Goal: Contribute content: Contribute content

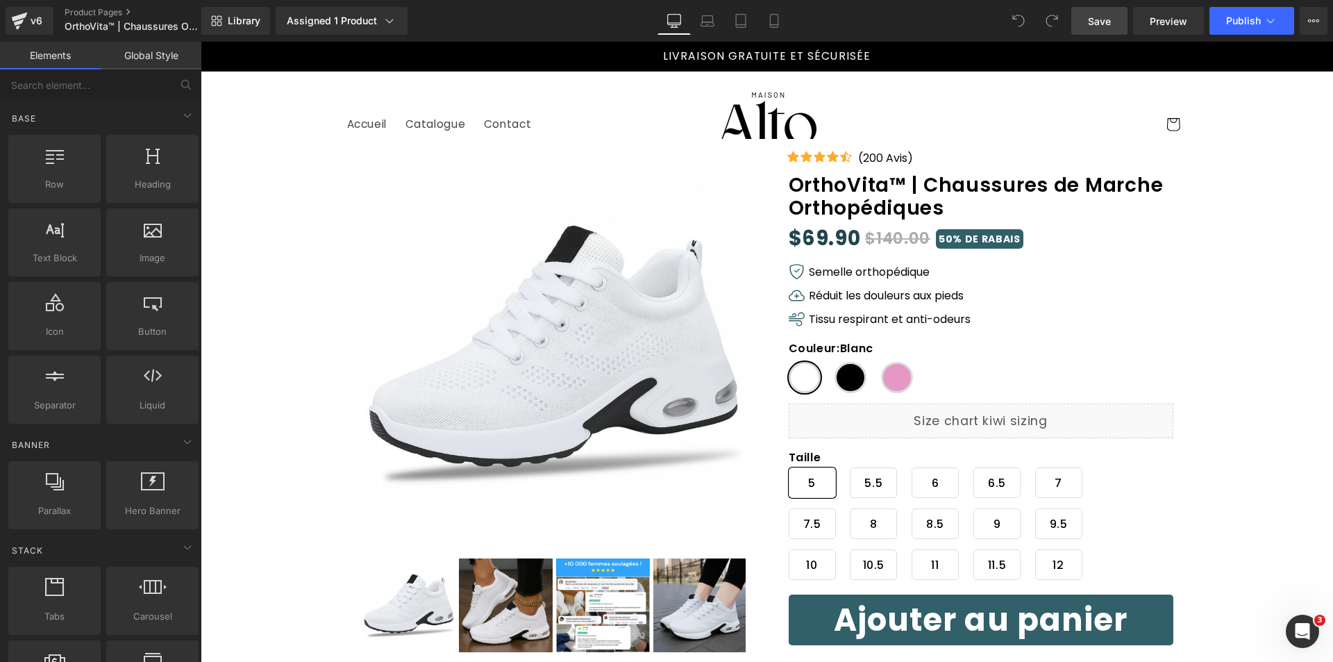
click at [1092, 22] on span "Save" at bounding box center [1099, 21] width 23 height 15
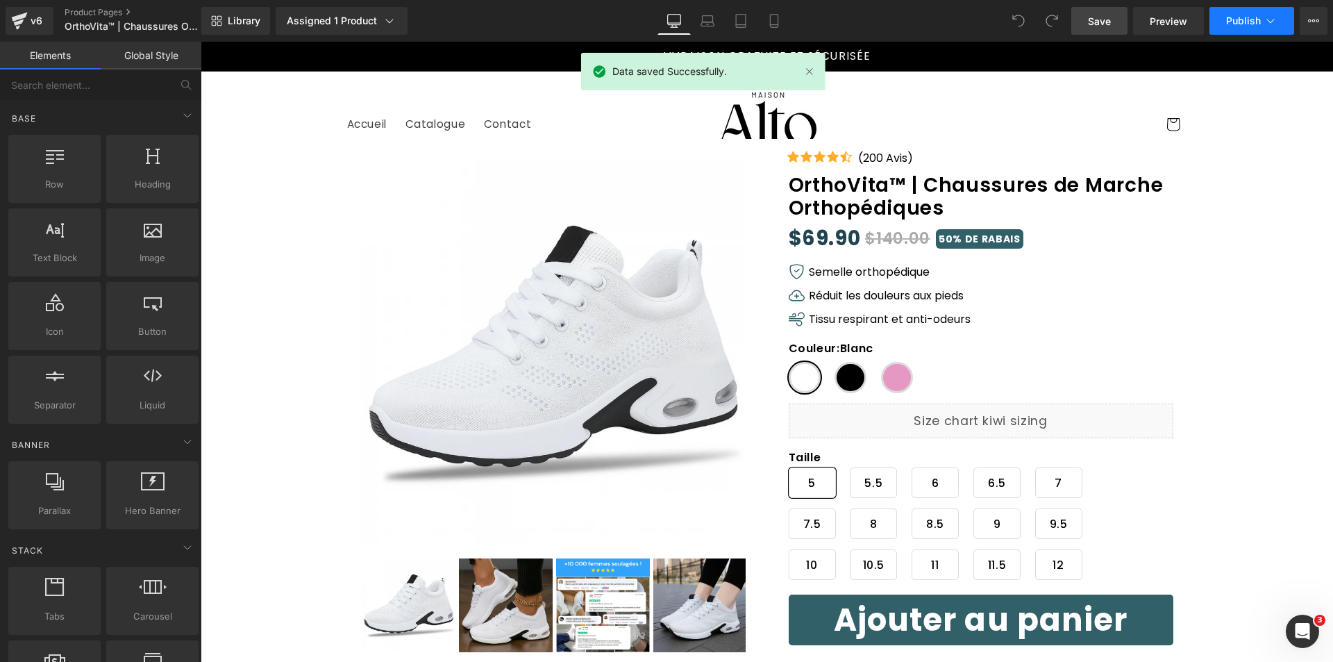
click at [1251, 24] on span "Publish" at bounding box center [1243, 20] width 35 height 11
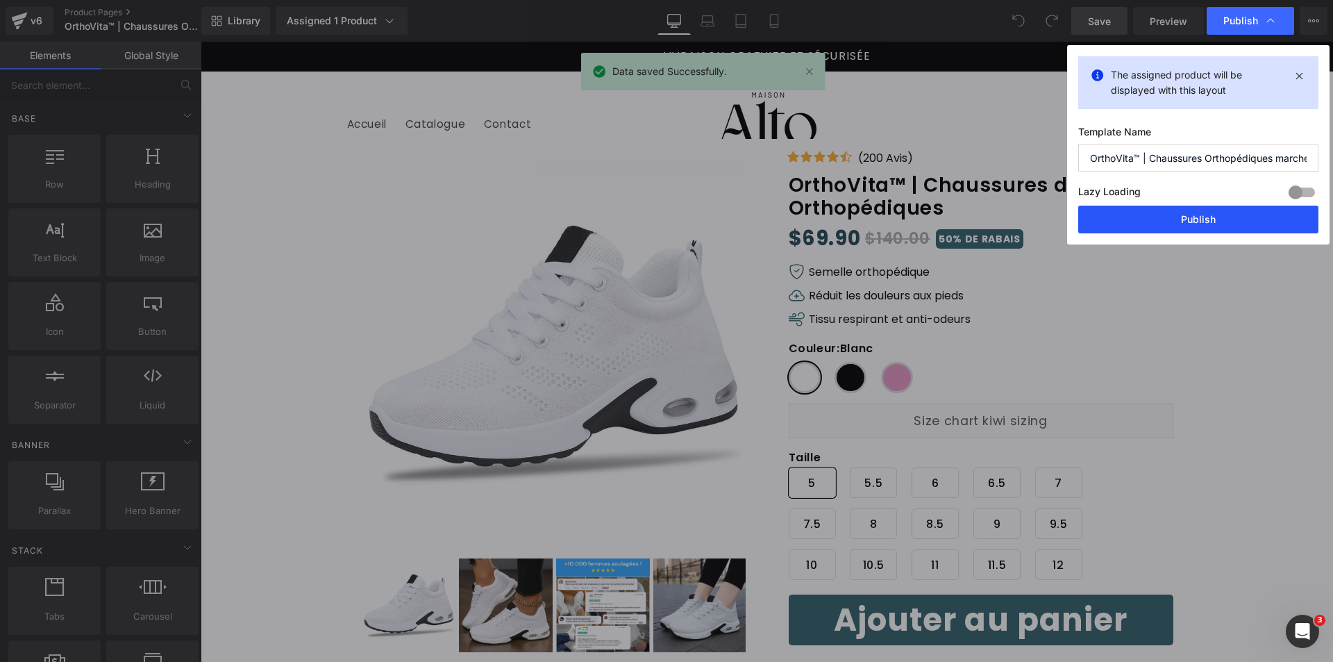
click at [1219, 220] on button "Publish" at bounding box center [1198, 219] width 240 height 28
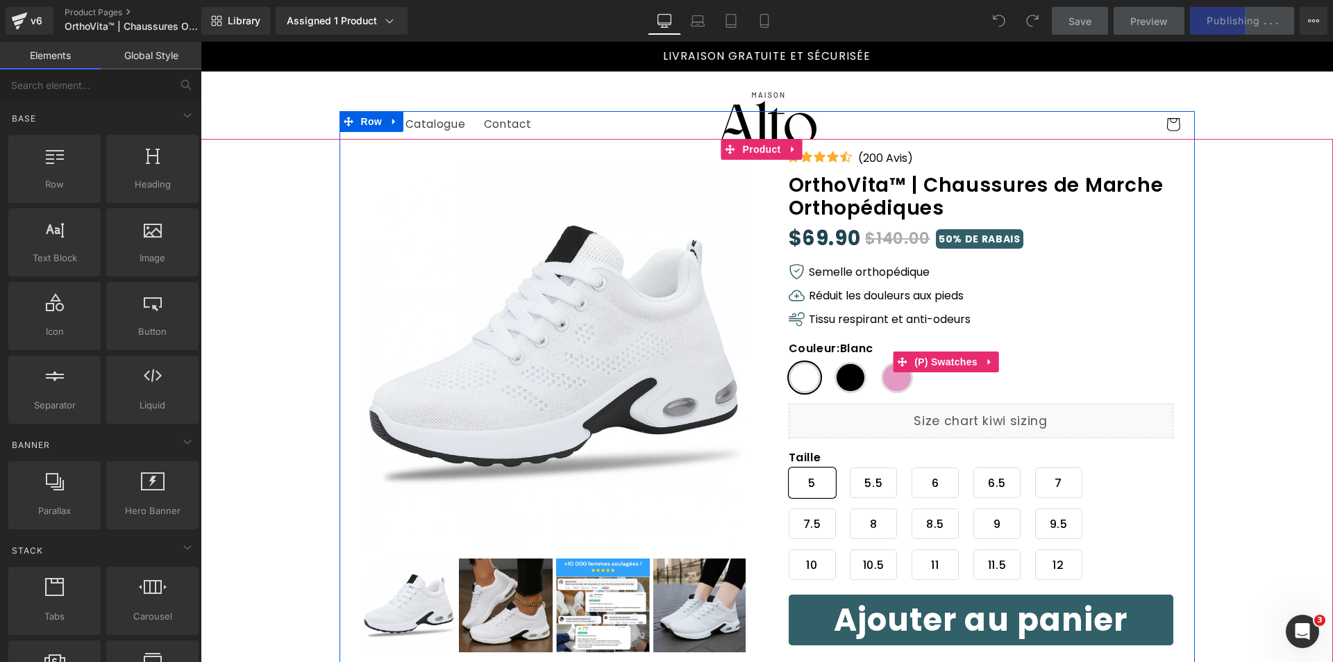
click at [853, 371] on span "Noir" at bounding box center [850, 377] width 32 height 31
click at [807, 382] on span "Blanc" at bounding box center [805, 377] width 32 height 31
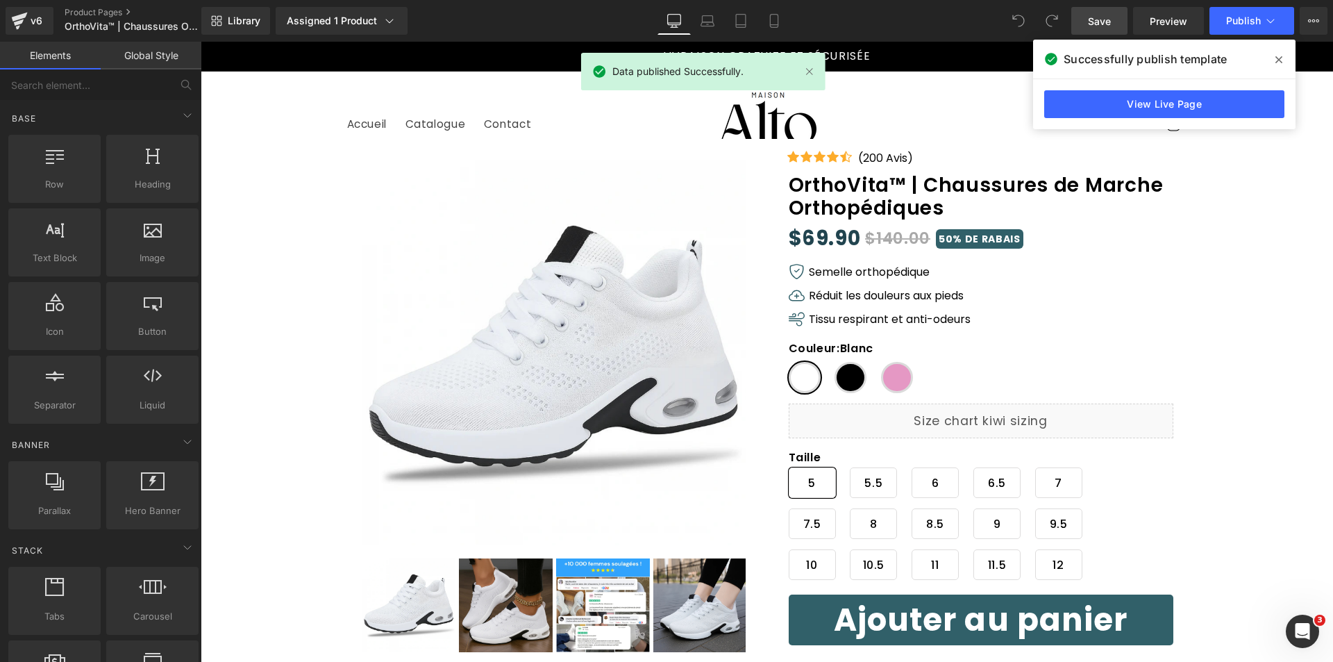
click at [1280, 62] on icon at bounding box center [1278, 59] width 7 height 11
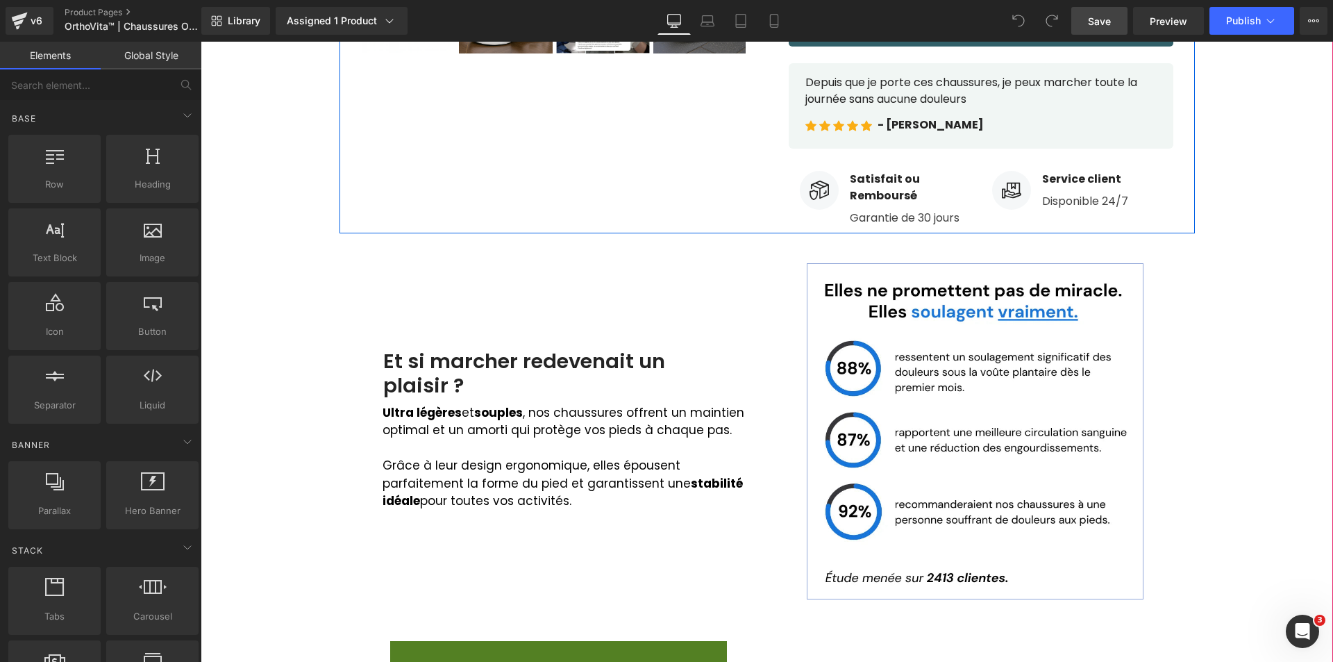
scroll to position [625, 0]
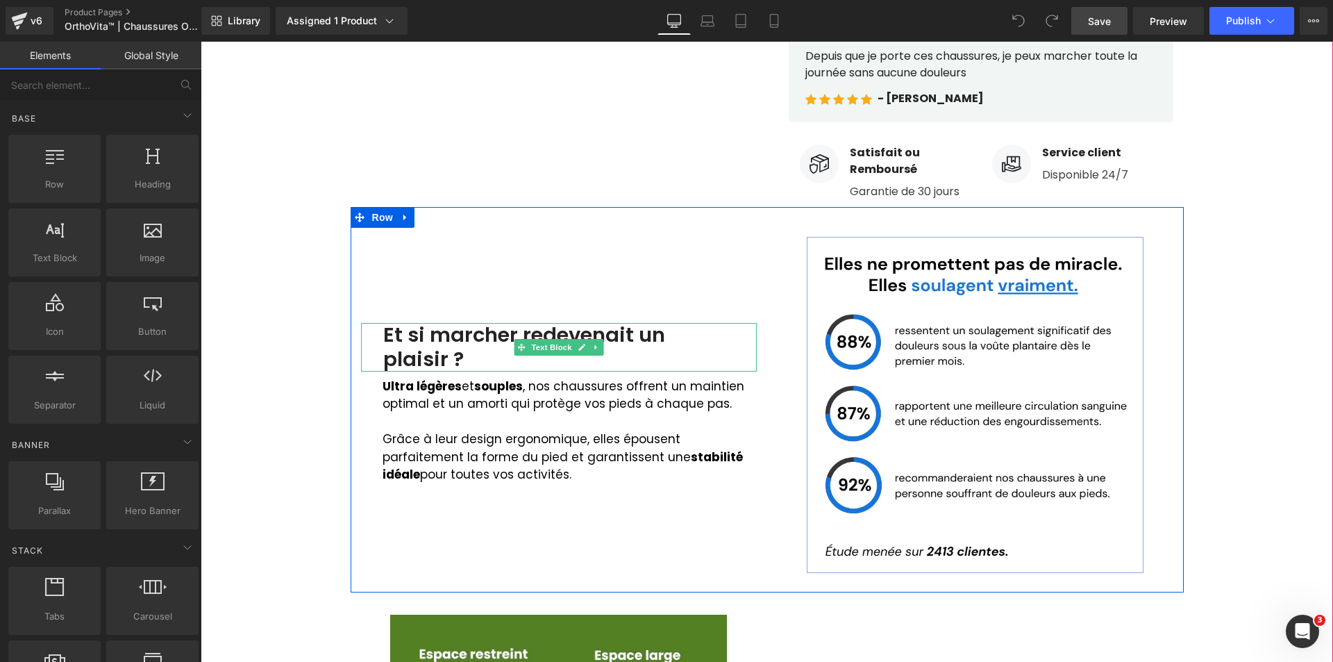
click at [993, 385] on img at bounding box center [975, 405] width 337 height 337
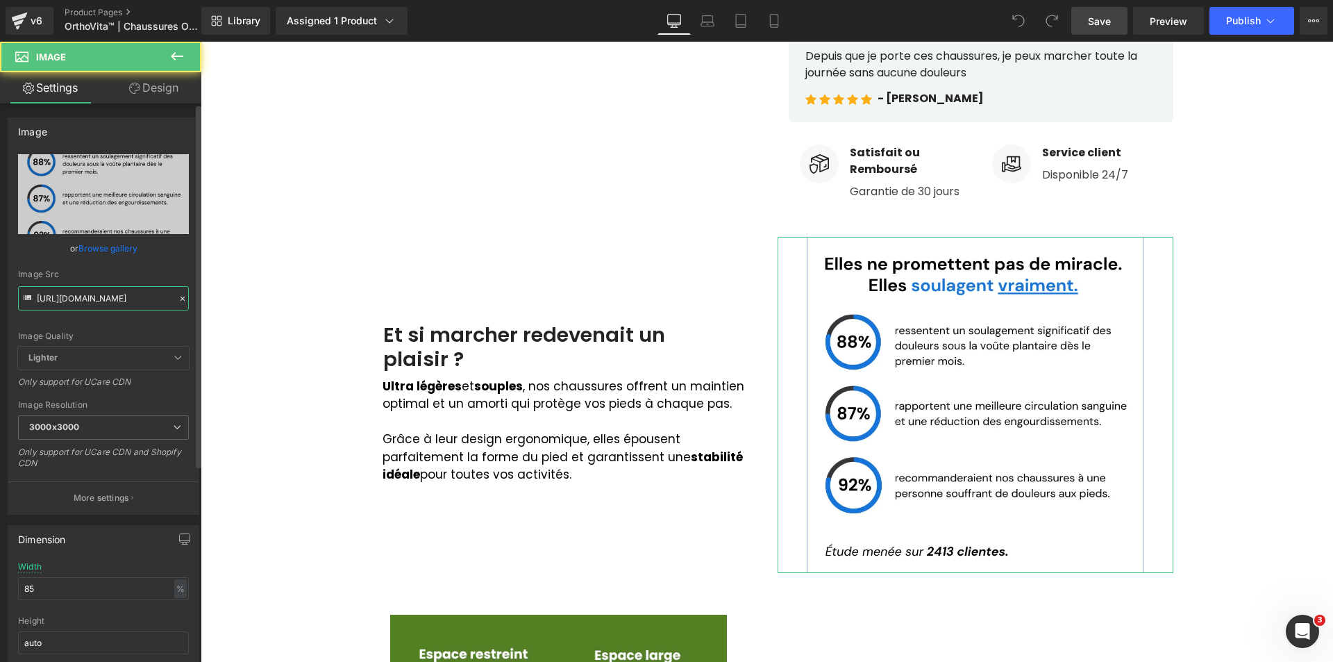
click at [86, 294] on input "https://cdn.shopify.com/s/files/1/0918/1239/7421/files/3_11zon_2048x2048_37b73d…" at bounding box center [103, 298] width 171 height 24
paste input "Semelle_Amortissante.png?v=1757914801"
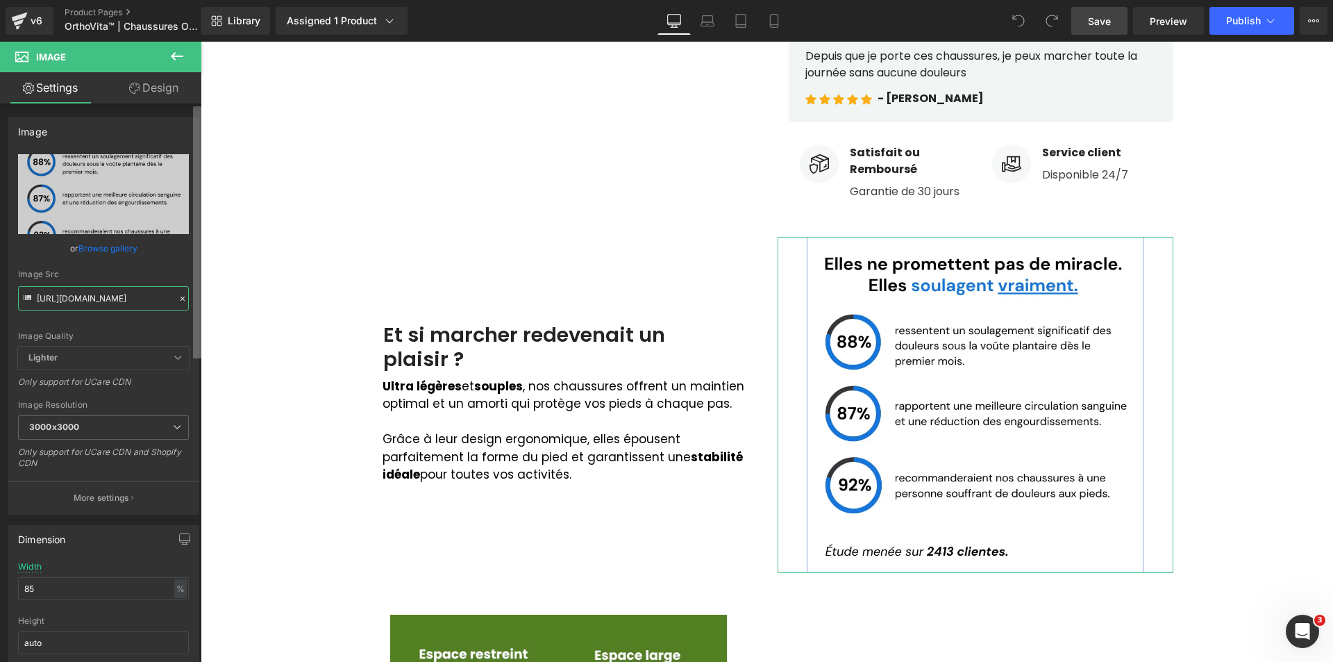
scroll to position [0, 251]
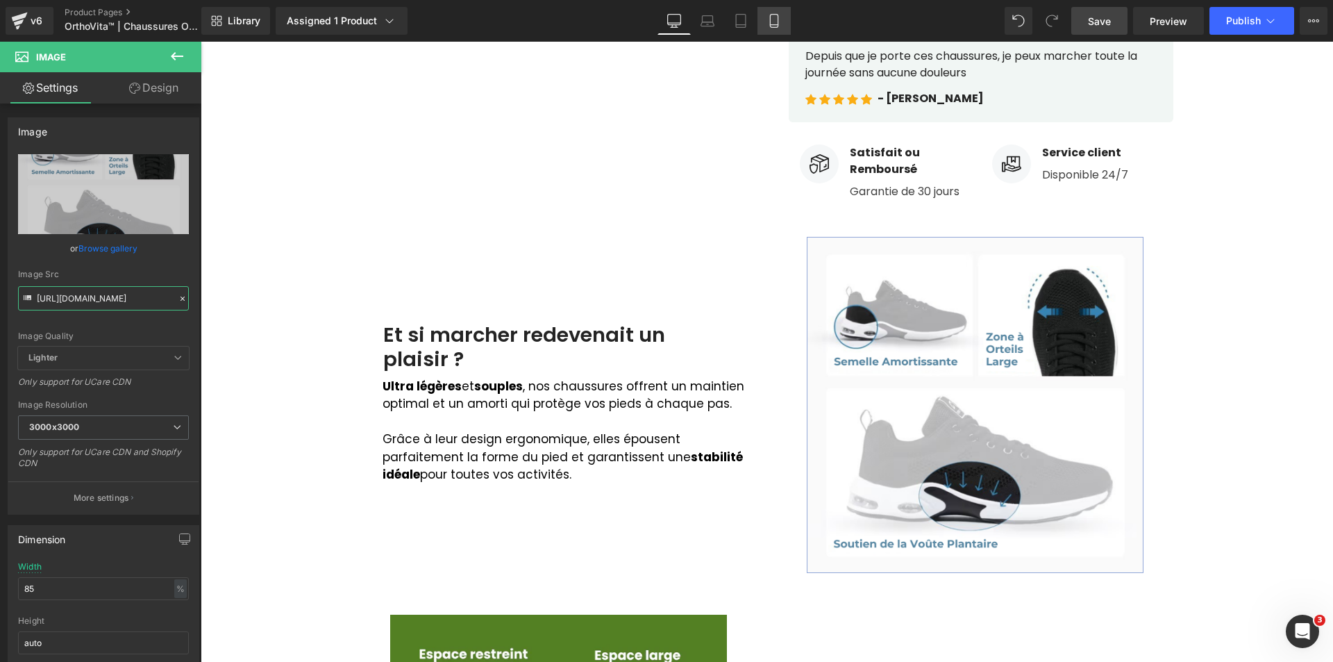
type input "https://cdn.shopify.com/s/files/1/0918/1239/7421/files/Semelle_Amortissante_300…"
click at [778, 25] on icon at bounding box center [774, 25] width 8 height 0
type input "90"
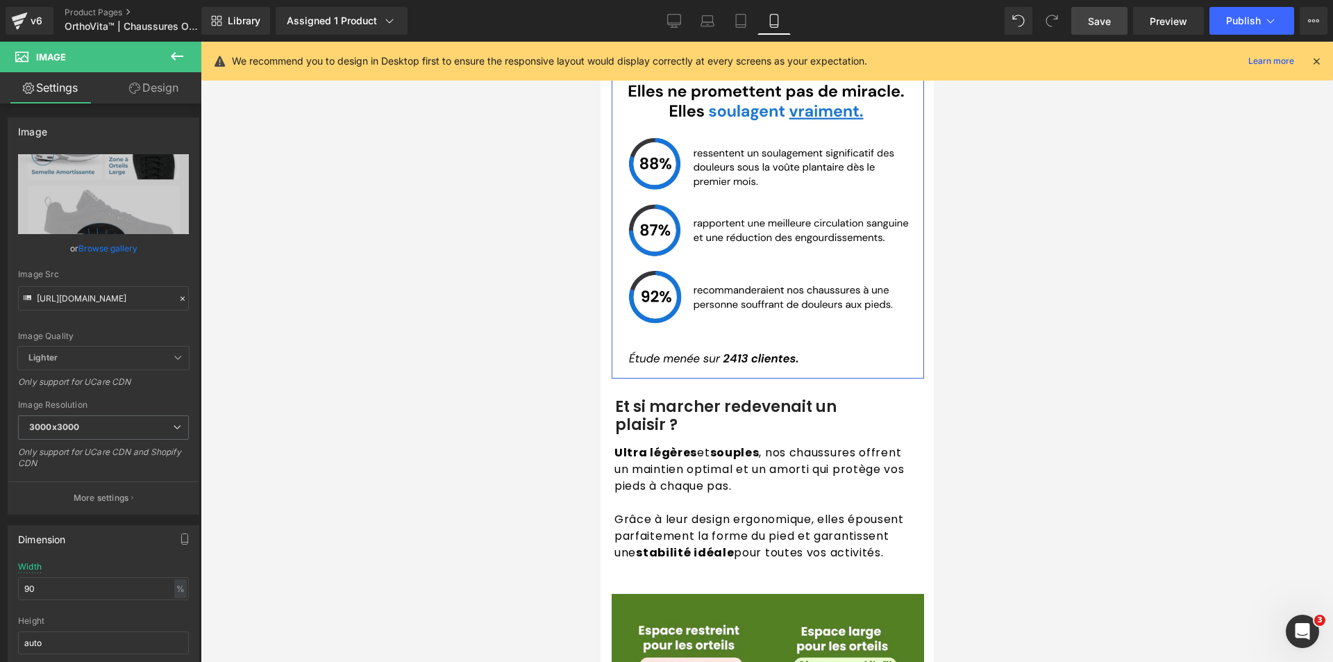
scroll to position [1458, 0]
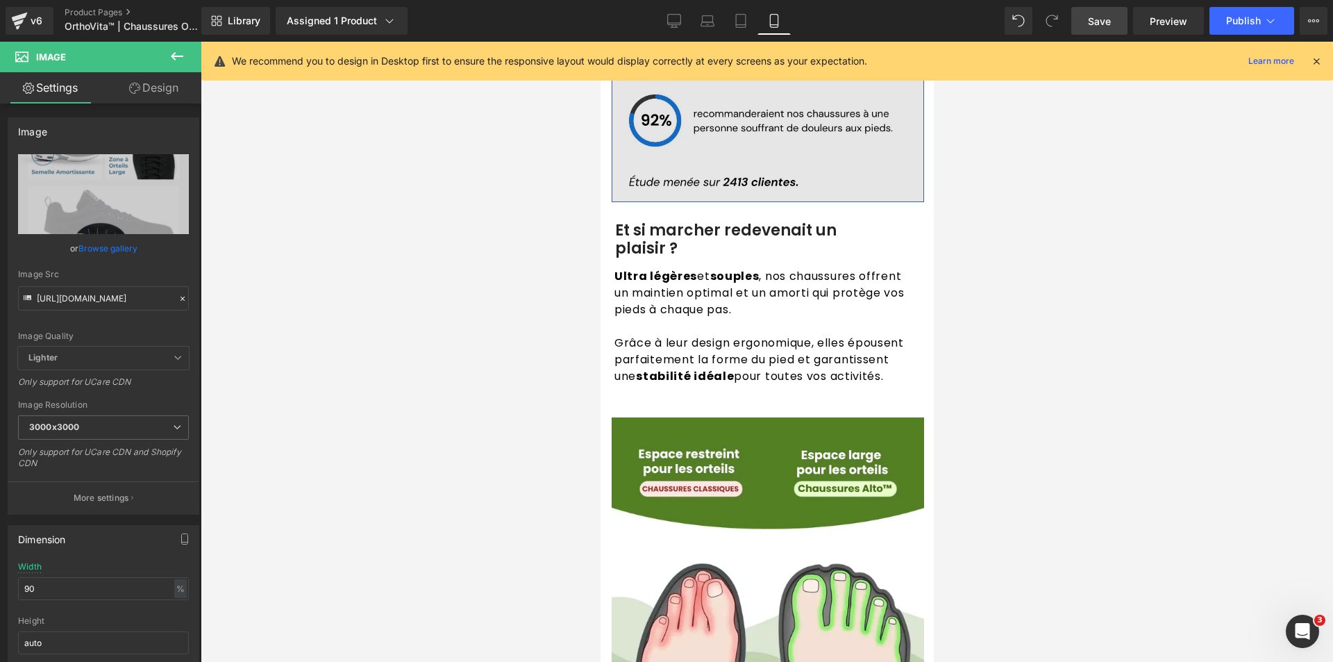
click at [705, 144] on img at bounding box center [767, 46] width 312 height 312
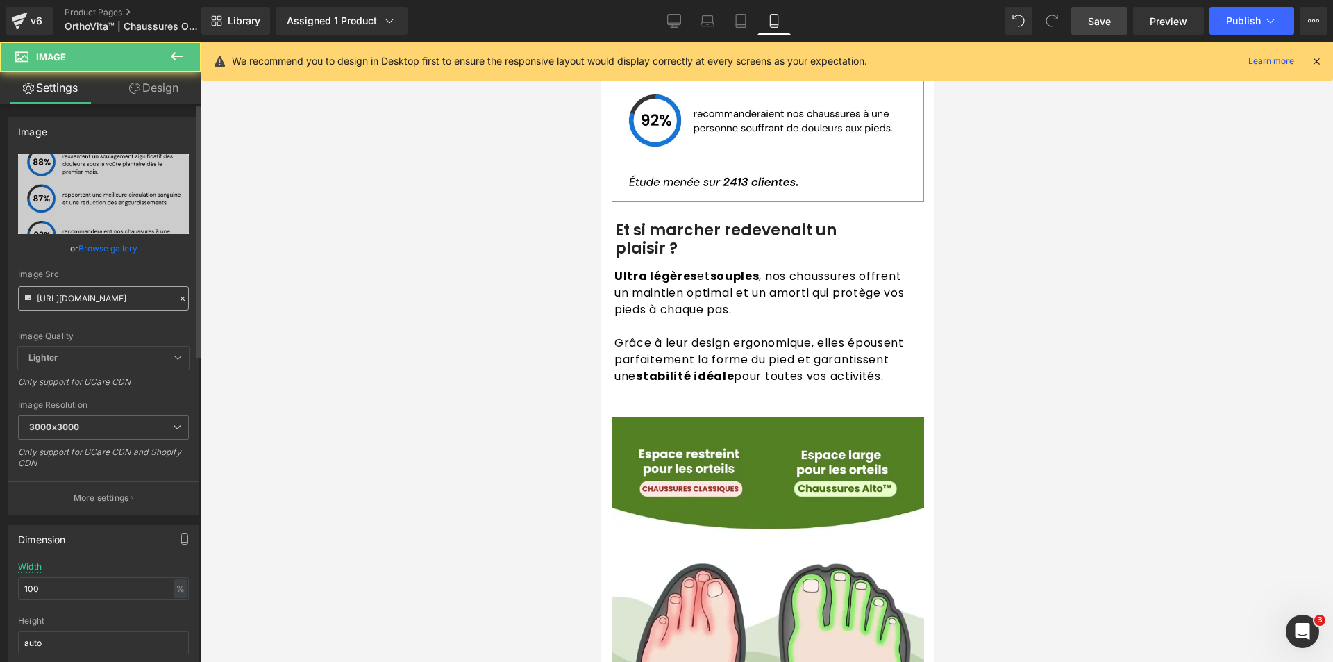
click at [123, 287] on input "https://cdn.shopify.com/s/files/1/0918/1239/7421/files/3_11zon_2048x2048_37b73d…" at bounding box center [103, 298] width 171 height 24
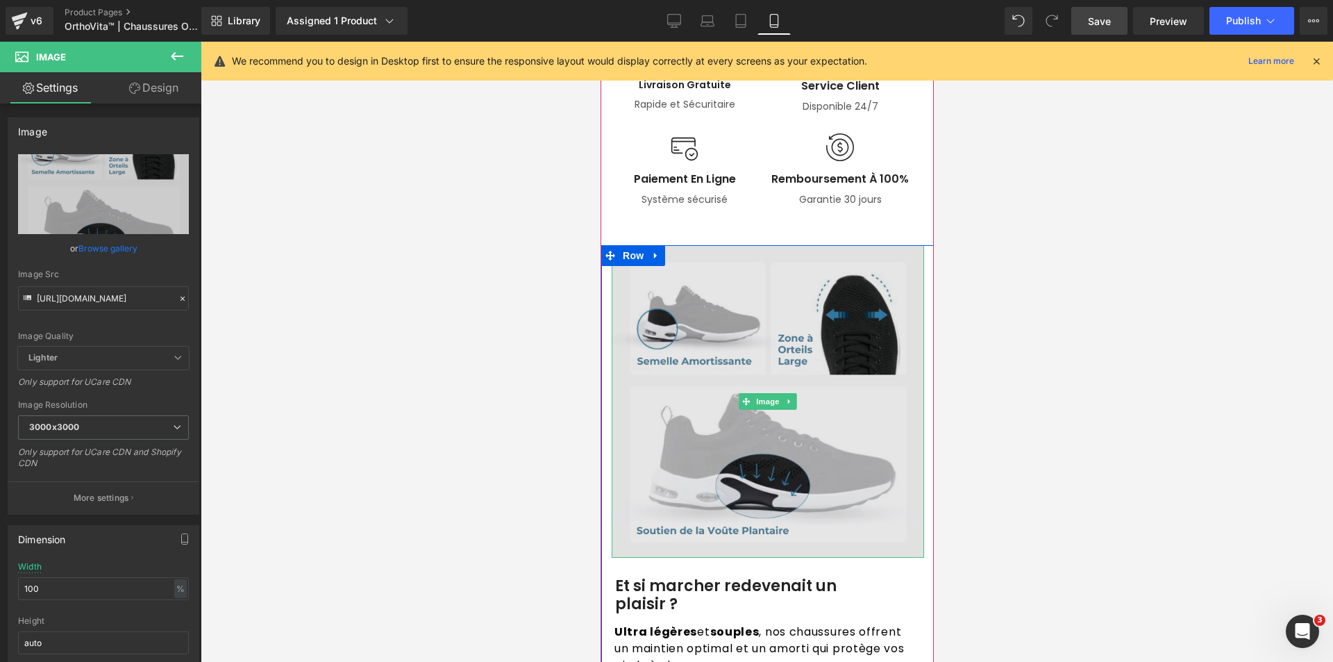
scroll to position [1111, 0]
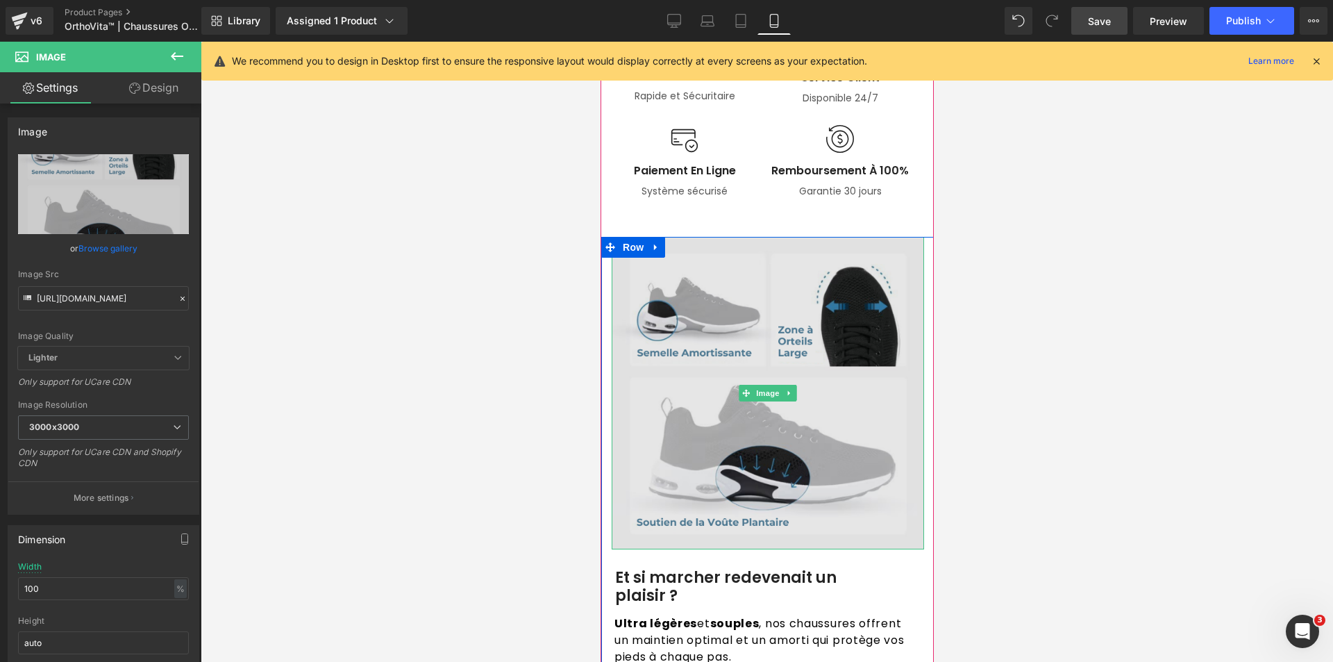
type input "https://cdn.shopify.com/s/files/1/0918/1239/7421/files/Semelle_Amortissante_300…"
click at [693, 397] on img at bounding box center [767, 393] width 312 height 312
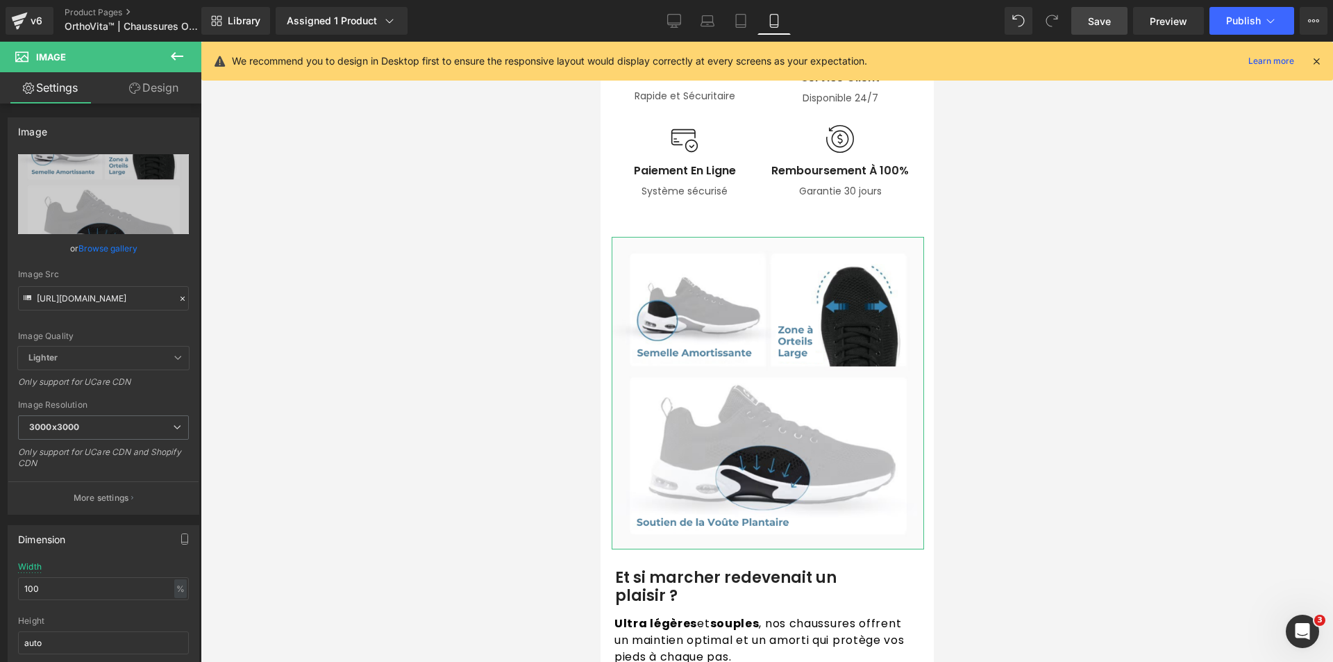
click at [144, 96] on link "Design" at bounding box center [153, 87] width 101 height 31
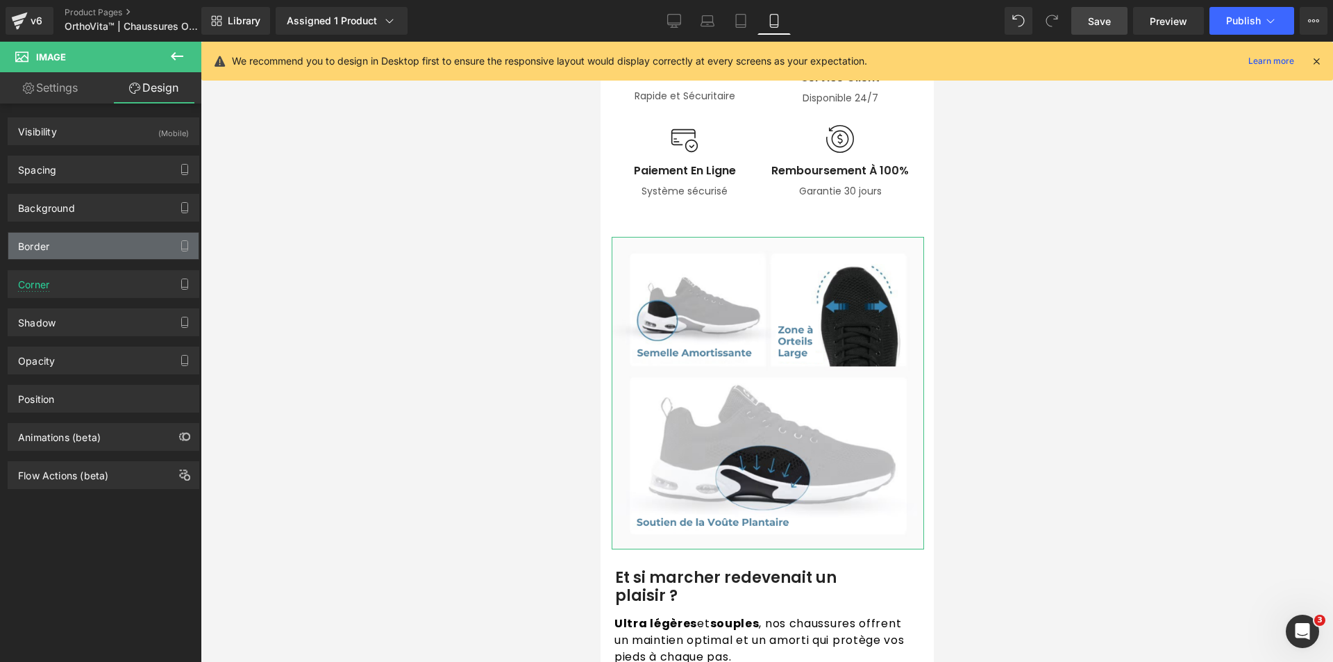
click at [35, 242] on div "Border" at bounding box center [33, 242] width 31 height 19
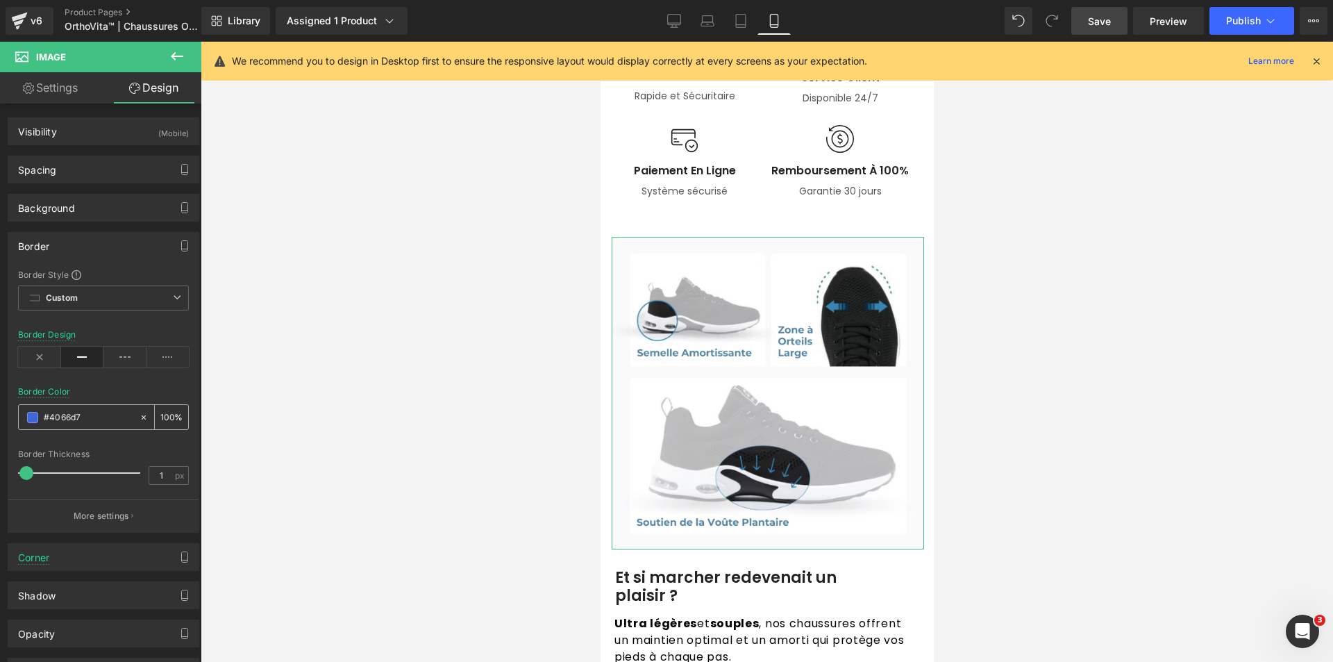
click at [33, 419] on span at bounding box center [32, 417] width 11 height 11
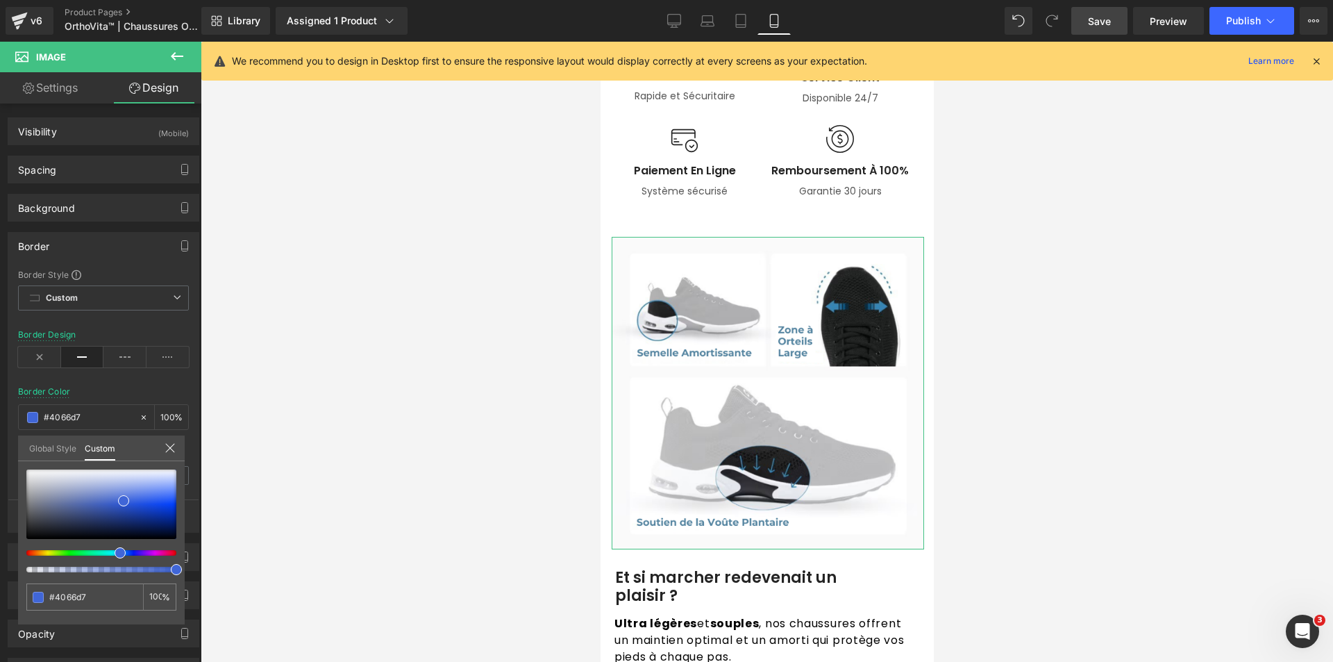
type input "99"
type input "92"
type input "82"
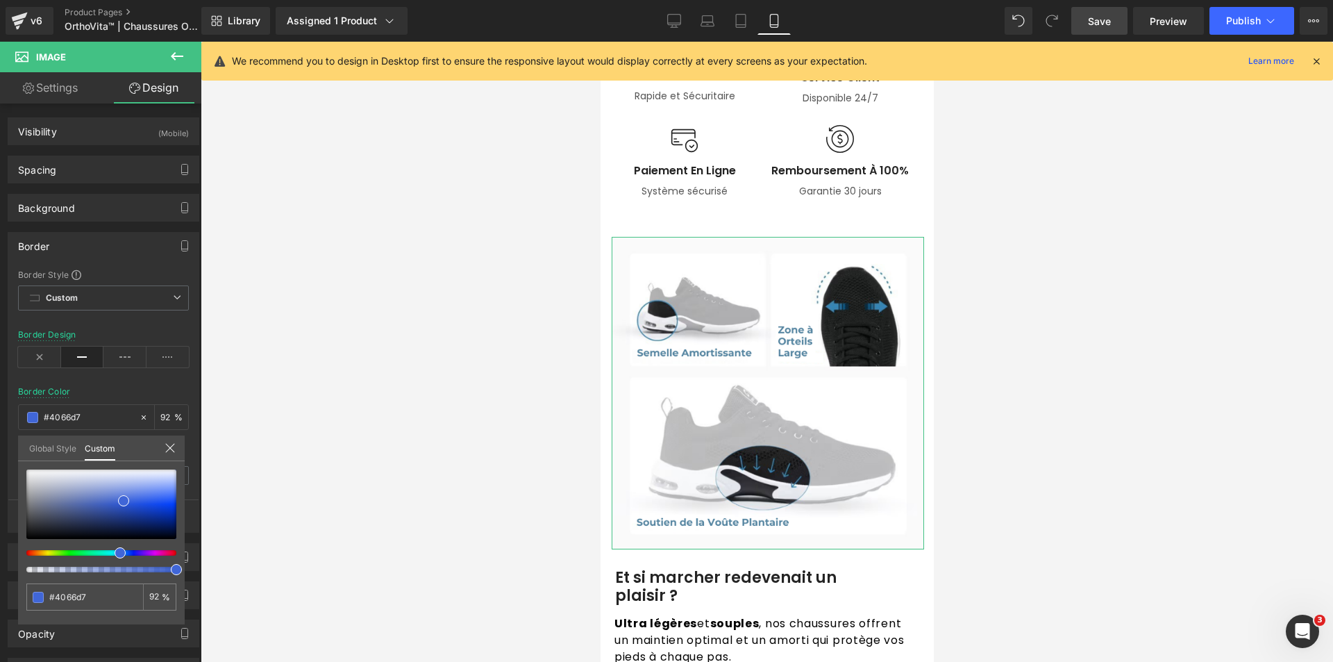
type input "82"
type input "67"
type input "57"
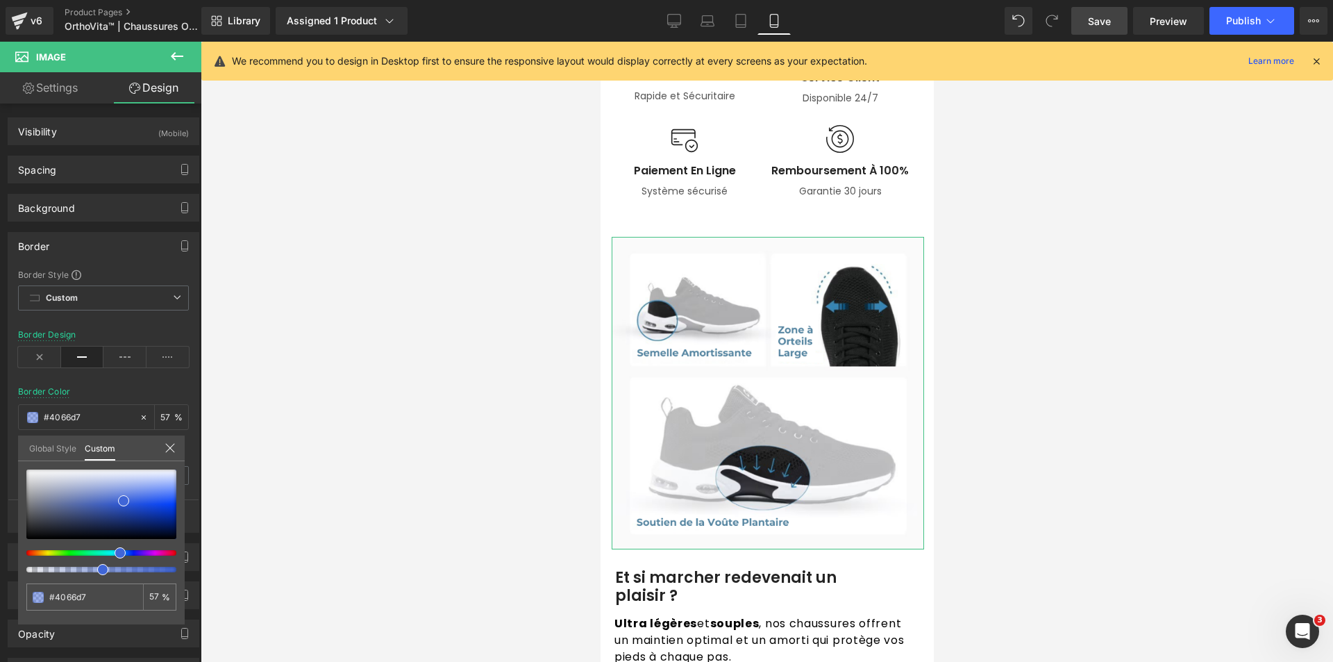
type input "47"
type input "42"
type input "36"
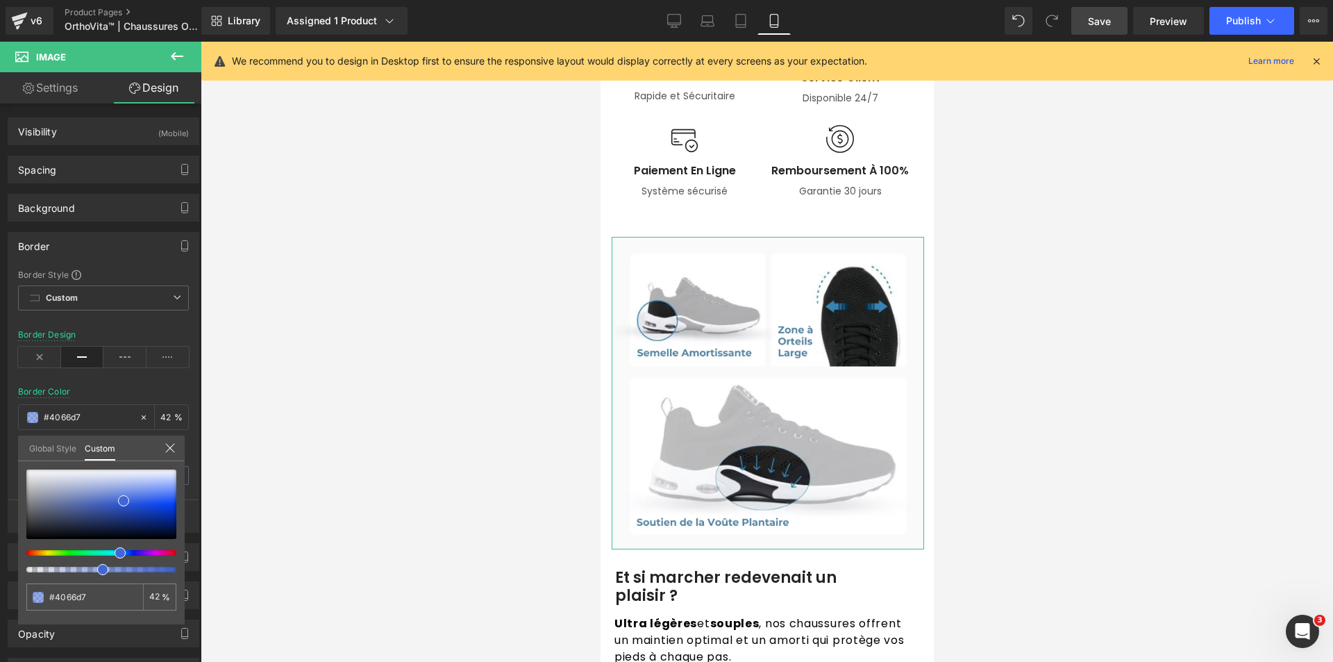
type input "36"
type input "30"
type input "25"
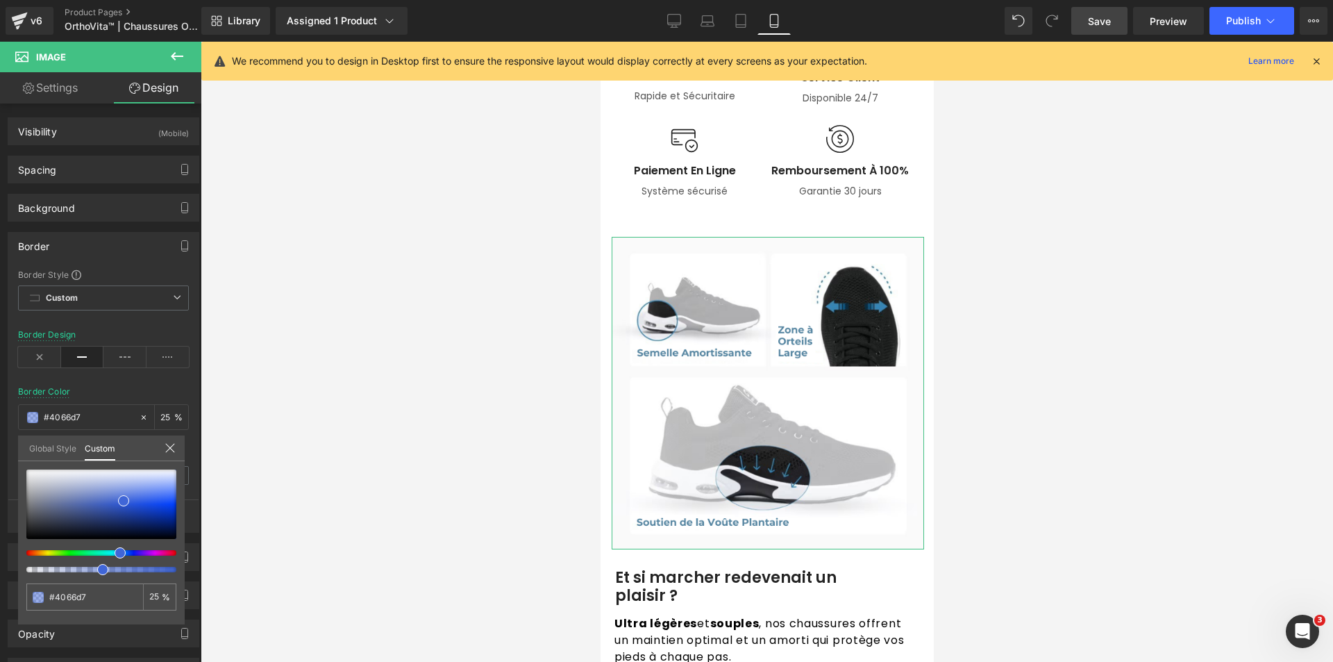
type input "21"
type input "18"
type input "15"
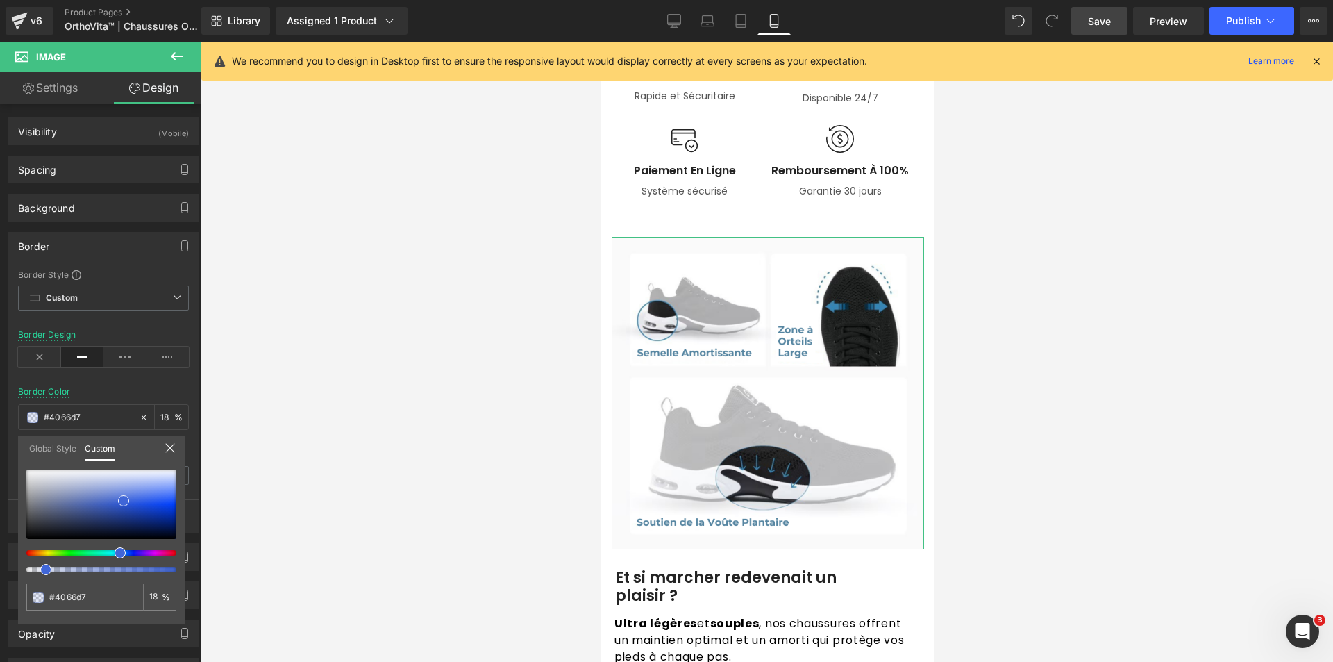
type input "15"
type input "13"
type input "10"
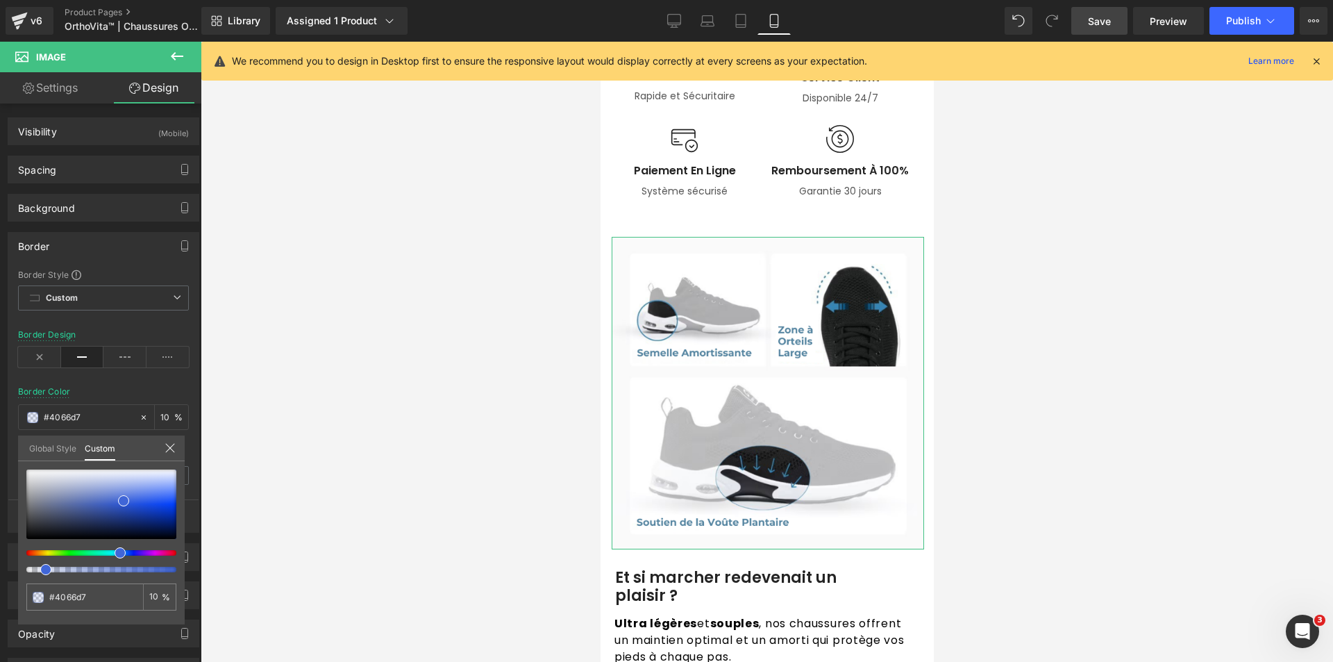
type input "7"
type input "8"
type input "10"
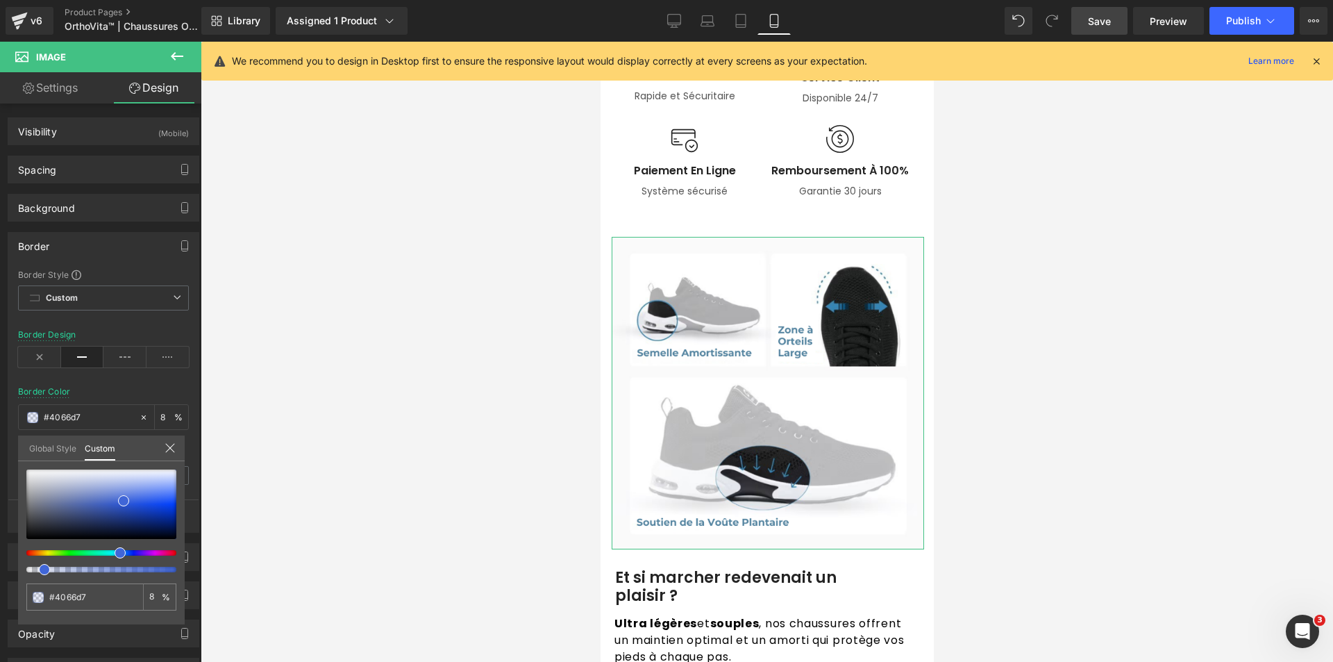
type input "10"
type input "12"
type input "13"
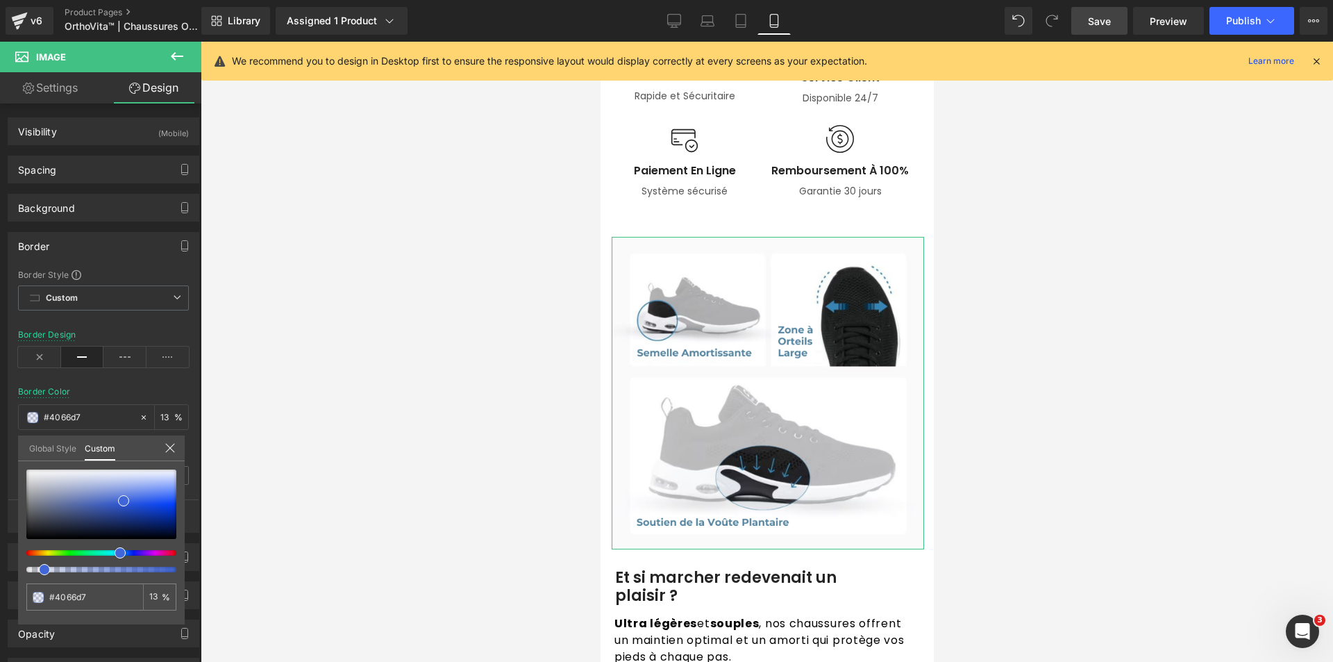
type input "14"
type input "15"
type input "16"
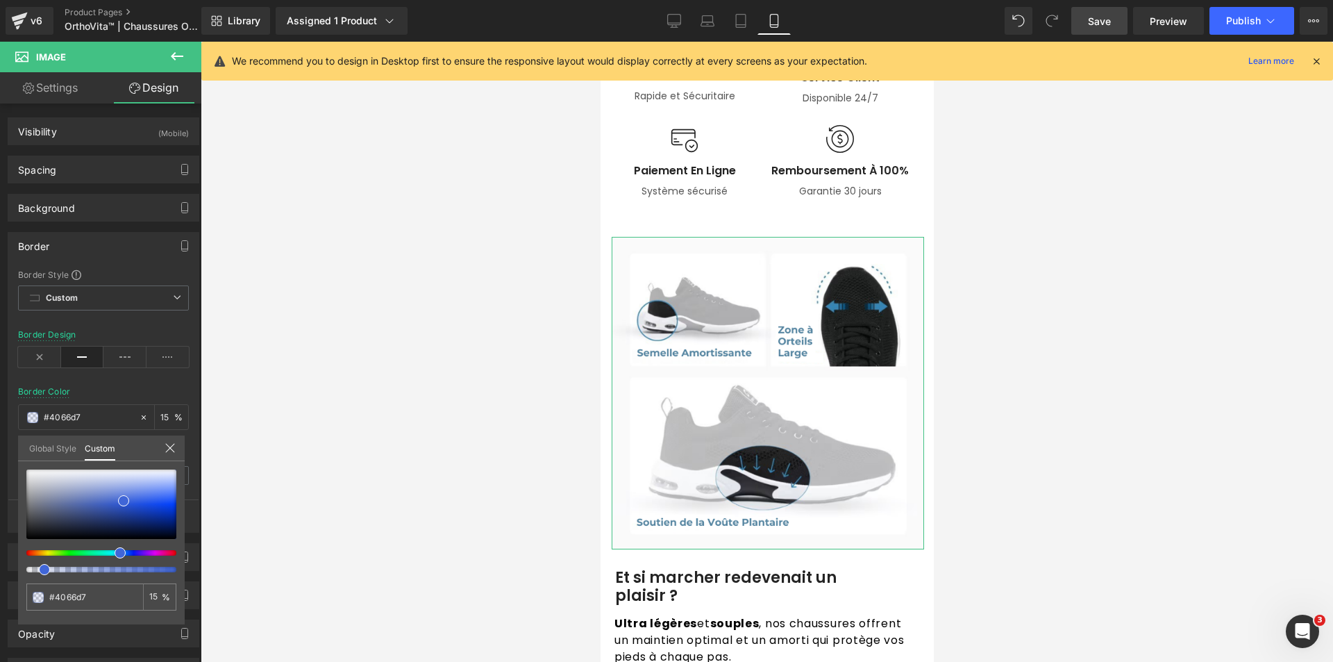
type input "16"
type input "17"
type input "16"
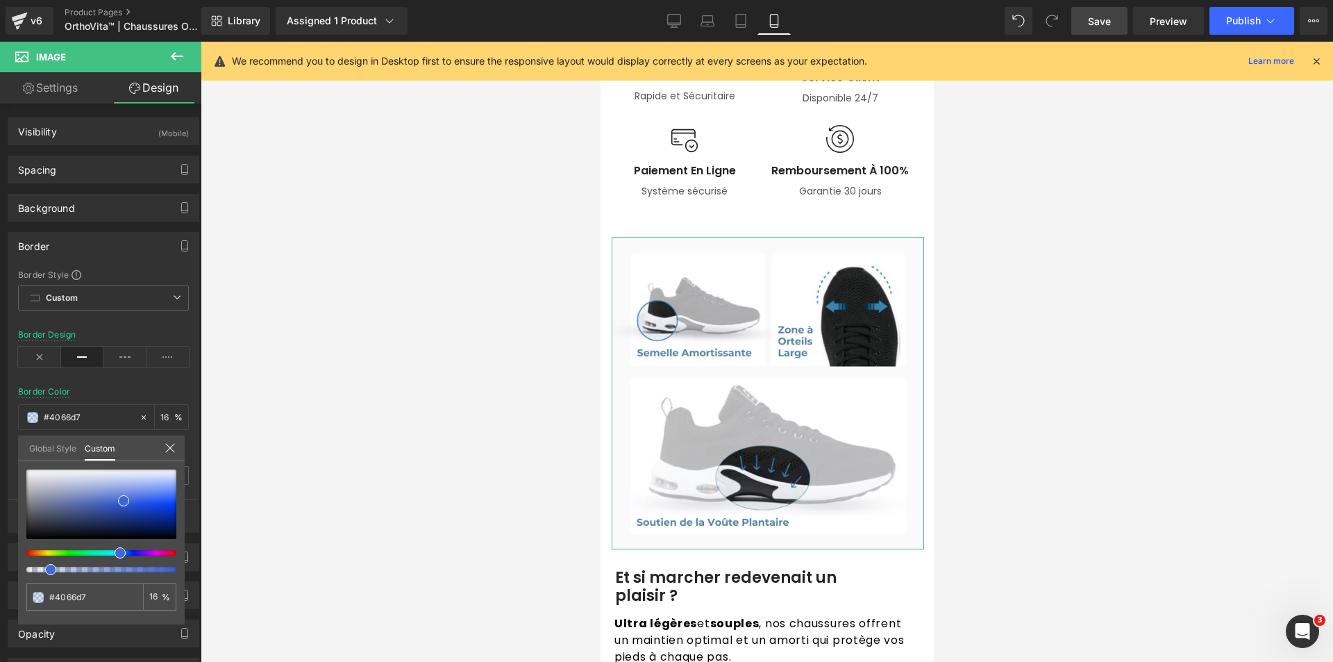
drag, startPoint x: 175, startPoint y: 572, endPoint x: 77, endPoint y: 551, distance: 100.1
click at [44, 567] on div at bounding box center [96, 569] width 150 height 6
type input "19"
type input "17"
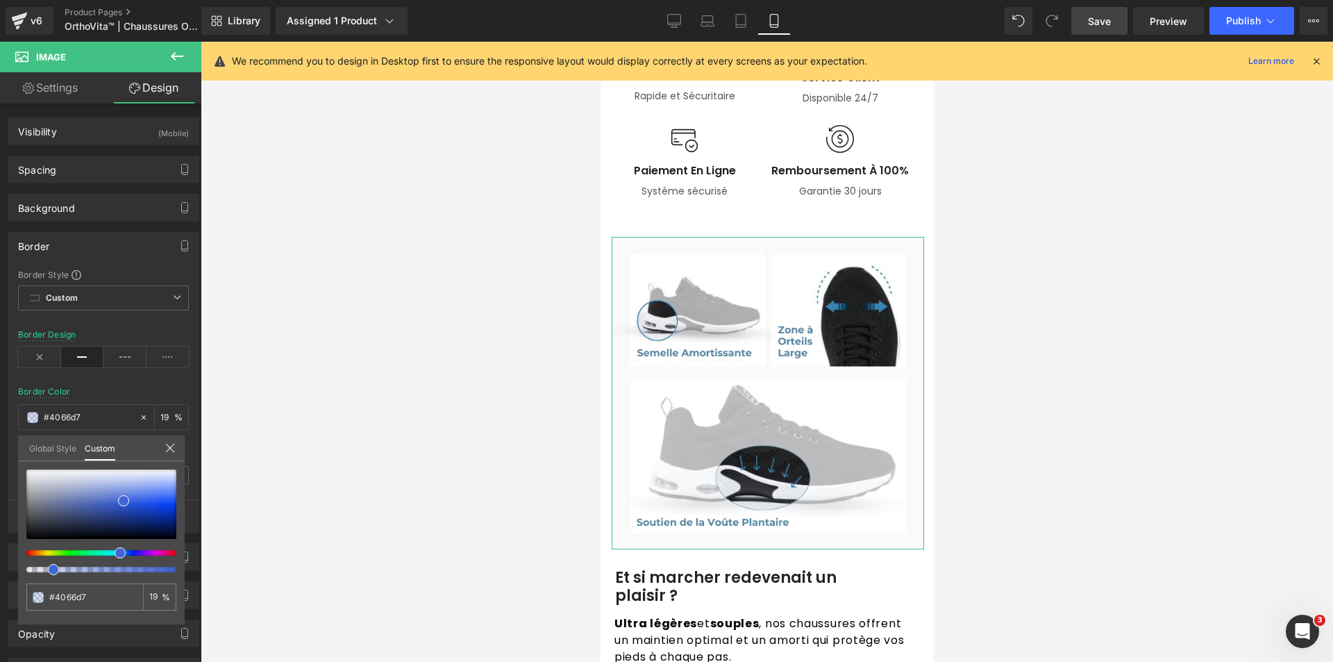
type input "17"
type input "16"
type input "15"
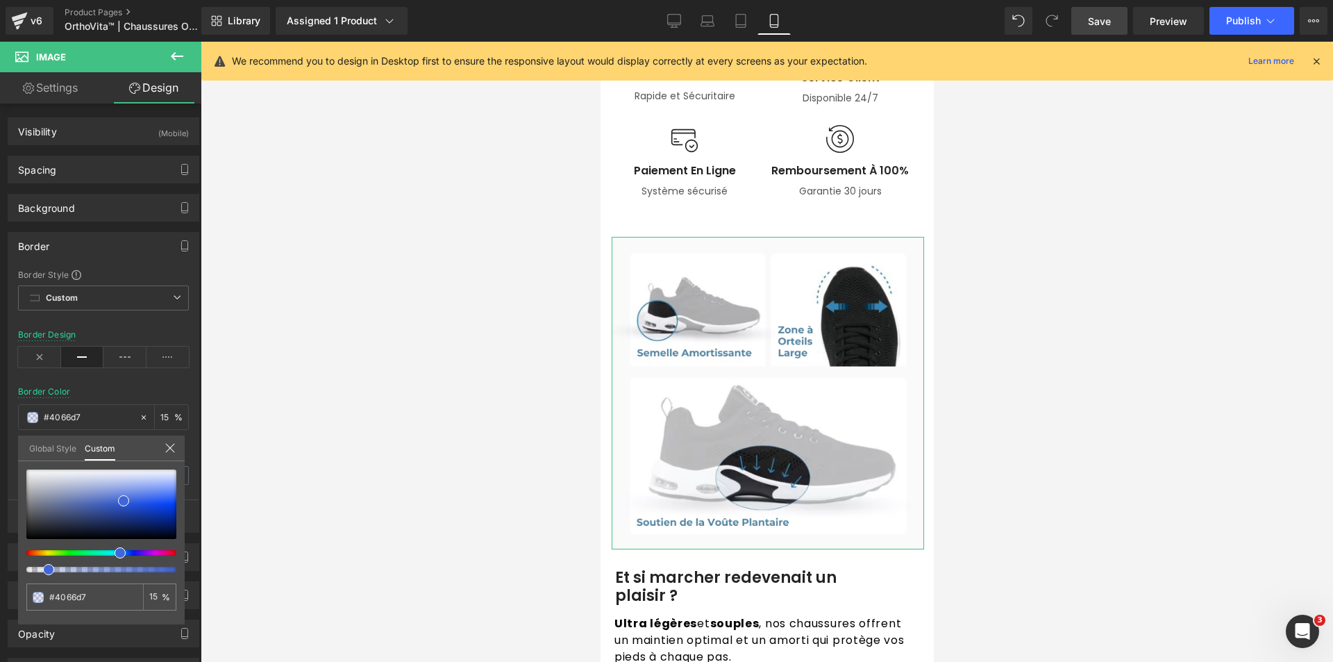
click at [39, 569] on div at bounding box center [96, 569] width 150 height 6
type input "18"
type input "16"
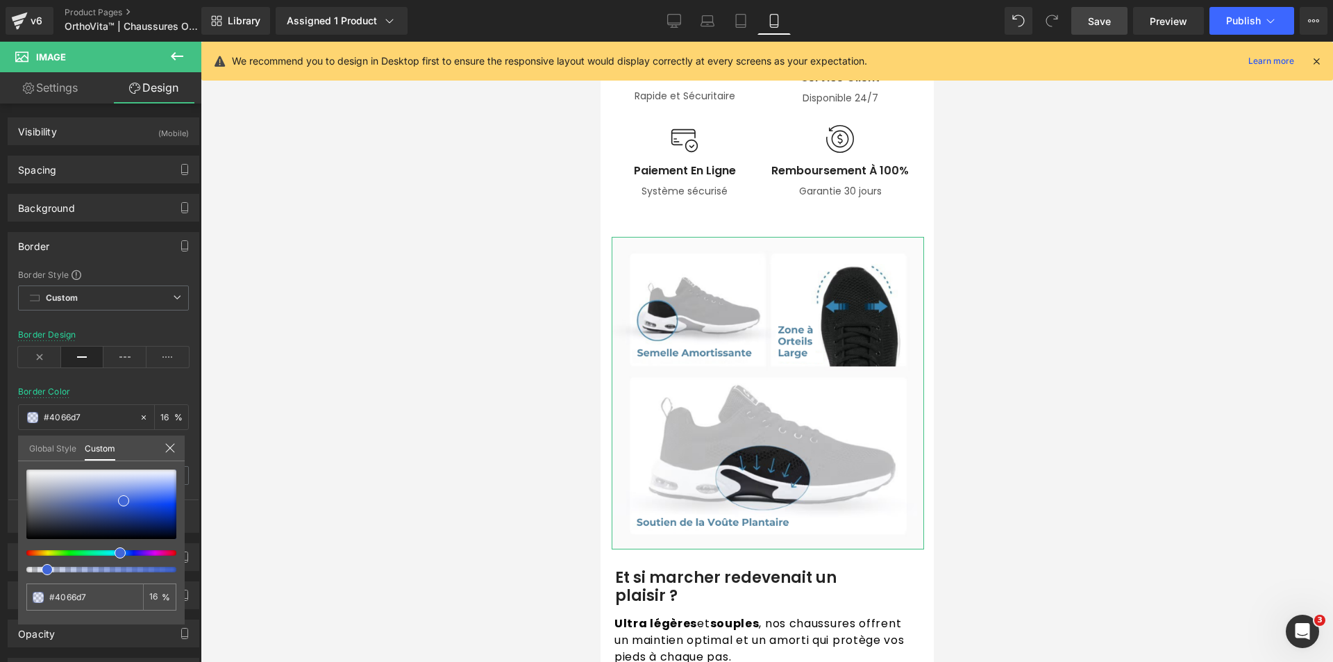
type input "3"
drag, startPoint x: 44, startPoint y: 568, endPoint x: -94, endPoint y: 564, distance: 138.9
click at [0, 564] on html "You are previewing how the will restyle your page. You can not edit Elements in…" at bounding box center [666, 331] width 1333 height 662
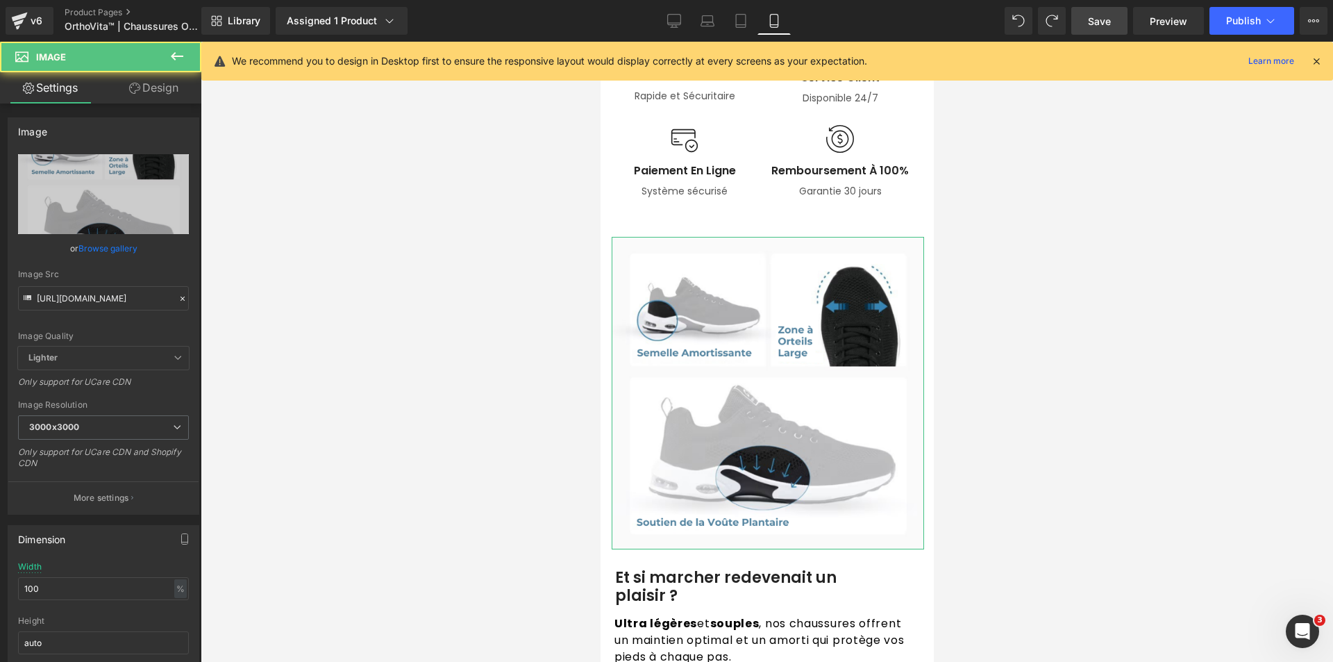
click at [140, 82] on link "Design" at bounding box center [153, 87] width 101 height 31
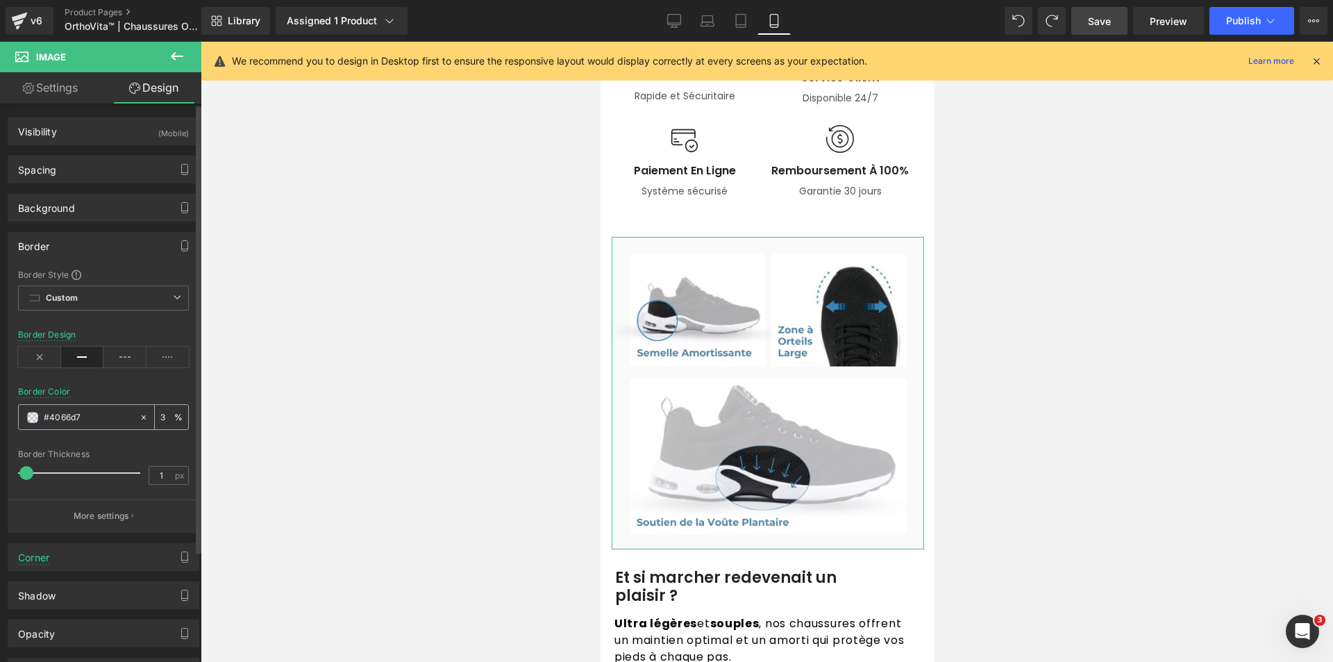
click at [31, 419] on span at bounding box center [32, 417] width 11 height 11
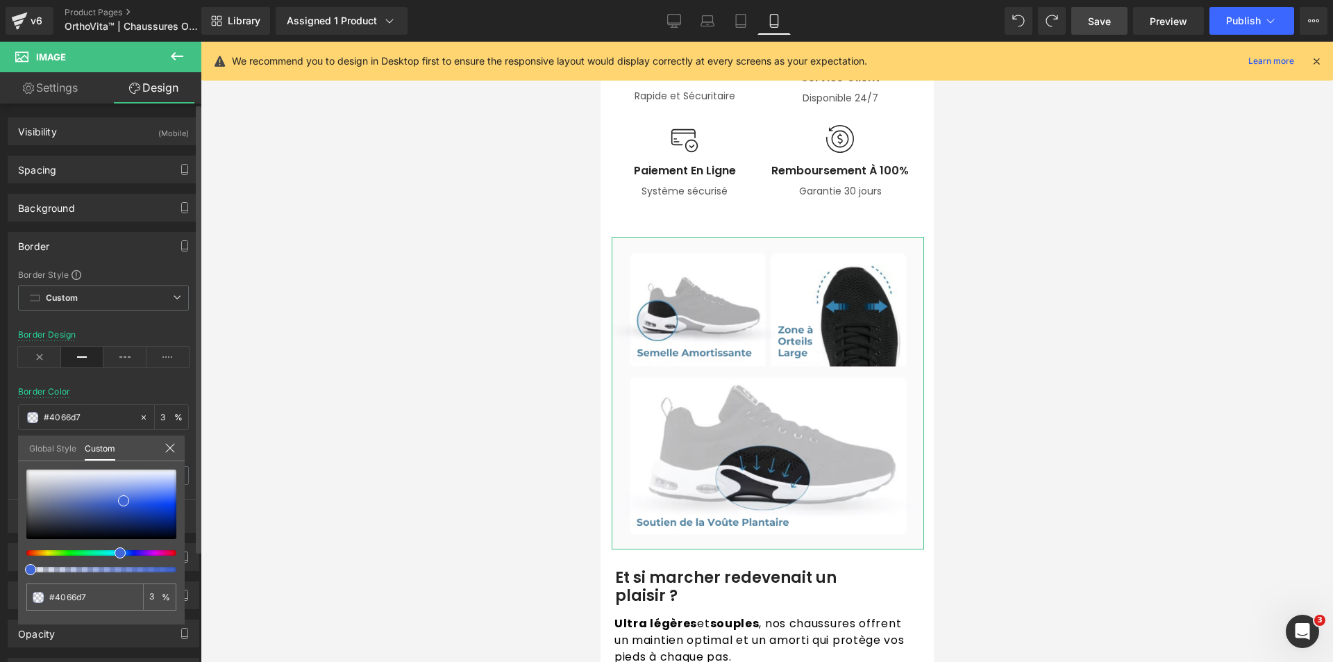
type input "7"
type input "8"
type input "9"
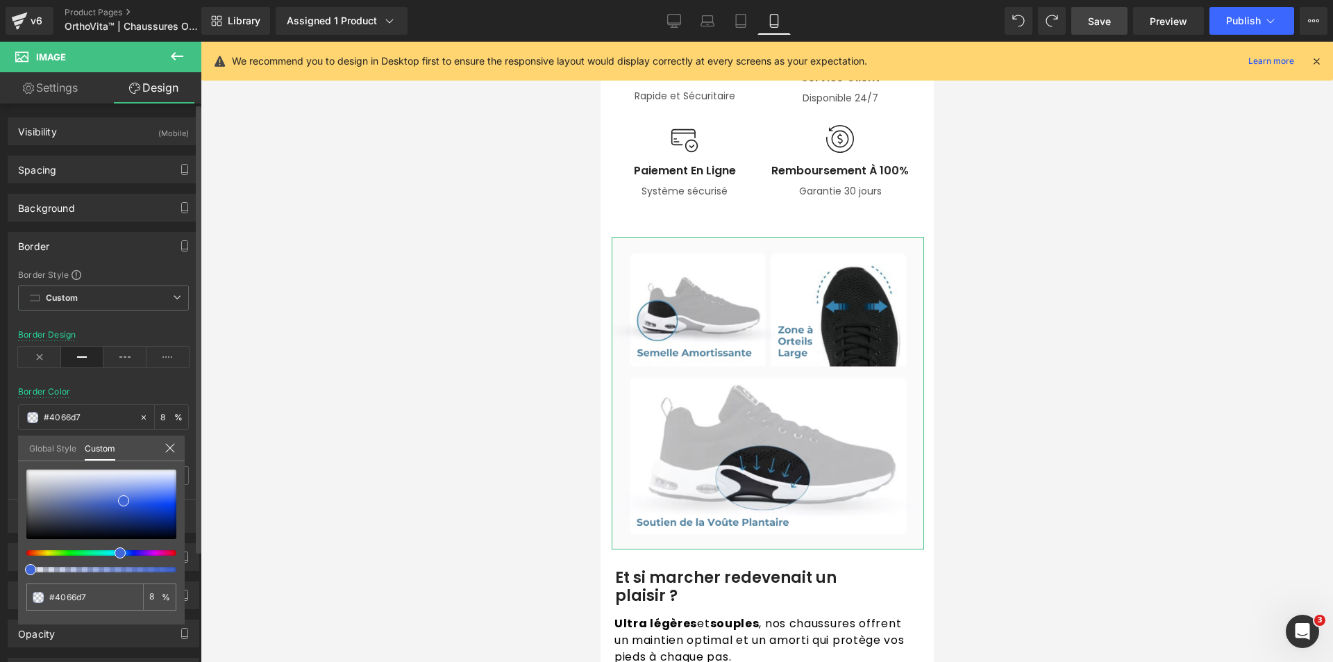
type input "9"
type input "10"
type input "11"
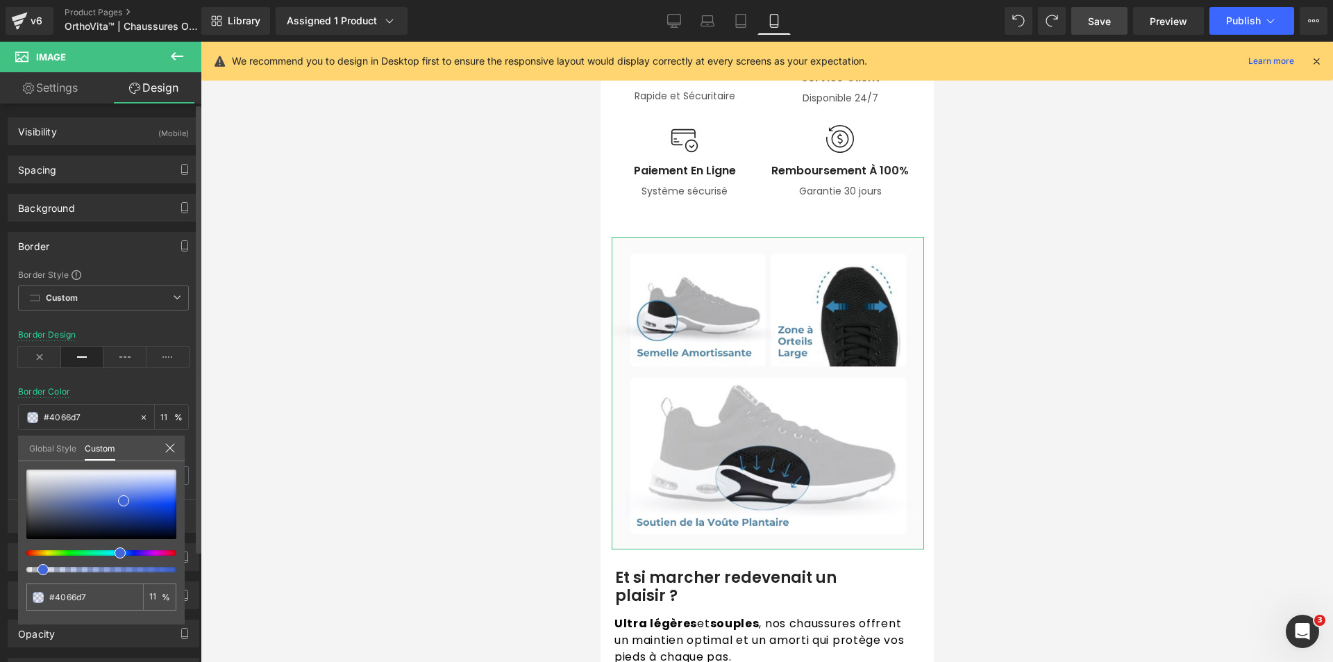
type input "12"
type input "13"
type input "14"
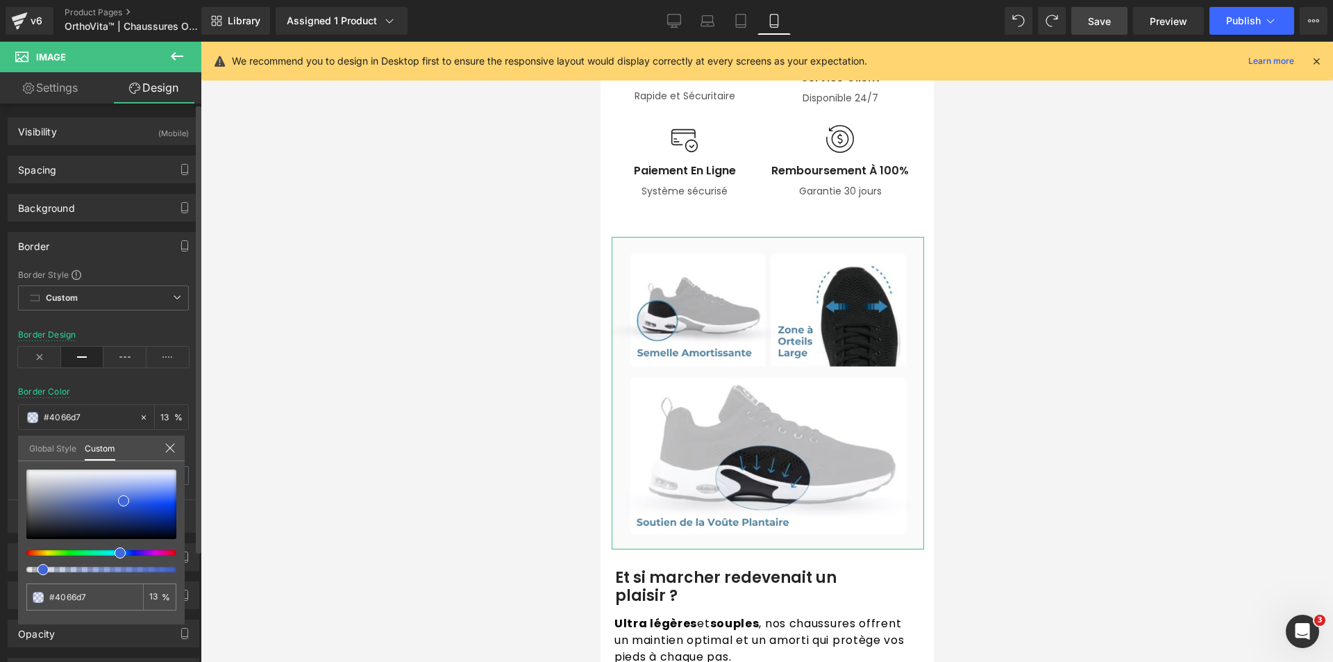
type input "14"
type input "15"
drag, startPoint x: 29, startPoint y: 571, endPoint x: 42, endPoint y: 571, distance: 13.2
click at [42, 571] on div at bounding box center [96, 569] width 150 height 6
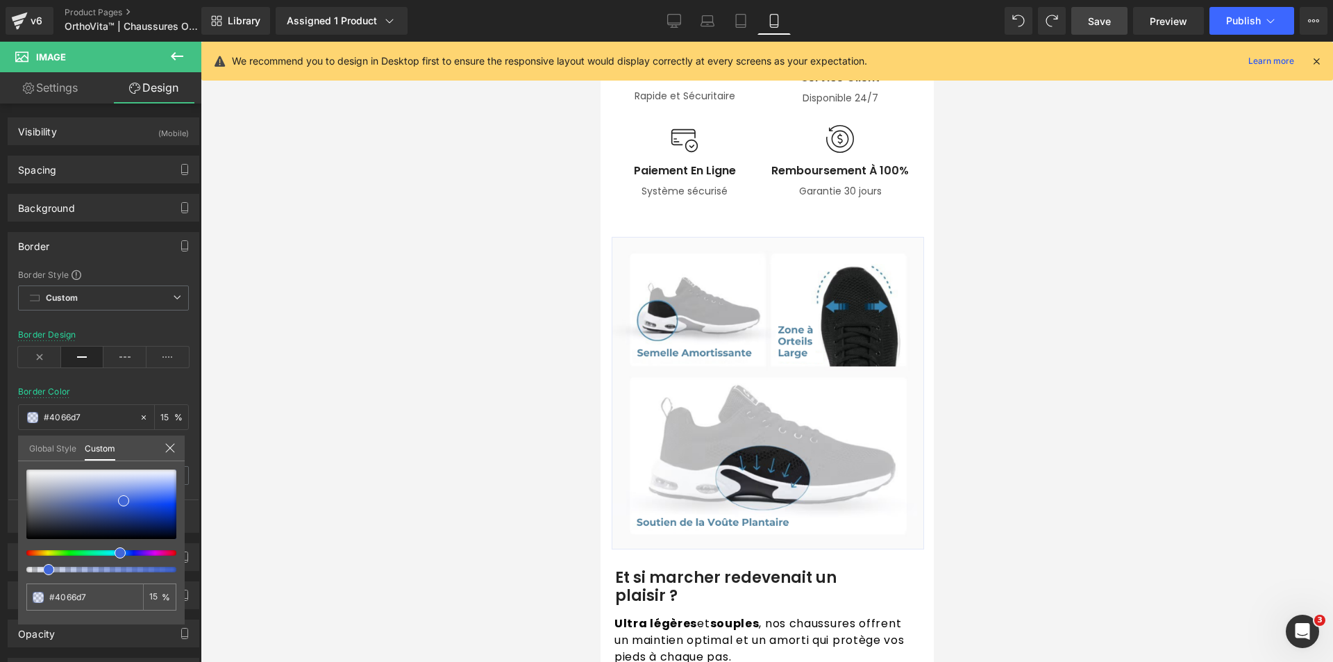
click at [642, 19] on div "Library Assigned 1 Product Product Preview OrthoVita™ | Chaussures de Marche Or…" at bounding box center [767, 21] width 1132 height 28
click at [653, 17] on div "Library Assigned 1 Product Product Preview OrthoVita™ | Chaussures de Marche Or…" at bounding box center [767, 21] width 1132 height 28
click at [696, 15] on link "Laptop" at bounding box center [707, 21] width 33 height 28
type input "#000000"
type input "75"
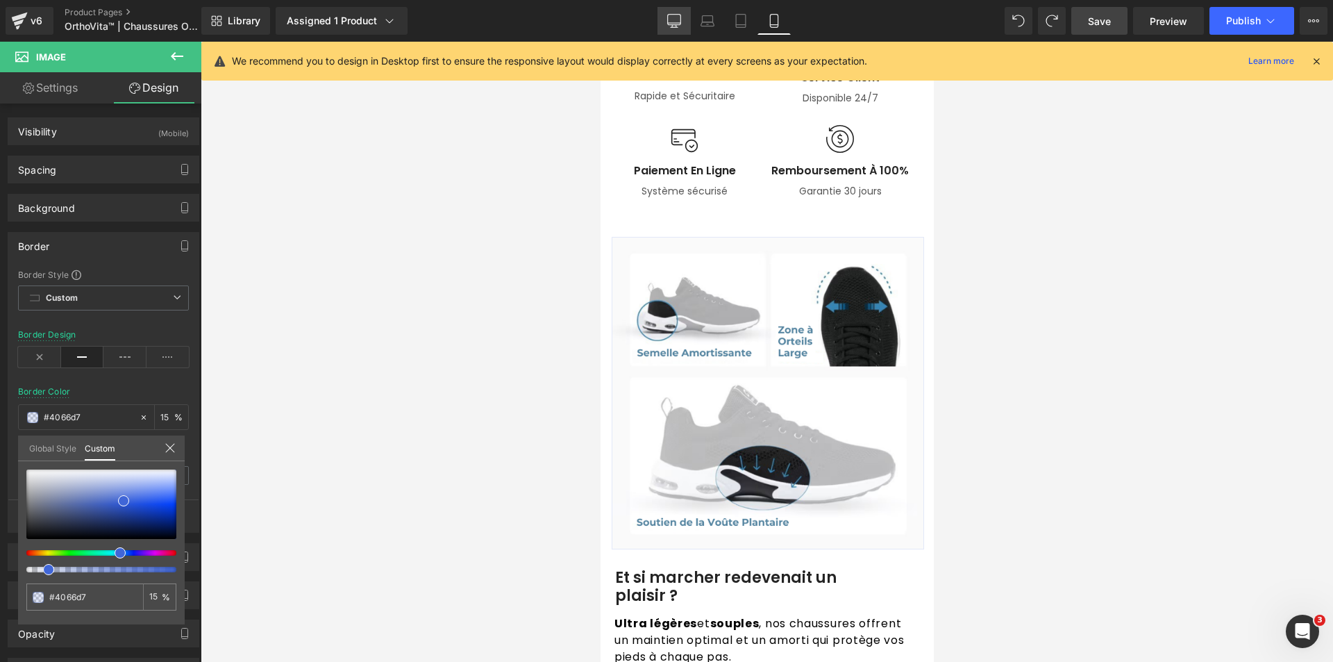
type input "0"
type input "#000000"
type input "75"
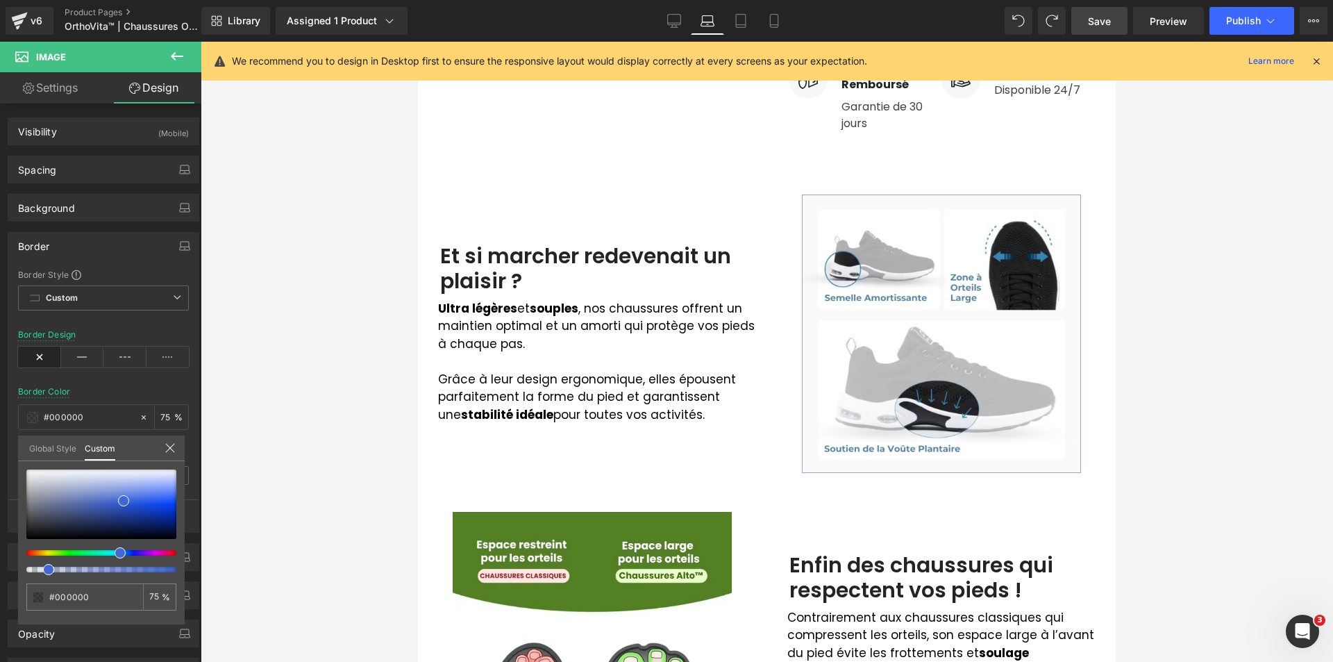
scroll to position [694, 0]
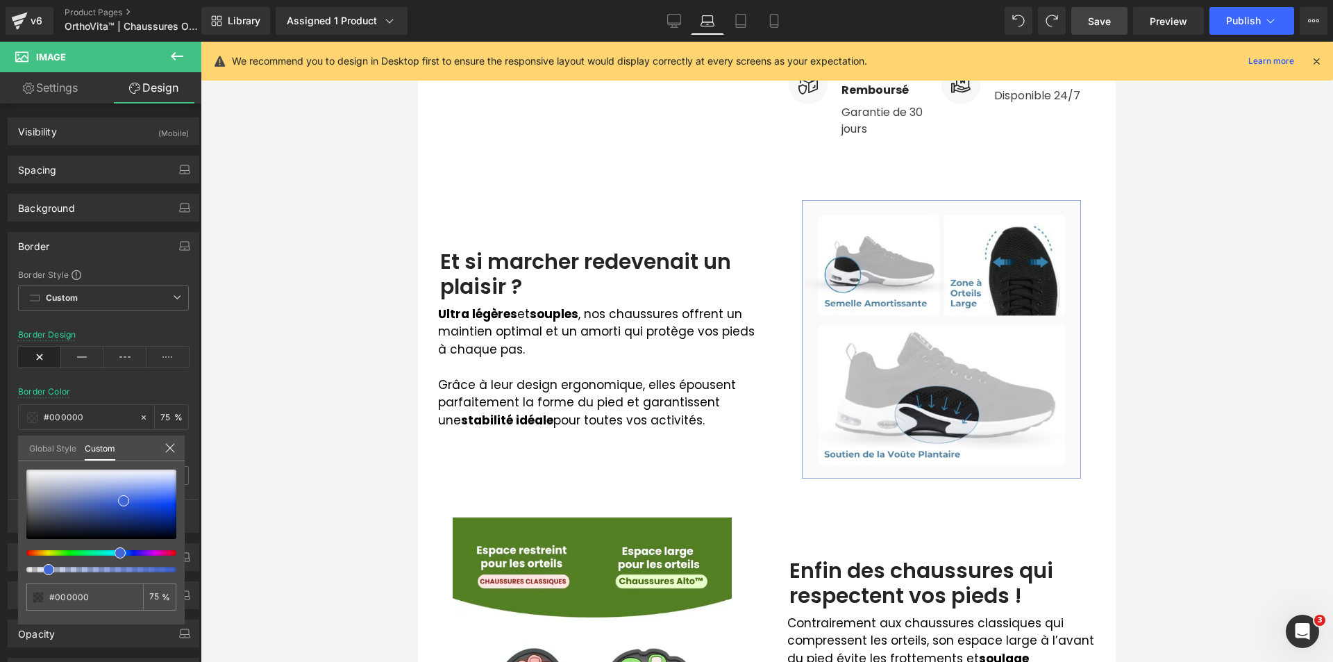
click at [887, 303] on body "Ignorer et passer au contenu LIVRAISON GRATUITE ET SÉCURISÉE Accueil Catalogue …" at bounding box center [767, 647] width 698 height 2600
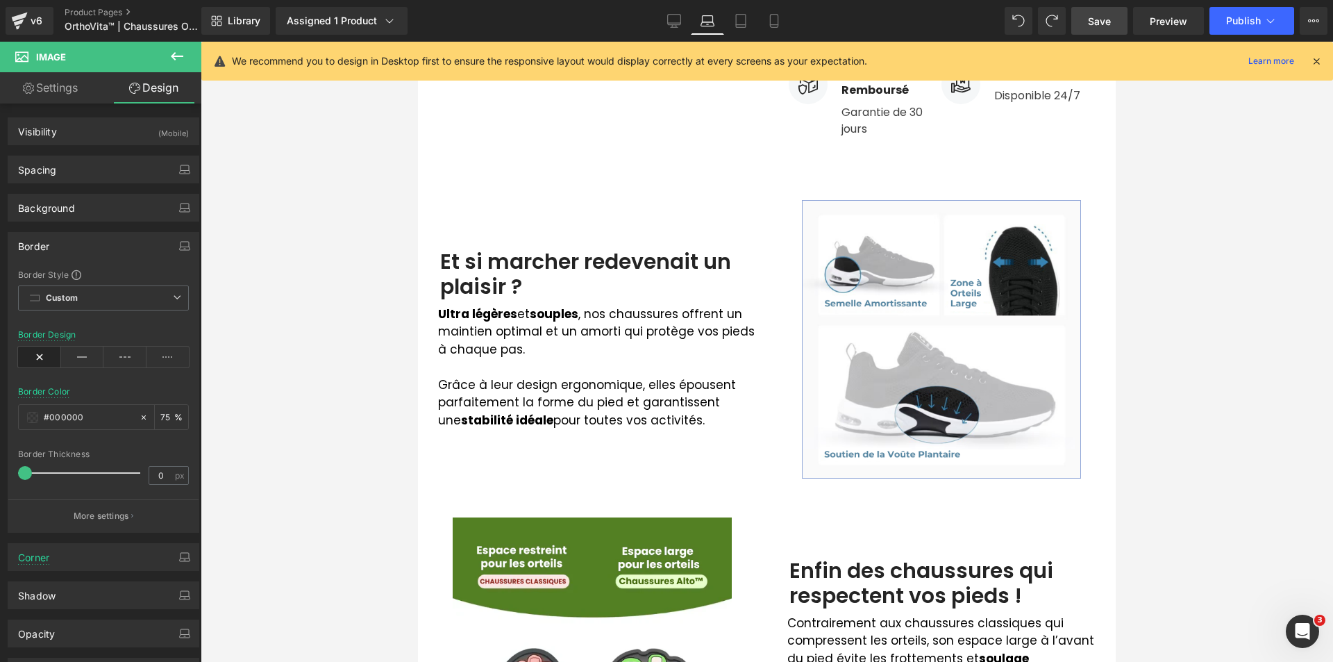
click at [166, 56] on button at bounding box center [177, 57] width 49 height 31
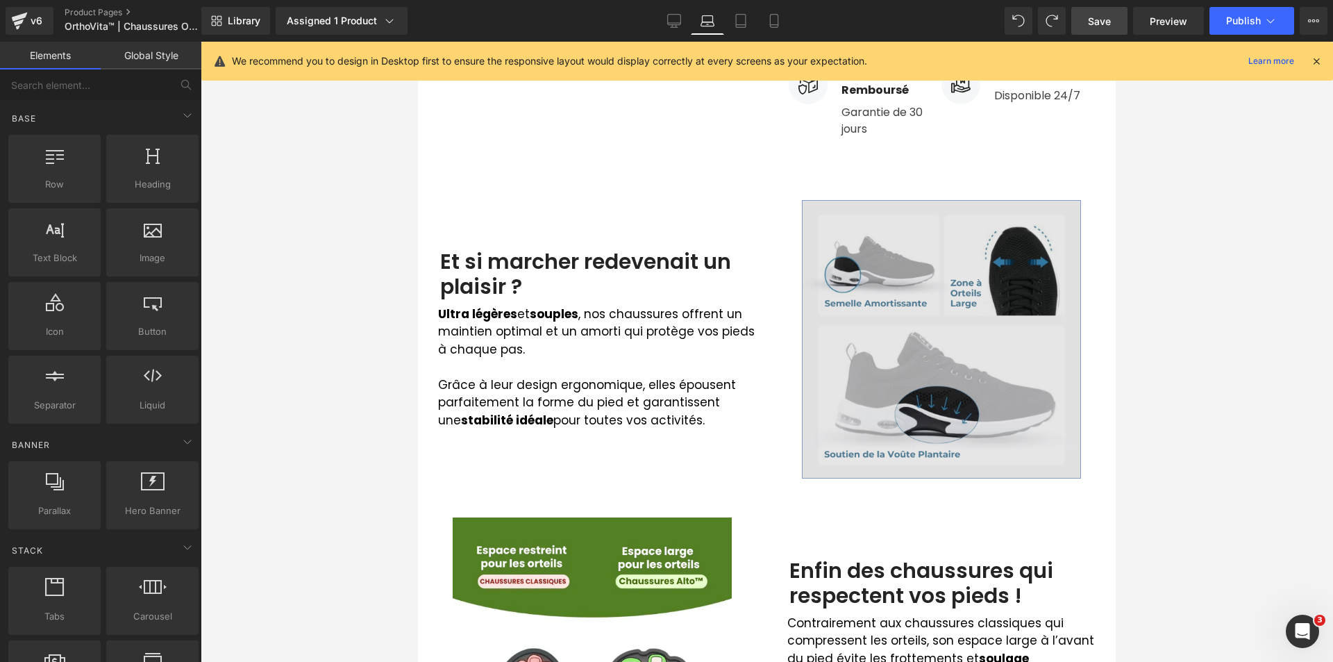
click at [897, 310] on img at bounding box center [941, 339] width 279 height 279
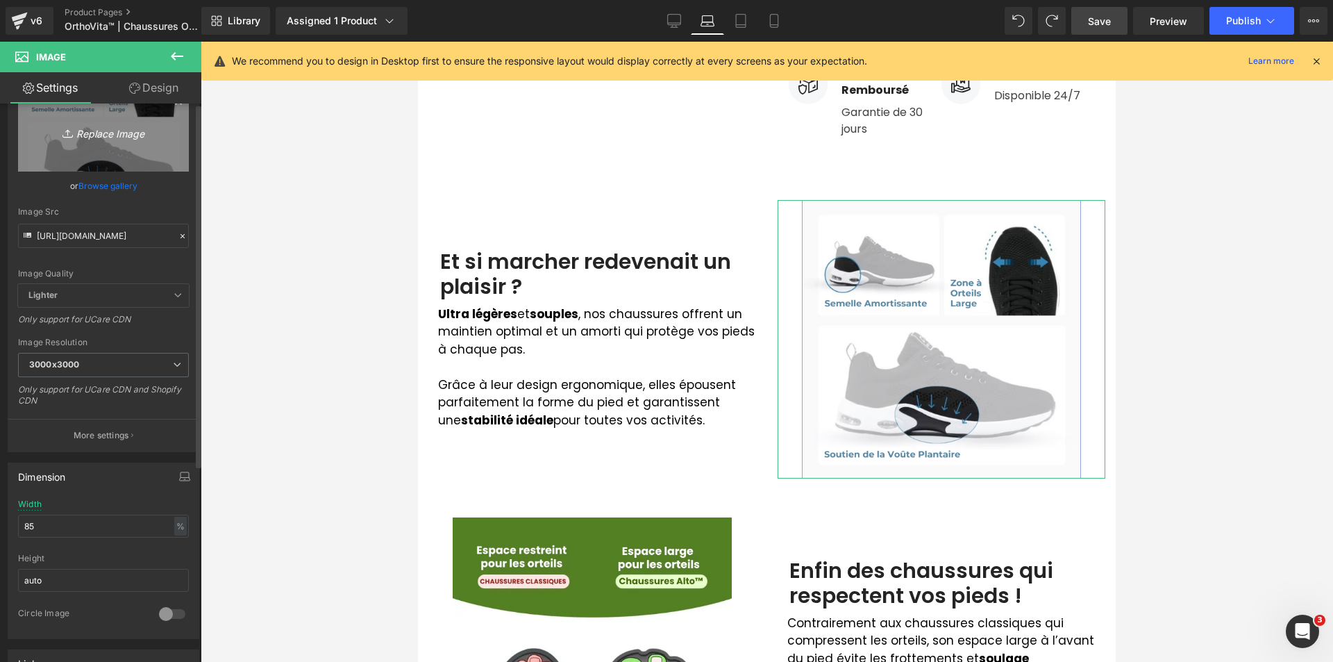
scroll to position [69, 0]
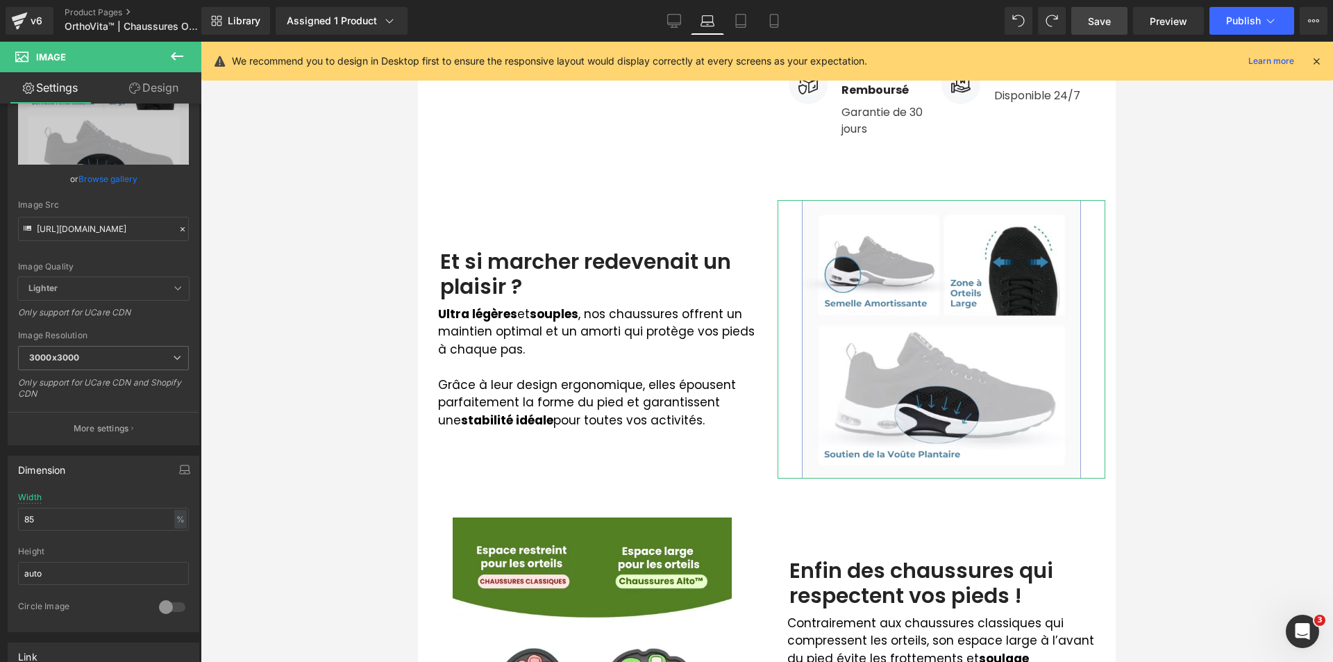
click at [153, 80] on link "Design" at bounding box center [153, 87] width 101 height 31
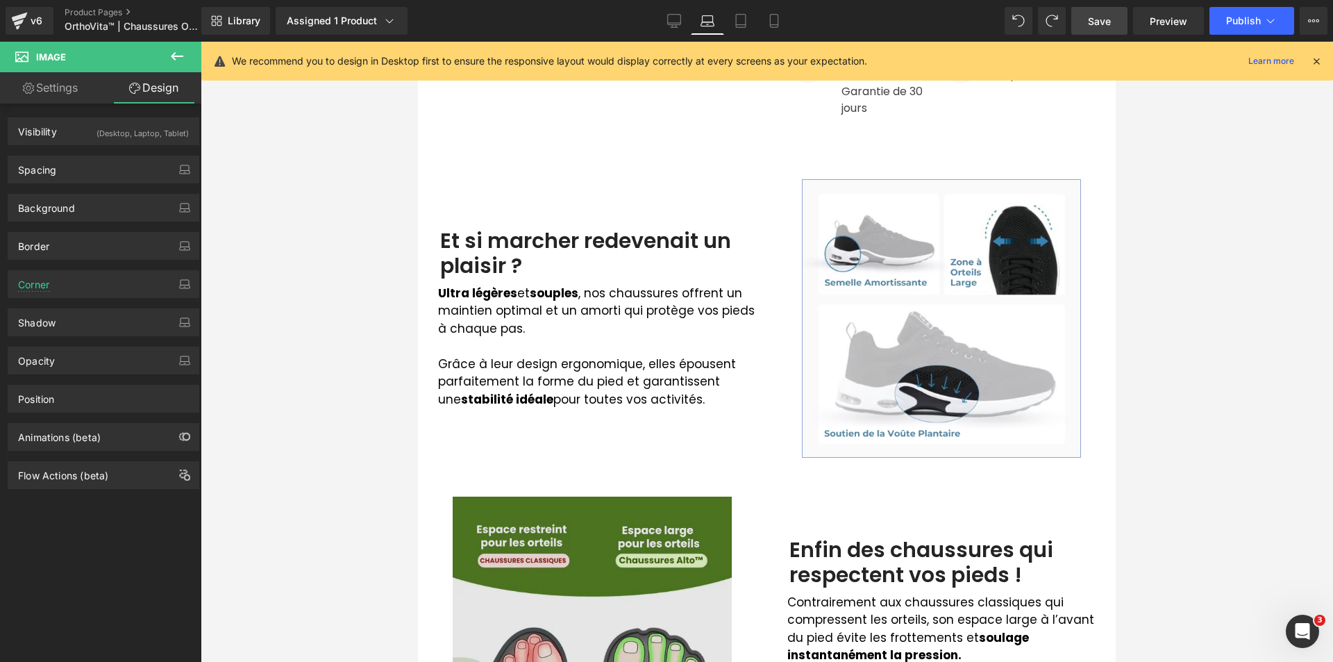
scroll to position [694, 0]
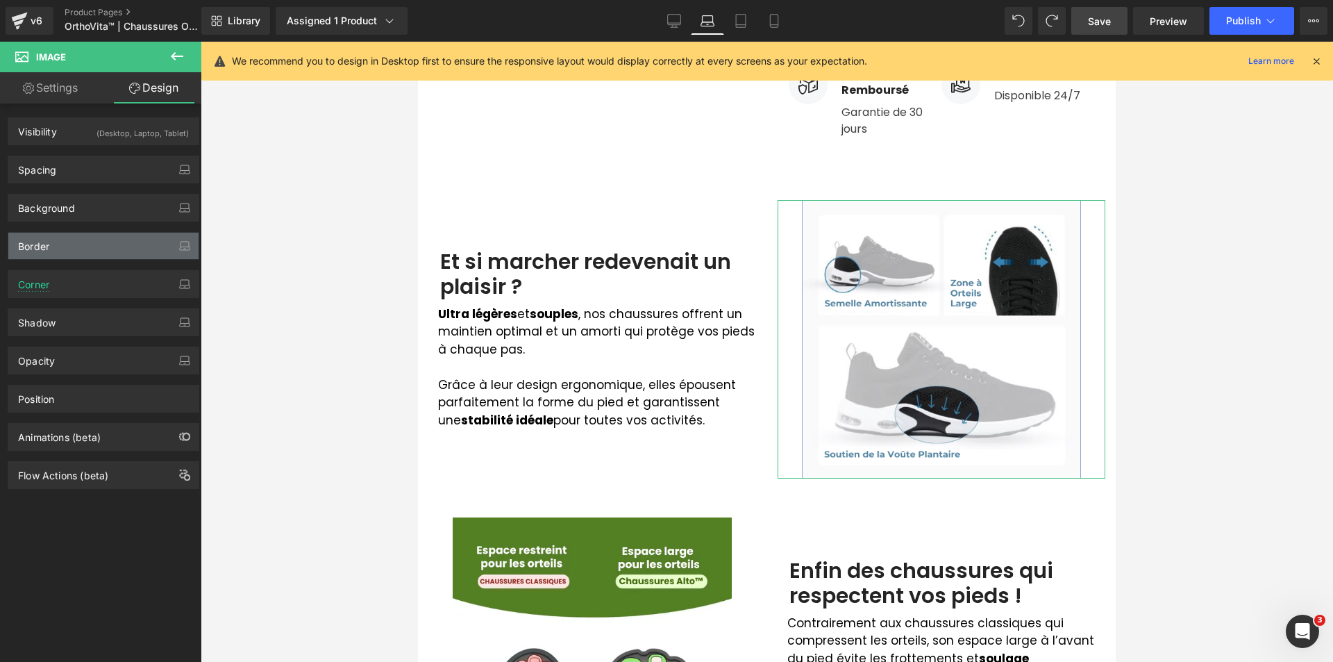
click at [39, 248] on div "Border" at bounding box center [33, 242] width 31 height 19
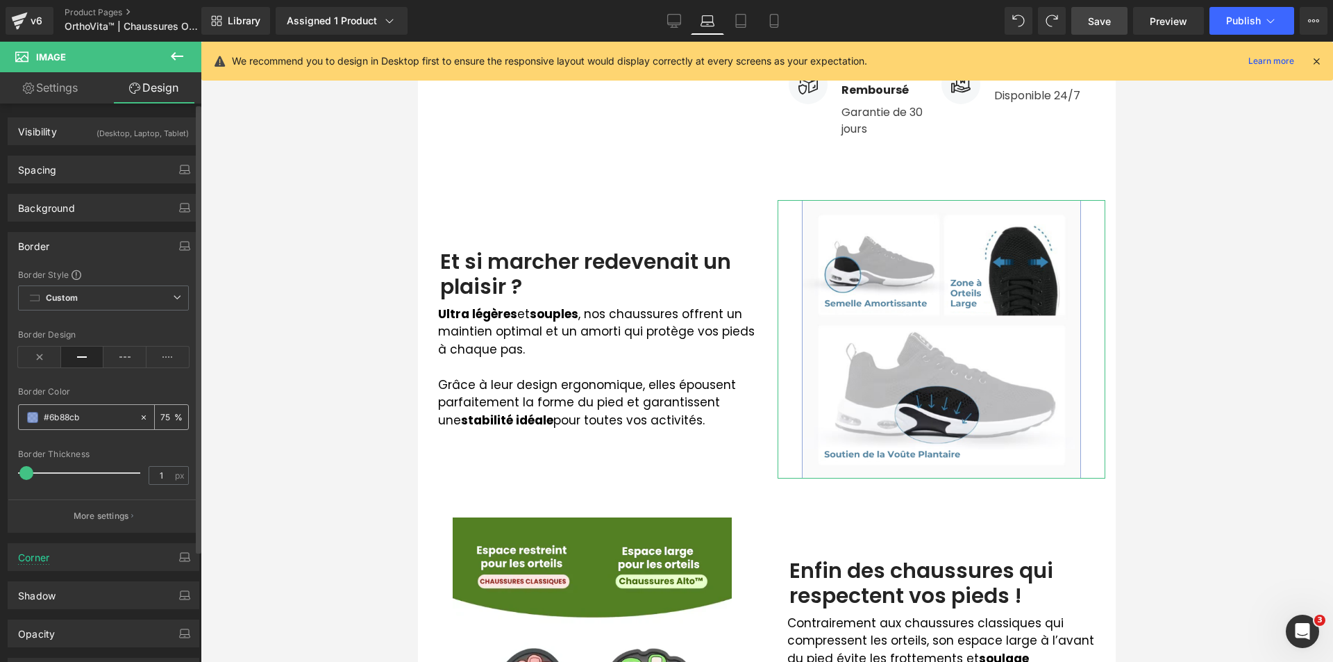
click at [164, 412] on input "75" at bounding box center [167, 416] width 14 height 15
click at [744, 20] on icon at bounding box center [741, 21] width 14 height 14
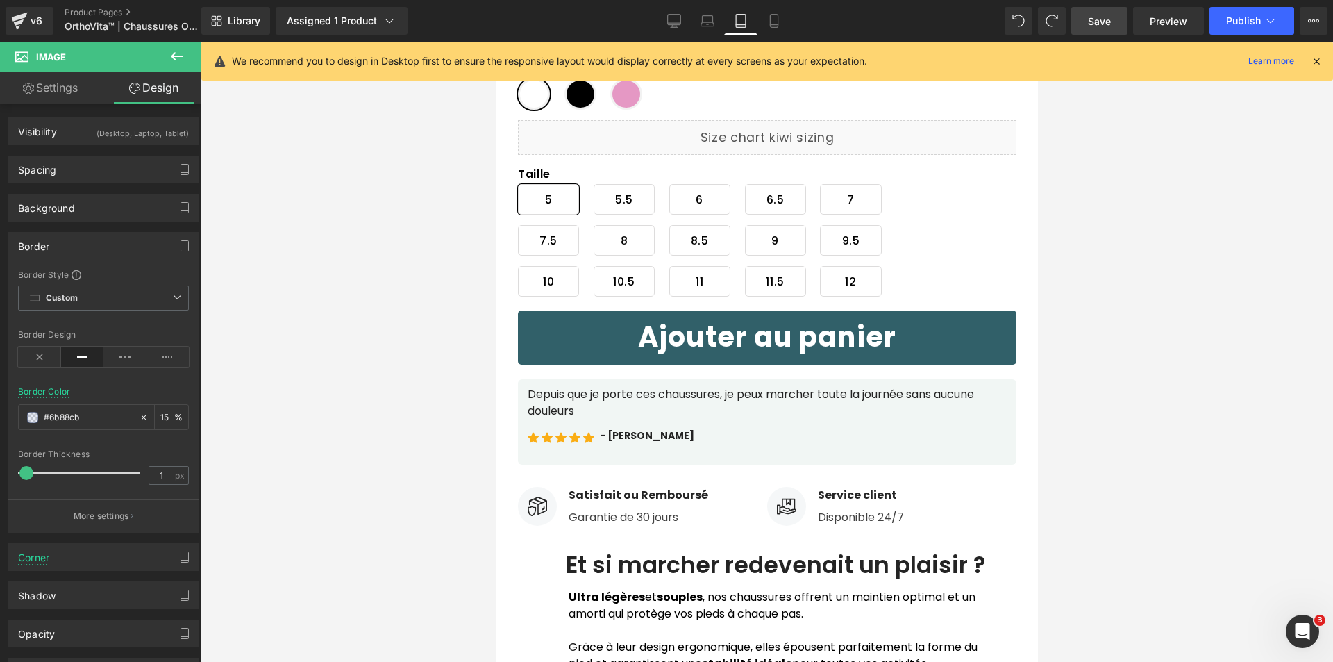
type input "75"
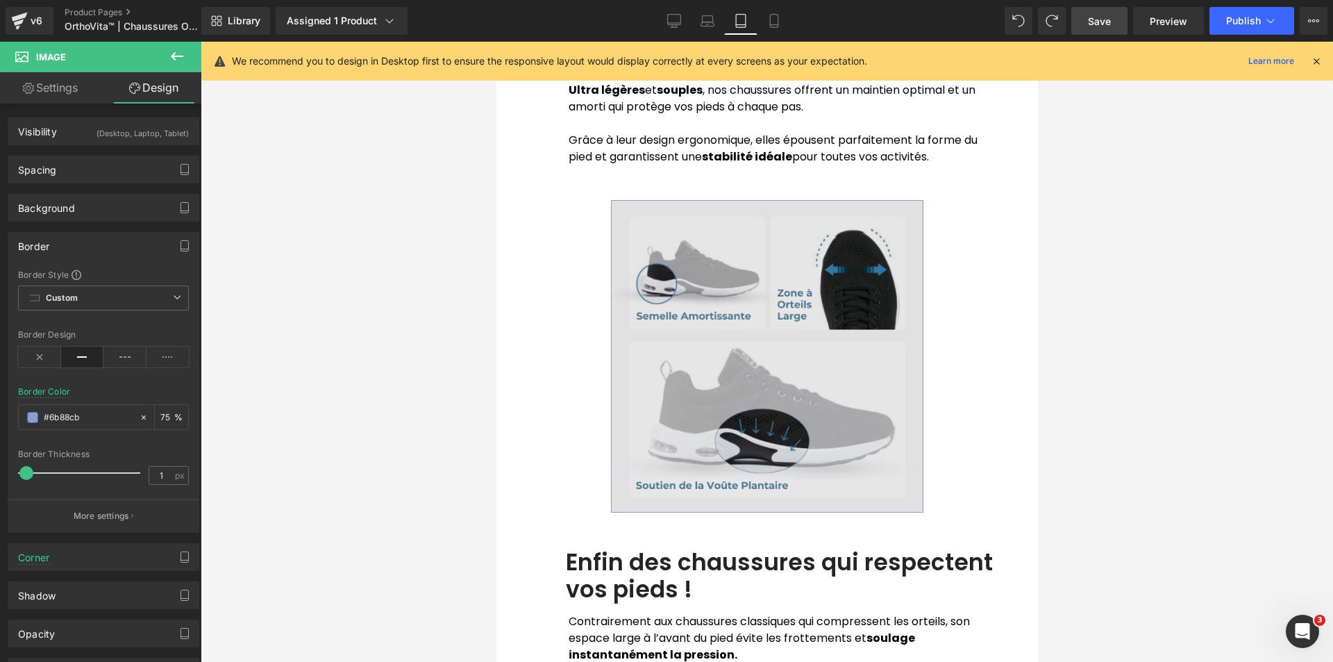
scroll to position [1431, 0]
click at [739, 317] on img at bounding box center [766, 356] width 312 height 312
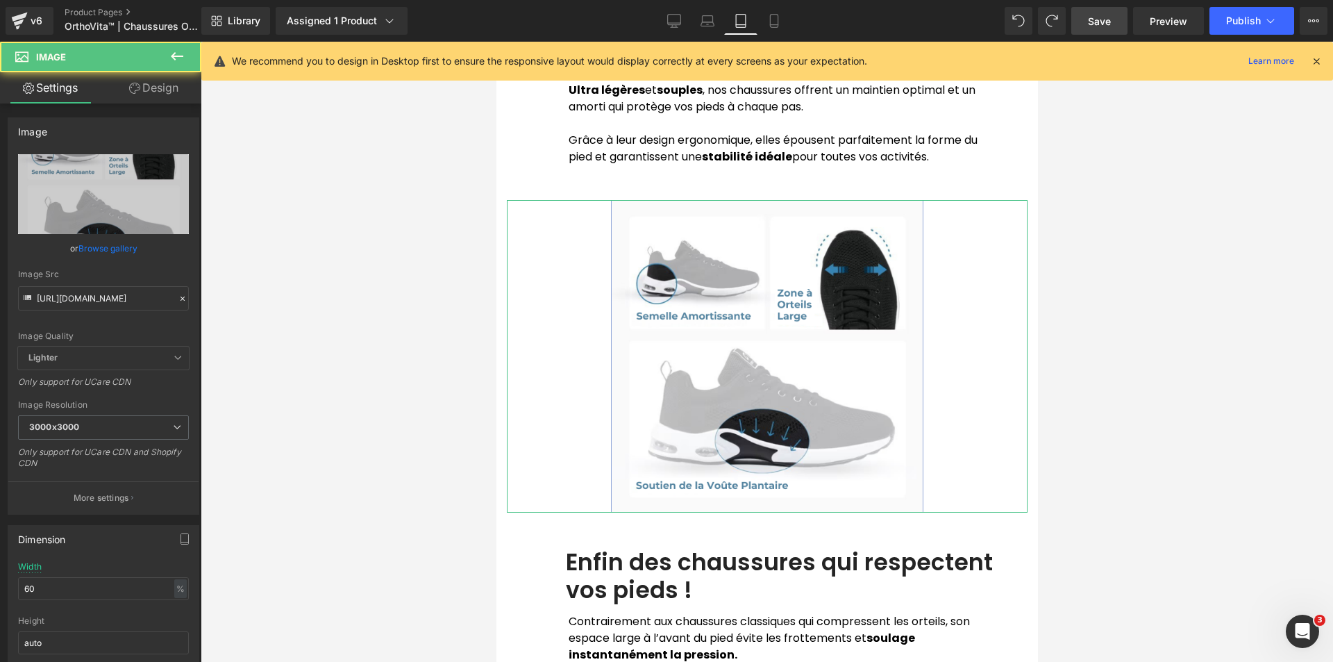
click at [137, 87] on icon at bounding box center [134, 88] width 11 height 11
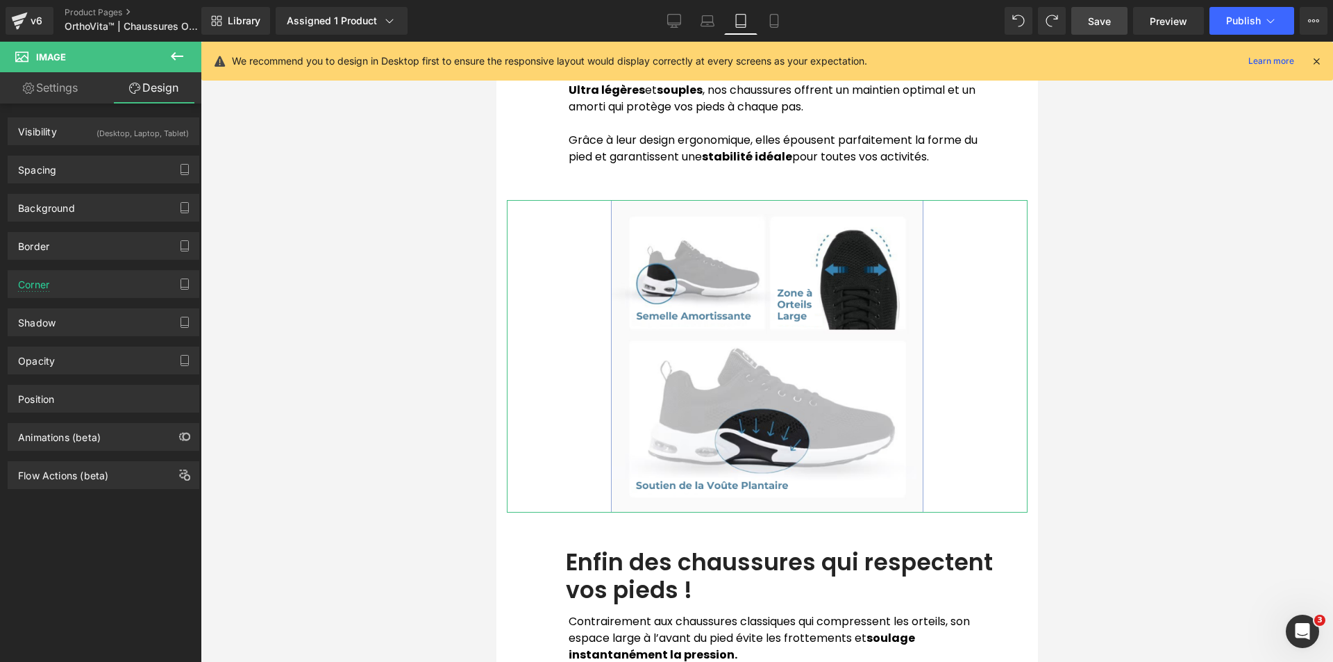
drag, startPoint x: 63, startPoint y: 240, endPoint x: 66, endPoint y: 266, distance: 25.8
click at [64, 240] on div "Border" at bounding box center [103, 246] width 190 height 26
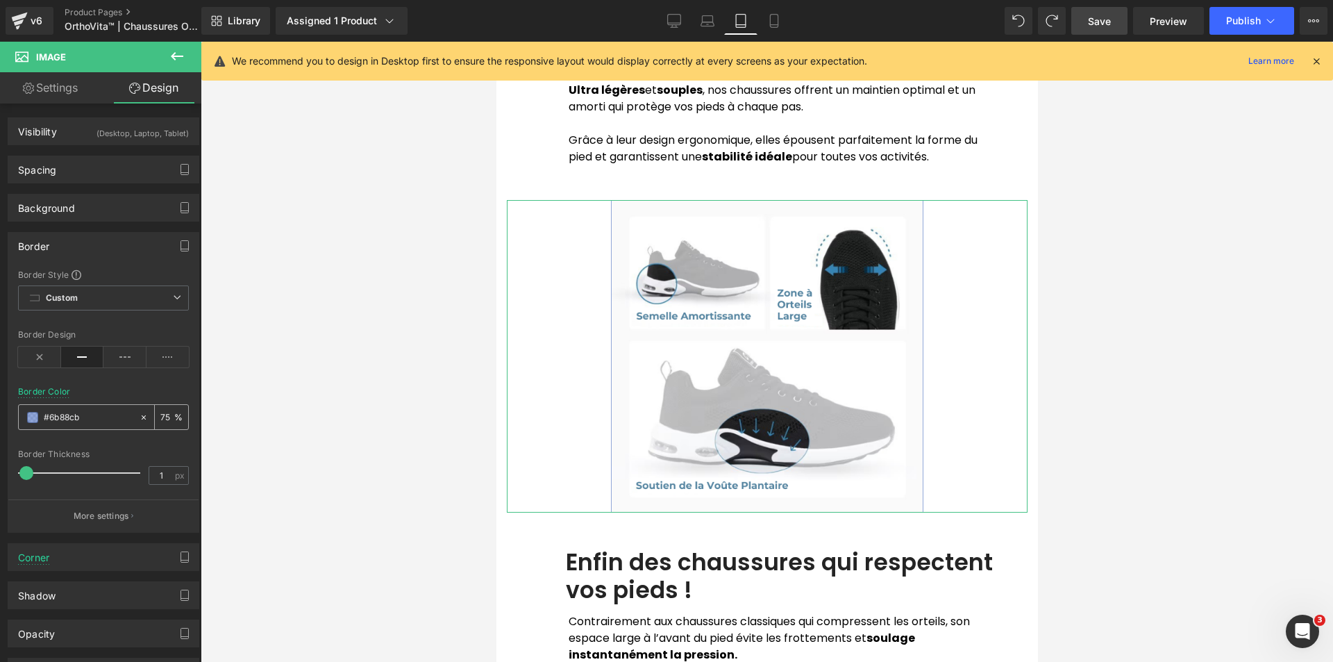
click at [30, 417] on span at bounding box center [32, 417] width 11 height 11
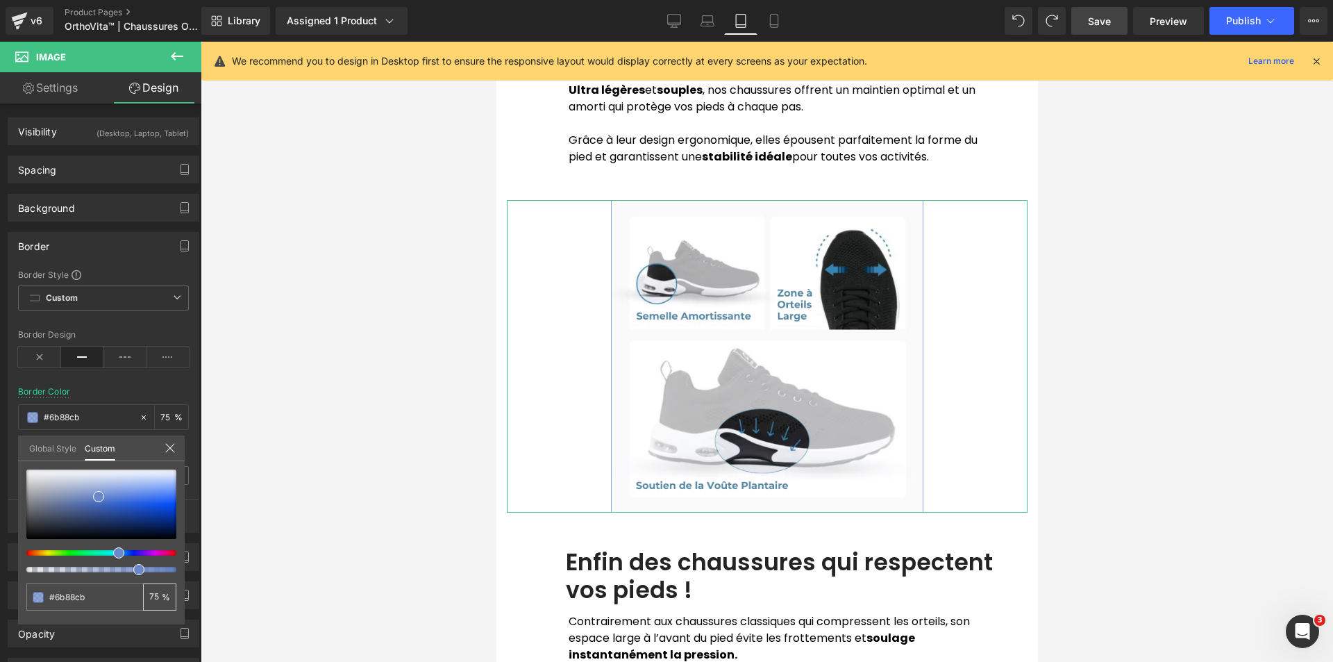
click at [153, 599] on input "75" at bounding box center [155, 596] width 12 height 10
type input "7"
type input "0"
type input "02"
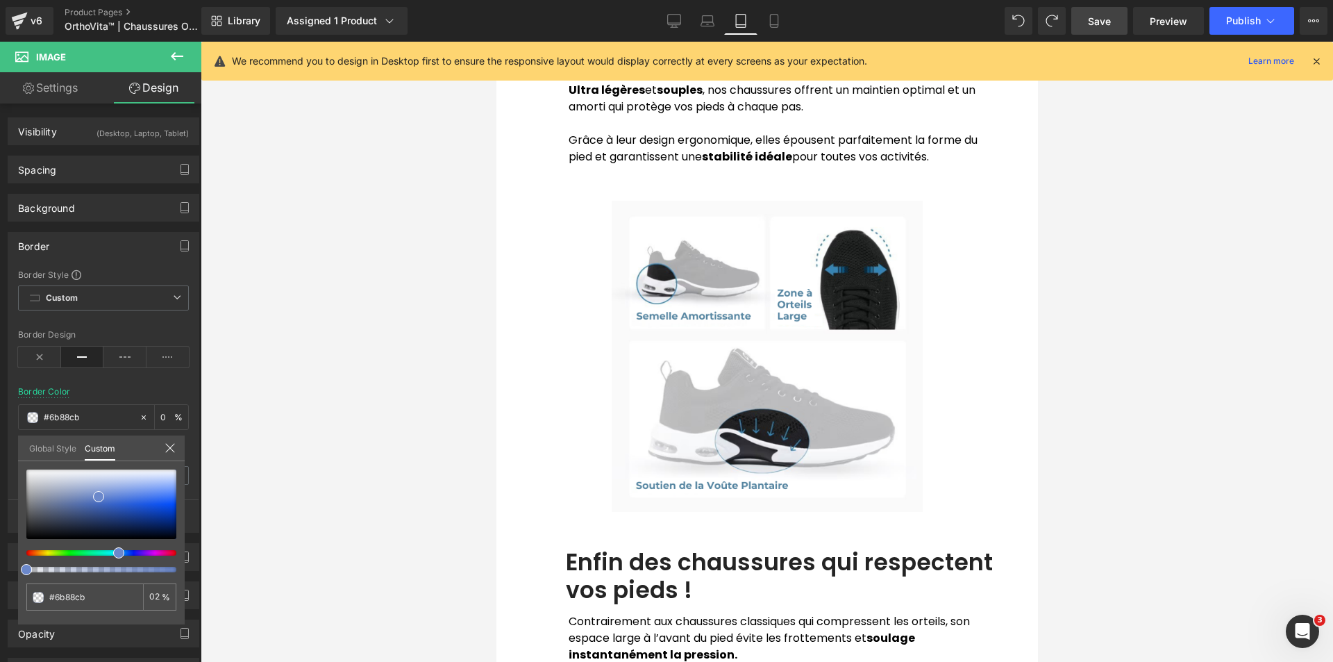
type input "02"
type input "2"
type input "20"
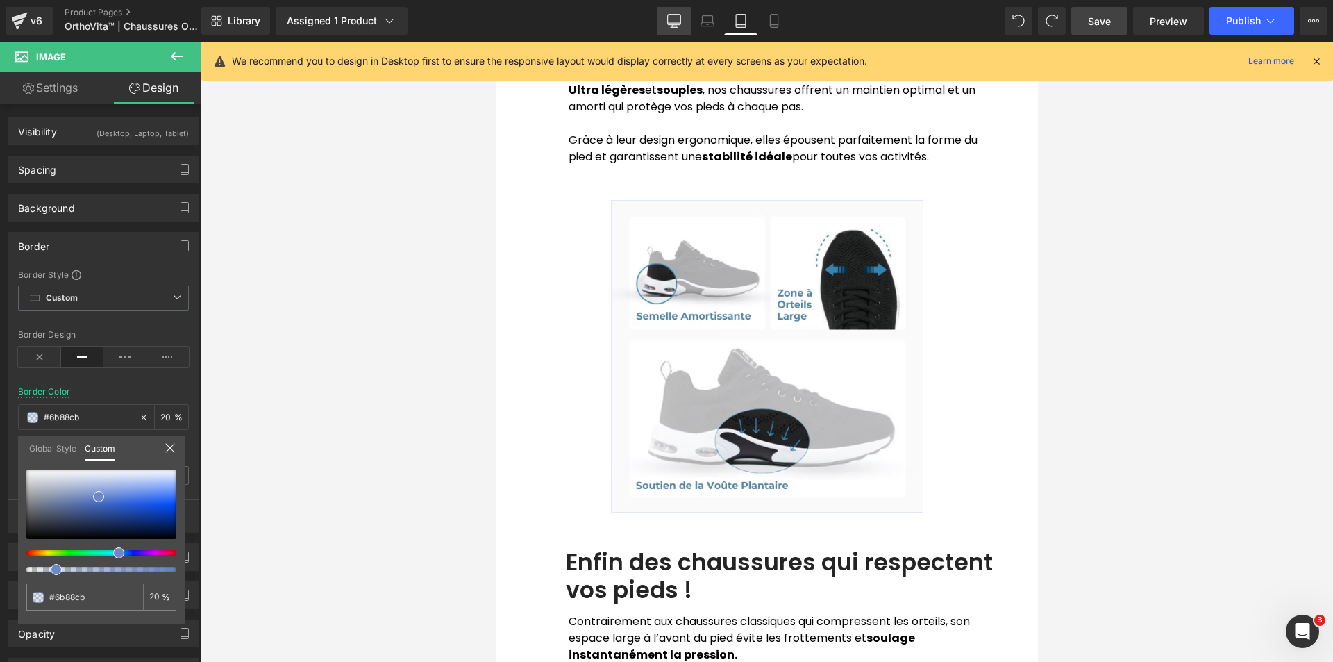
type input "20"
click at [678, 20] on icon at bounding box center [674, 21] width 14 height 14
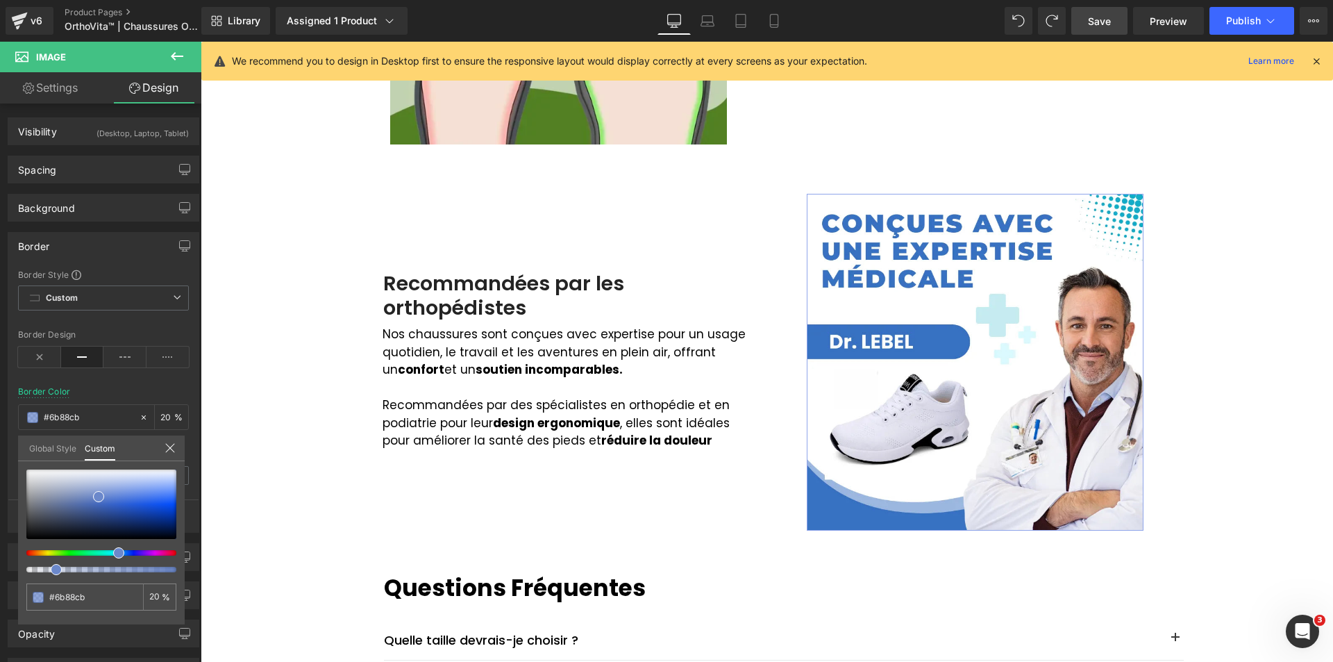
type input "75"
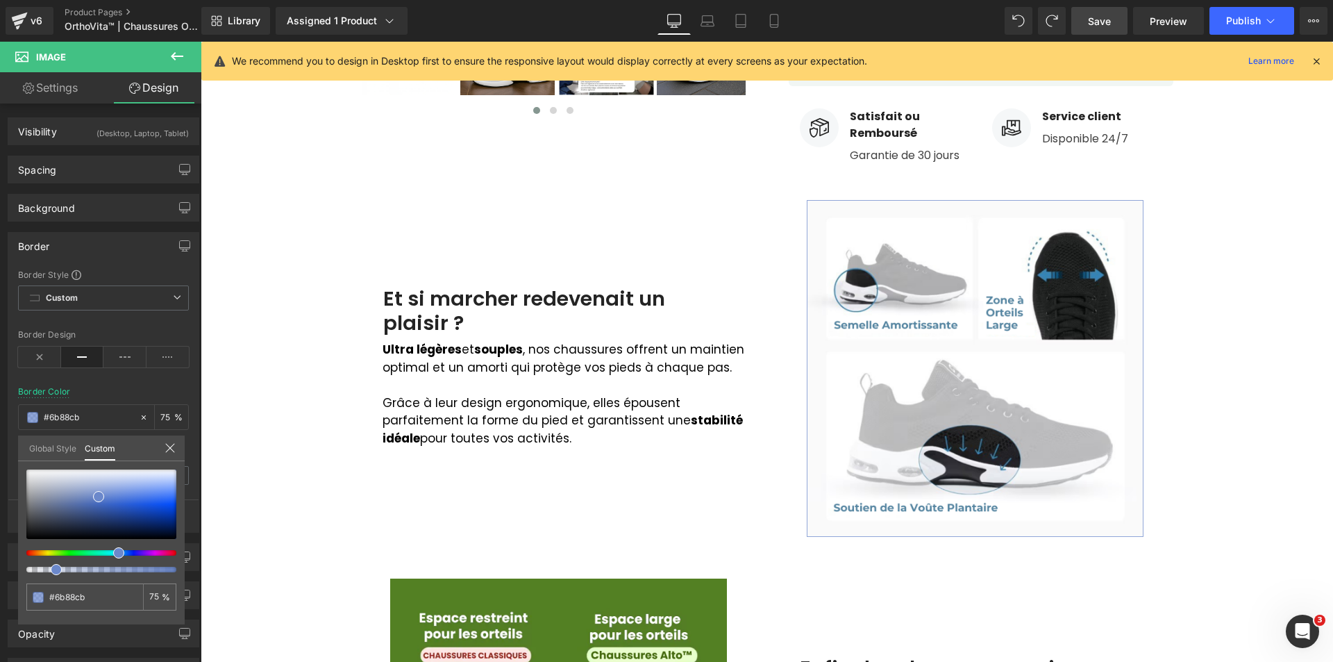
scroll to position [557, 0]
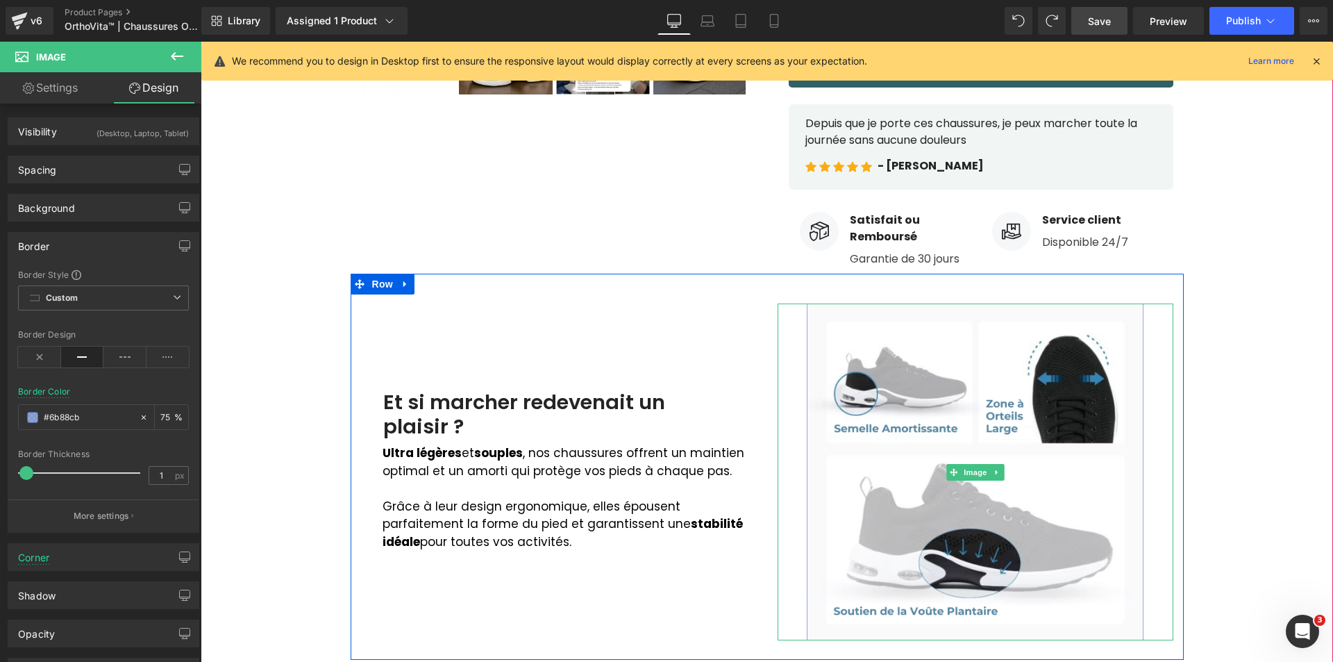
click at [861, 411] on img at bounding box center [975, 471] width 337 height 337
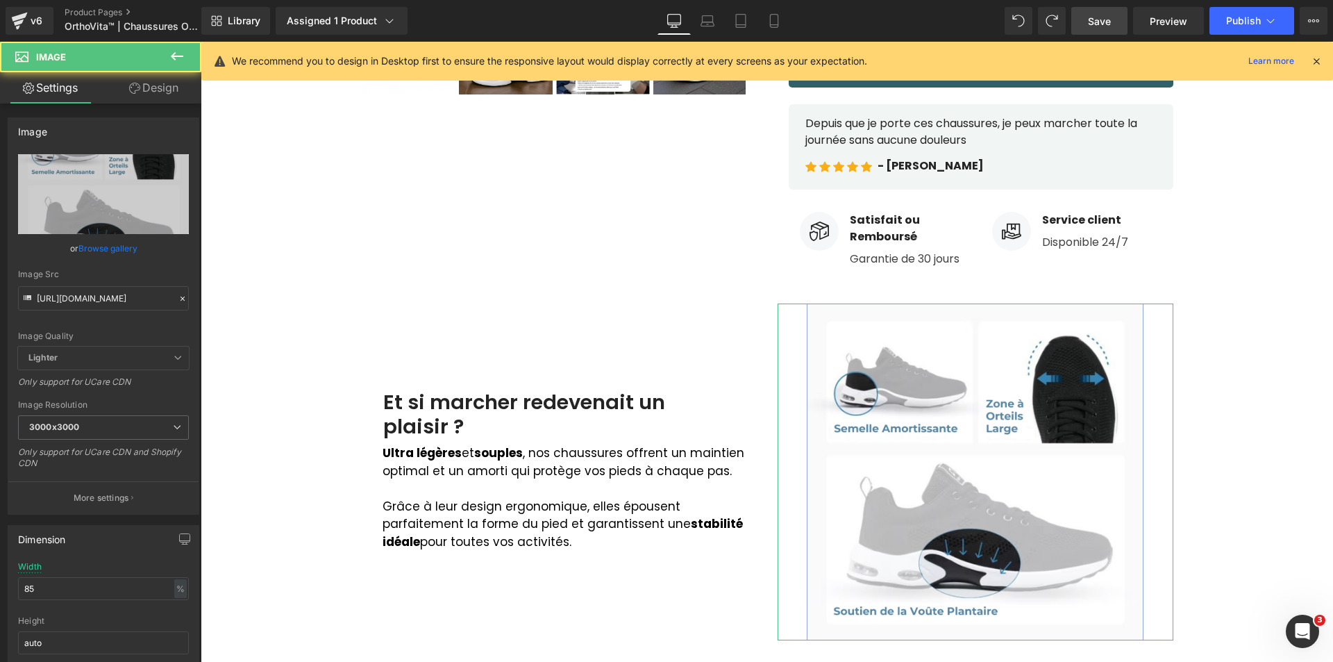
click at [151, 93] on link "Design" at bounding box center [153, 87] width 101 height 31
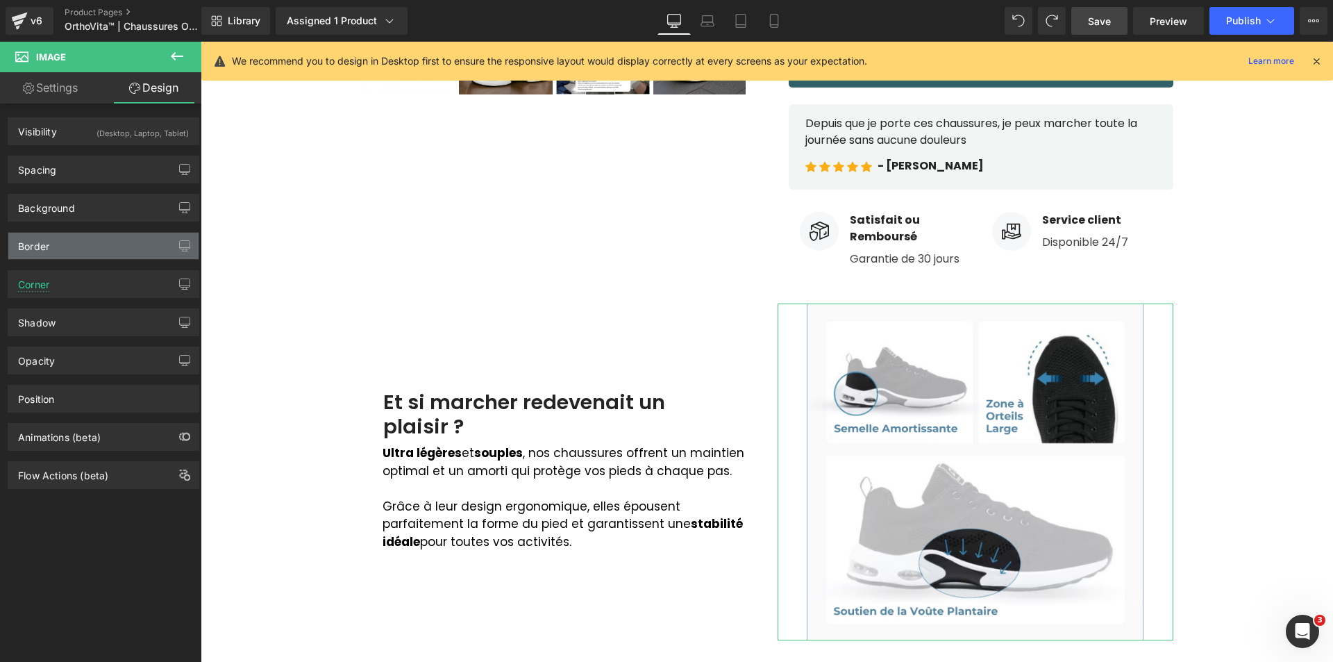
click at [54, 246] on div "Border" at bounding box center [103, 246] width 190 height 26
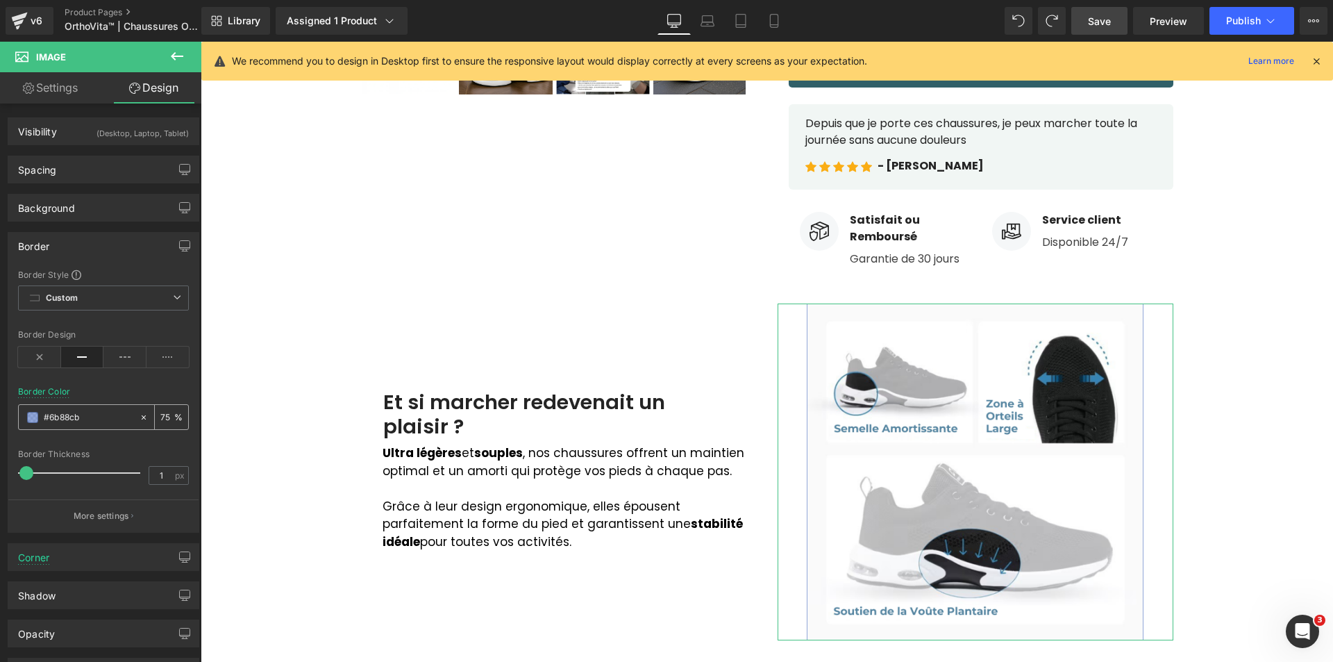
click at [28, 419] on span at bounding box center [32, 417] width 11 height 11
type input "2"
type input "1"
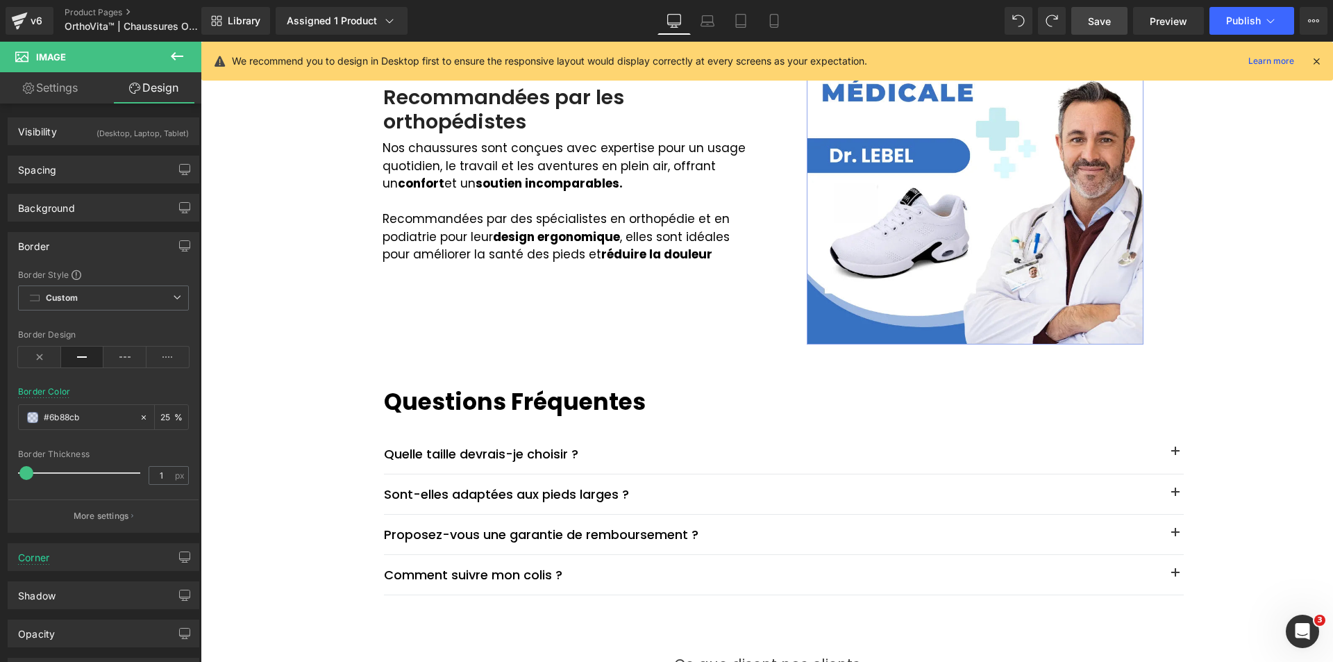
scroll to position [1599, 0]
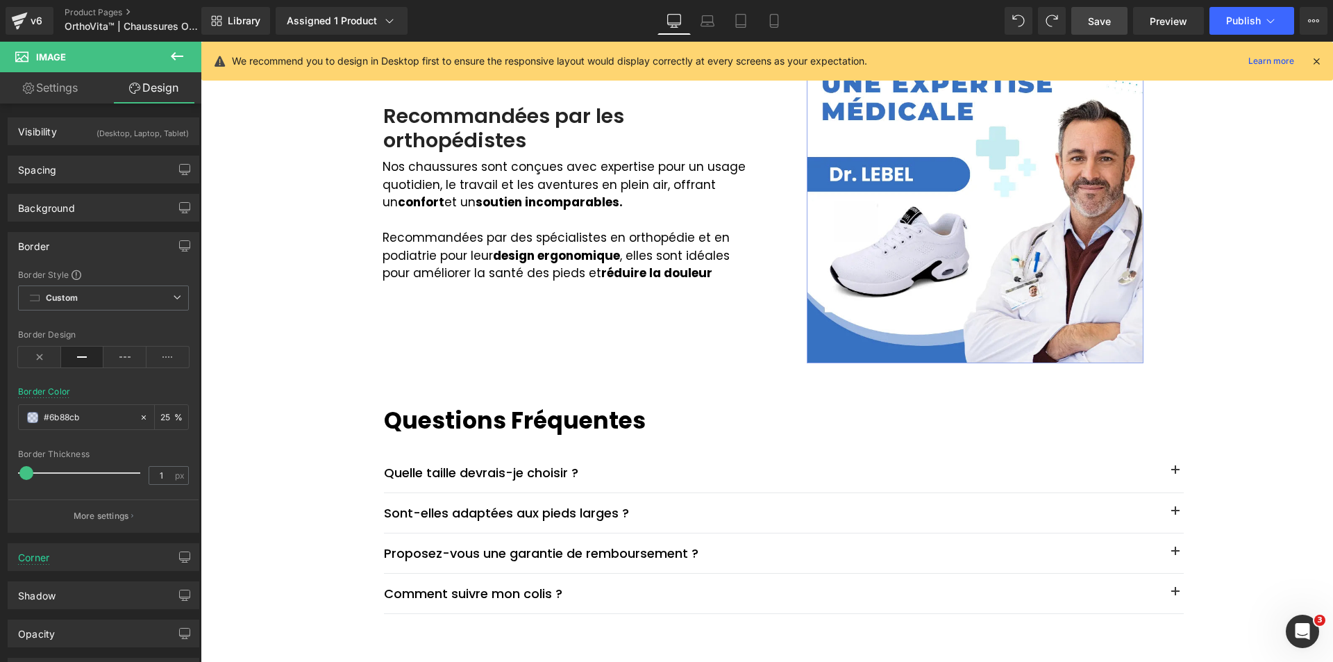
type input "25"
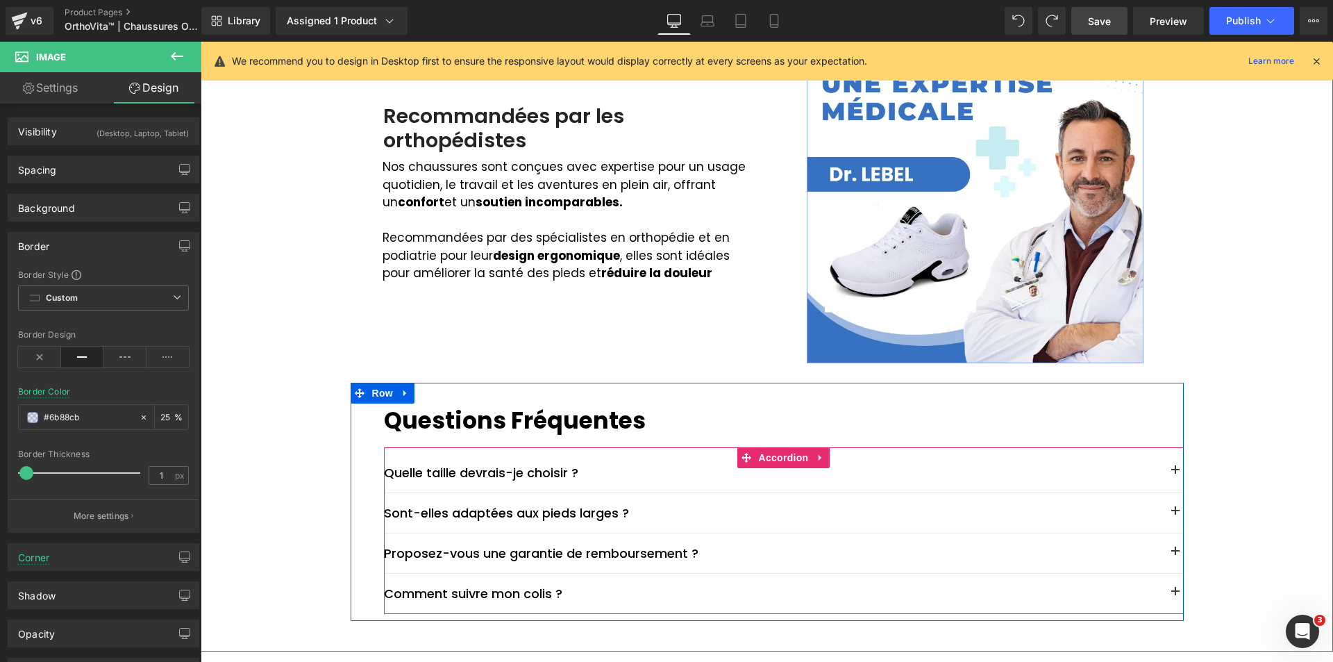
click at [1168, 473] on button "button" at bounding box center [1175, 471] width 17 height 17
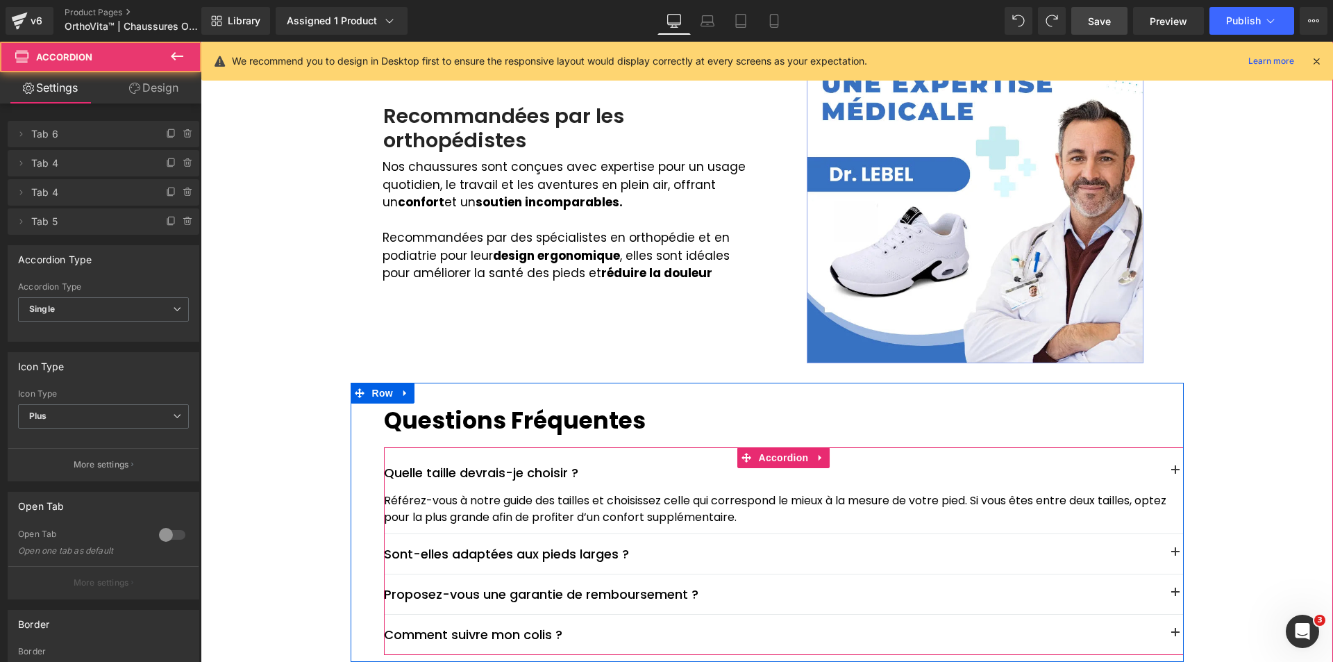
click at [1167, 471] on button "button" at bounding box center [1175, 471] width 17 height 17
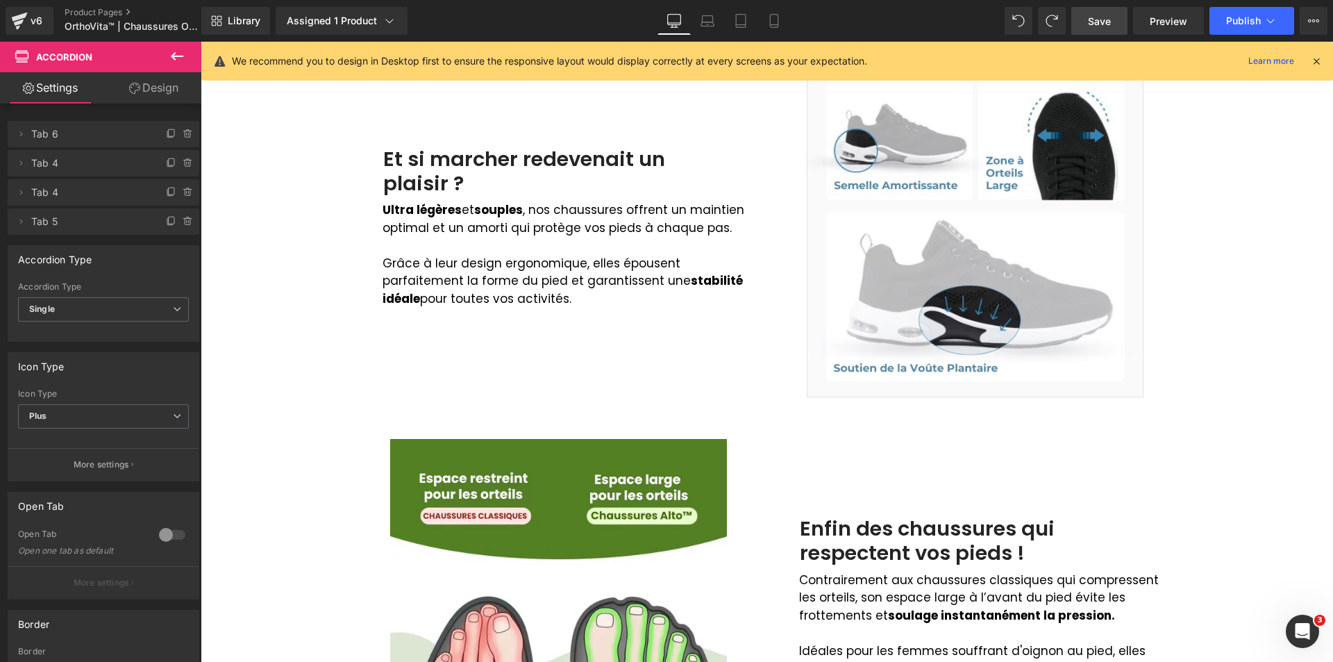
scroll to position [626, 0]
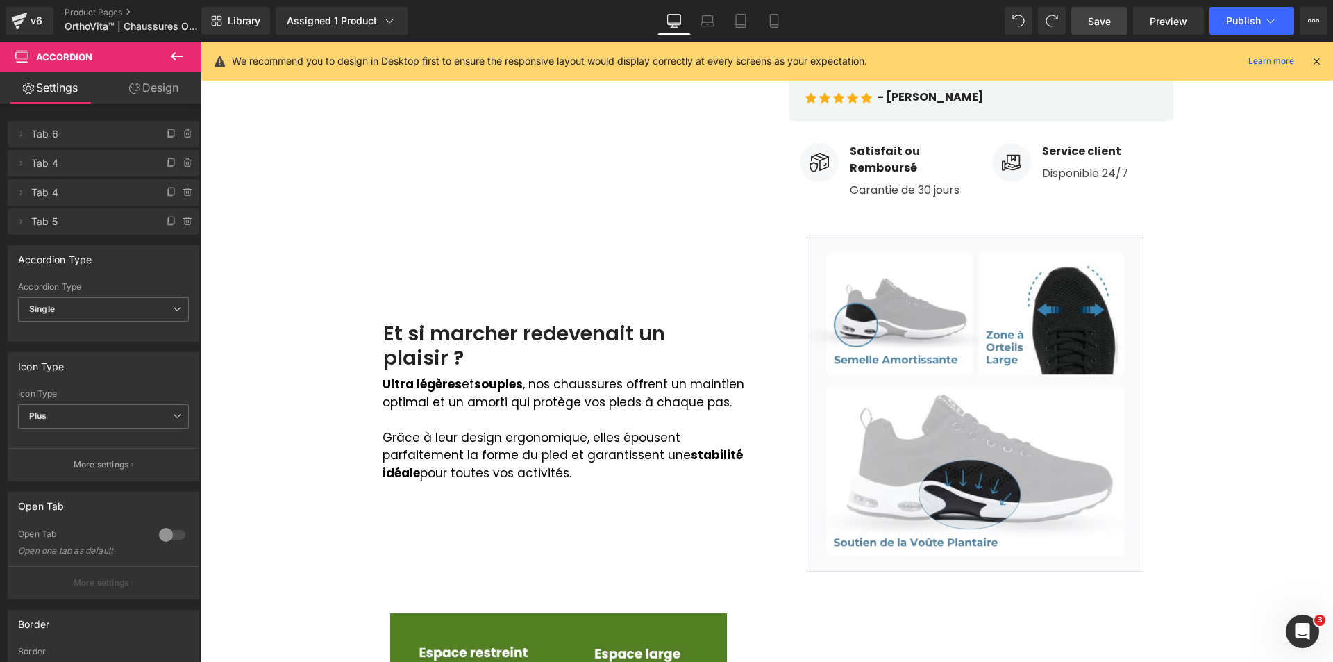
click at [1317, 51] on div "We recommend you to design in Desktop first to ensure the responsive layout wou…" at bounding box center [767, 61] width 1132 height 39
drag, startPoint x: 1317, startPoint y: 60, endPoint x: 1082, endPoint y: 25, distance: 237.2
click at [1317, 60] on icon at bounding box center [1316, 61] width 12 height 12
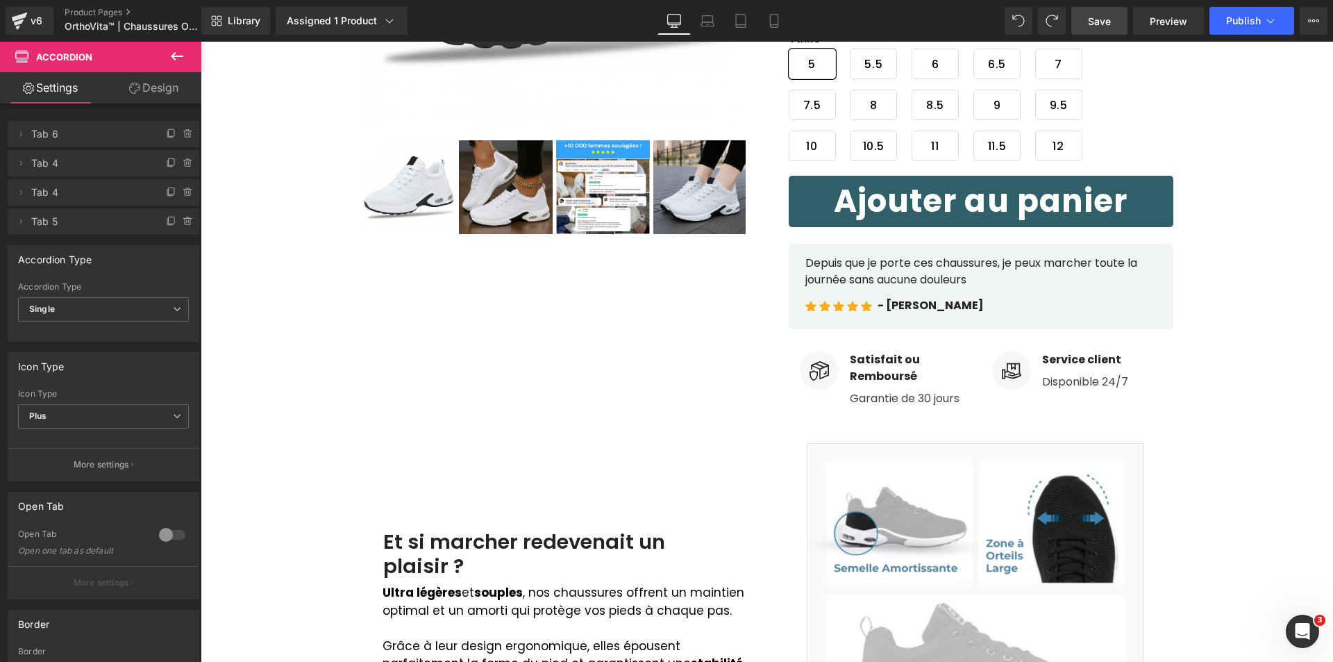
drag, startPoint x: 1100, startPoint y: 17, endPoint x: 1095, endPoint y: 30, distance: 13.8
click at [1100, 17] on span "Save" at bounding box center [1099, 21] width 23 height 15
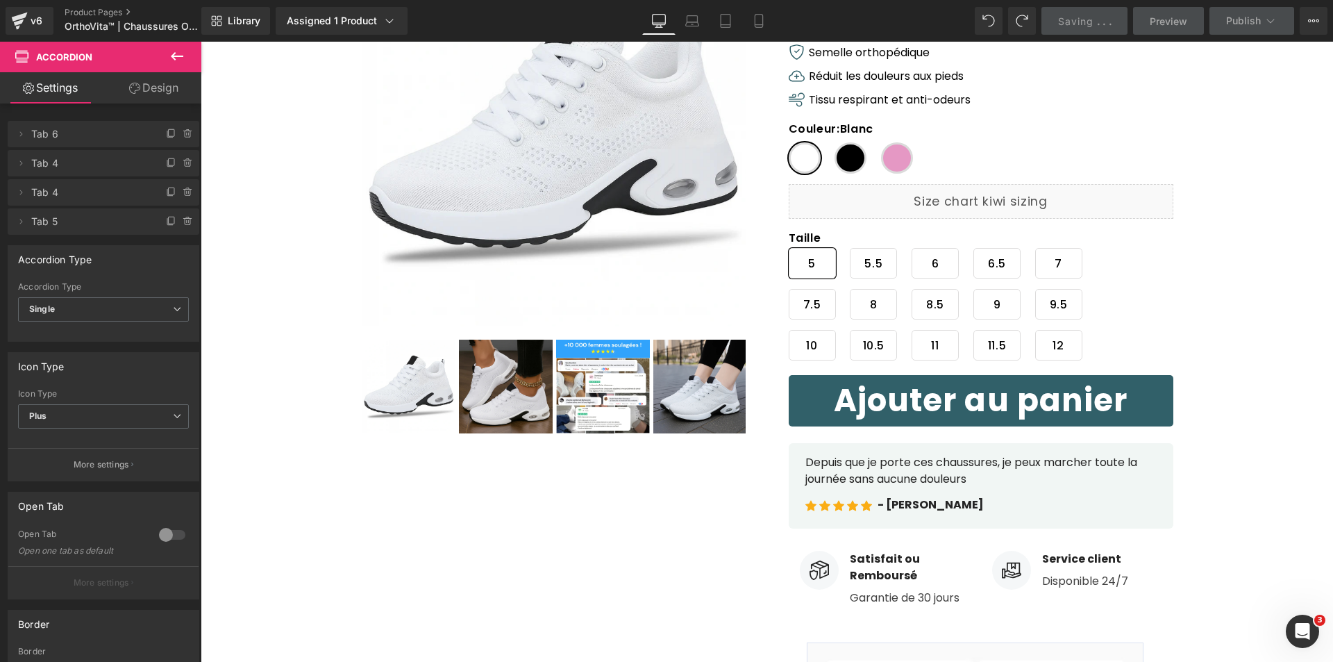
scroll to position [71, 0]
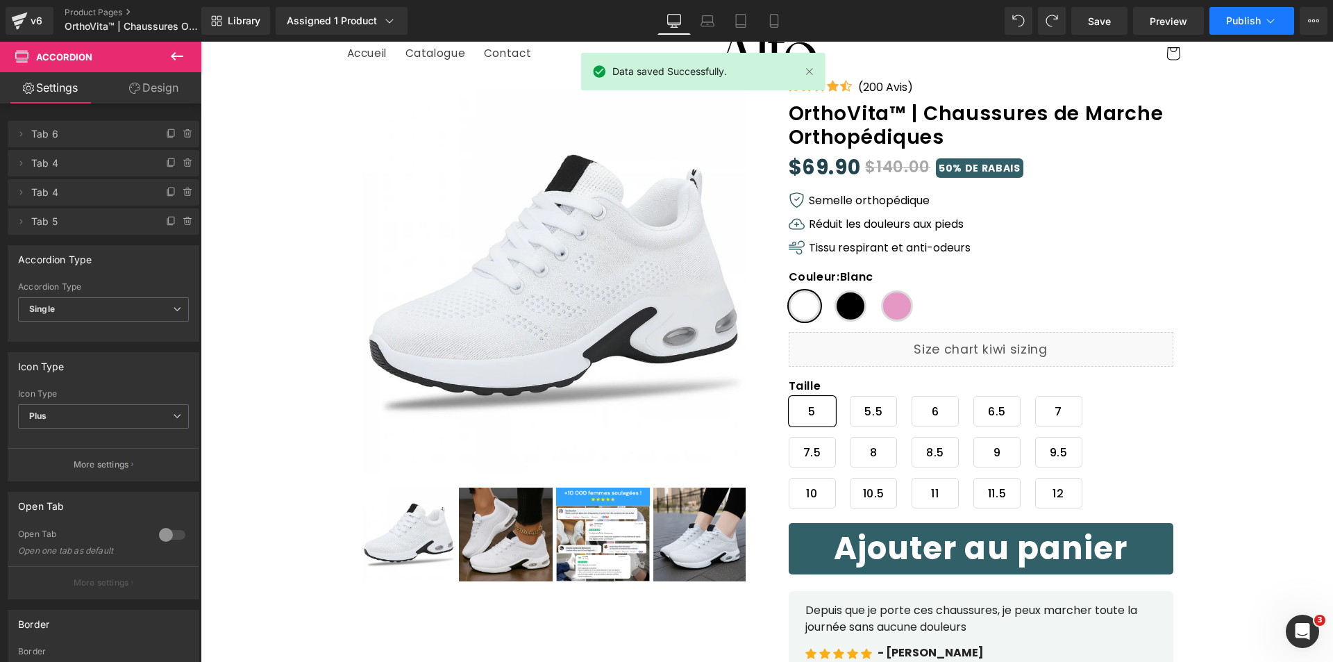
click at [1242, 19] on span "Publish" at bounding box center [1243, 20] width 35 height 11
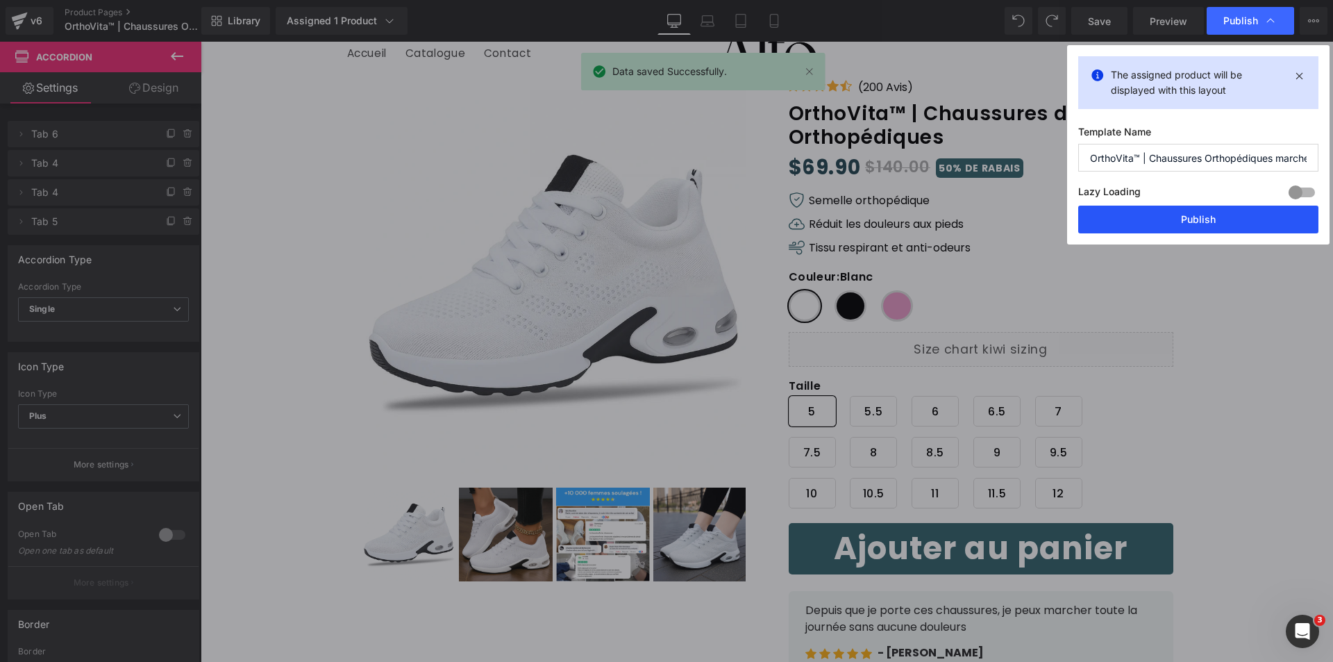
click at [1190, 217] on button "Publish" at bounding box center [1198, 219] width 240 height 28
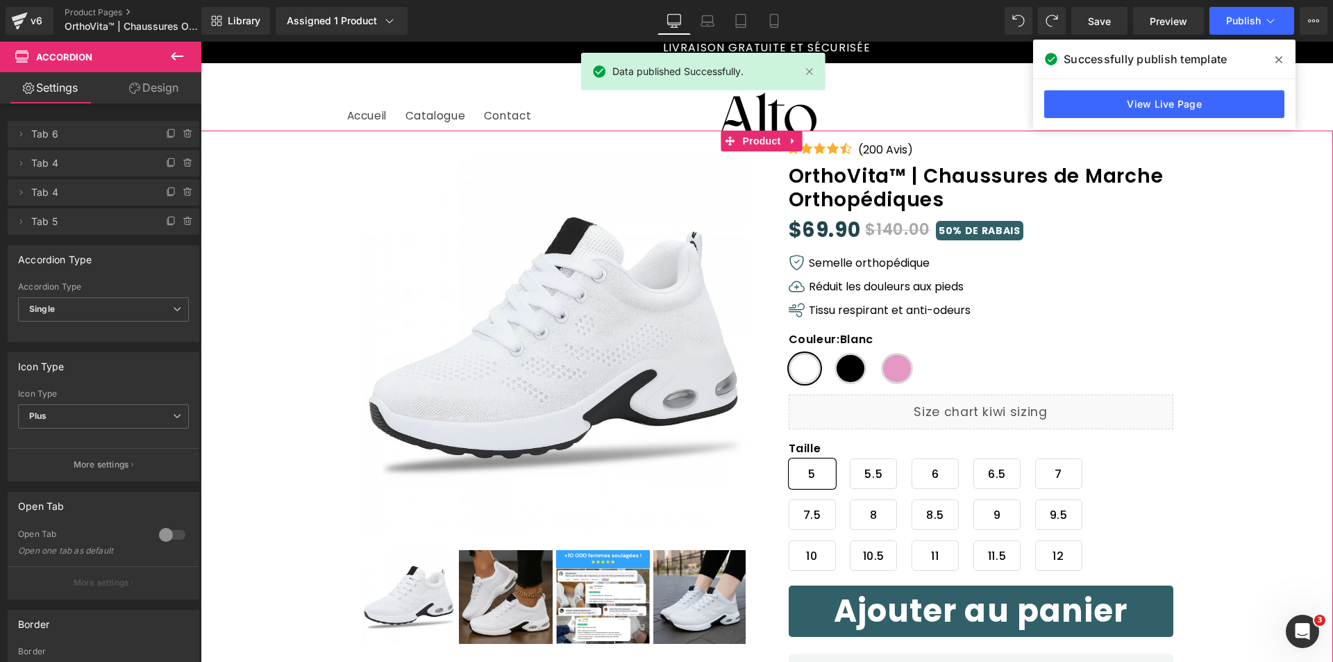
scroll to position [0, 0]
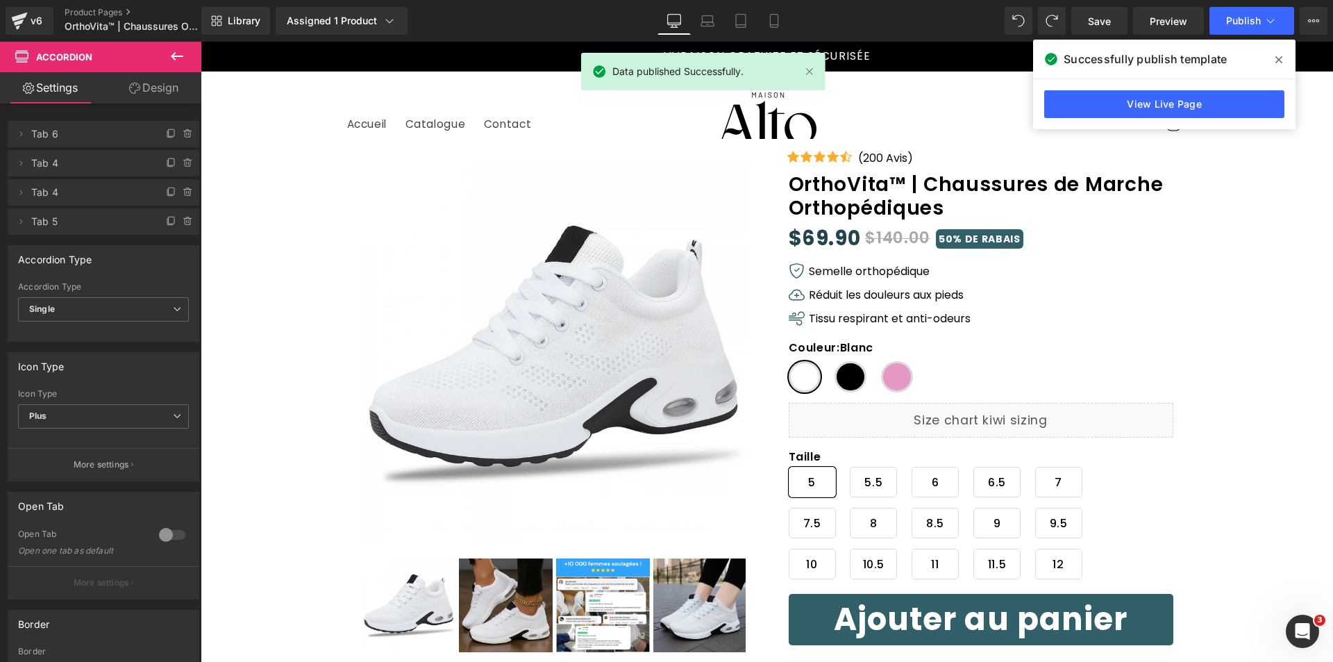
drag, startPoint x: 1286, startPoint y: 55, endPoint x: 821, endPoint y: 198, distance: 486.6
click at [1286, 55] on span at bounding box center [1279, 60] width 22 height 22
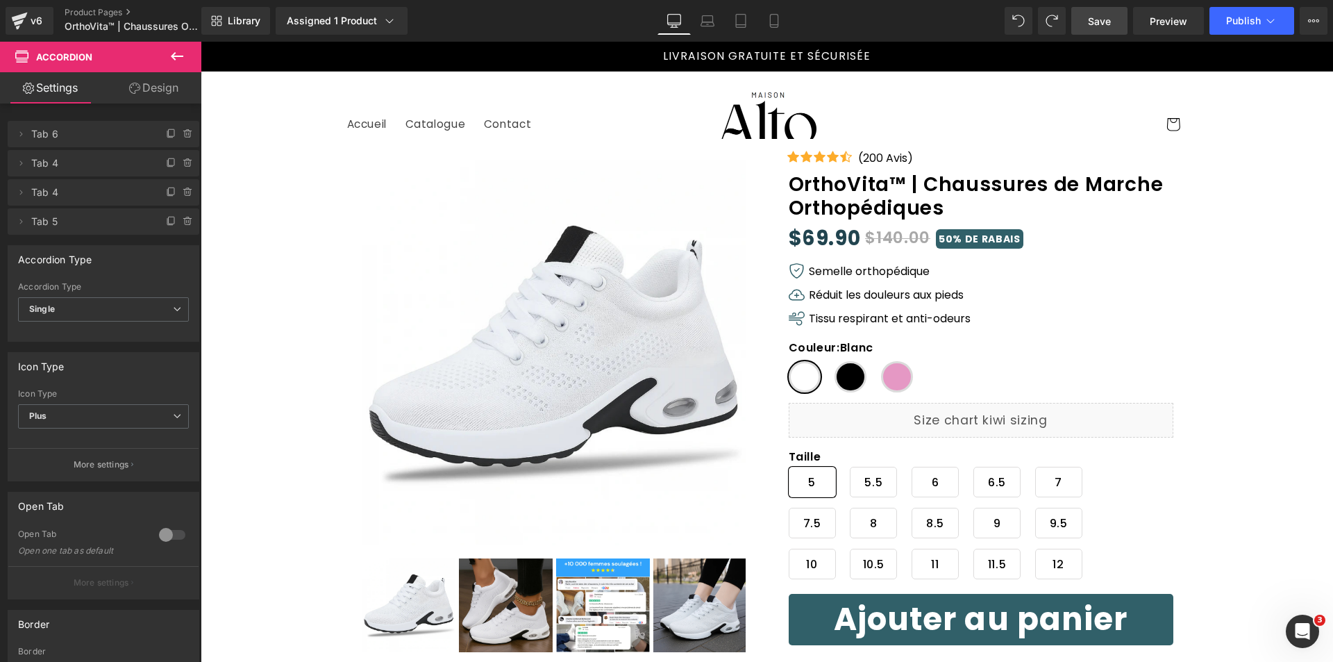
click at [1107, 33] on link "Save" at bounding box center [1099, 21] width 56 height 28
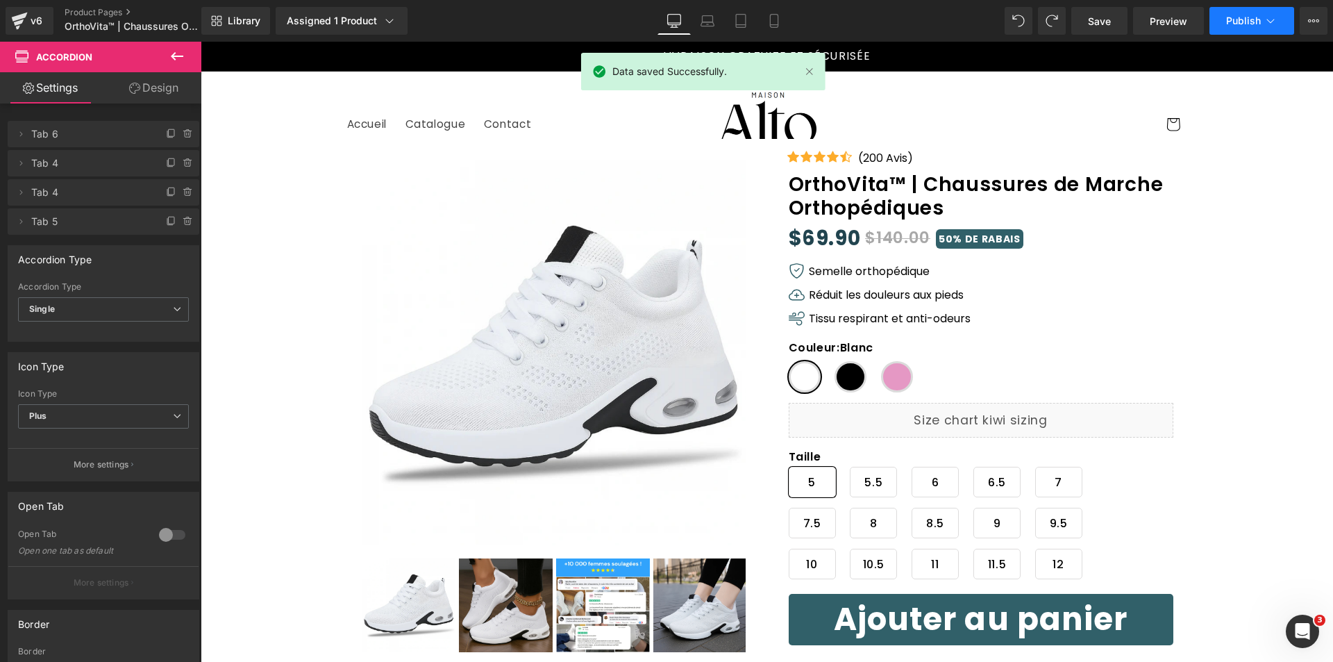
click at [1211, 25] on button "Publish" at bounding box center [1251, 21] width 85 height 28
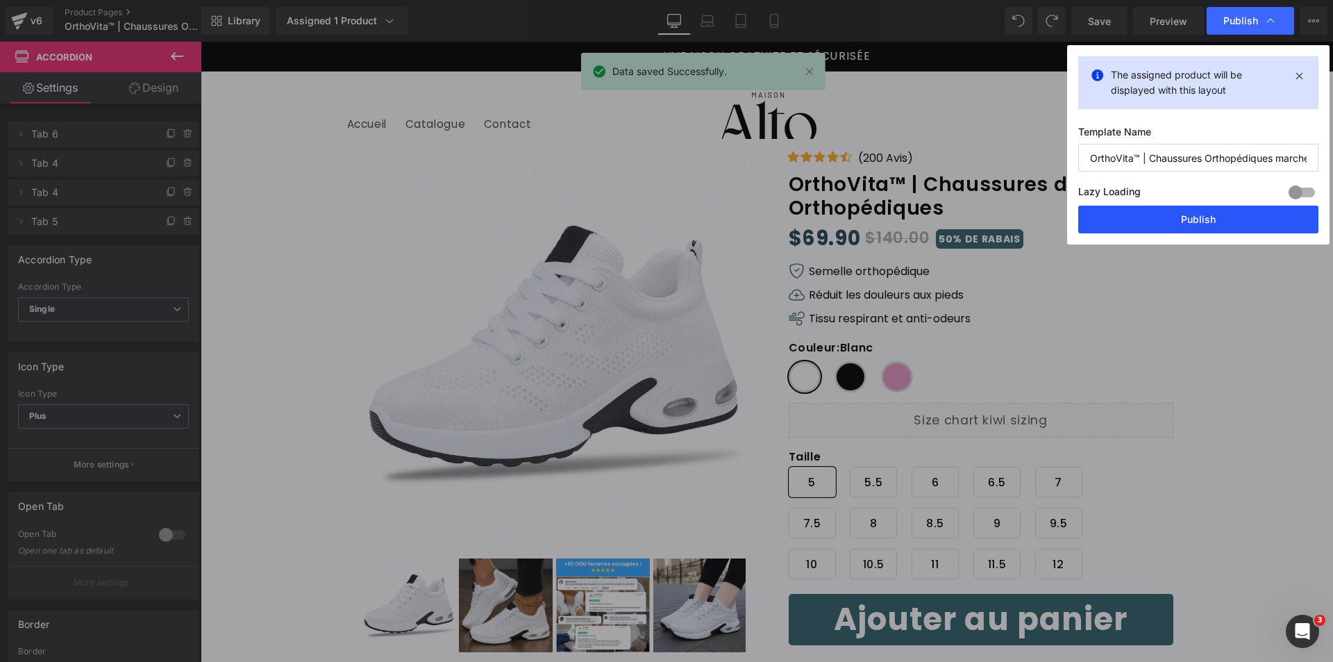
click at [1179, 207] on button "Publish" at bounding box center [1198, 219] width 240 height 28
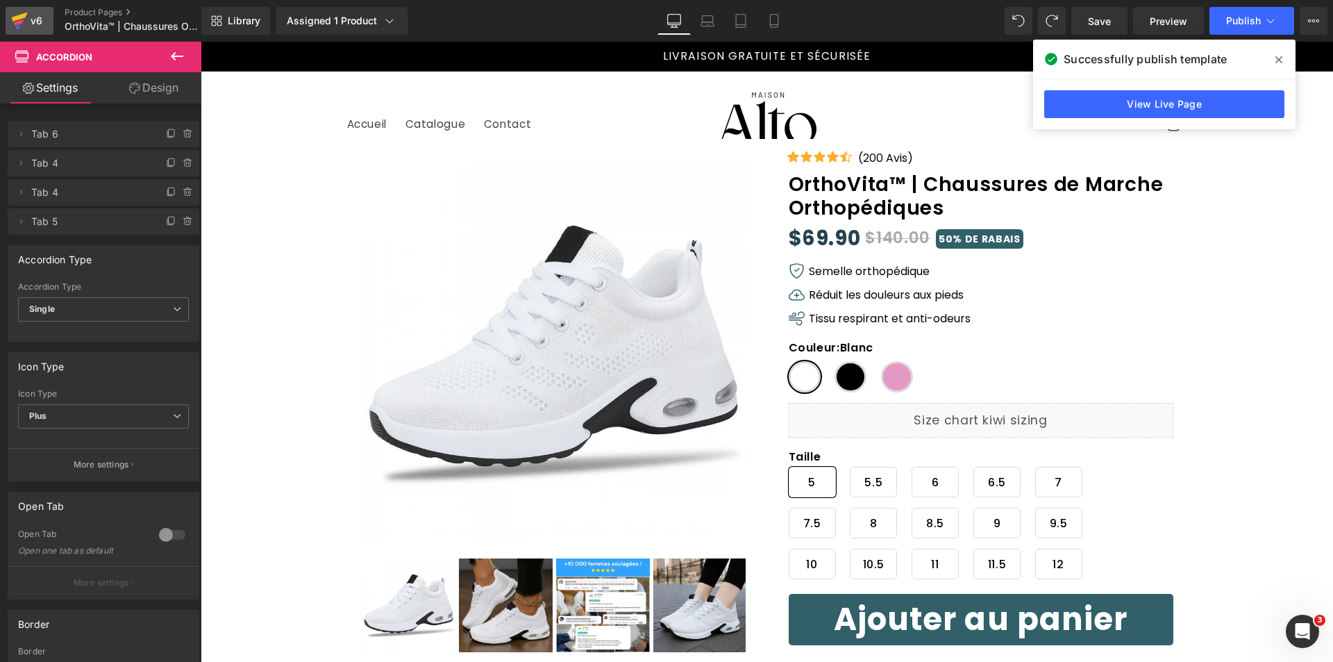
click at [20, 24] on icon at bounding box center [19, 22] width 10 height 6
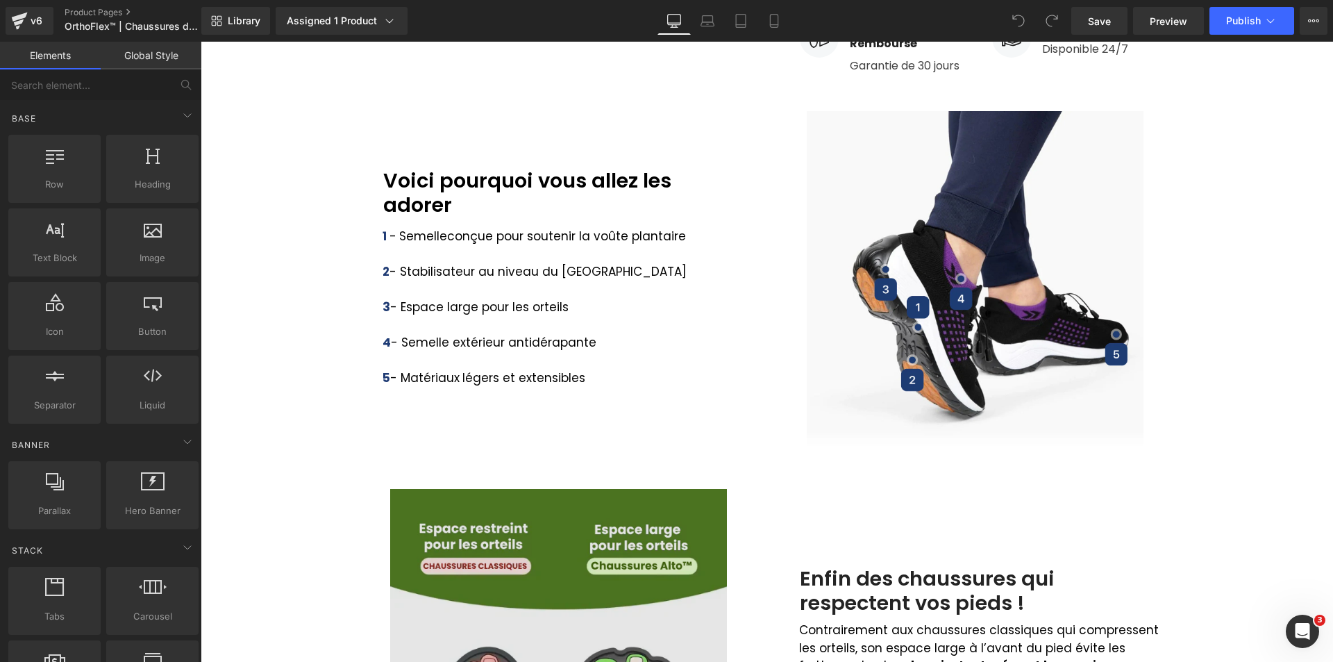
scroll to position [625, 0]
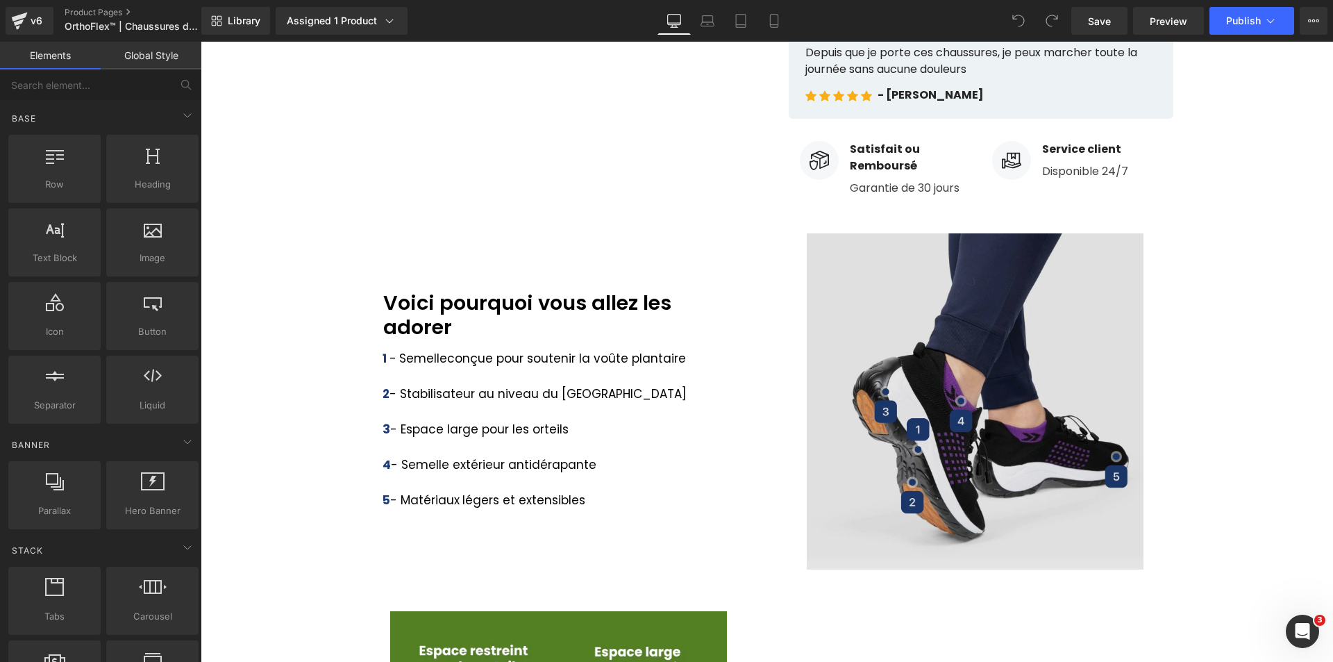
click at [884, 387] on img at bounding box center [975, 401] width 337 height 337
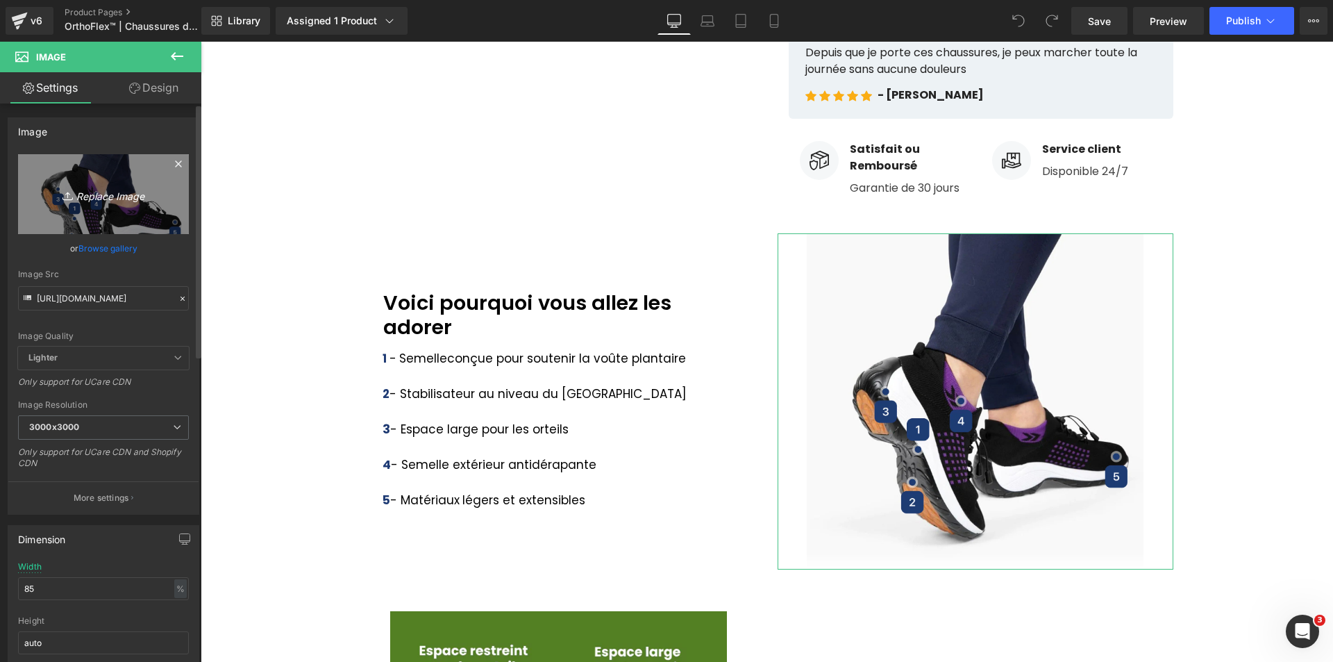
click at [119, 195] on icon "Replace Image" at bounding box center [103, 193] width 111 height 17
type input "C:\fakepath\ortho-stretch-cushion-shoes-black-purple-584202_800x800.webp"
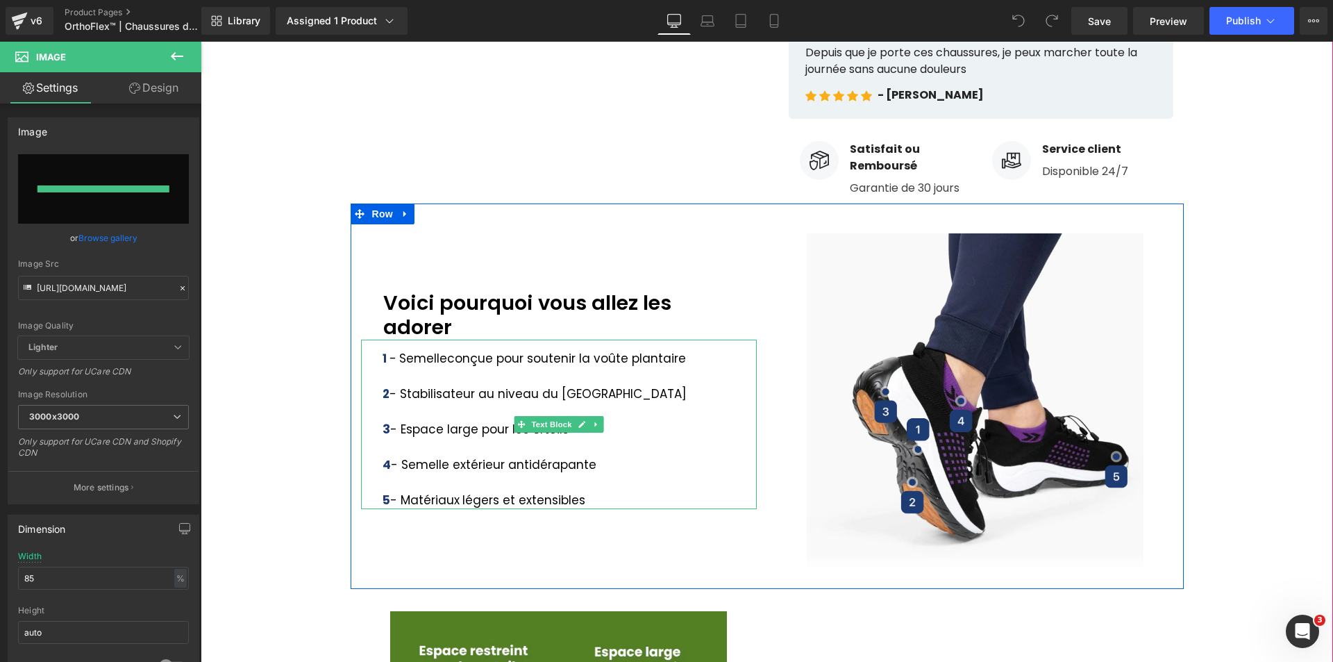
type input "[URL][DOMAIN_NAME]"
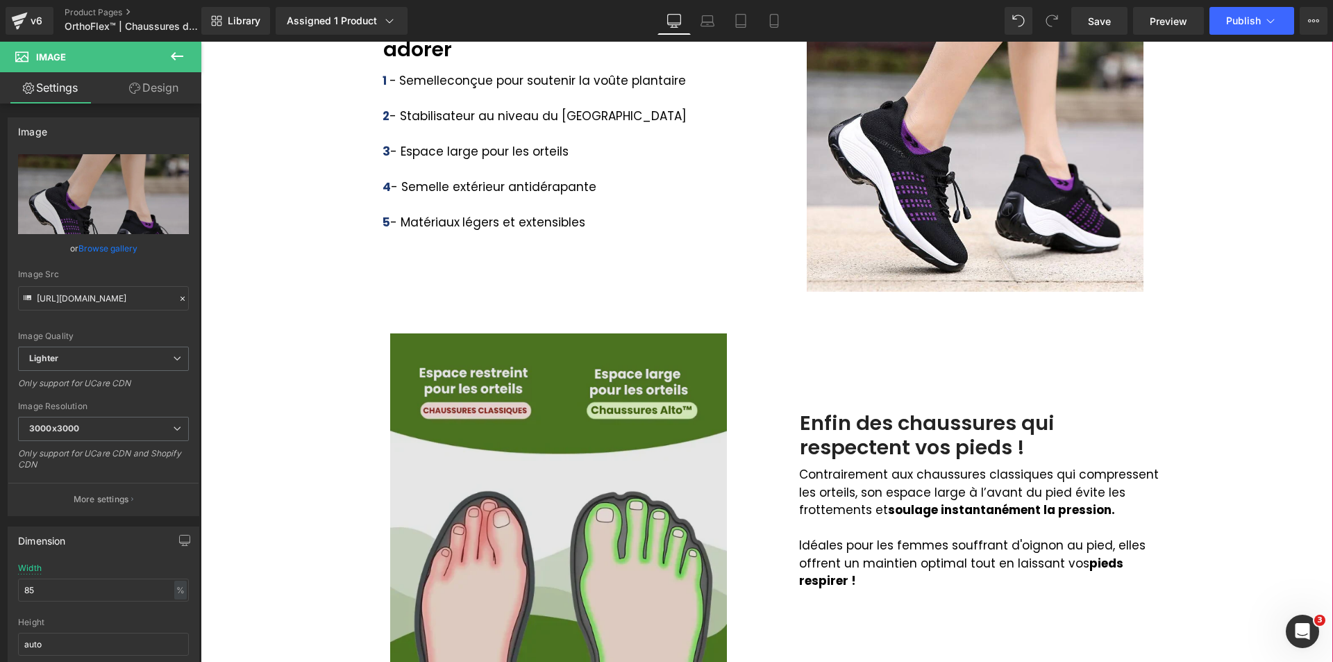
scroll to position [1111, 0]
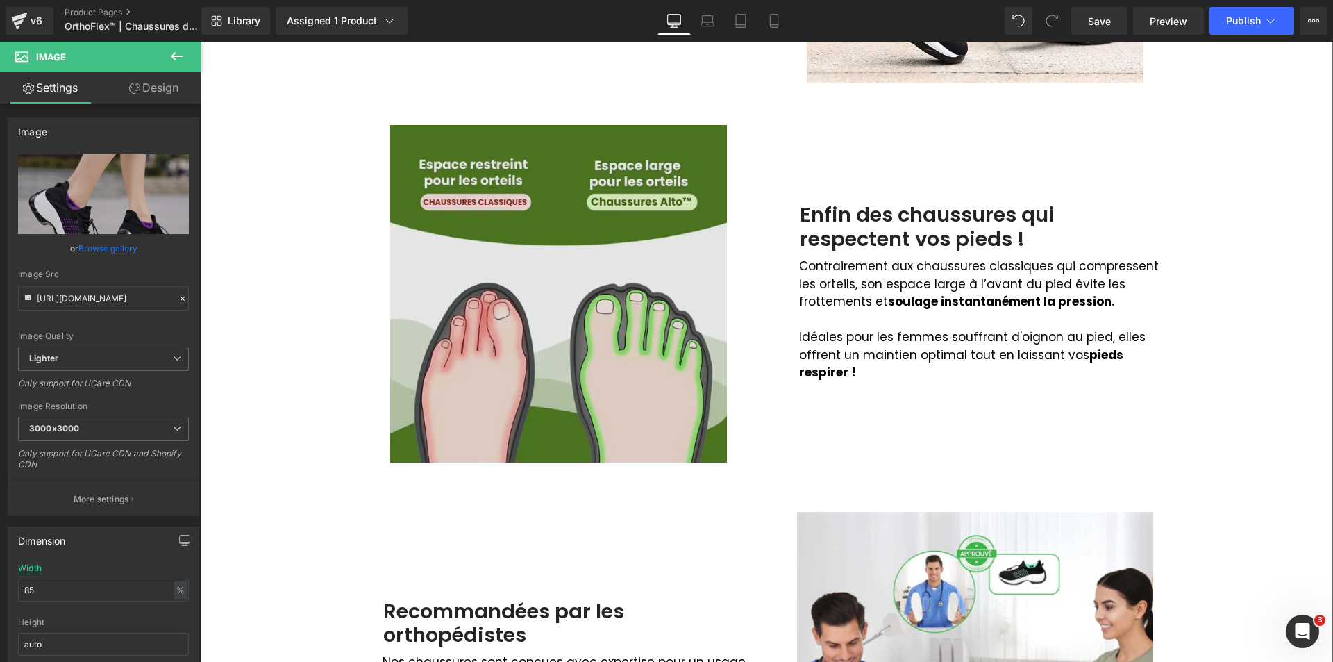
click at [534, 339] on img at bounding box center [558, 293] width 337 height 337
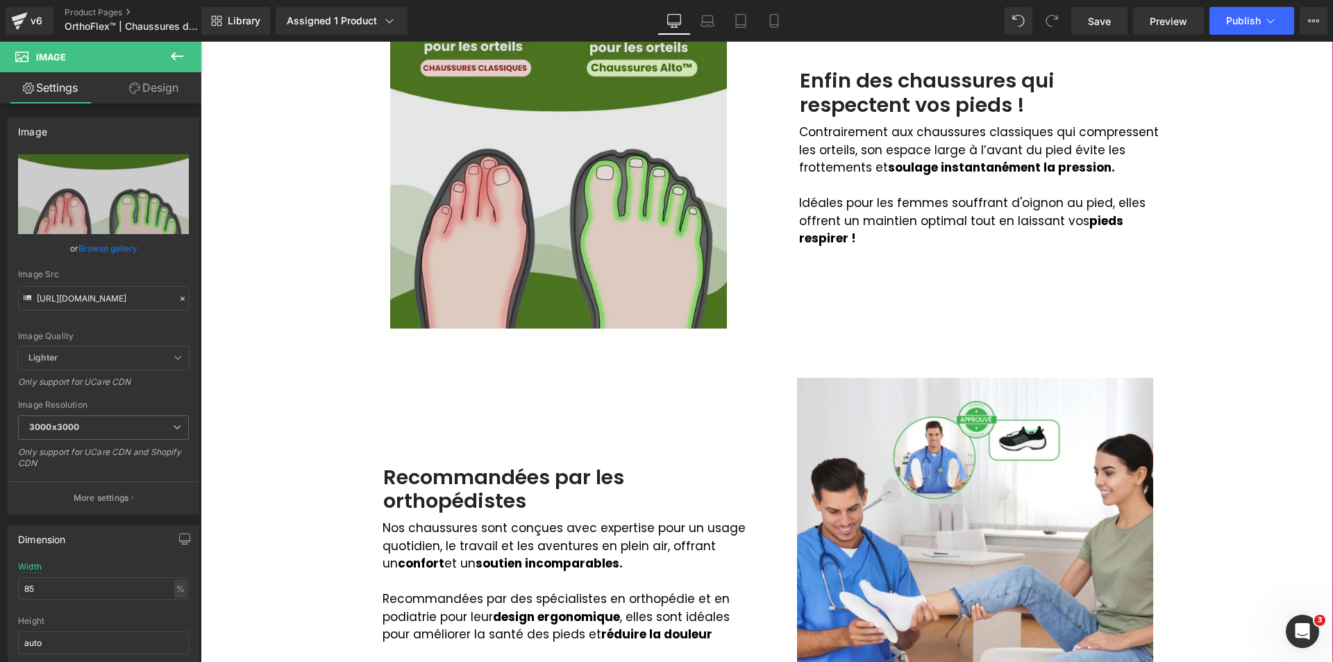
scroll to position [972, 0]
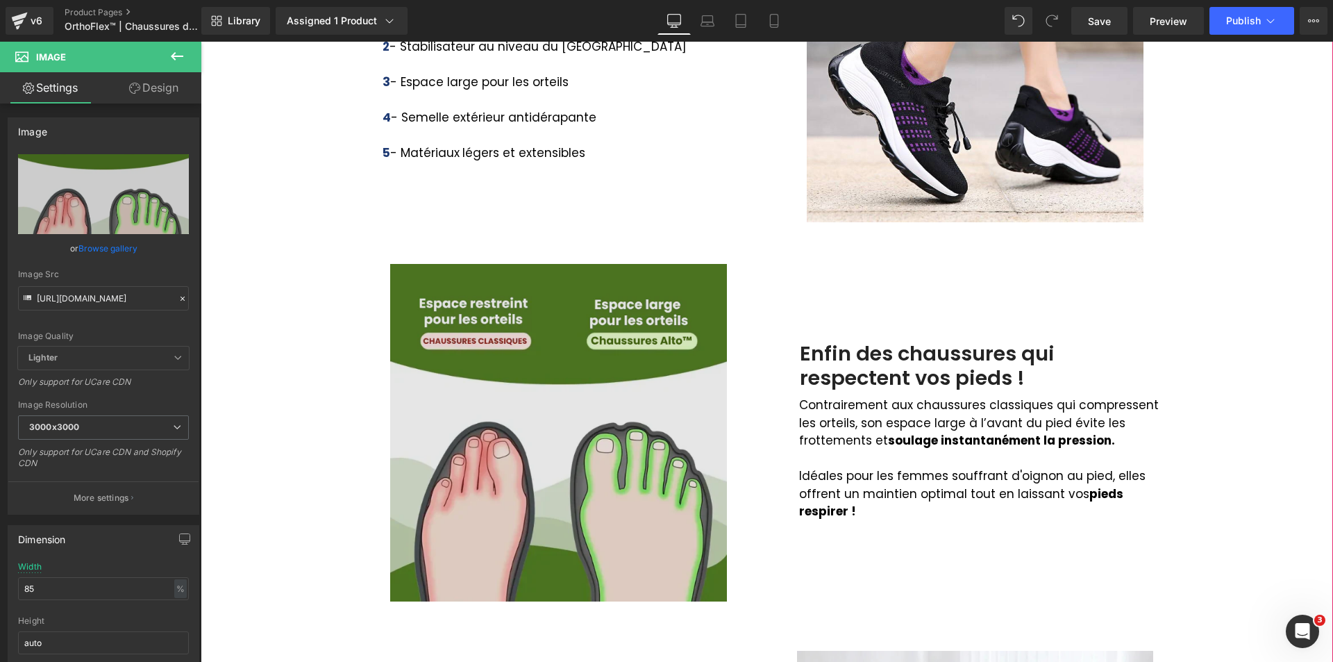
click at [623, 350] on img at bounding box center [558, 432] width 337 height 337
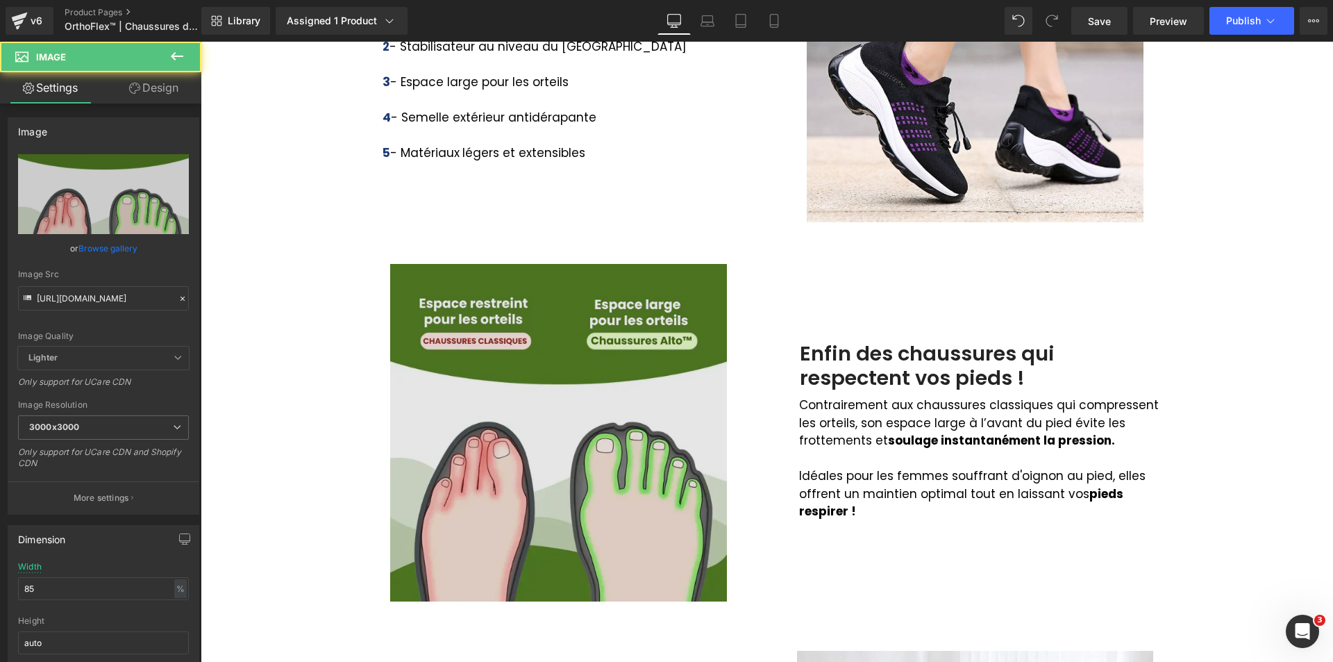
click at [442, 399] on img at bounding box center [558, 432] width 337 height 337
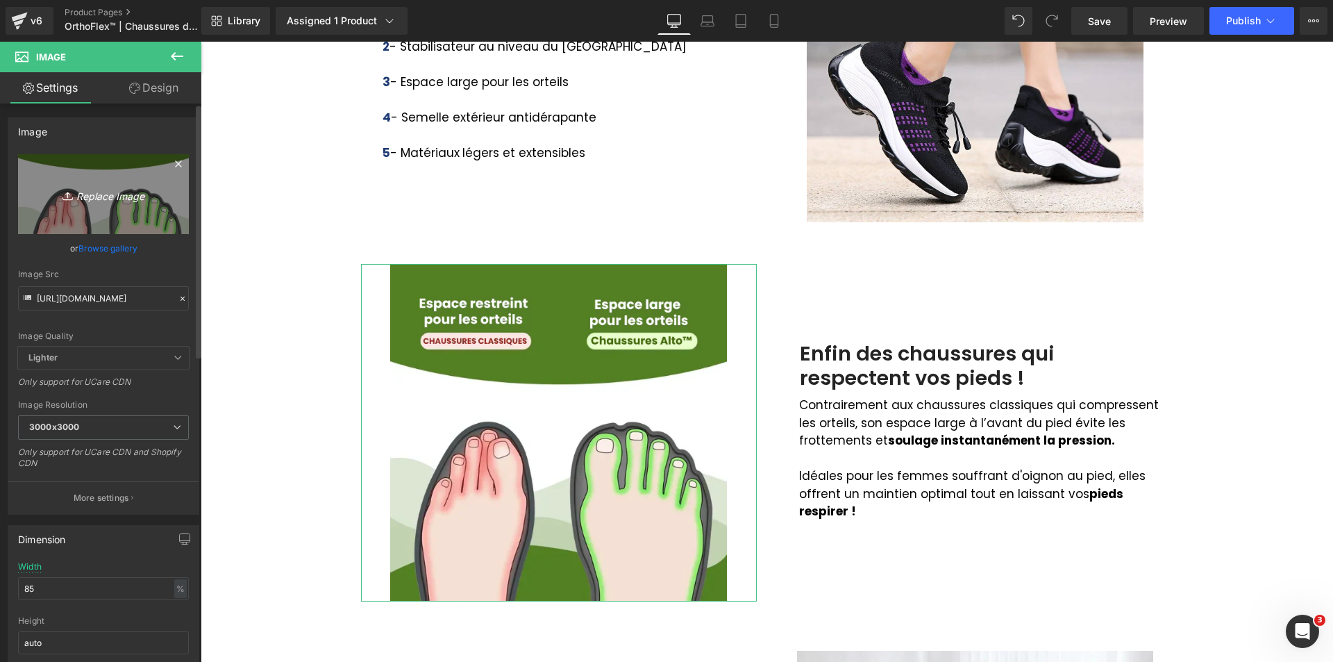
click at [119, 199] on icon "Replace Image" at bounding box center [103, 193] width 111 height 17
type input "C:\fakepath\ortho-stretch-cushion-shoes-black-purple-241334_800x800.webp"
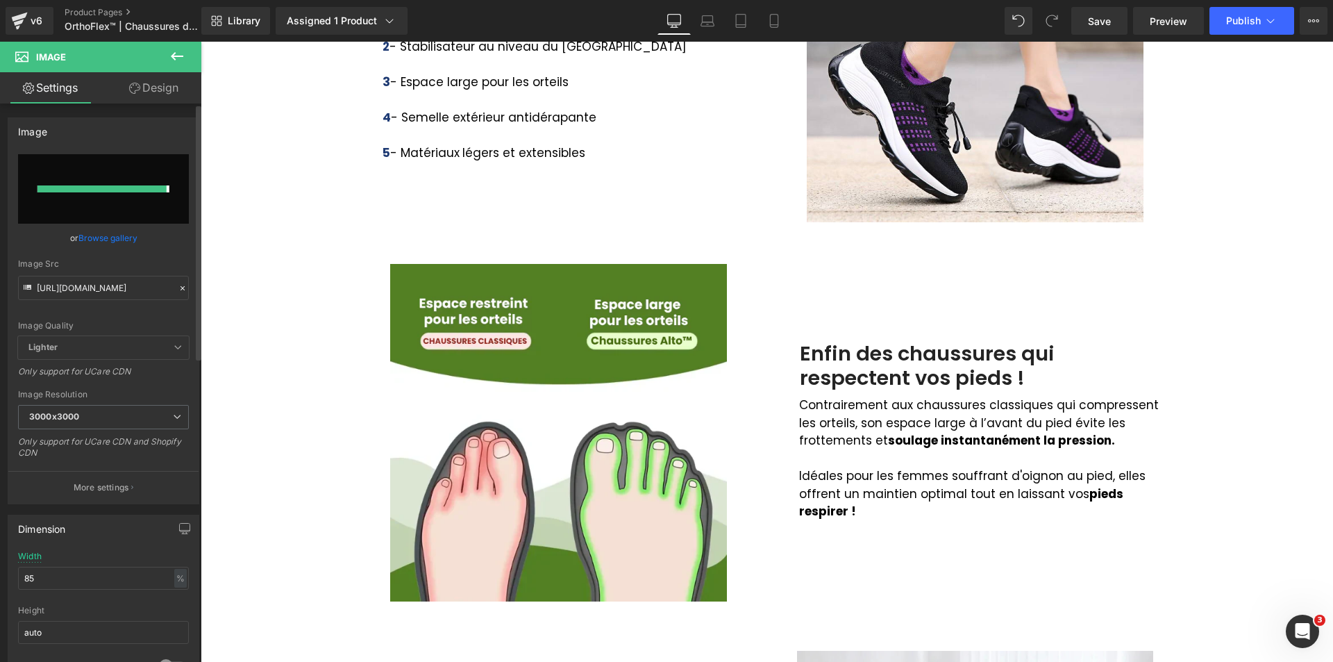
type input "[URL][DOMAIN_NAME]"
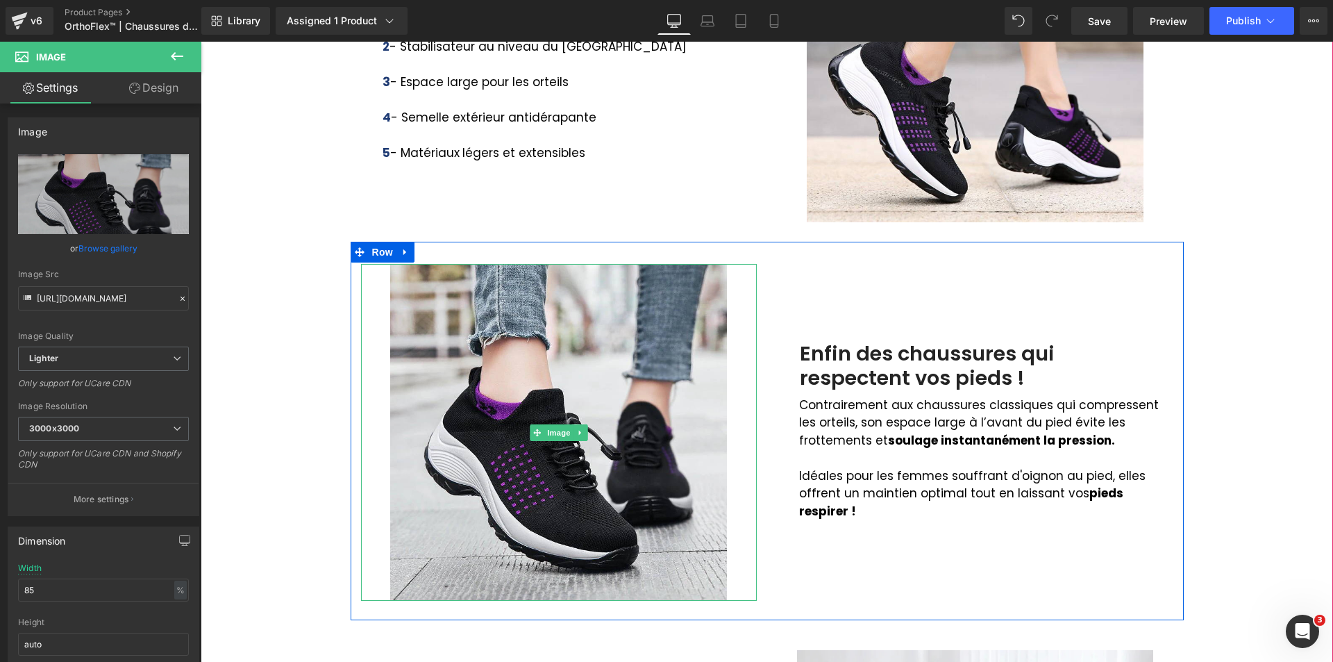
drag, startPoint x: 550, startPoint y: 380, endPoint x: 372, endPoint y: 301, distance: 194.8
click at [550, 380] on img at bounding box center [558, 432] width 337 height 337
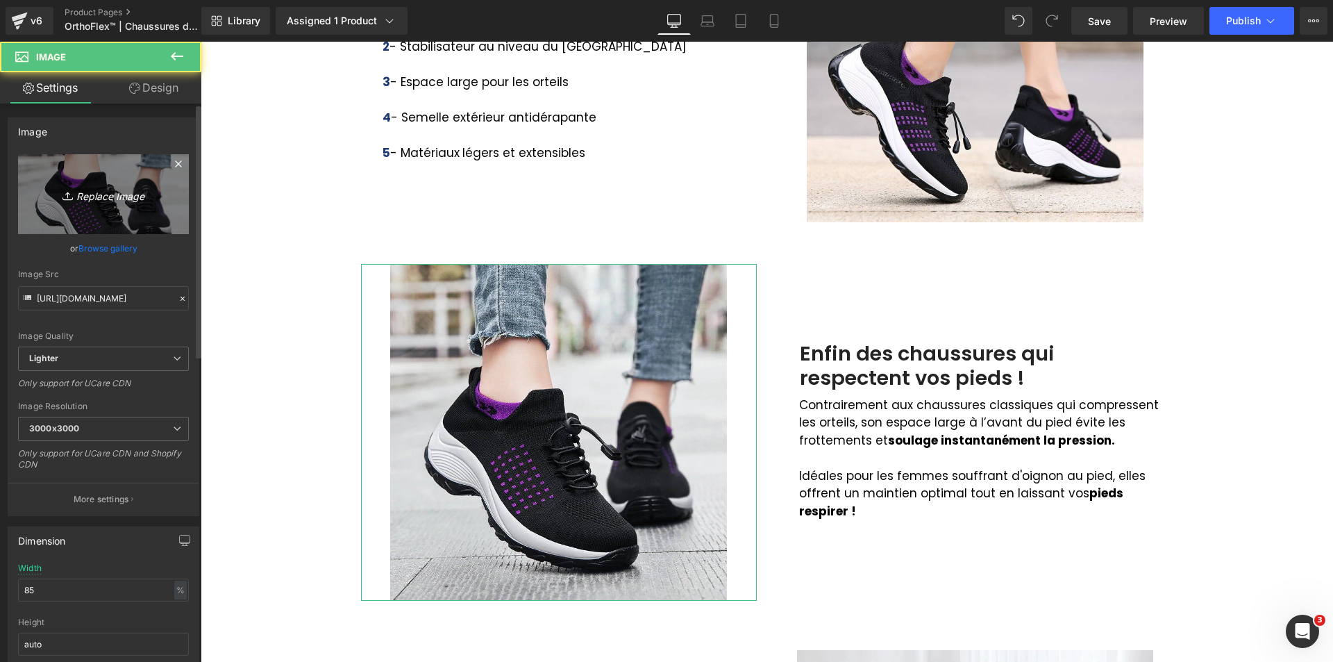
click at [107, 185] on icon "Replace Image" at bounding box center [103, 193] width 111 height 17
type input "C:\fakepath\ortho-stretch-cushion-shoes-white-blue-727914_800x800.webp"
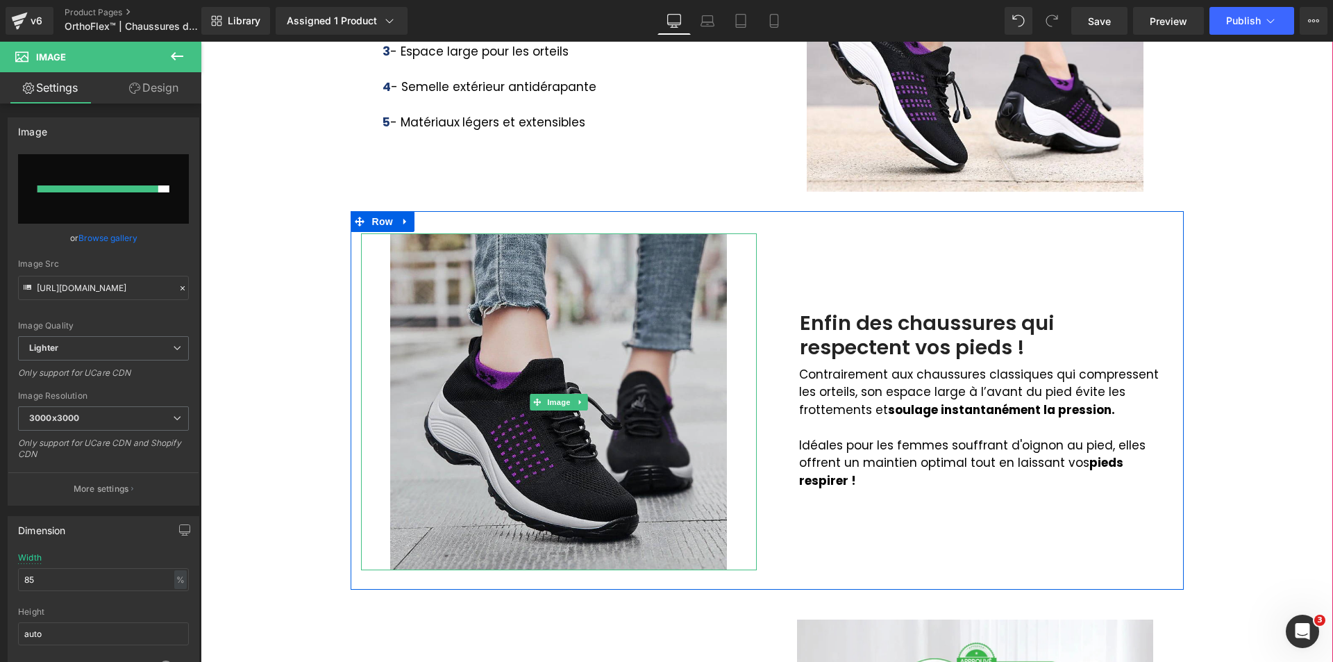
scroll to position [1041, 0]
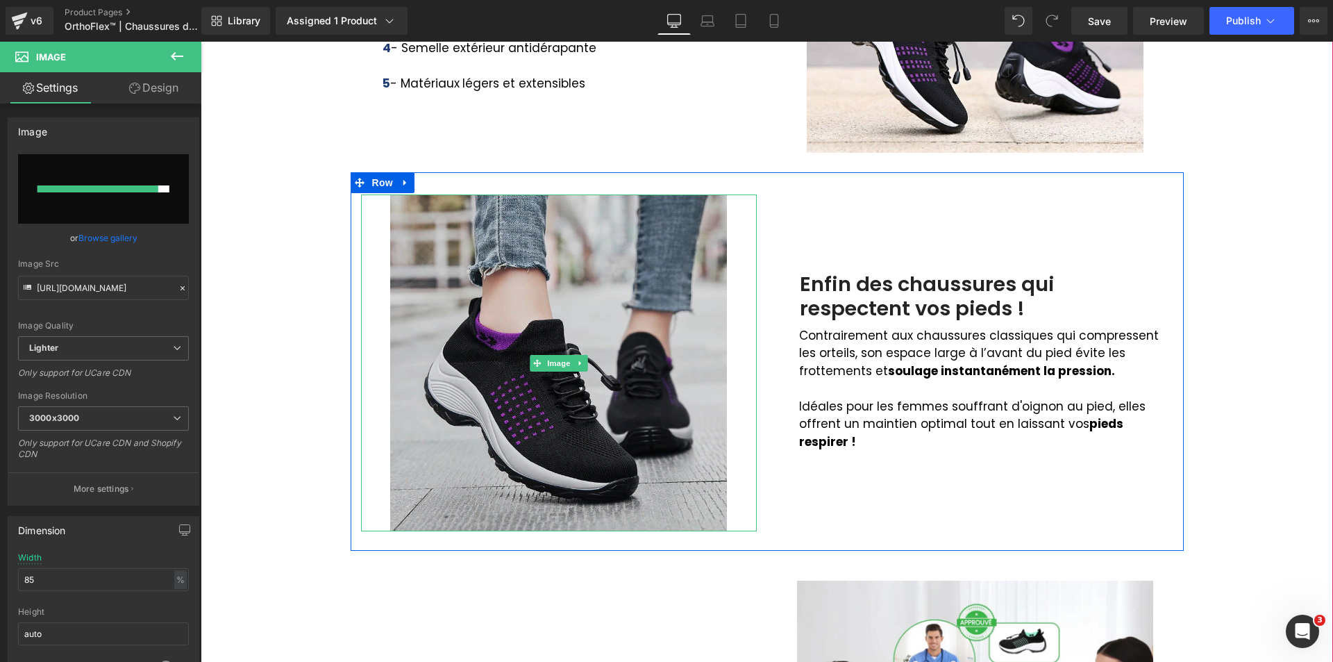
click at [542, 464] on img at bounding box center [558, 362] width 337 height 337
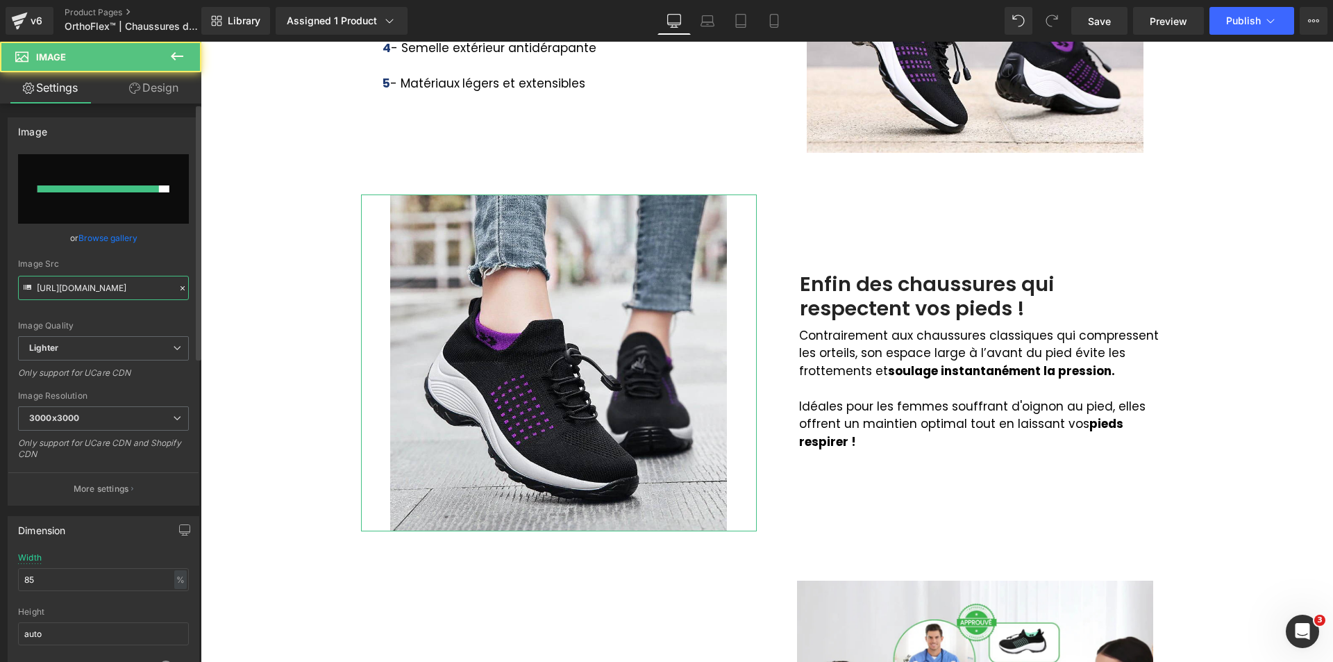
click at [85, 288] on input "[URL][DOMAIN_NAME]" at bounding box center [103, 288] width 171 height 24
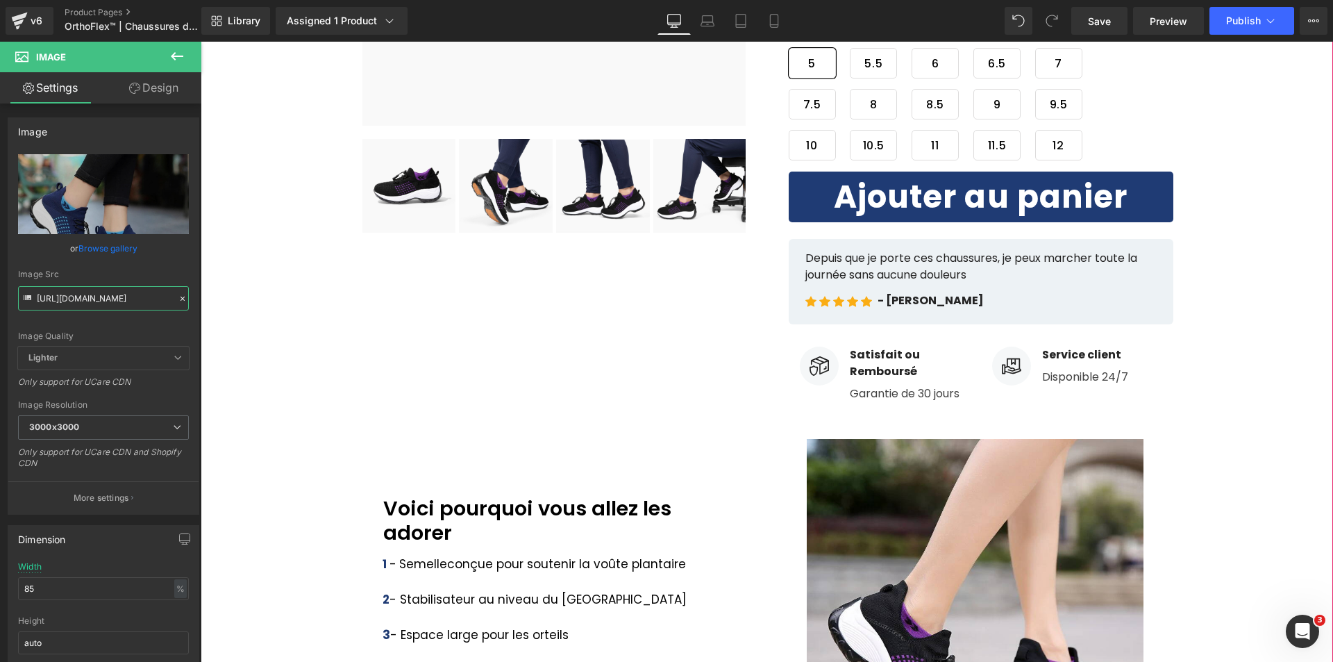
scroll to position [417, 0]
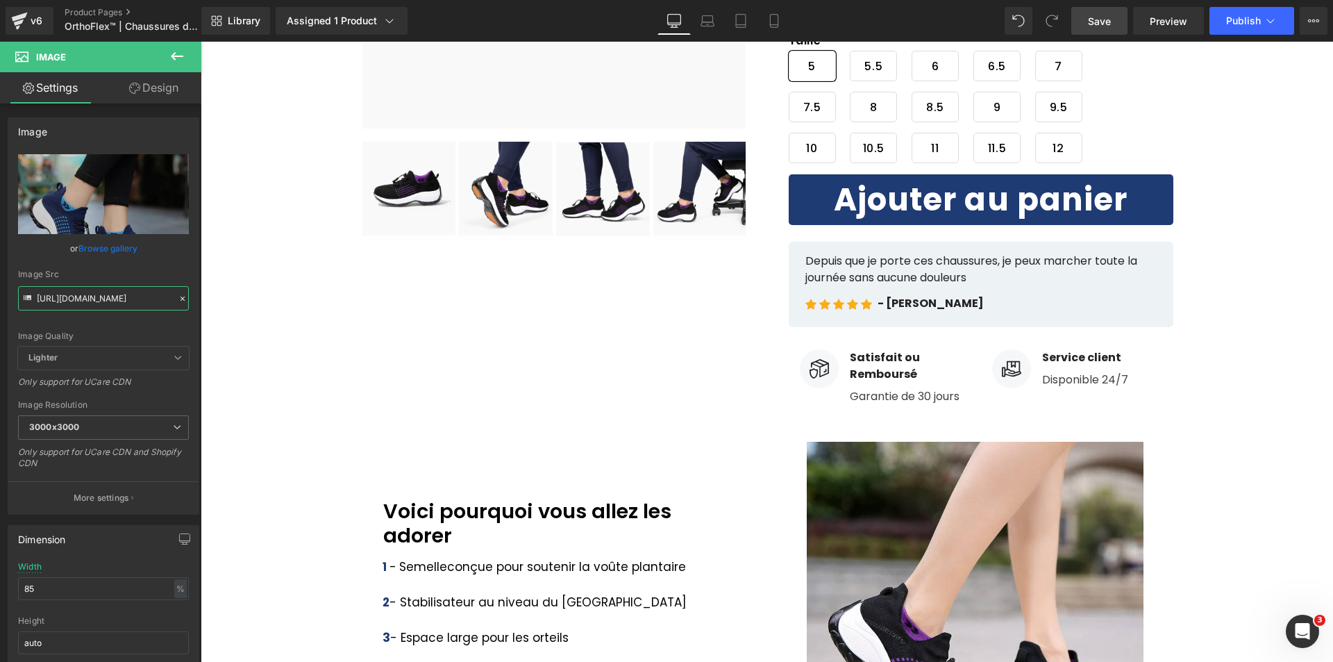
type input "[URL][DOMAIN_NAME]"
click at [1109, 14] on span "Save" at bounding box center [1099, 21] width 23 height 15
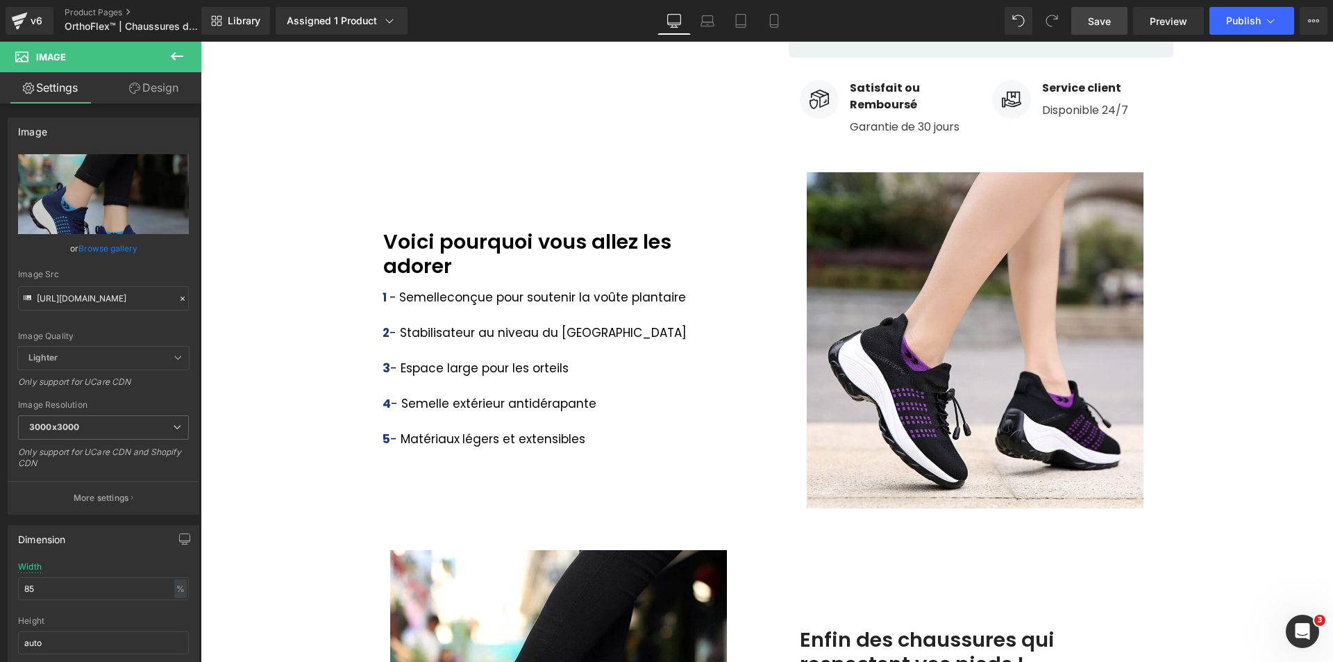
scroll to position [625, 0]
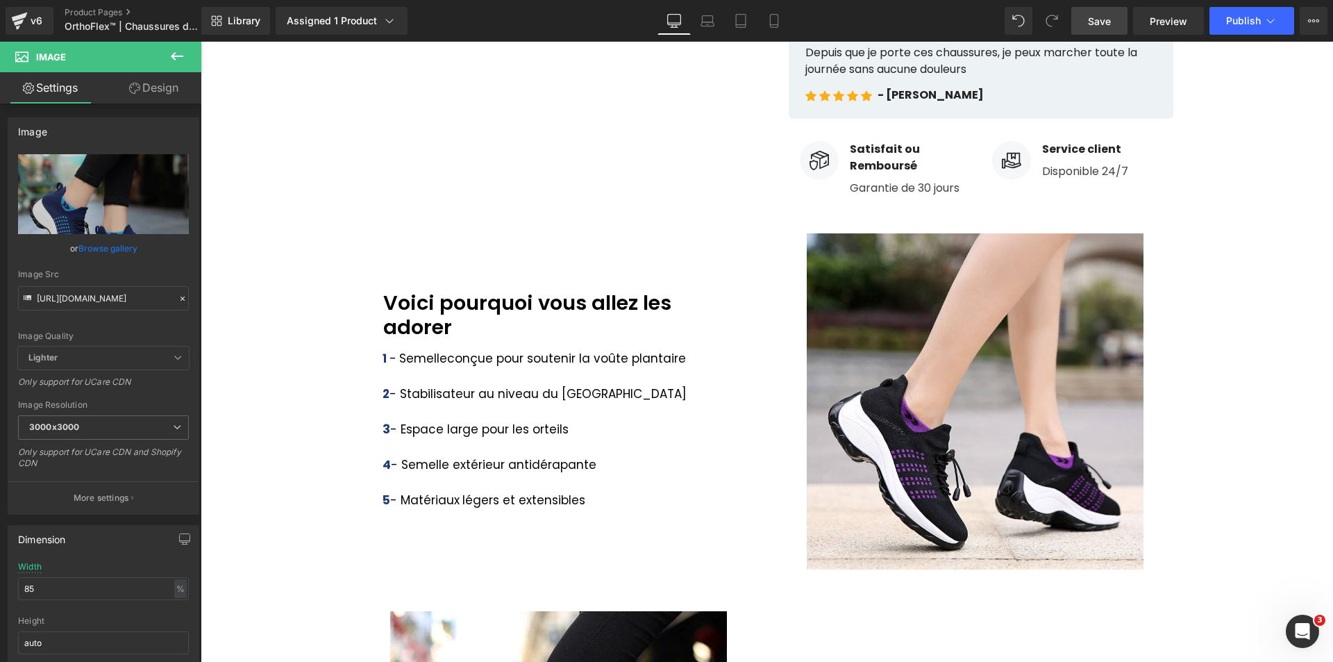
click at [426, 308] on div "Voici pourquoi vous allez les adorer" at bounding box center [559, 315] width 396 height 49
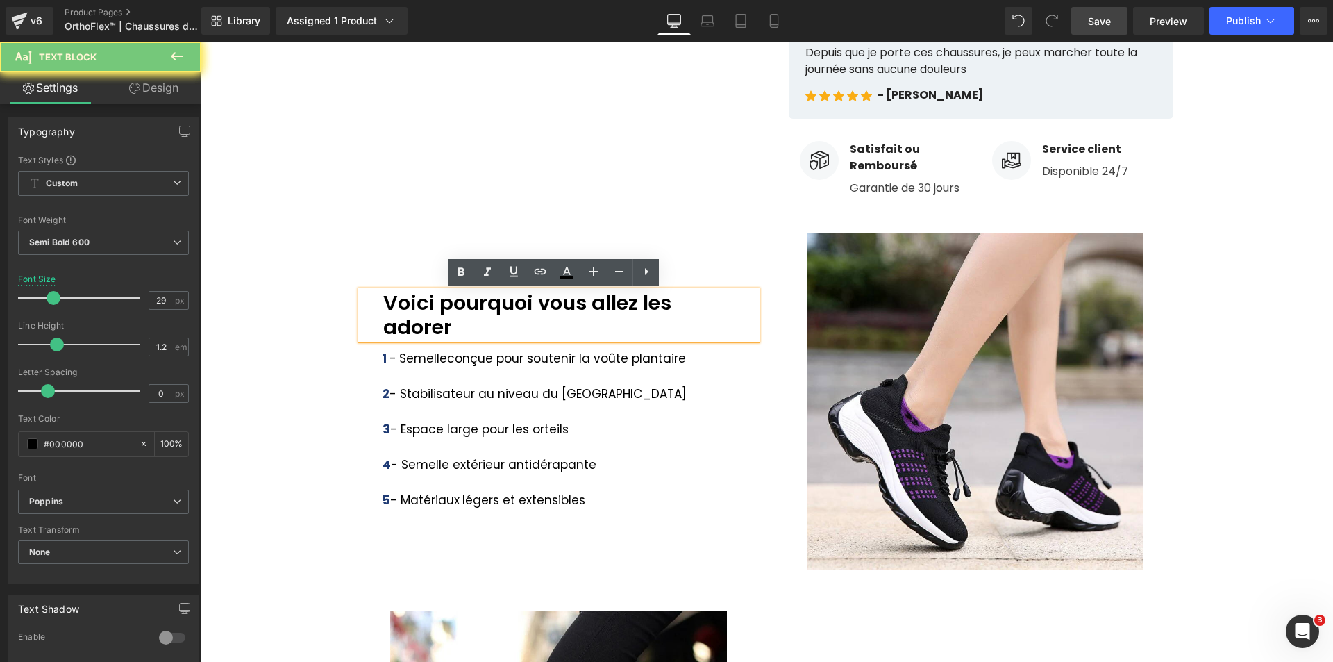
click at [423, 308] on div "Voici pourquoi vous allez les adorer" at bounding box center [559, 315] width 396 height 49
click at [400, 306] on div "Voici pourquoi vous allez les adorer" at bounding box center [559, 315] width 396 height 49
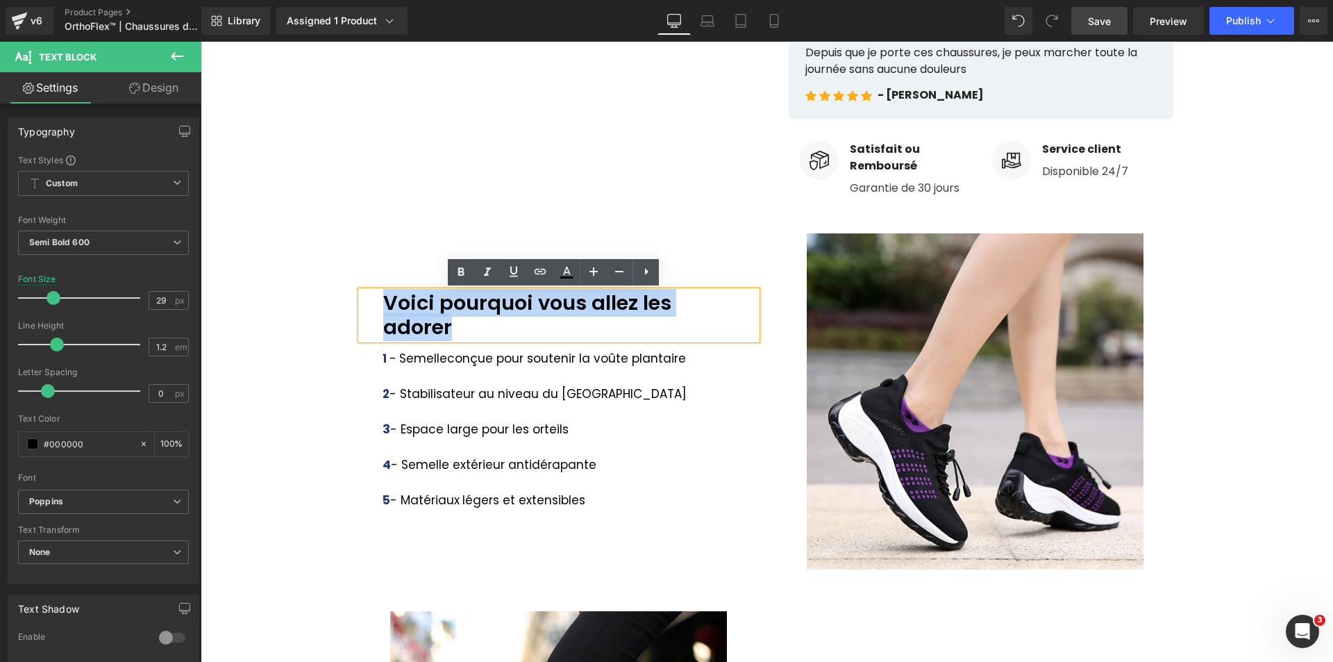
drag, startPoint x: 376, startPoint y: 303, endPoint x: 498, endPoint y: 330, distance: 125.3
click at [498, 330] on div "Voici pourquoi vous allez les adorer" at bounding box center [559, 315] width 396 height 49
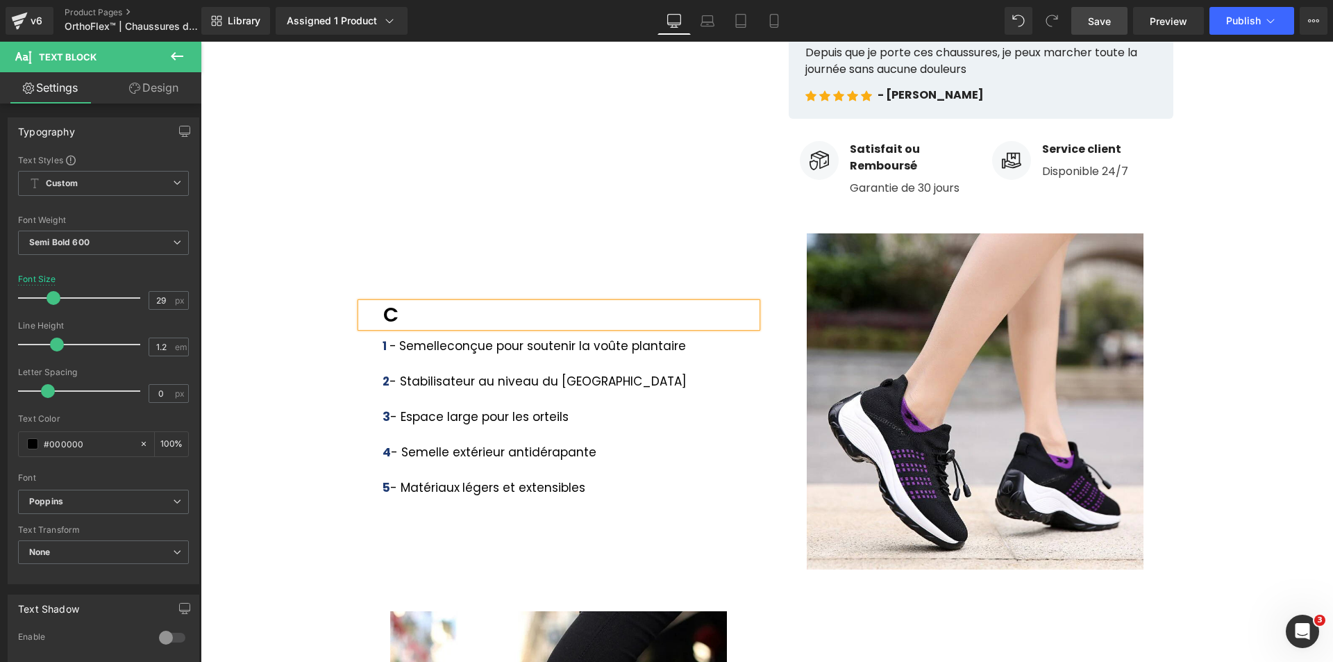
scroll to position [637, 0]
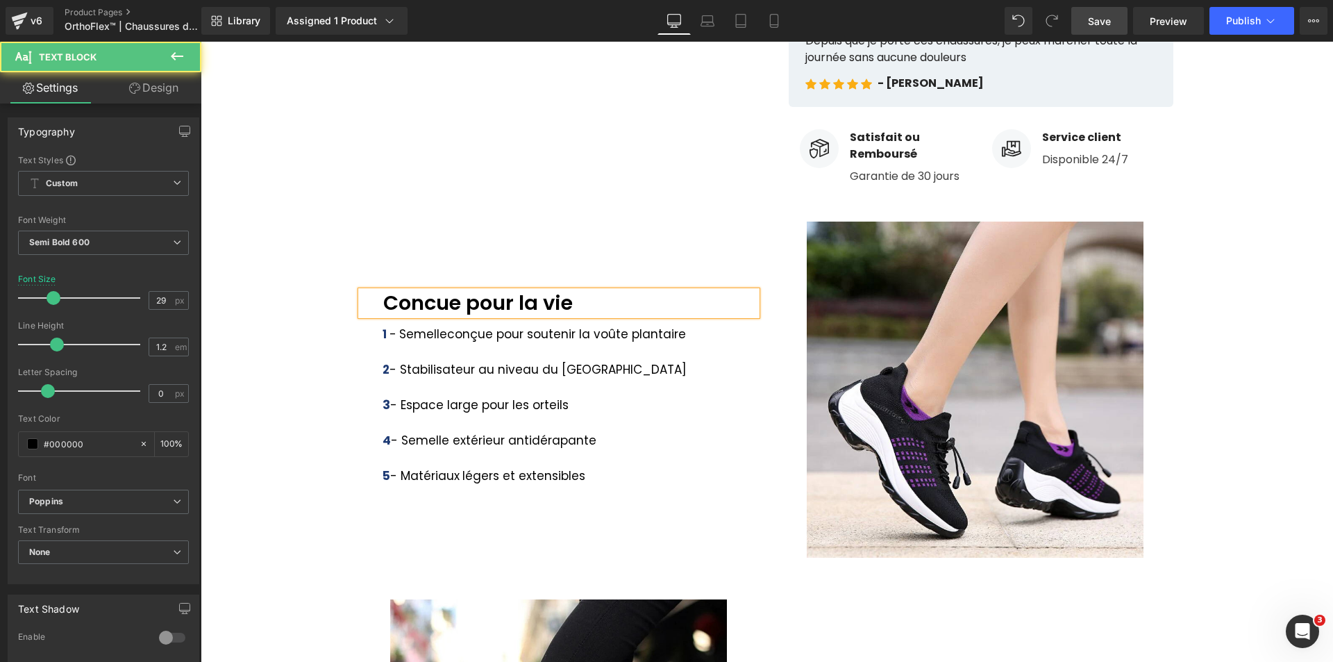
click at [428, 305] on div "Concue pour la vie" at bounding box center [559, 303] width 396 height 24
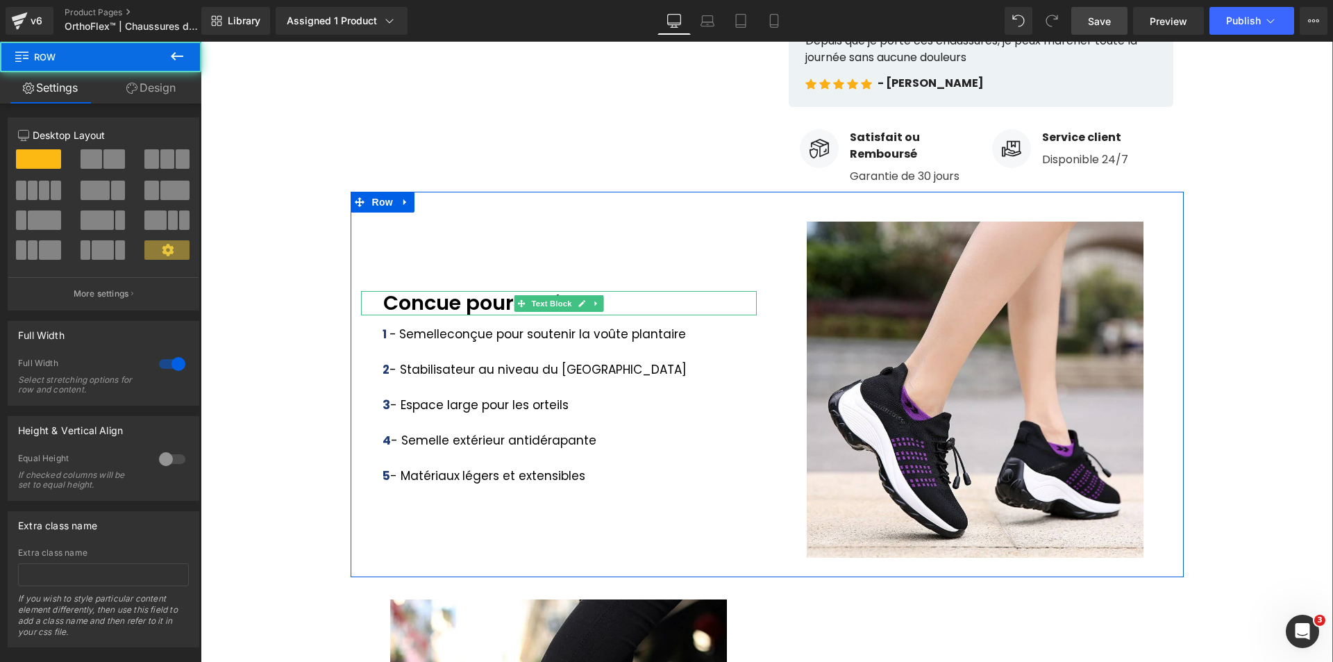
click at [446, 298] on div "Concue pour la vie" at bounding box center [559, 303] width 396 height 24
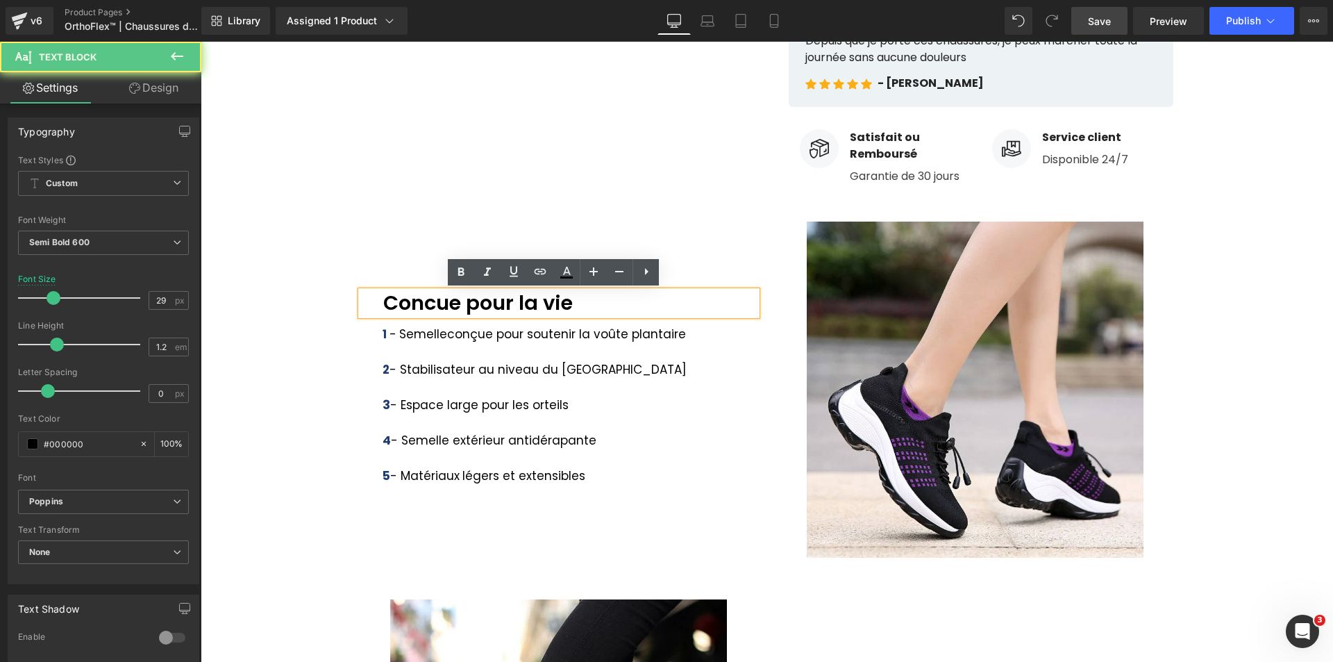
click at [428, 303] on div "Concue pour la vie" at bounding box center [559, 303] width 396 height 24
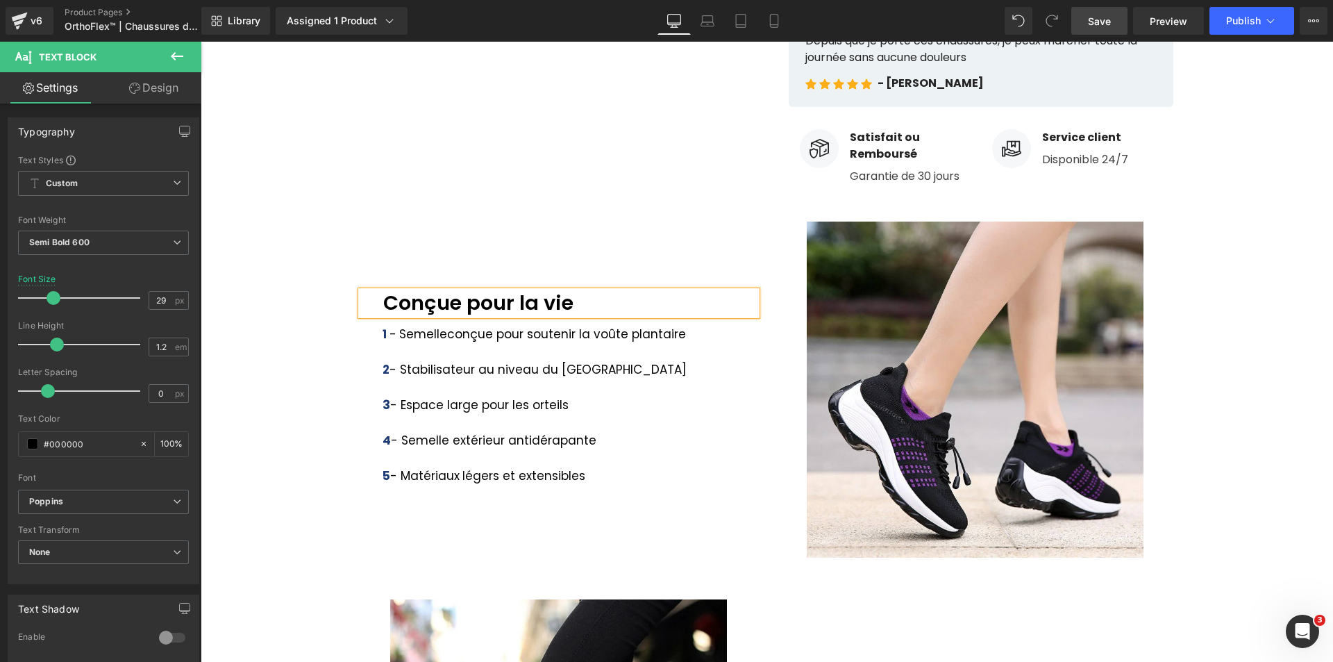
click at [575, 299] on div "Conçue pour la vie" at bounding box center [559, 303] width 396 height 24
click at [715, 205] on div "Image Conçue pour la vie Text Block 1 - Semelle conçue pour soutenir la voûte p…" at bounding box center [767, 385] width 833 height 386
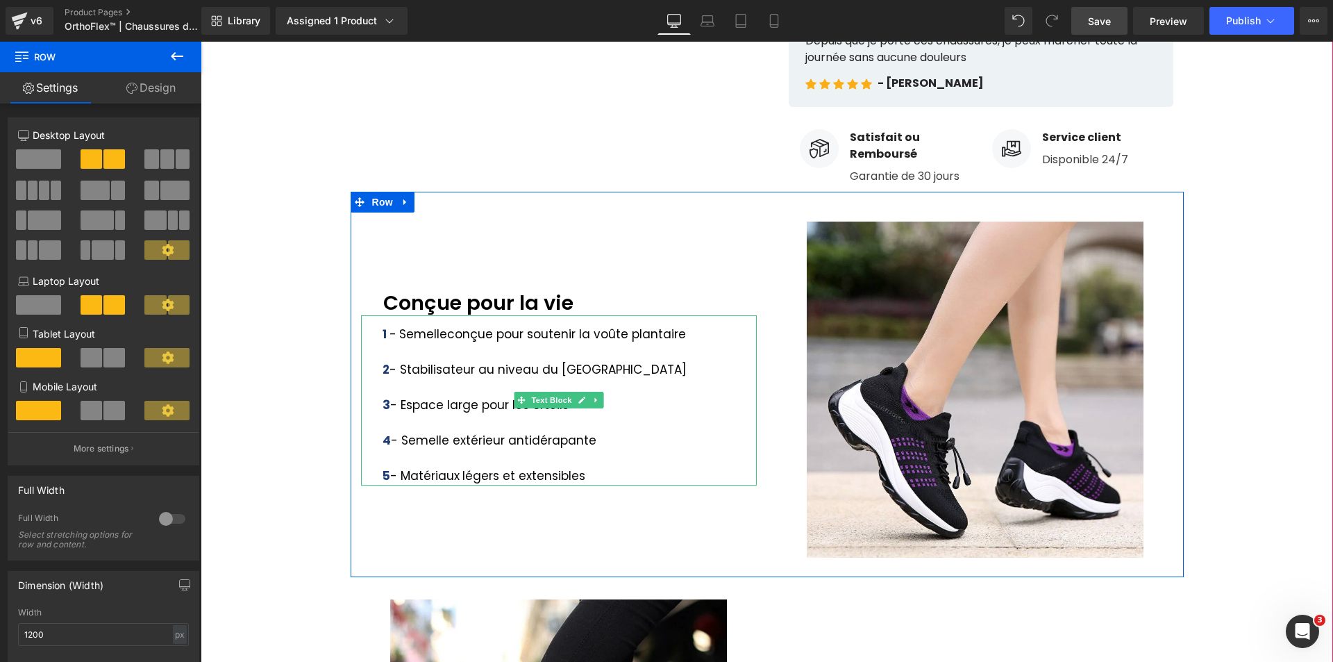
drag, startPoint x: 405, startPoint y: 346, endPoint x: 385, endPoint y: 333, distance: 23.7
click at [405, 346] on p at bounding box center [570, 353] width 374 height 18
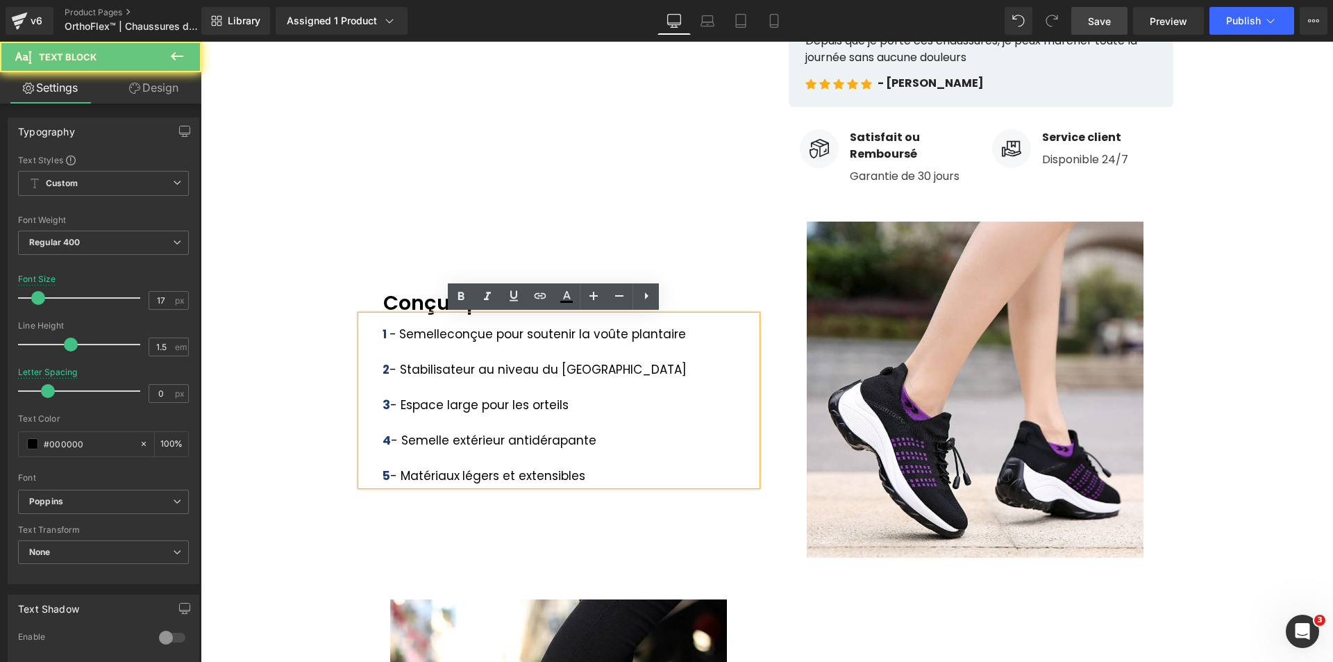
click at [385, 333] on p "1 - Semelle conçue pour soutenir la voûte plantaire" at bounding box center [570, 335] width 374 height 18
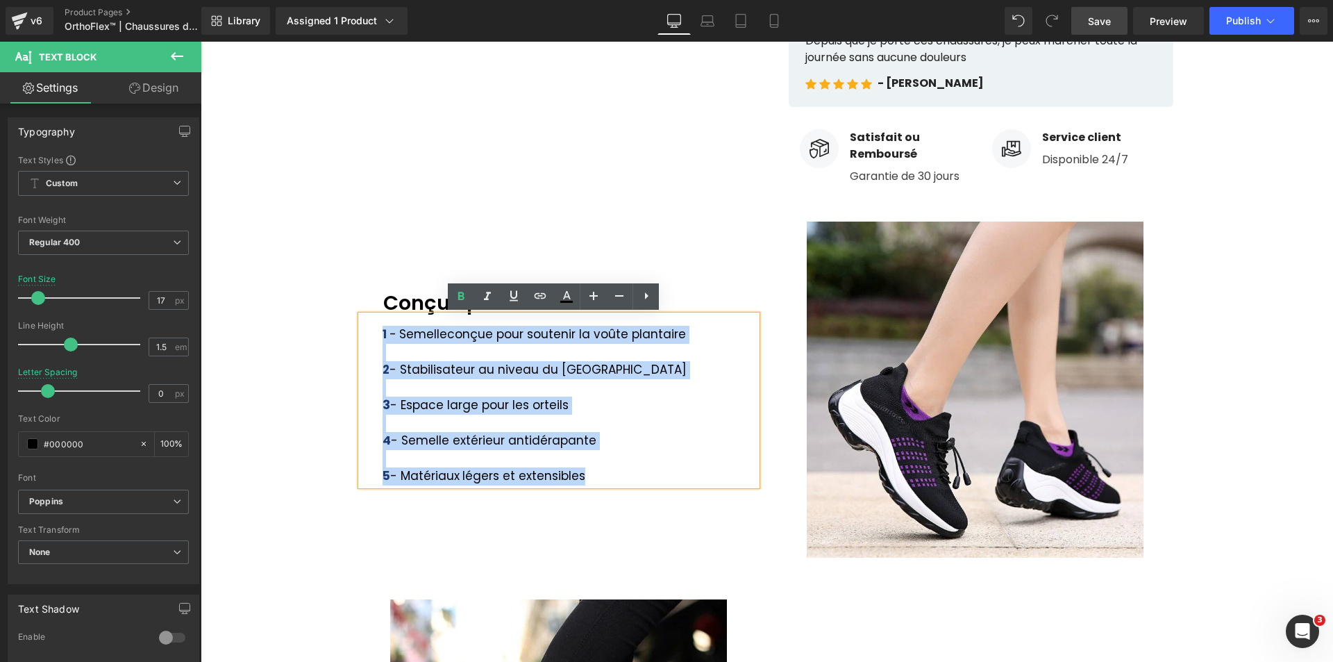
drag, startPoint x: 379, startPoint y: 333, endPoint x: 603, endPoint y: 478, distance: 266.7
click at [601, 478] on div "1 - Semelle conçue pour soutenir la voûte plantaire 2 - Stabilisateur au niveau…" at bounding box center [559, 400] width 396 height 170
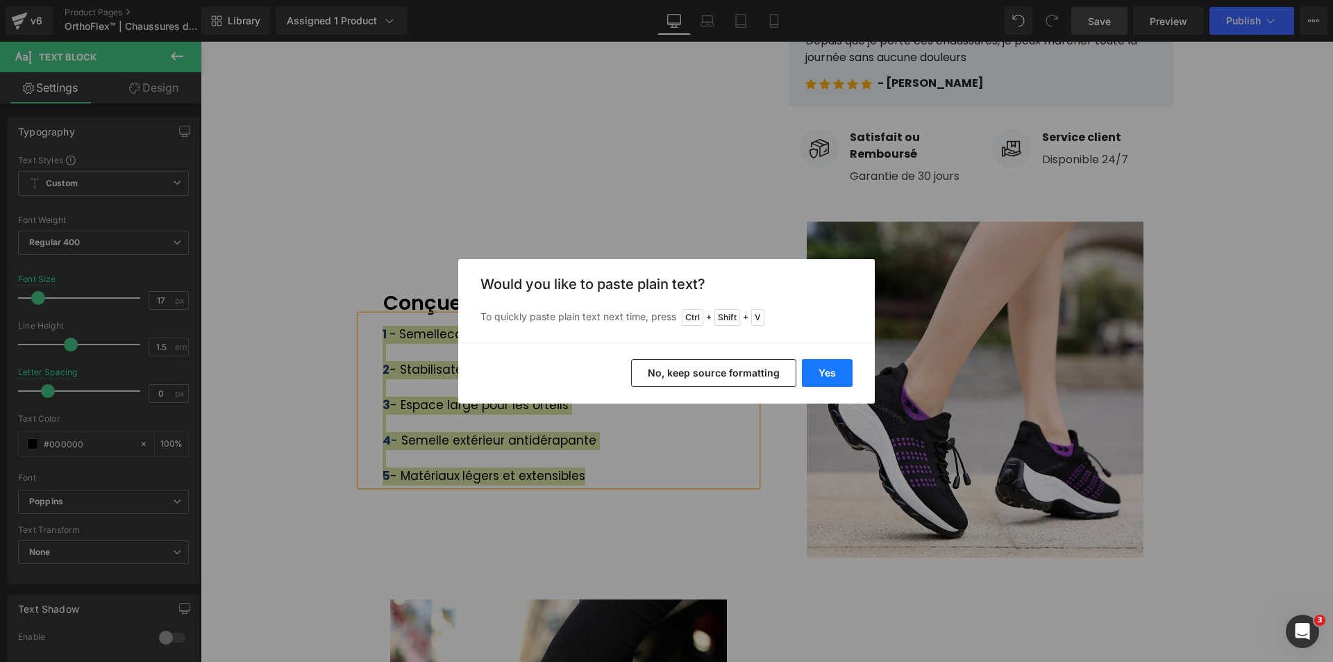
drag, startPoint x: 830, startPoint y: 369, endPoint x: 584, endPoint y: 330, distance: 248.7
click at [830, 369] on button "Yes" at bounding box center [827, 373] width 51 height 28
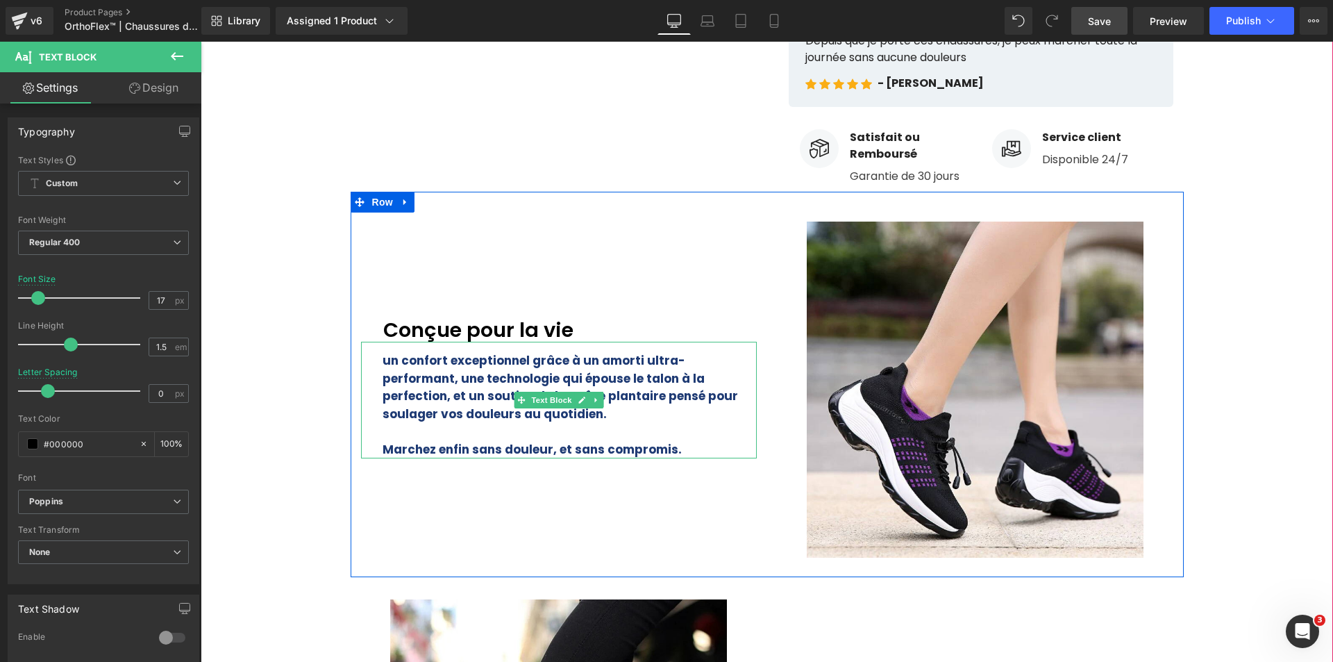
click at [426, 386] on b "un confort exceptionnel grâce à un amorti ultra-performant, une technologie qui…" at bounding box center [560, 387] width 355 height 70
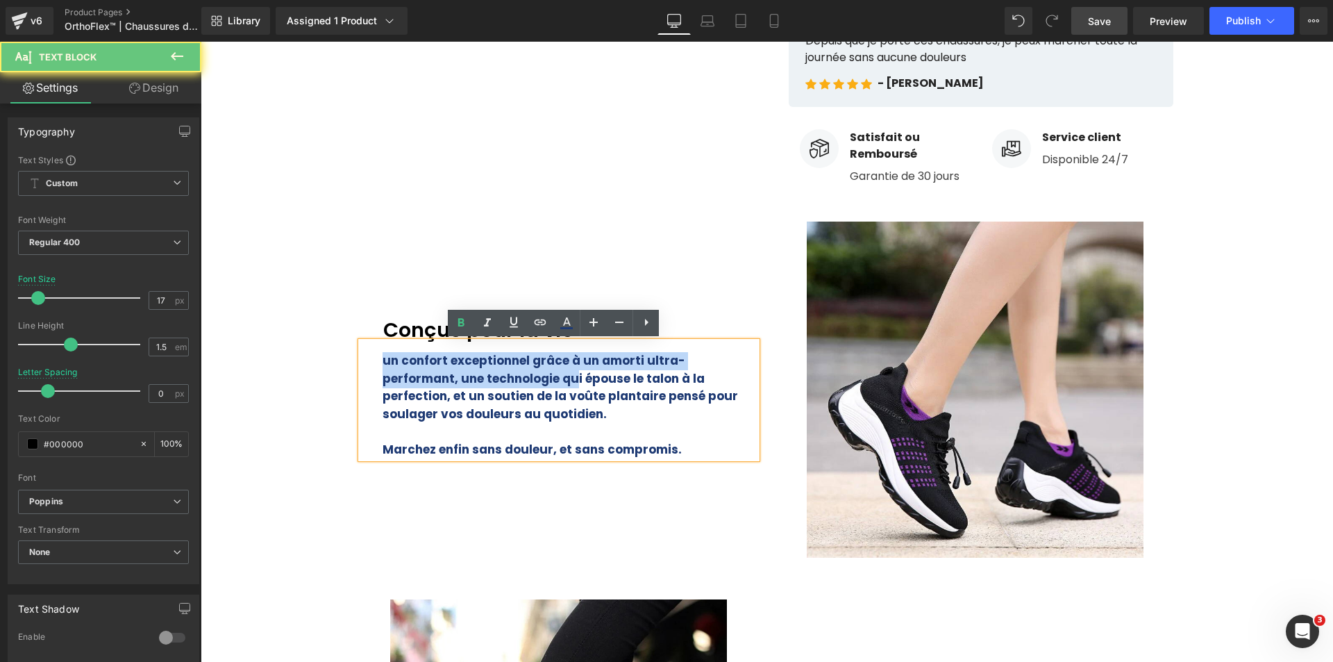
drag, startPoint x: 378, startPoint y: 357, endPoint x: 463, endPoint y: 380, distance: 88.4
click at [489, 385] on b "un confort exceptionnel grâce à un amorti ultra-performant, une technologie qui…" at bounding box center [560, 387] width 355 height 70
click at [416, 366] on b "un confort exceptionnel grâce à un amorti ultra-performant, une technologie qui…" at bounding box center [560, 387] width 355 height 70
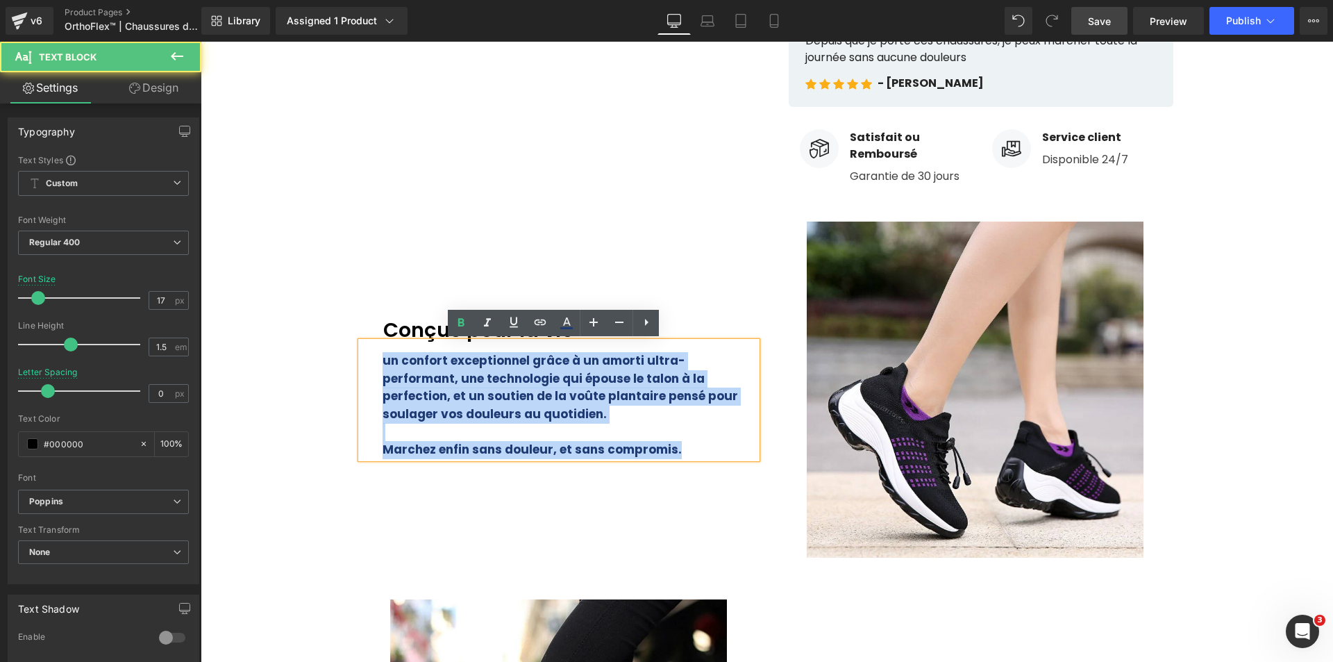
drag, startPoint x: 378, startPoint y: 360, endPoint x: 681, endPoint y: 447, distance: 315.5
click at [681, 447] on div "un confort exceptionnel grâce à un amorti ultra-performant, une technologie qui…" at bounding box center [559, 400] width 396 height 117
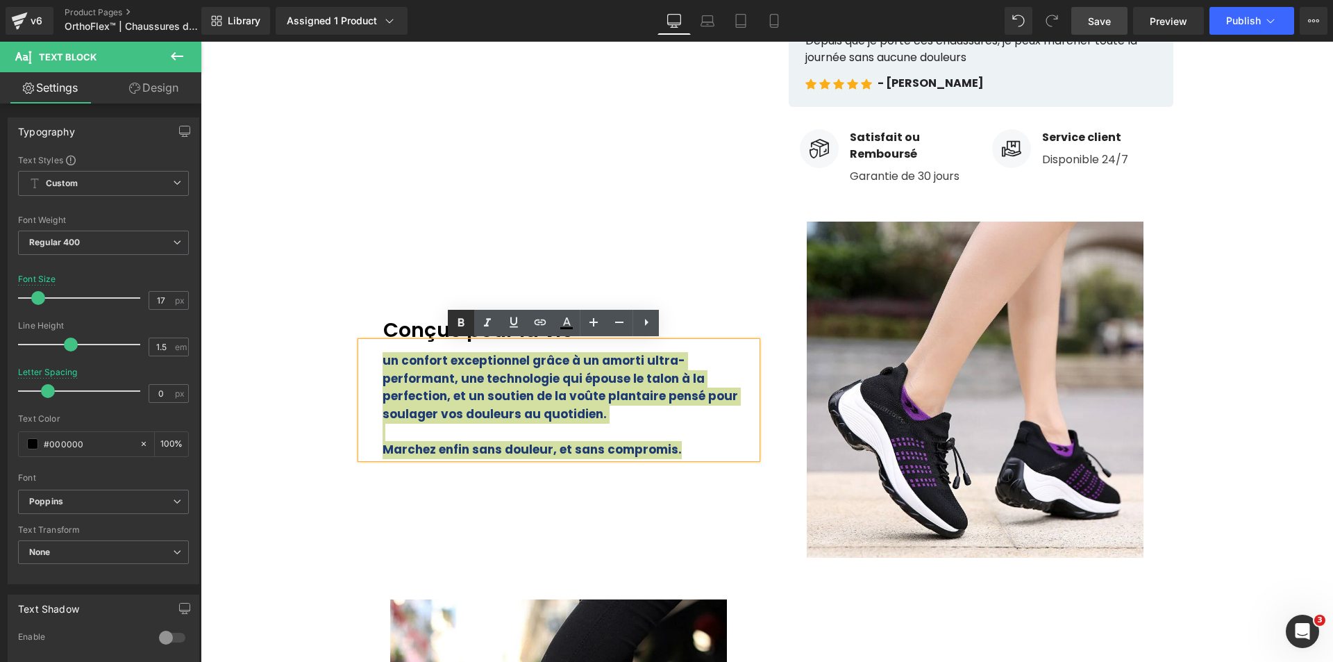
drag, startPoint x: 462, startPoint y: 321, endPoint x: 267, endPoint y: 296, distance: 197.4
click at [462, 321] on icon at bounding box center [461, 322] width 17 height 17
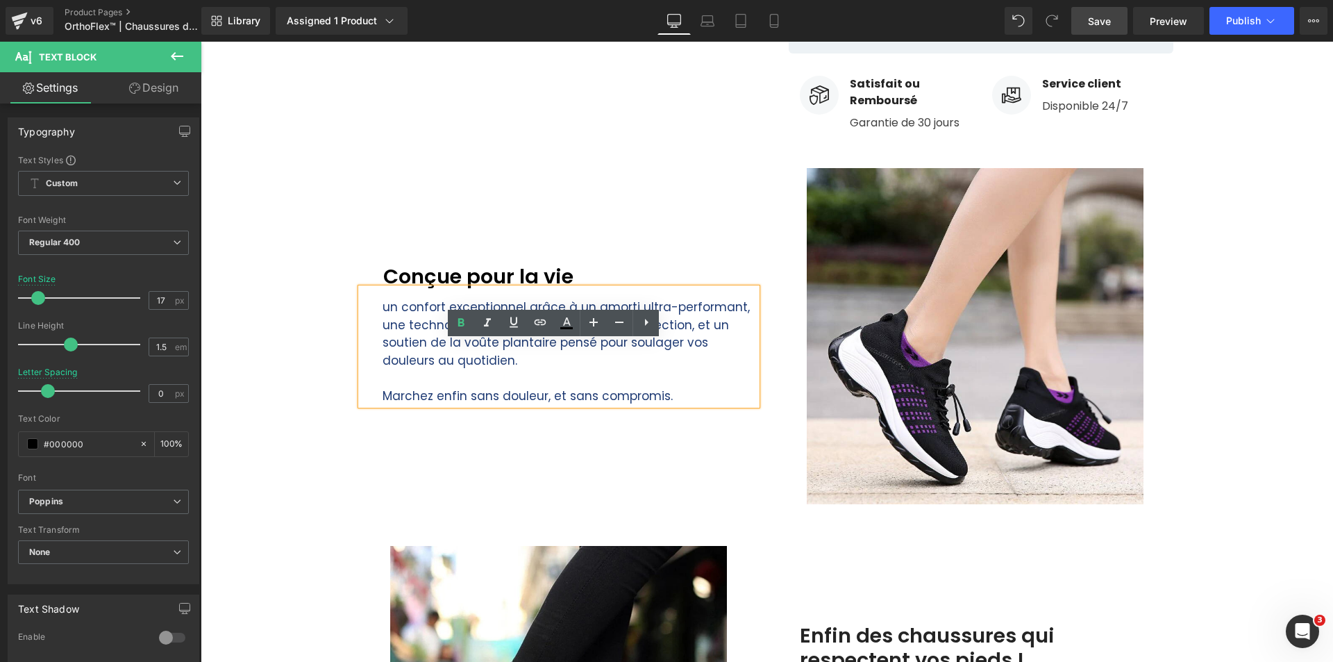
scroll to position [845, 0]
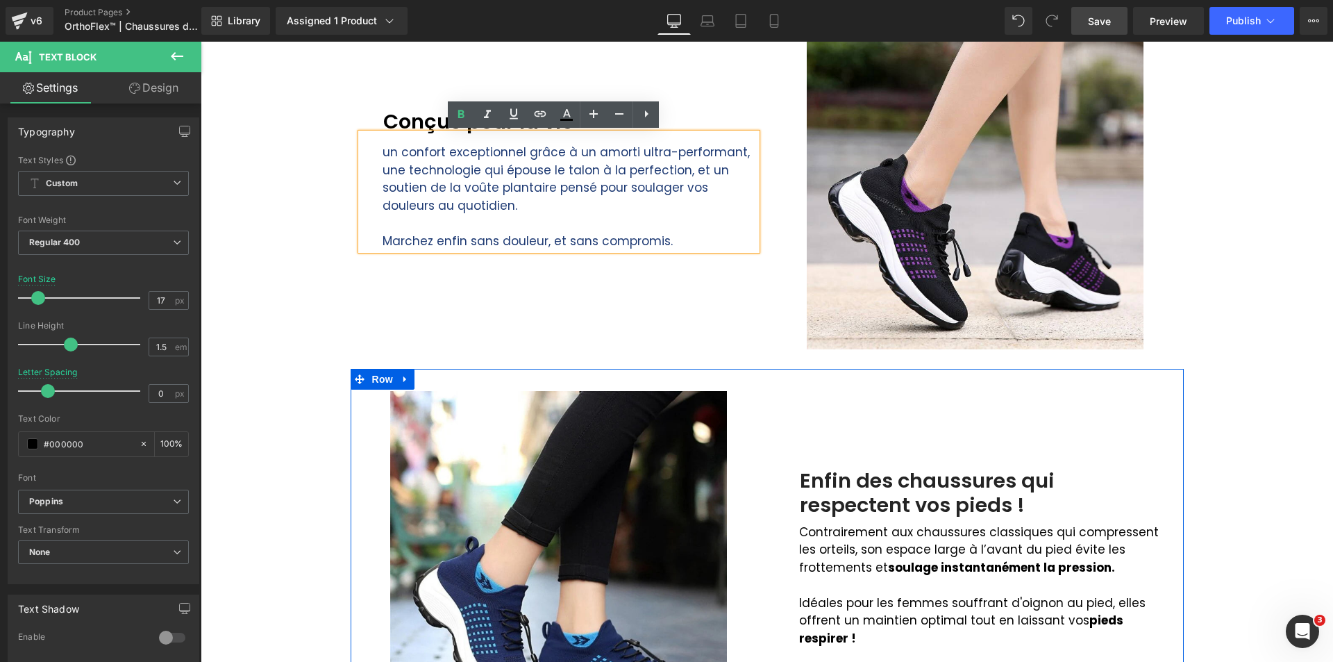
click at [818, 555] on p "Contrairement aux chaussures classiques qui compressent les orteils, son espace…" at bounding box center [986, 549] width 374 height 53
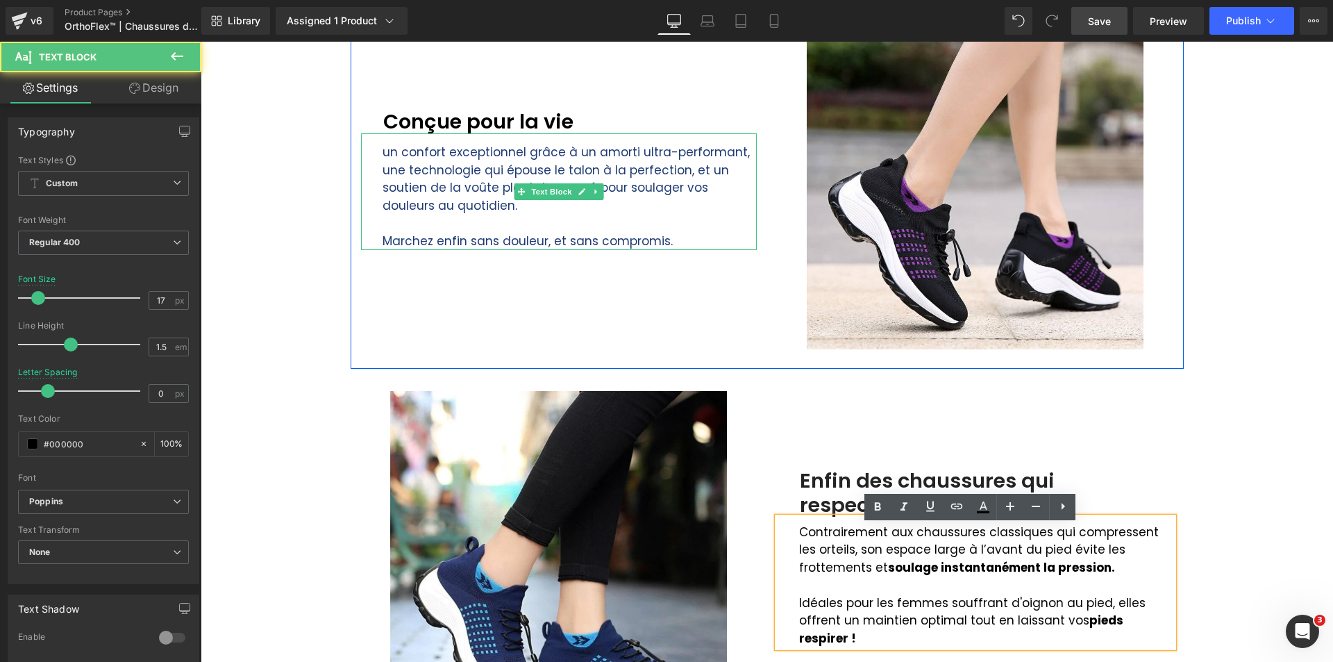
click at [423, 169] on font "un confort exceptionnel grâce à un amorti ultra-performant, une technologie qui…" at bounding box center [566, 179] width 367 height 70
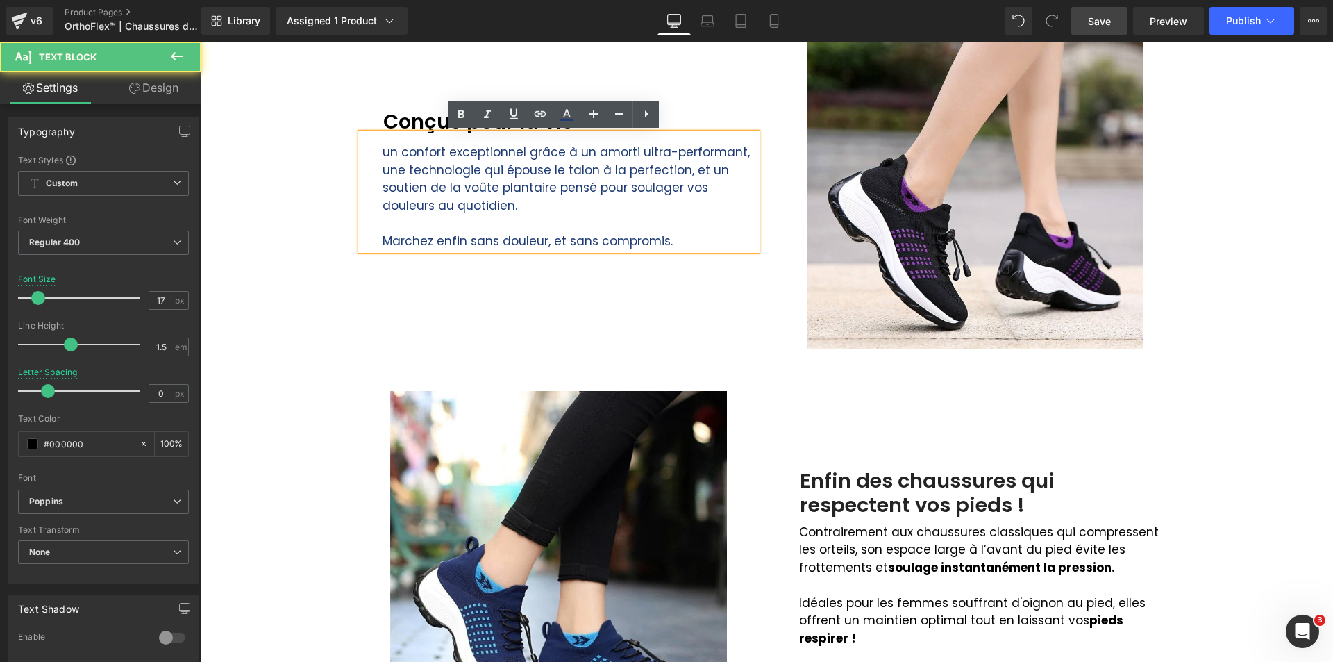
click at [351, 178] on div "Image Conçue pour la vie Text Block un confort exceptionnel grâce à un amorti u…" at bounding box center [559, 179] width 417 height 339
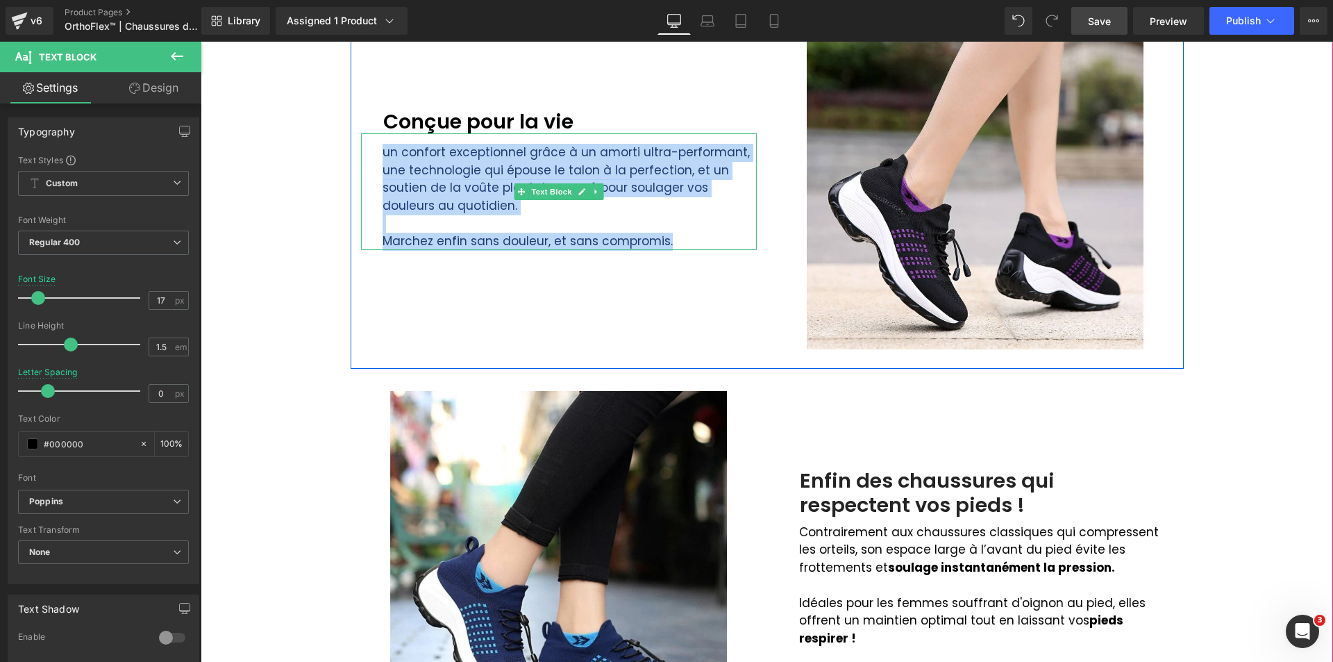
drag, startPoint x: 377, startPoint y: 155, endPoint x: 682, endPoint y: 244, distance: 318.1
click at [682, 244] on div "un confort exceptionnel grâce à un amorti ultra-performant, une technologie qui…" at bounding box center [559, 191] width 396 height 117
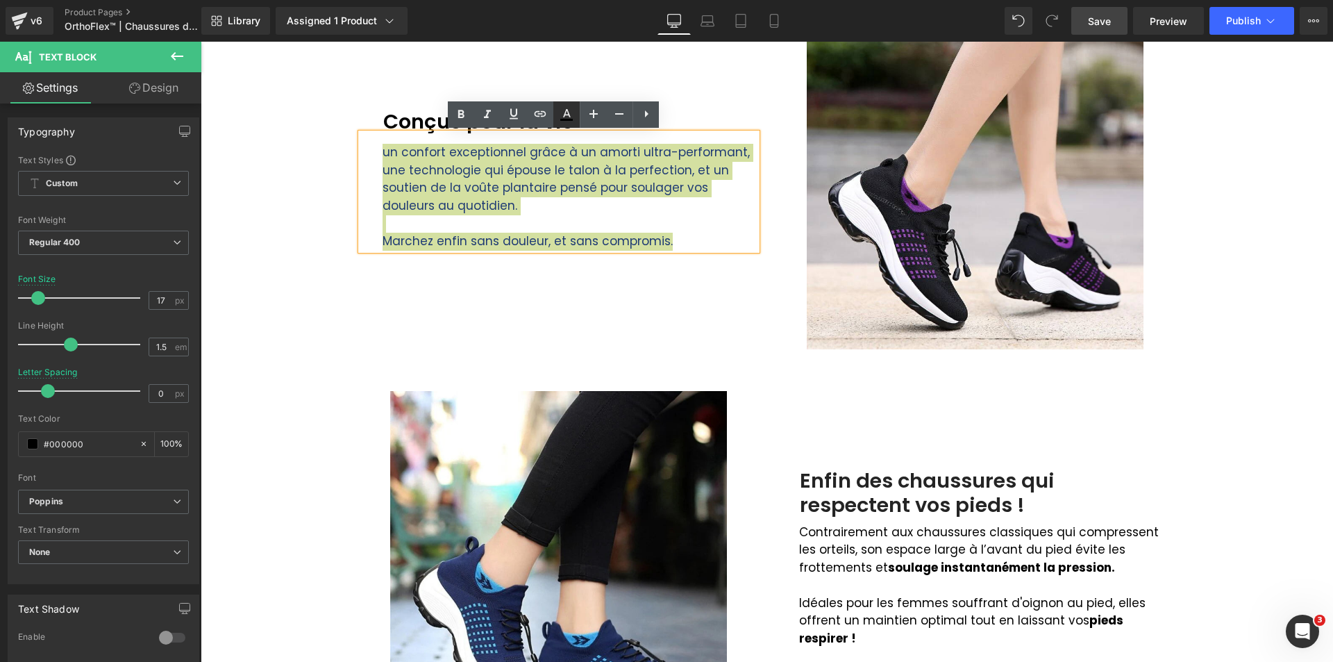
click at [568, 115] on icon at bounding box center [567, 113] width 8 height 8
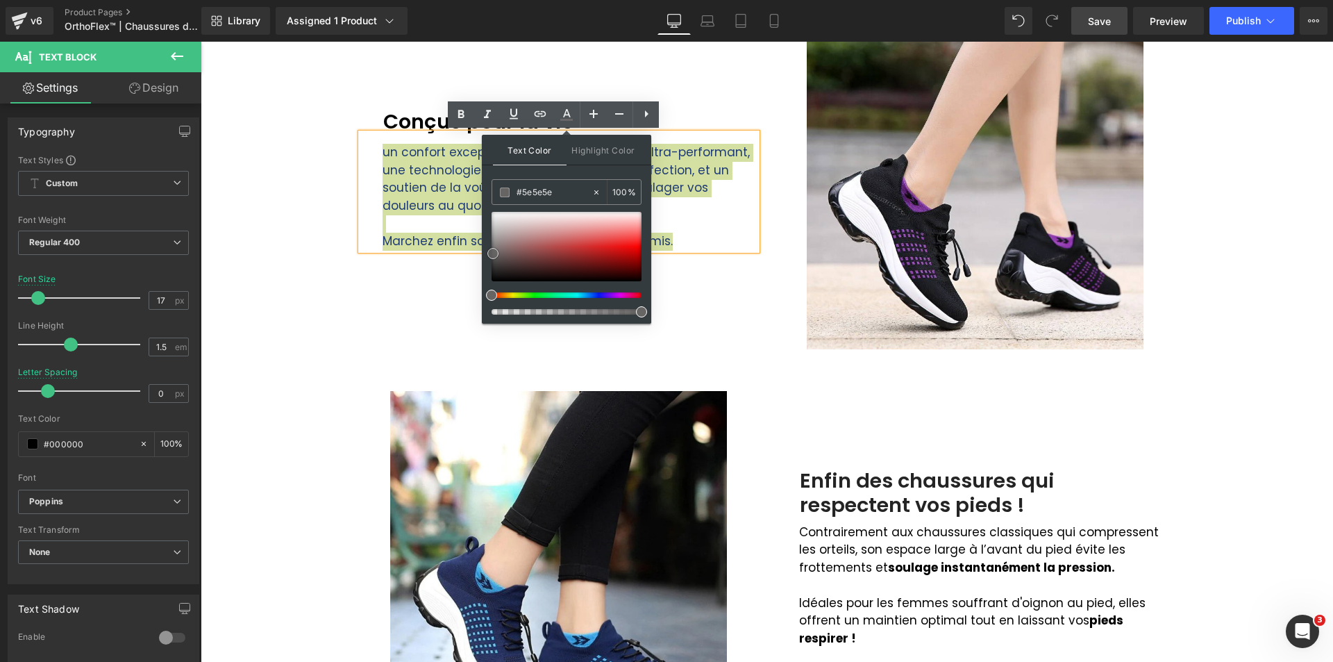
type input "#3d3d3d"
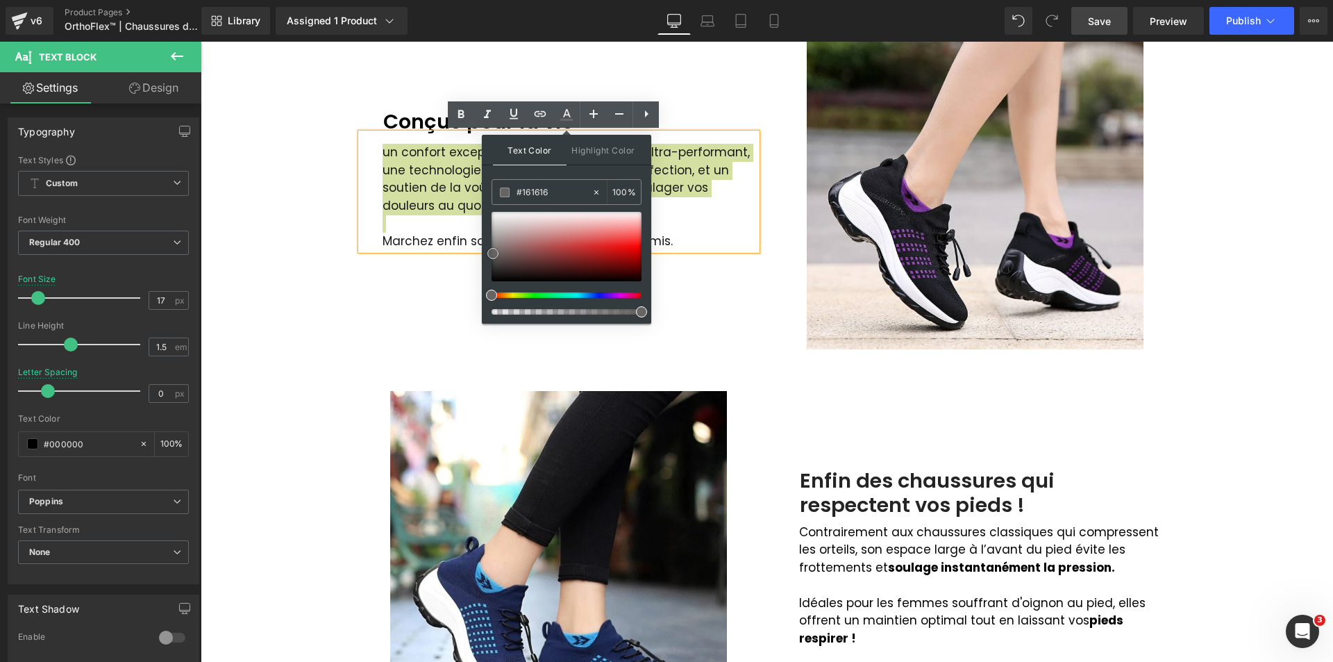
type input "#000000"
drag, startPoint x: 694, startPoint y: 295, endPoint x: 478, endPoint y: 324, distance: 217.2
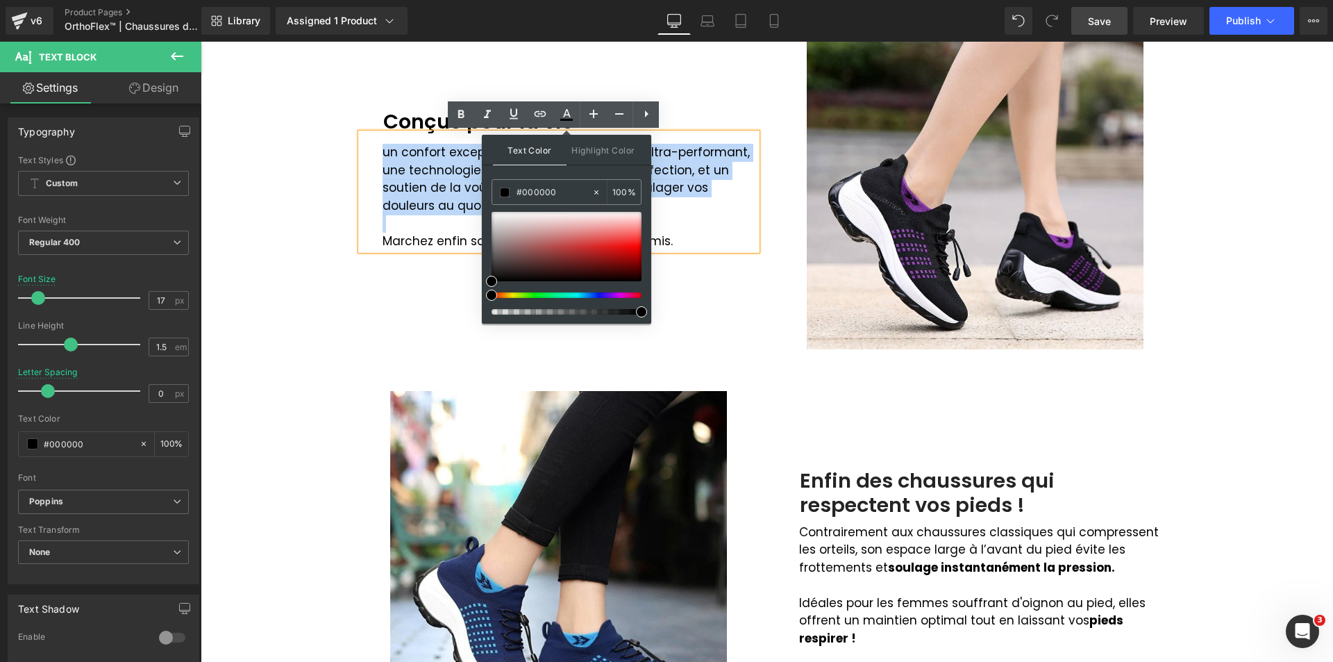
click at [677, 217] on p at bounding box center [570, 224] width 374 height 18
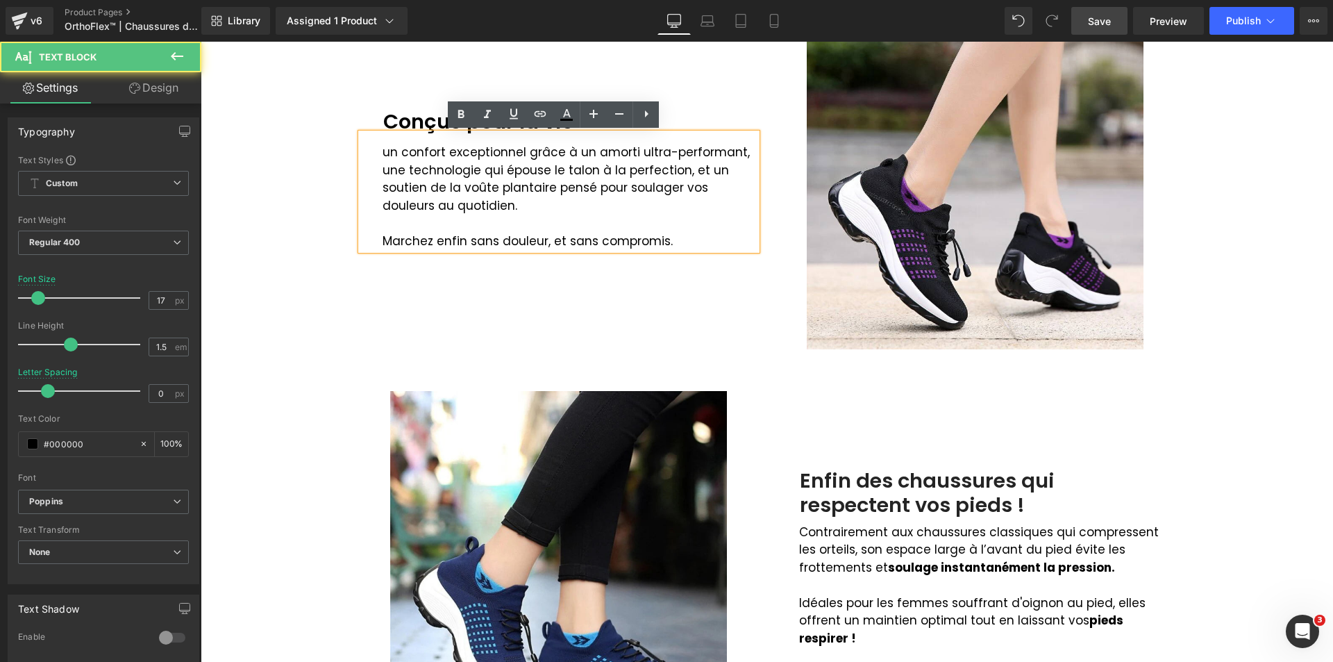
click at [383, 149] on p "un confort exceptionnel grâce à un amorti ultra-performant, une technologie qui…" at bounding box center [570, 179] width 374 height 71
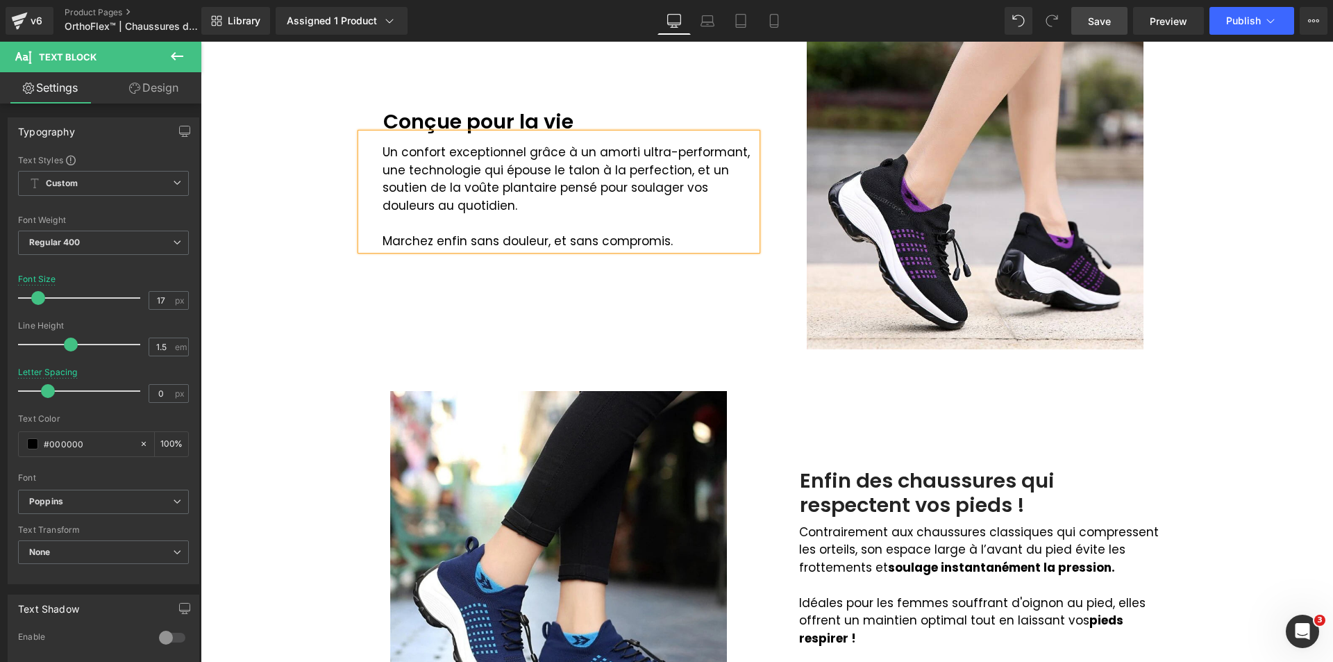
click at [617, 192] on p "Un confort exceptionnel grâce à un amorti ultra-performant, une technologie qui…" at bounding box center [570, 179] width 374 height 71
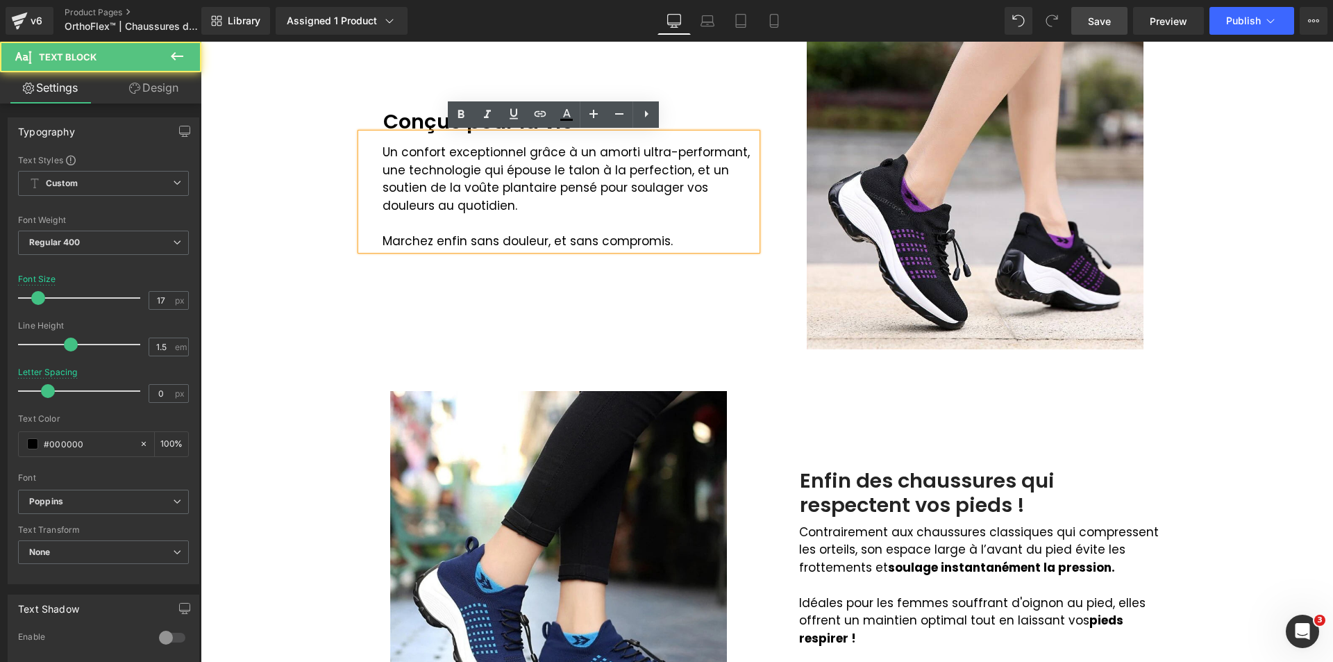
click at [506, 239] on p "Marchez enfin sans douleur, et sans compromis." at bounding box center [570, 242] width 374 height 18
click at [551, 305] on div "Image Conçue pour la vie Text Block Un confort exceptionnel grâce à un amorti u…" at bounding box center [559, 179] width 417 height 339
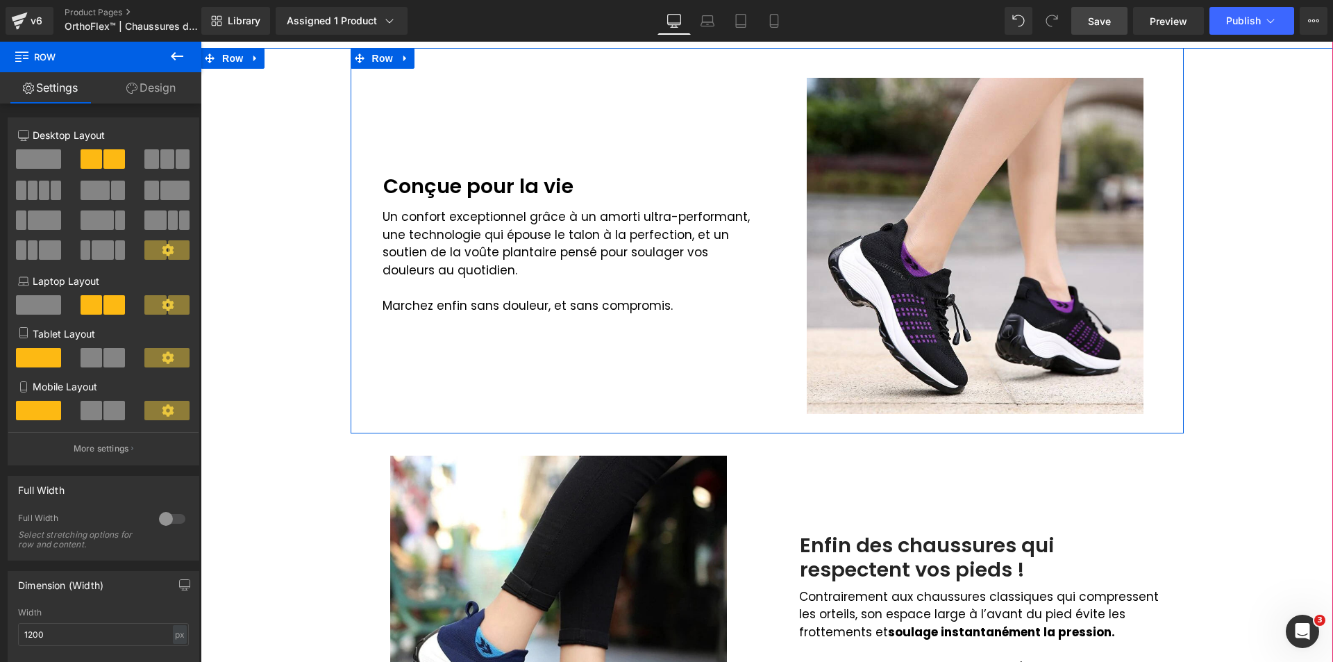
scroll to position [775, 0]
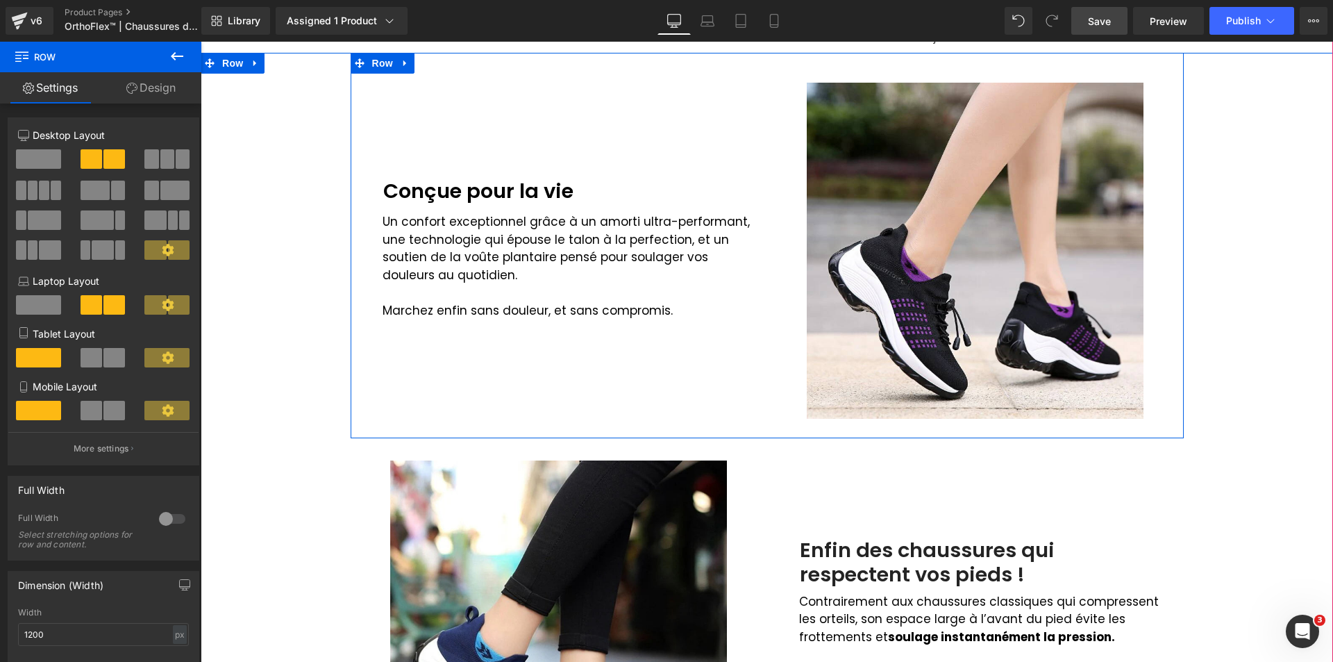
click at [498, 242] on p "Un confort exceptionnel grâce à un amorti ultra-performant, une technologie qui…" at bounding box center [570, 248] width 374 height 71
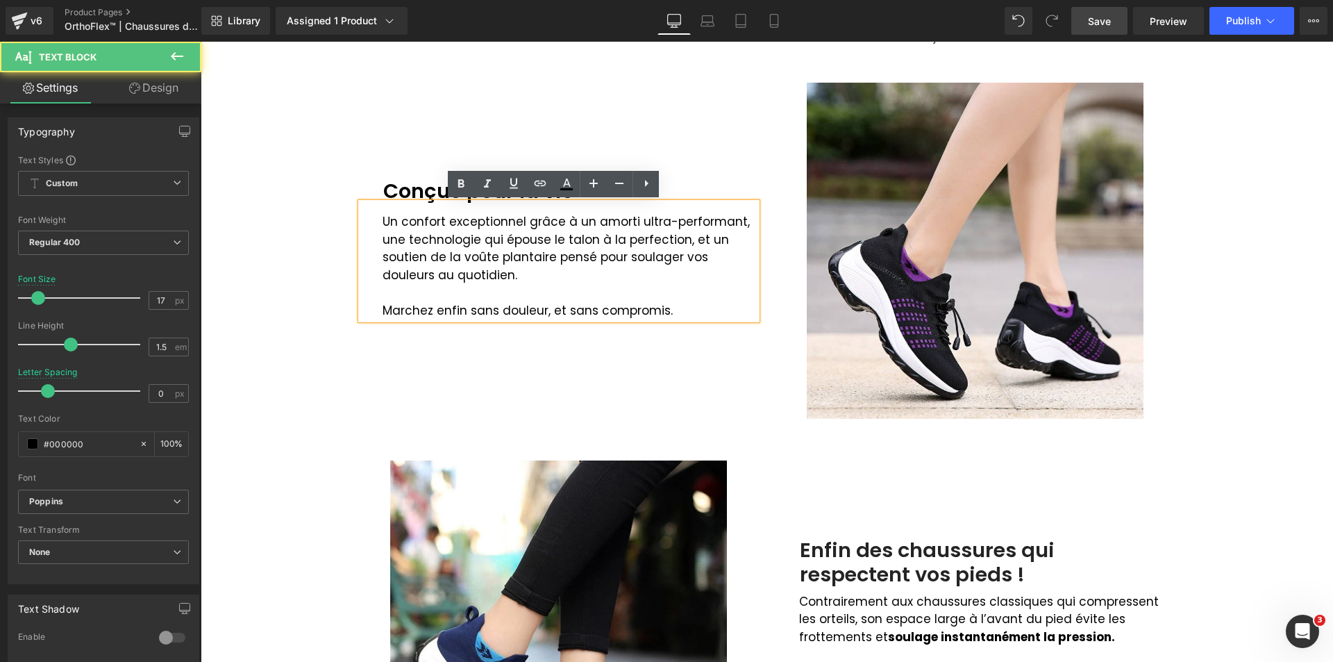
click at [625, 339] on div "Image Conçue pour la vie Text Block Un confort exceptionnel grâce à un amorti u…" at bounding box center [559, 249] width 417 height 339
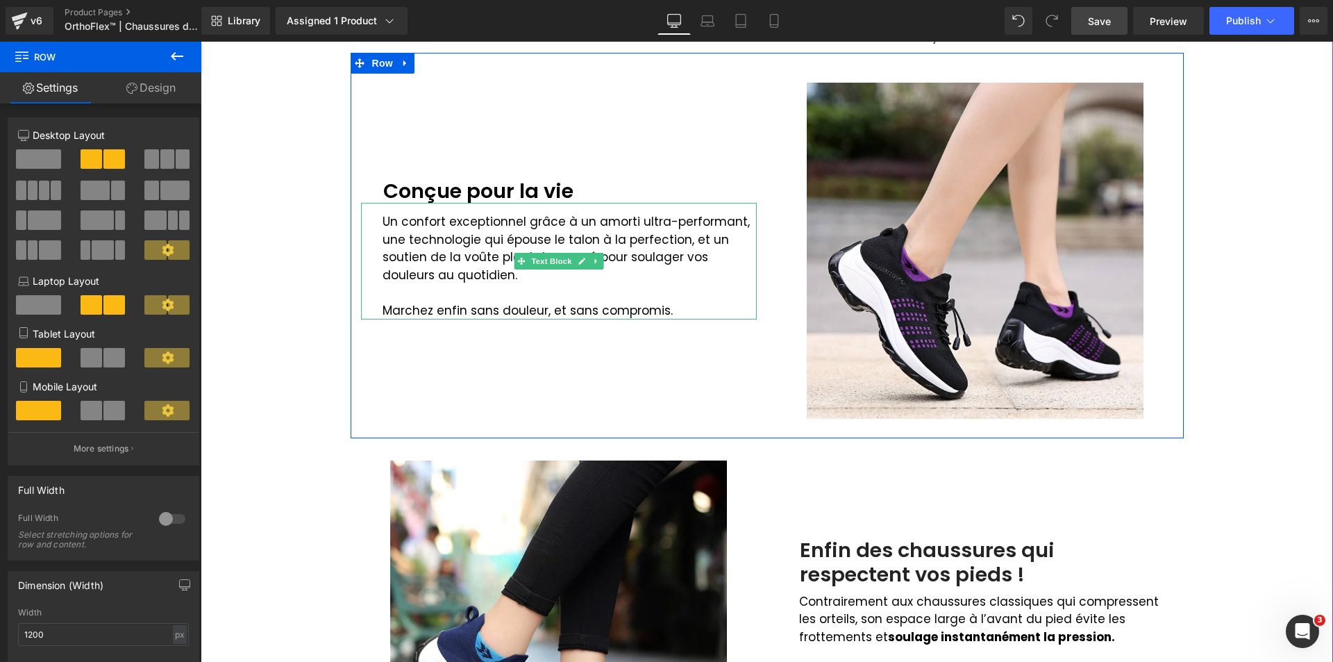
click at [607, 220] on p "Un confort exceptionnel grâce à un amorti ultra-performant, une technologie qui…" at bounding box center [570, 248] width 374 height 71
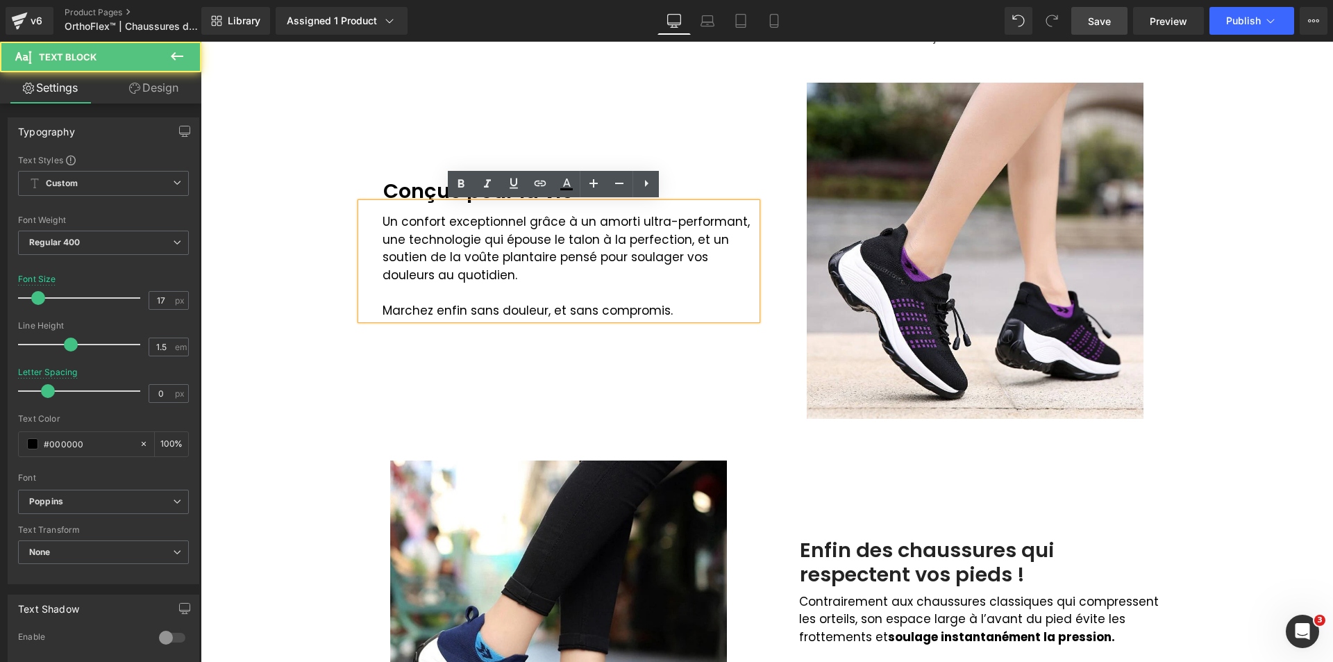
click at [589, 219] on p "Un confort exceptionnel grâce à un amorti ultra-performant, une technologie qui…" at bounding box center [570, 248] width 374 height 71
drag, startPoint x: 628, startPoint y: 221, endPoint x: 745, endPoint y: 215, distance: 116.8
click at [745, 215] on p "Un confort exceptionnel grâce à un amorti ultra-performant, une technologie qui…" at bounding box center [570, 248] width 374 height 71
click at [573, 233] on p "Un confort exceptionnel grâce à un amorti ultra-performant, une technologie qui…" at bounding box center [570, 248] width 374 height 71
drag, startPoint x: 589, startPoint y: 224, endPoint x: 628, endPoint y: 224, distance: 38.2
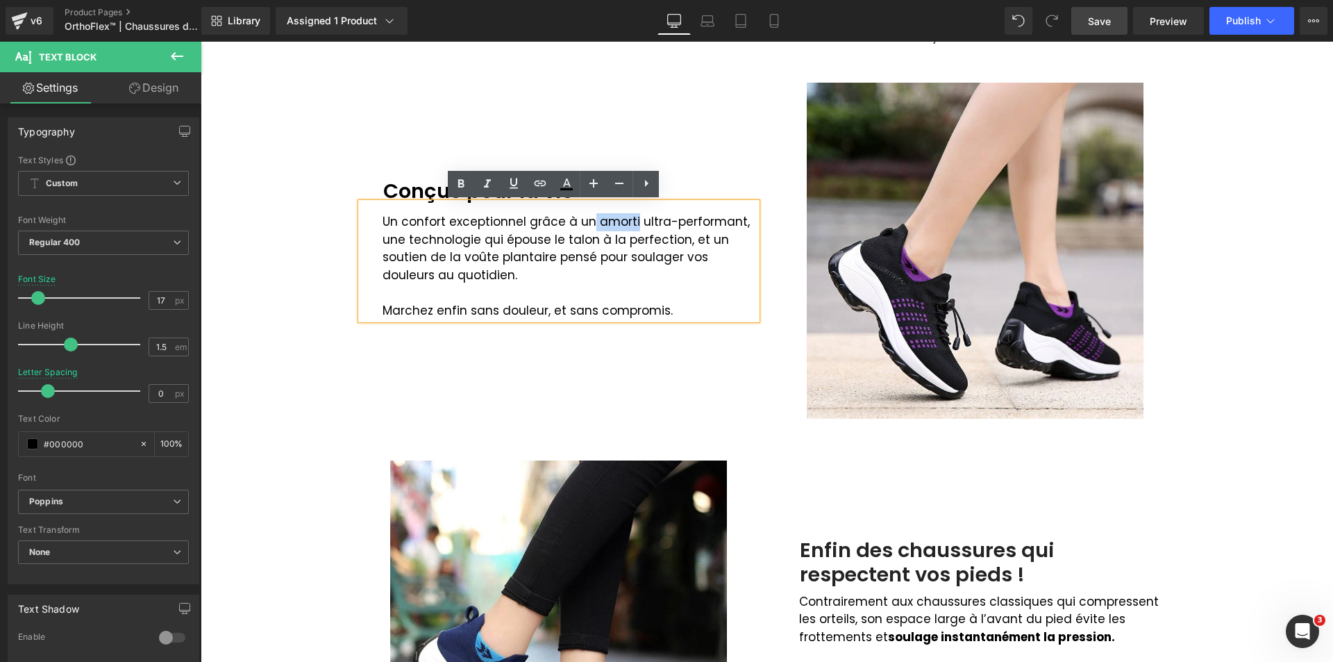
click at [628, 224] on p "Un confort exceptionnel grâce à un amorti ultra-performant, une technologie qui…" at bounding box center [570, 248] width 374 height 71
click at [464, 183] on icon at bounding box center [461, 184] width 17 height 17
click at [495, 264] on p "Un confort exceptionnel grâce à un amorti ultra-performant, une technologie qui…" at bounding box center [570, 248] width 374 height 71
click at [543, 332] on div "Image Conçue pour la vie Text Block Un confort exceptionnel grâce à un amorti u…" at bounding box center [559, 249] width 417 height 339
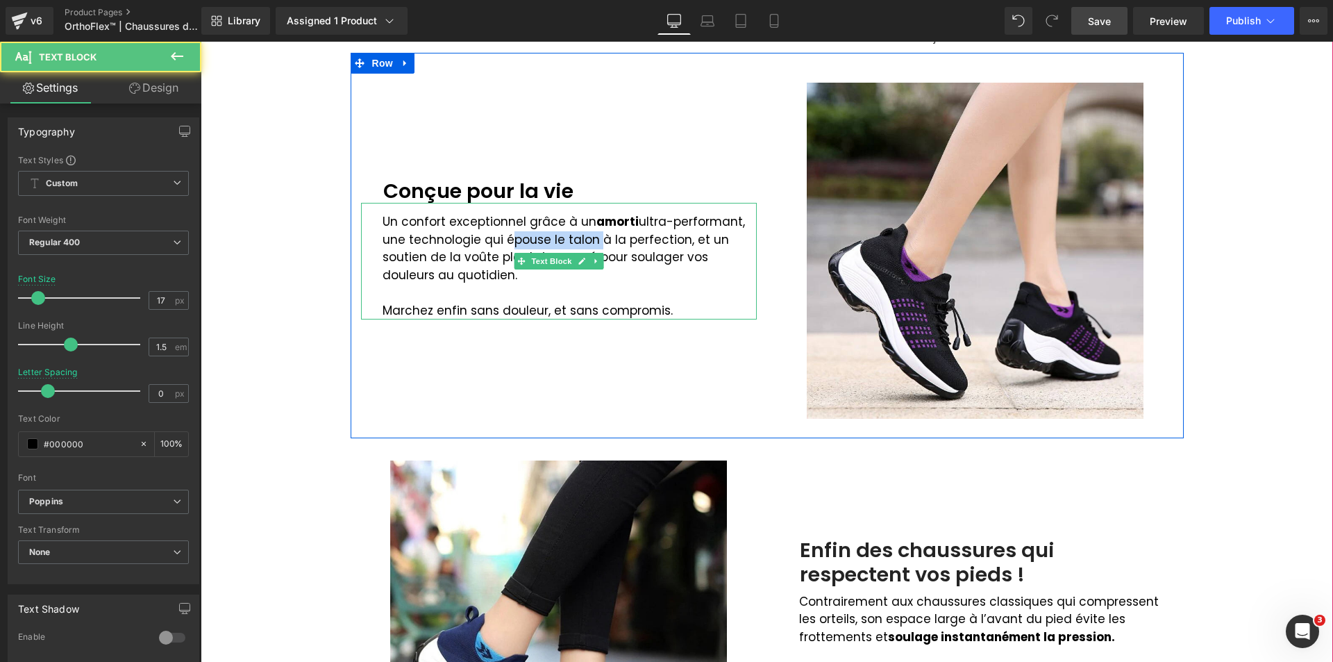
drag, startPoint x: 498, startPoint y: 243, endPoint x: 589, endPoint y: 238, distance: 91.1
click at [589, 238] on p "Un confort exceptionnel grâce à un amorti ultra-performant, une technologie qui…" at bounding box center [570, 248] width 374 height 71
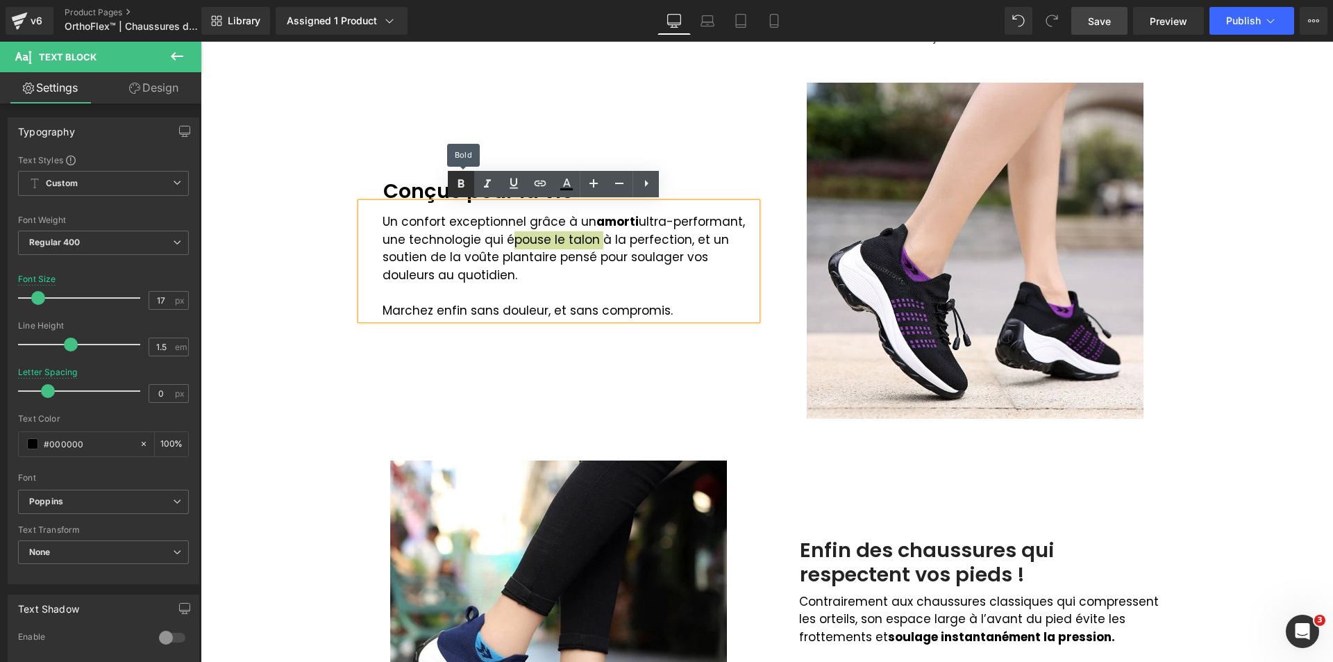
click at [471, 185] on link at bounding box center [461, 184] width 26 height 26
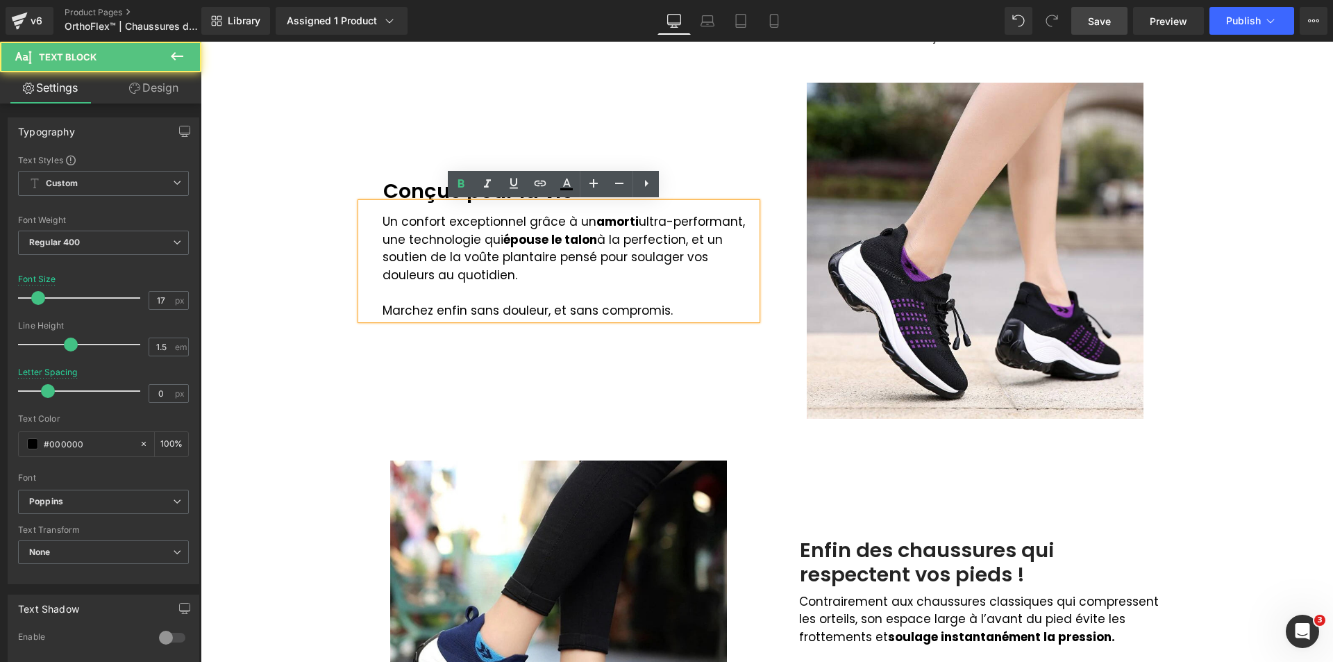
click at [561, 274] on p "Un confort exceptionnel grâce à un amorti ultra-performant, une technologie qui…" at bounding box center [570, 248] width 374 height 71
click at [698, 327] on div "Image Conçue pour la vie Text Block Un confort exceptionnel grâce à un amorti u…" at bounding box center [559, 249] width 417 height 339
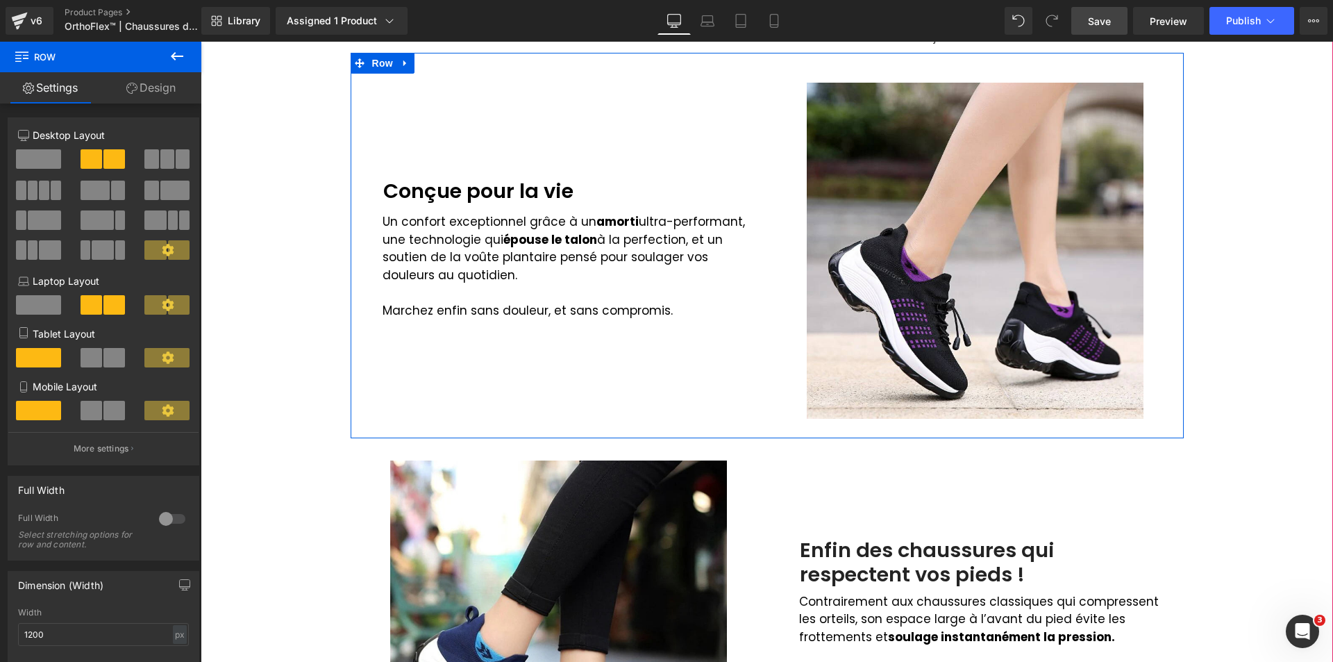
click at [690, 343] on div "Image Conçue pour la vie Text Block Un confort exceptionnel grâce à un amorti u…" at bounding box center [559, 249] width 417 height 339
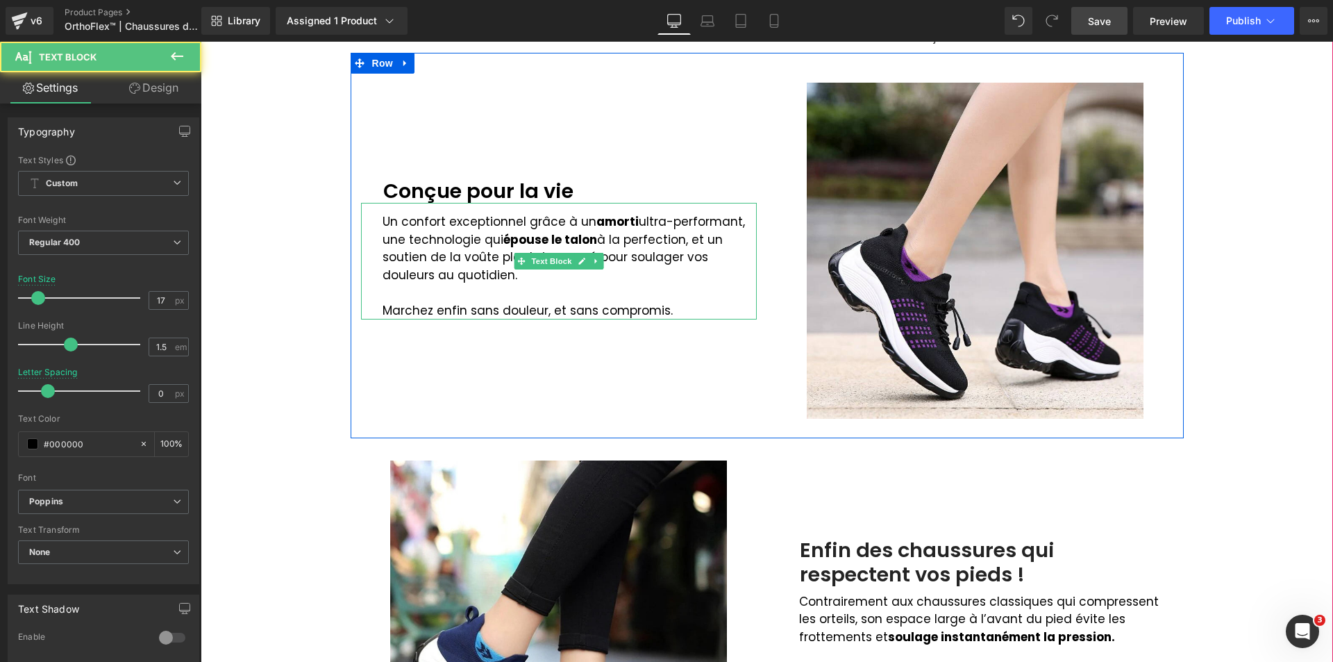
drag, startPoint x: 624, startPoint y: 260, endPoint x: 746, endPoint y: 267, distance: 121.7
click at [746, 267] on p "Un confort exceptionnel grâce à un amorti ultra-performant, une technologie qui…" at bounding box center [570, 248] width 374 height 71
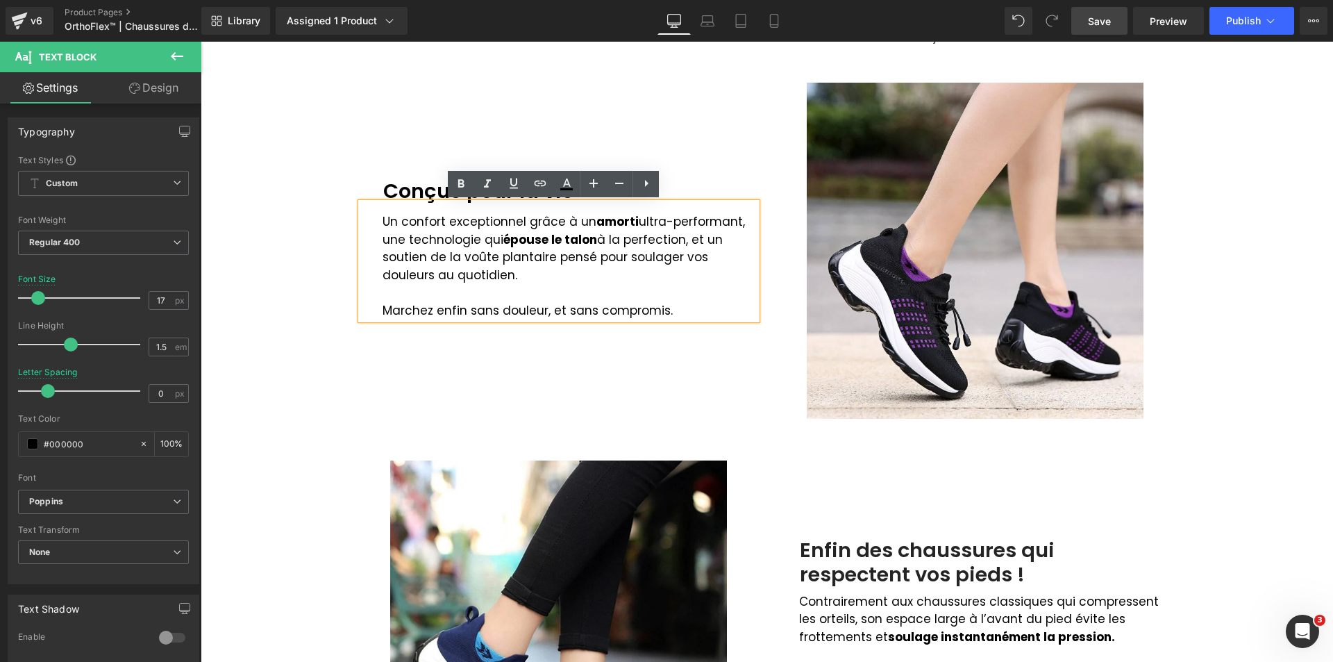
click at [616, 257] on p "Un confort exceptionnel grâce à un amorti ultra-performant, une technologie qui…" at bounding box center [570, 248] width 374 height 71
drag, startPoint x: 621, startPoint y: 259, endPoint x: 748, endPoint y: 265, distance: 126.5
click at [748, 265] on p "Un confort exceptionnel grâce à un amorti ultra-performant, une technologie qui…" at bounding box center [570, 248] width 374 height 71
click at [464, 182] on icon at bounding box center [461, 184] width 6 height 8
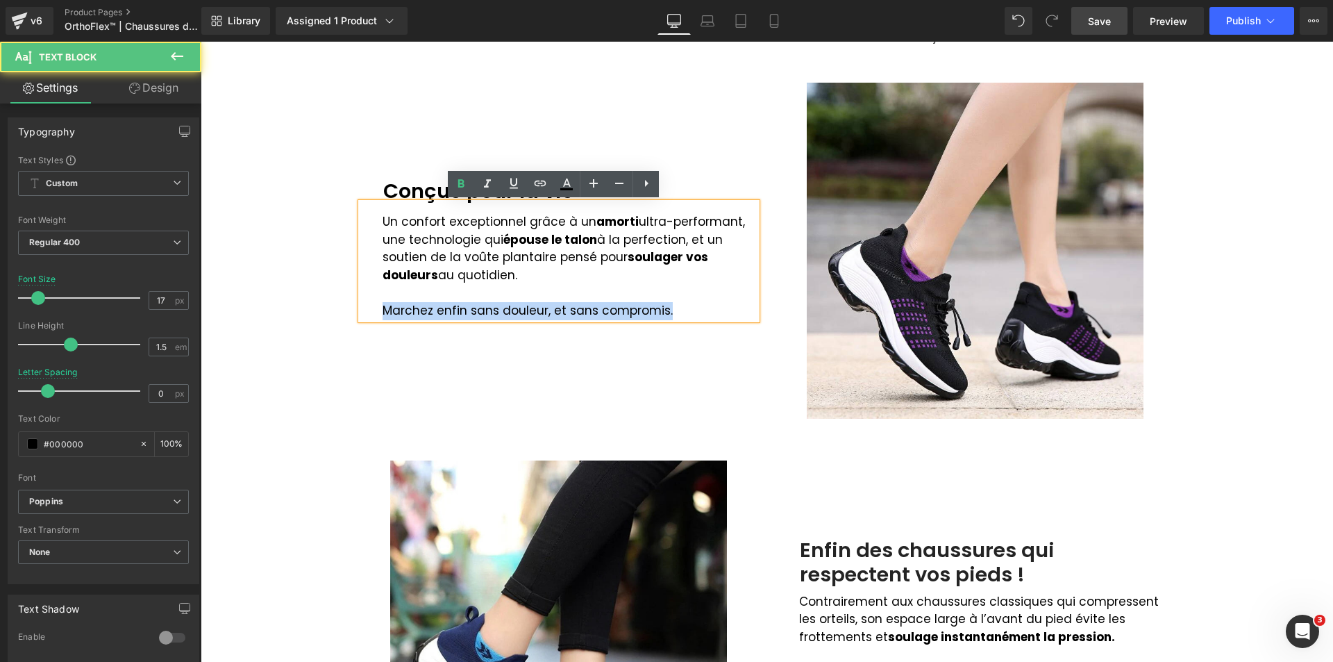
drag, startPoint x: 660, startPoint y: 311, endPoint x: 372, endPoint y: 311, distance: 288.1
click at [372, 311] on div "Un confort exceptionnel grâce à un amorti ultra-performant, une technologie qui…" at bounding box center [559, 261] width 396 height 117
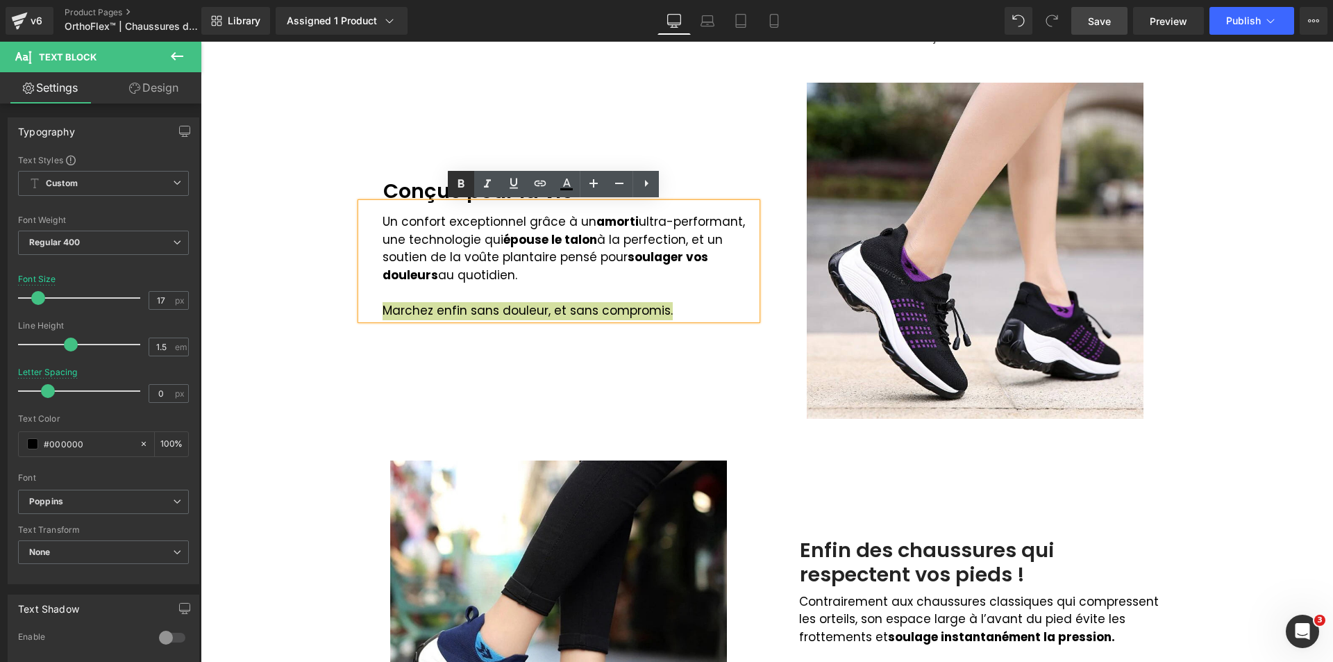
click at [454, 178] on icon at bounding box center [461, 184] width 17 height 17
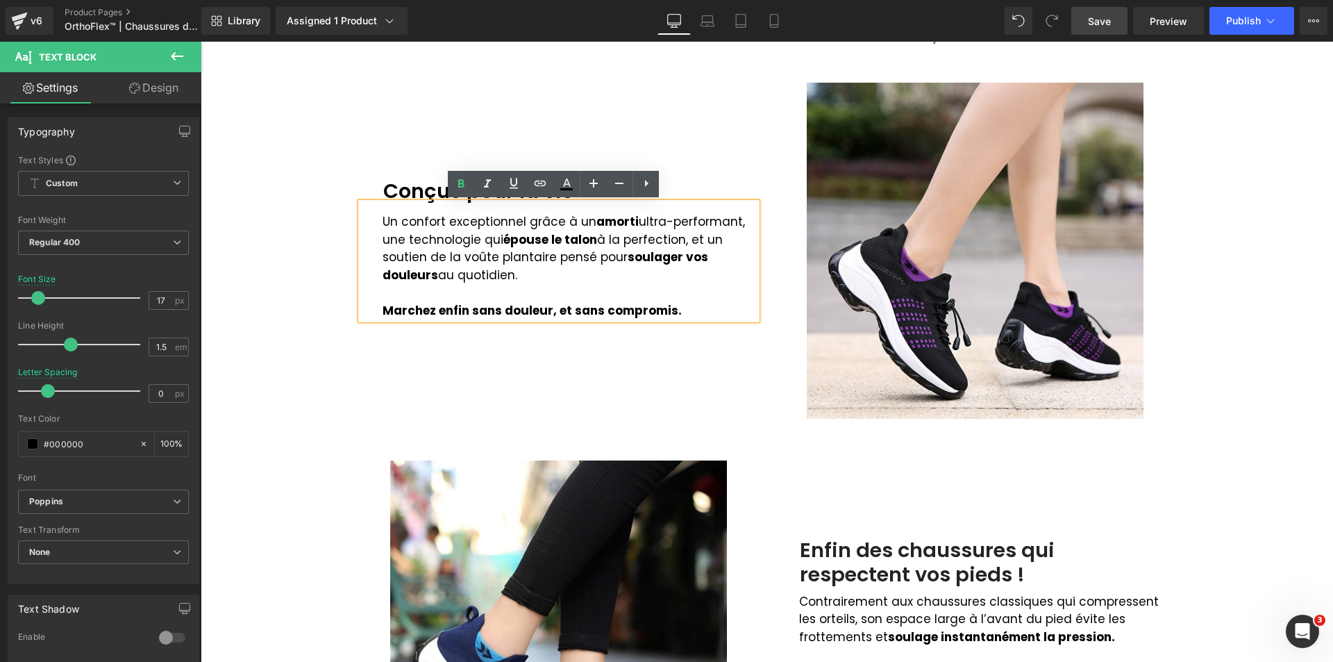
click at [491, 354] on div "Image Conçue pour la vie Text Block Un confort exceptionnel grâce à un amorti u…" at bounding box center [559, 249] width 417 height 339
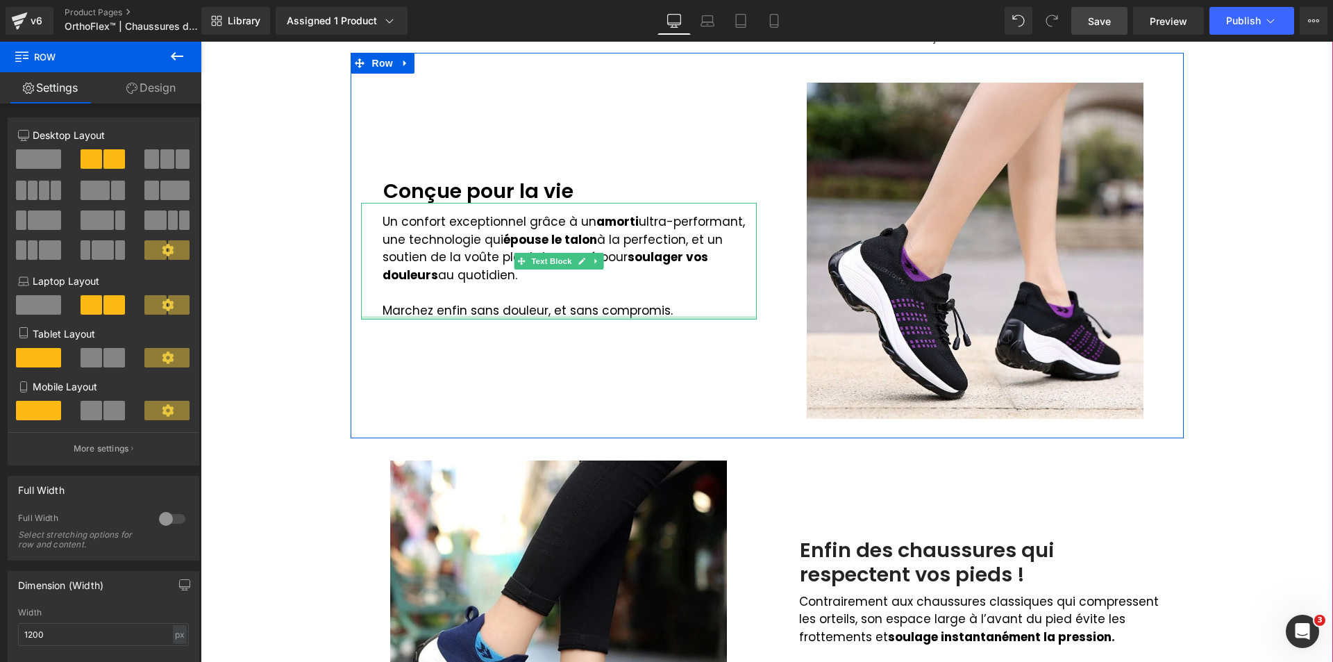
scroll to position [784, 0]
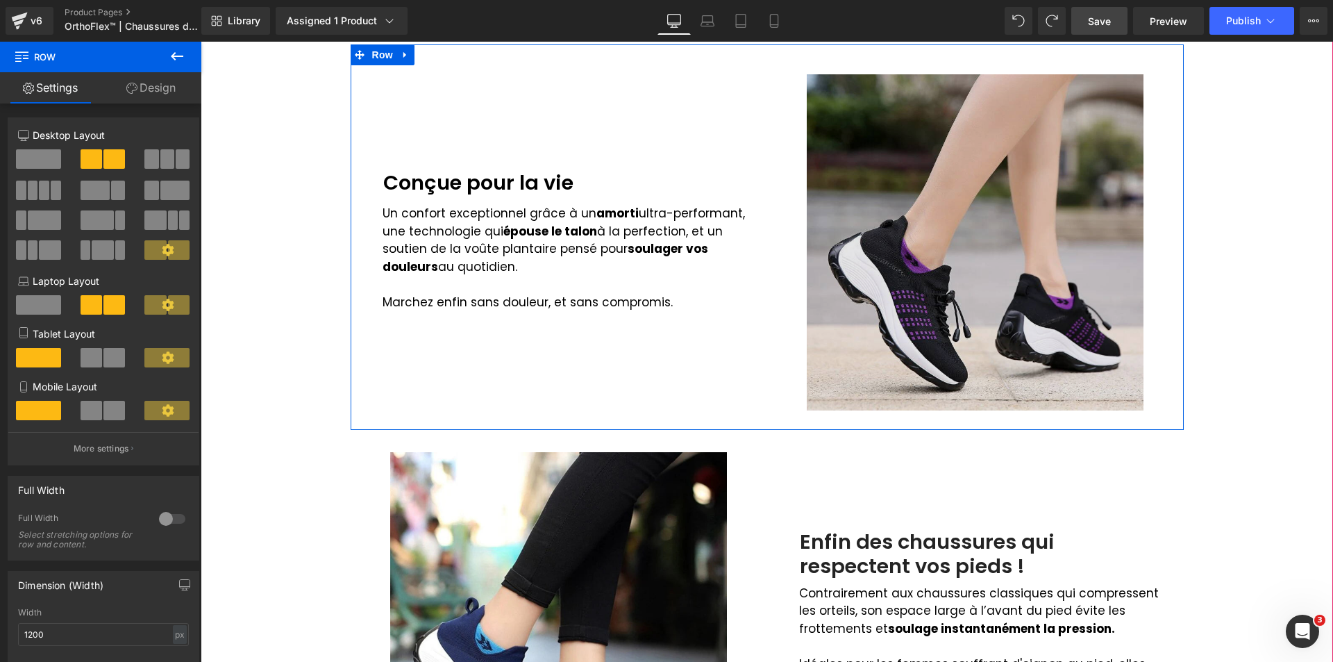
click at [881, 296] on img at bounding box center [975, 242] width 337 height 337
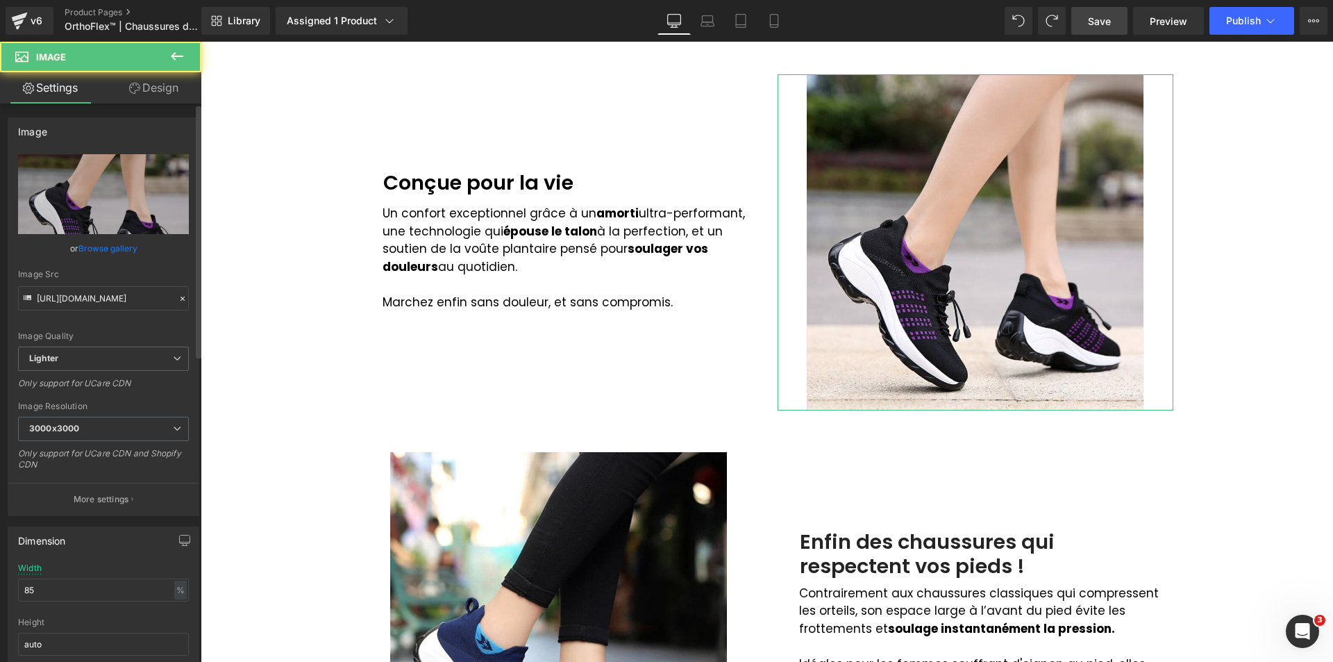
click at [112, 310] on div "Image Quality Lighter Lightest Lighter Lighter Lightest Only support for UCare …" at bounding box center [103, 250] width 171 height 192
click at [110, 302] on input "[URL][DOMAIN_NAME]" at bounding box center [103, 298] width 171 height 24
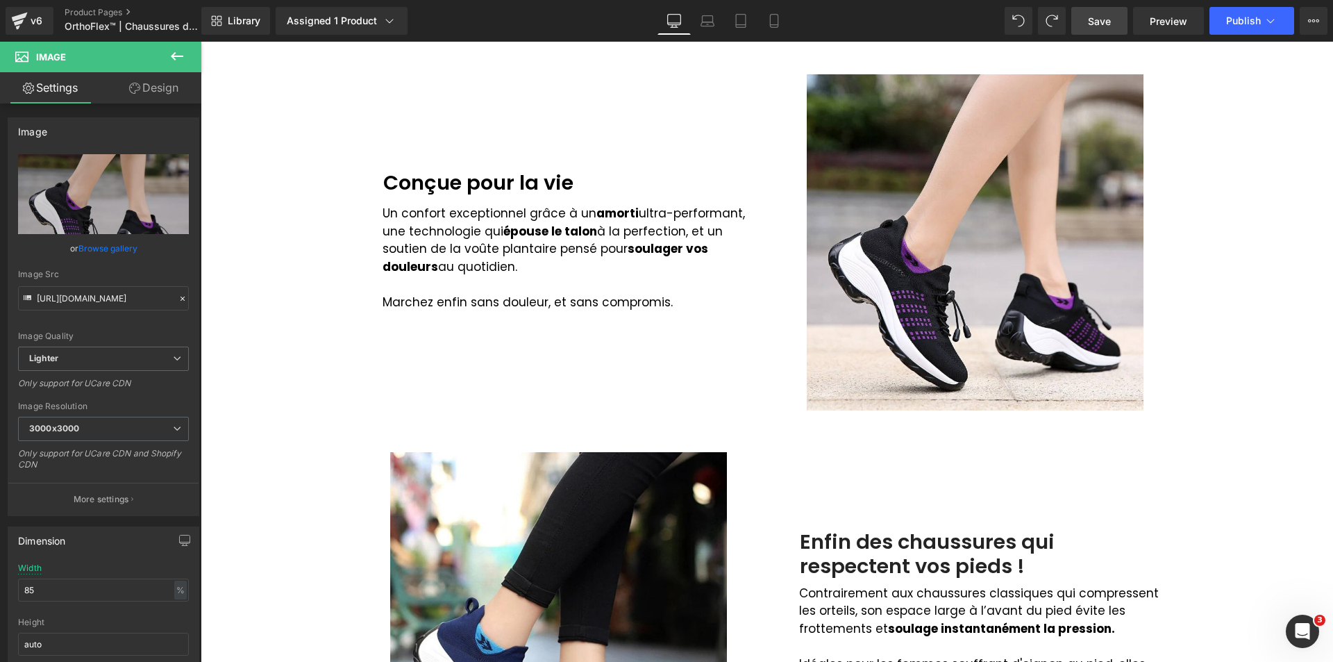
click at [793, 36] on div "Library Assigned 1 Product Product Preview OrthoFlex™ | Chaussures de Marche Or…" at bounding box center [767, 21] width 1132 height 42
click at [784, 31] on link "Mobile" at bounding box center [773, 21] width 33 height 28
type input "90"
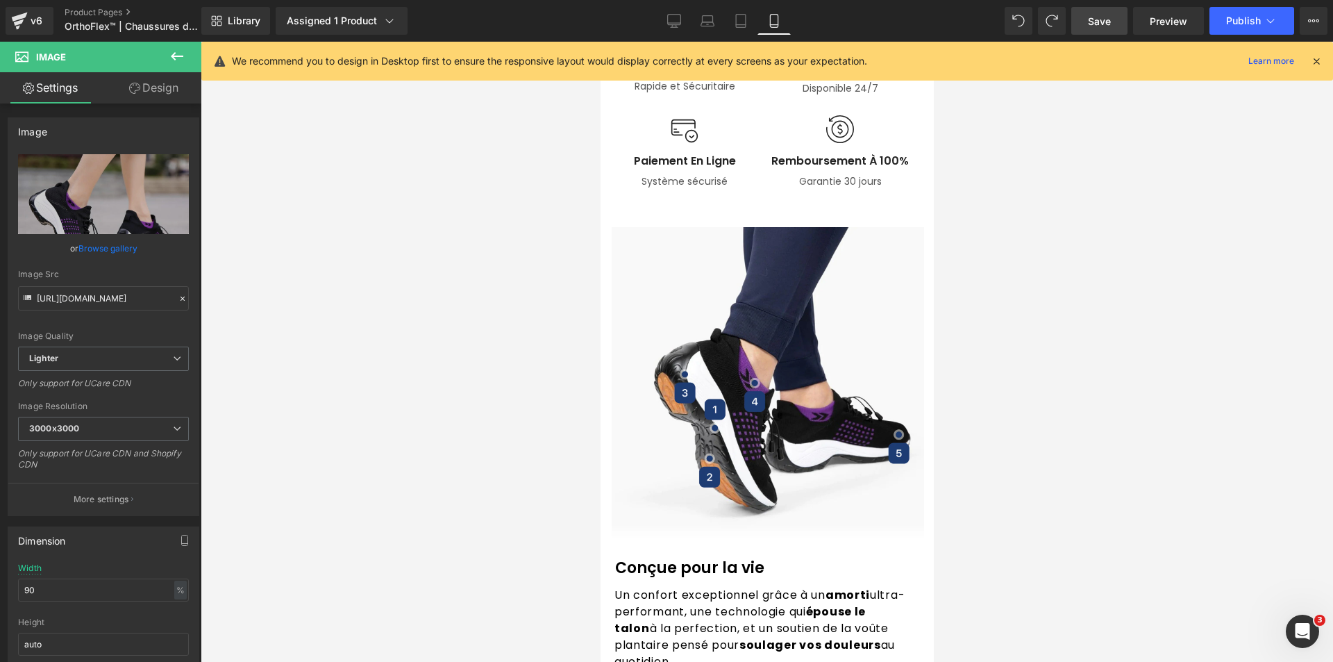
scroll to position [1527, 0]
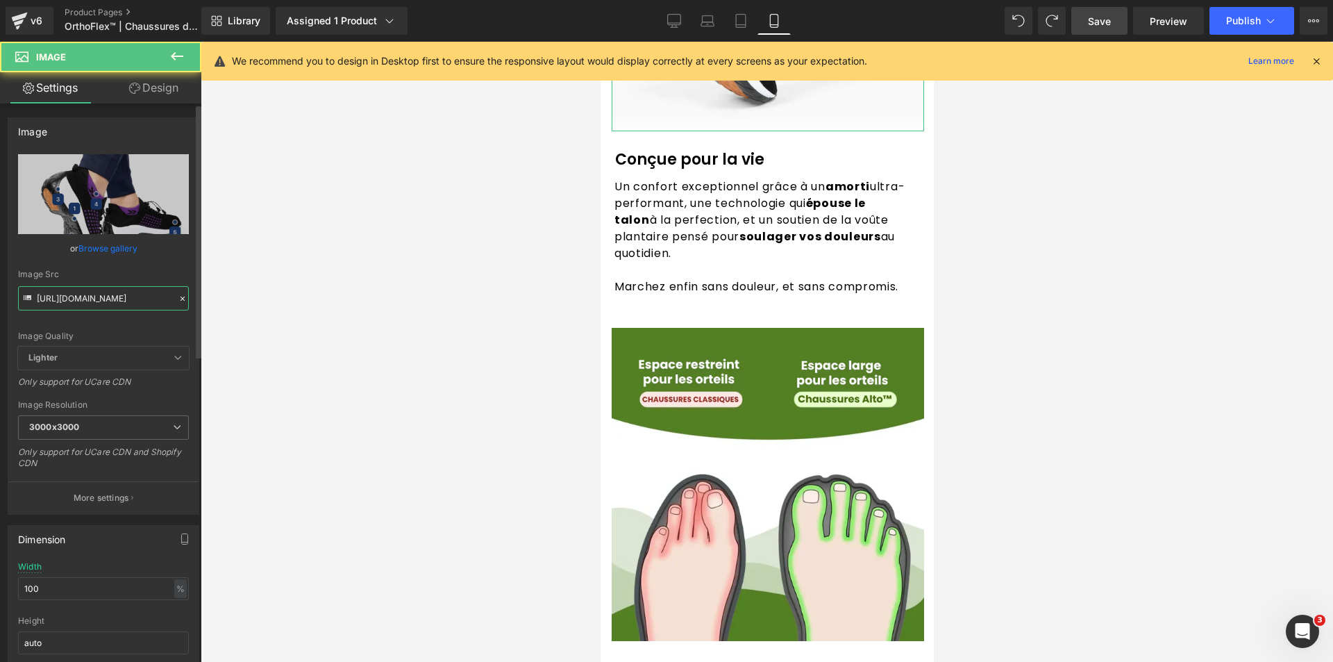
click at [93, 301] on input "[URL][DOMAIN_NAME]" at bounding box center [103, 298] width 171 height 24
click at [94, 301] on input "[URL][DOMAIN_NAME]" at bounding box center [103, 298] width 171 height 24
paste input "[DOMAIN_NAME][URL]"
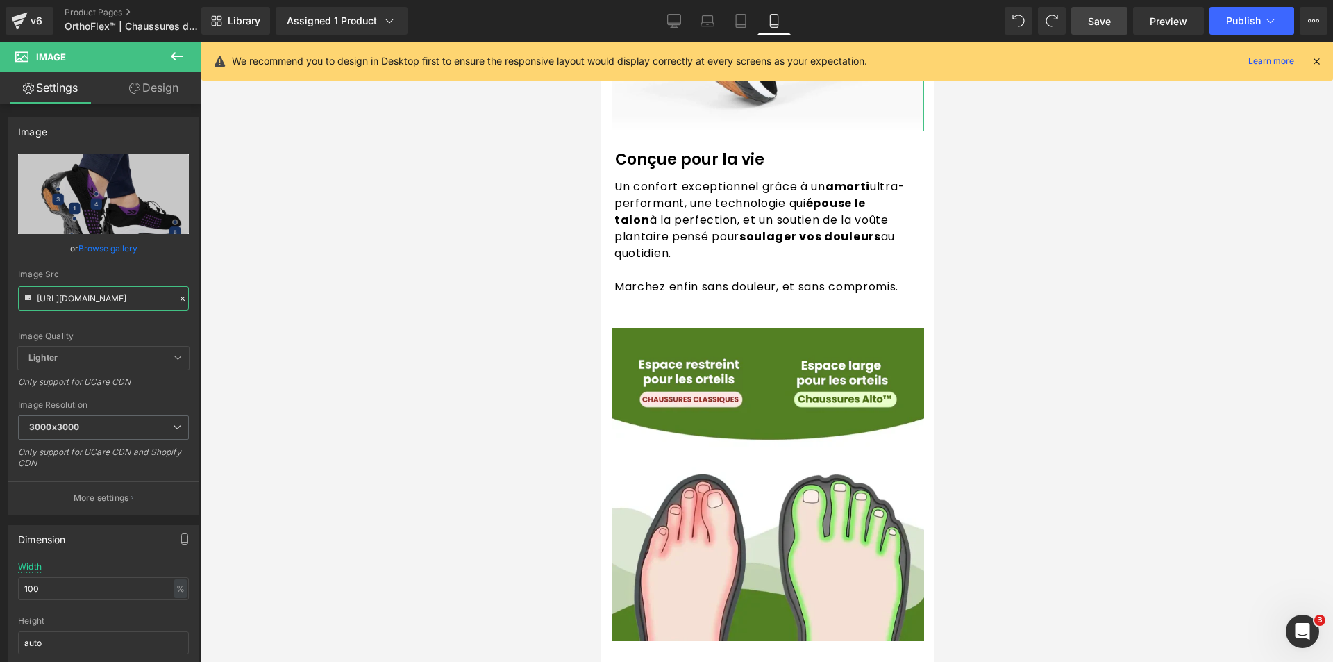
scroll to position [0, 616]
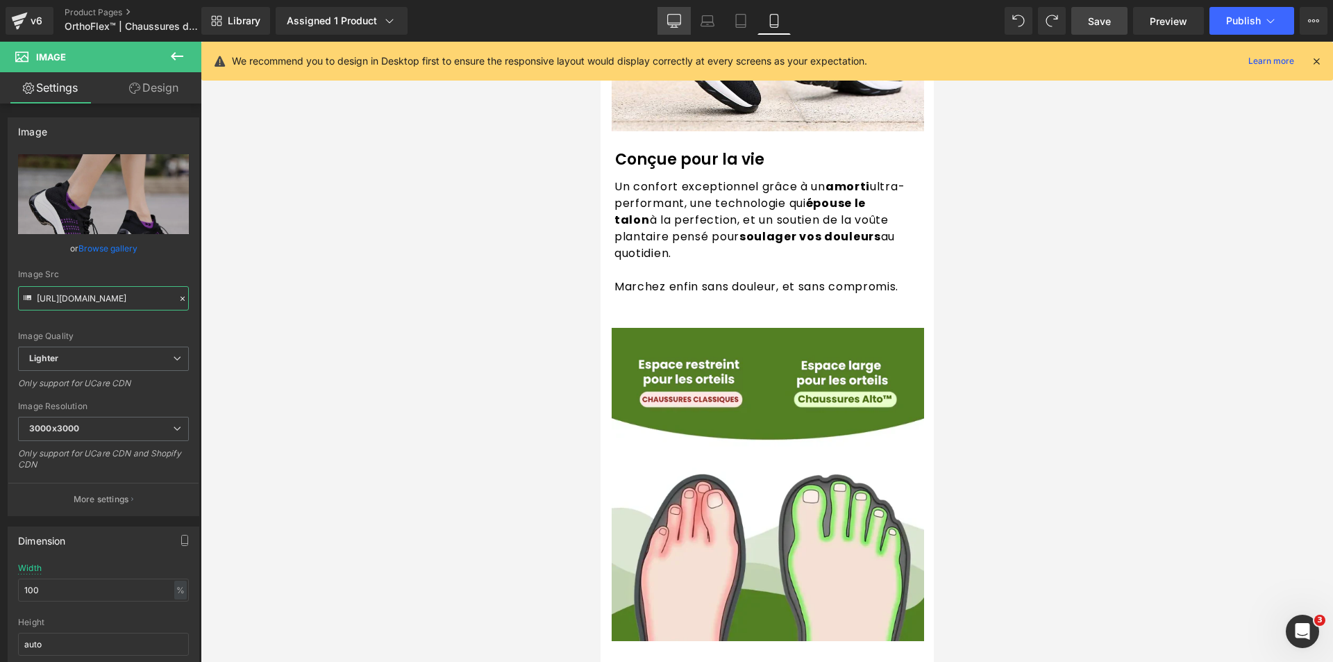
type input "[URL][DOMAIN_NAME]"
click at [664, 25] on link "Desktop" at bounding box center [673, 21] width 33 height 28
type input "77"
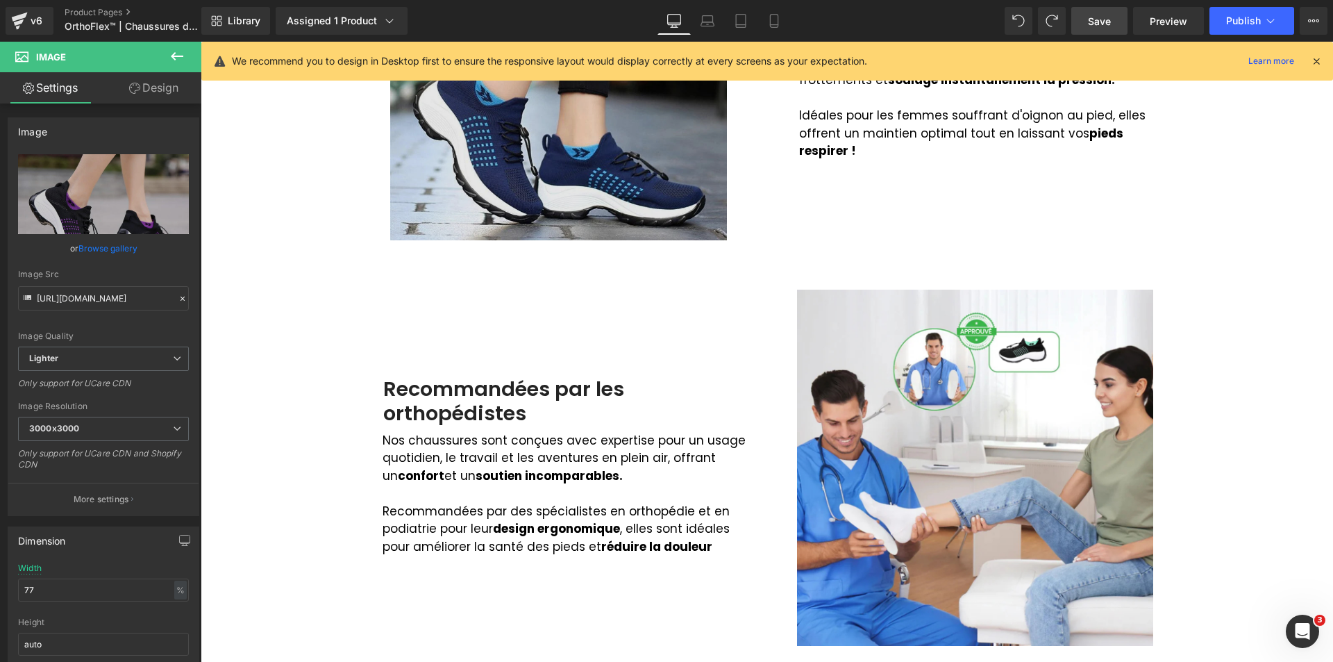
scroll to position [1319, 0]
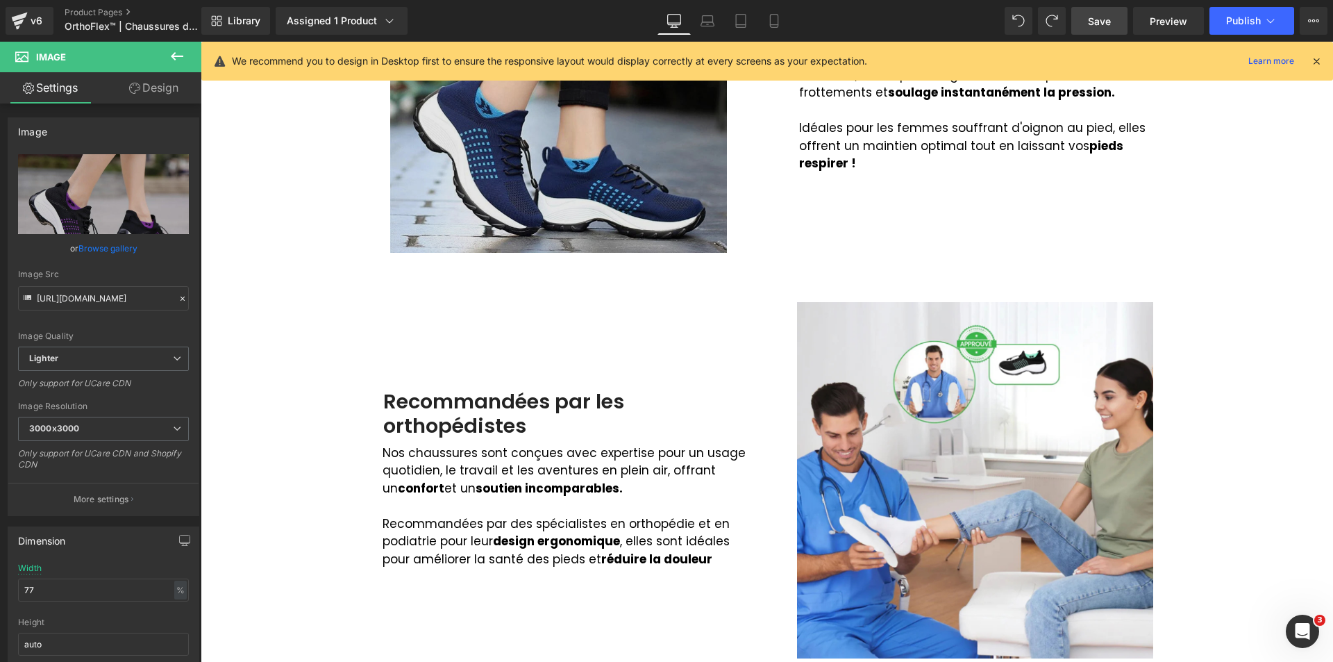
click at [557, 210] on img at bounding box center [558, 85] width 337 height 337
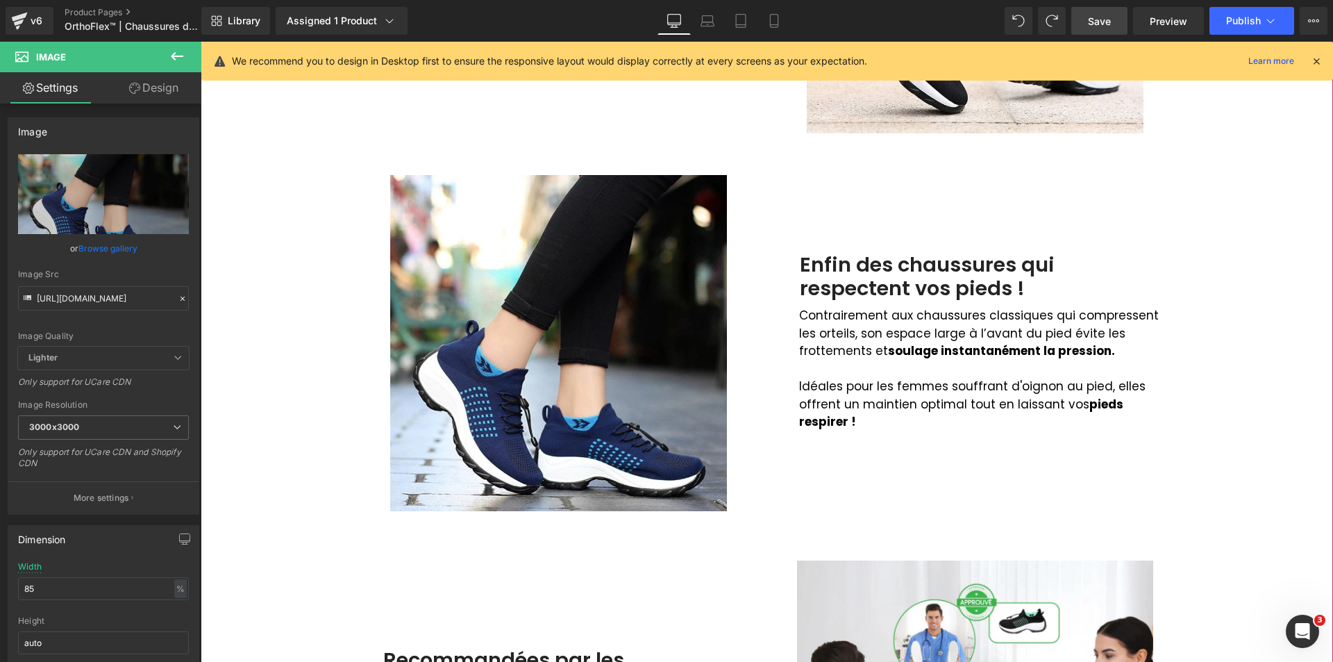
scroll to position [1041, 0]
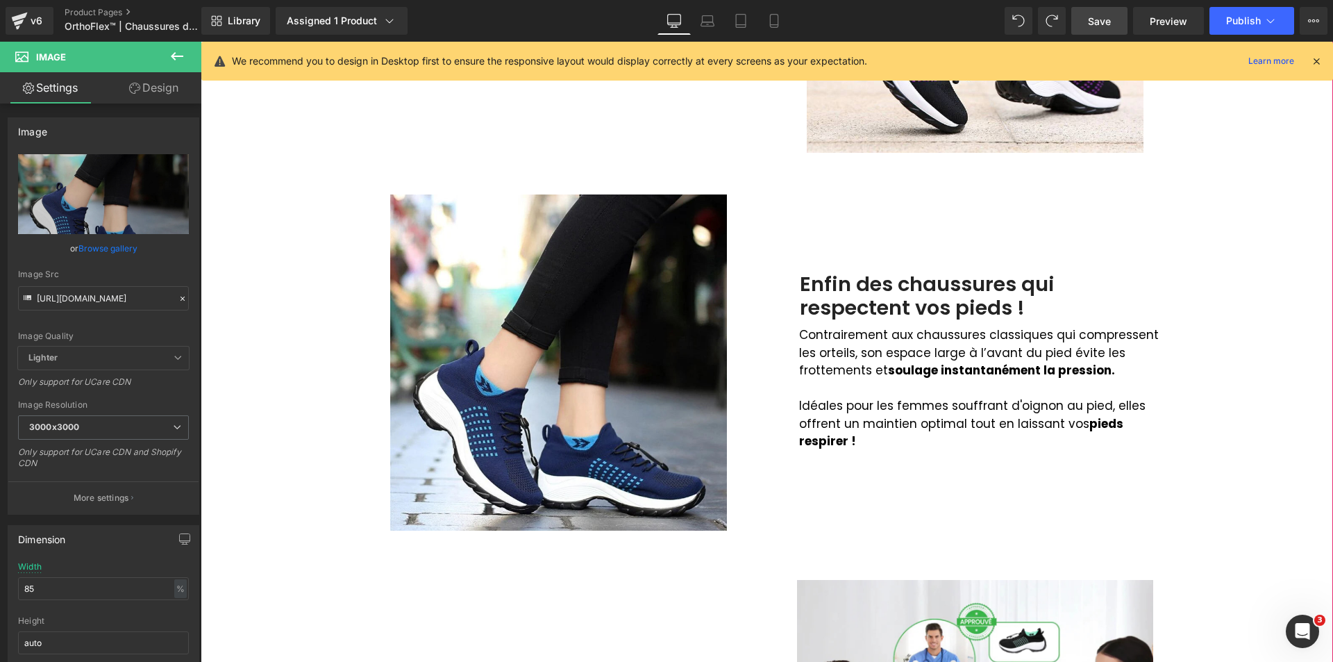
click at [378, 369] on div at bounding box center [559, 362] width 396 height 337
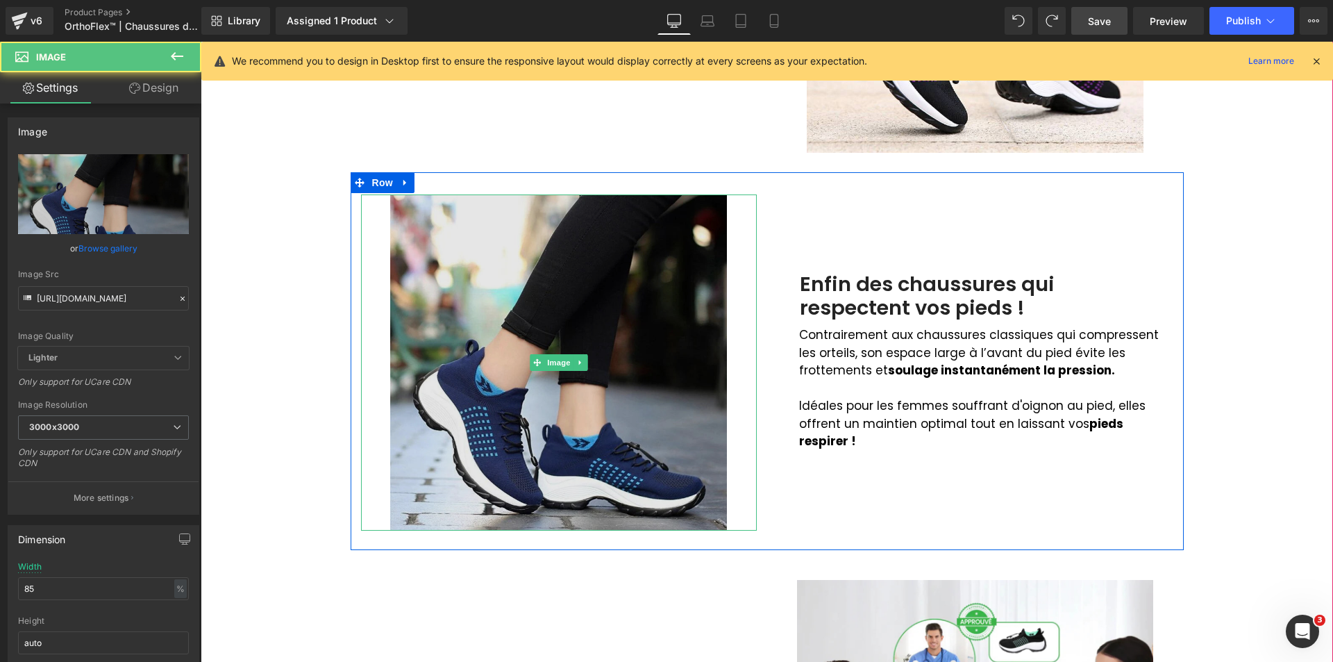
click at [426, 372] on img at bounding box center [558, 362] width 337 height 337
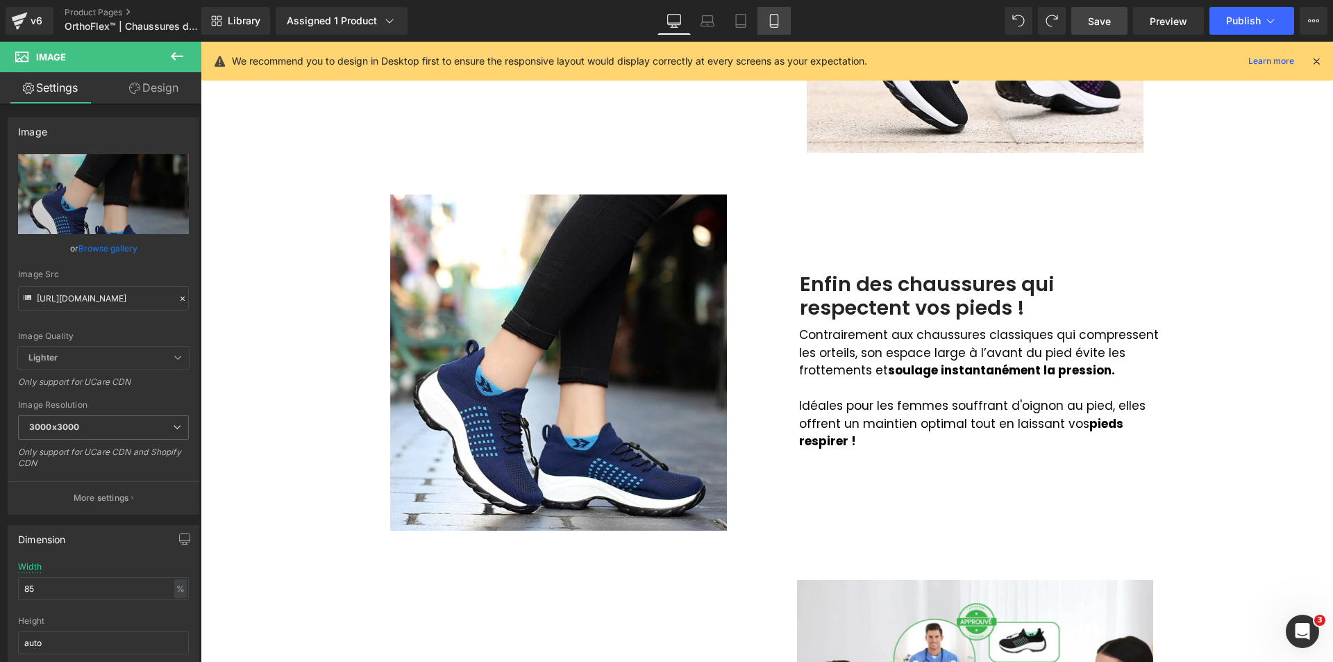
drag, startPoint x: 782, startPoint y: 21, endPoint x: 155, endPoint y: 65, distance: 628.5
click at [782, 21] on link "Mobile" at bounding box center [773, 21] width 33 height 28
type input "90"
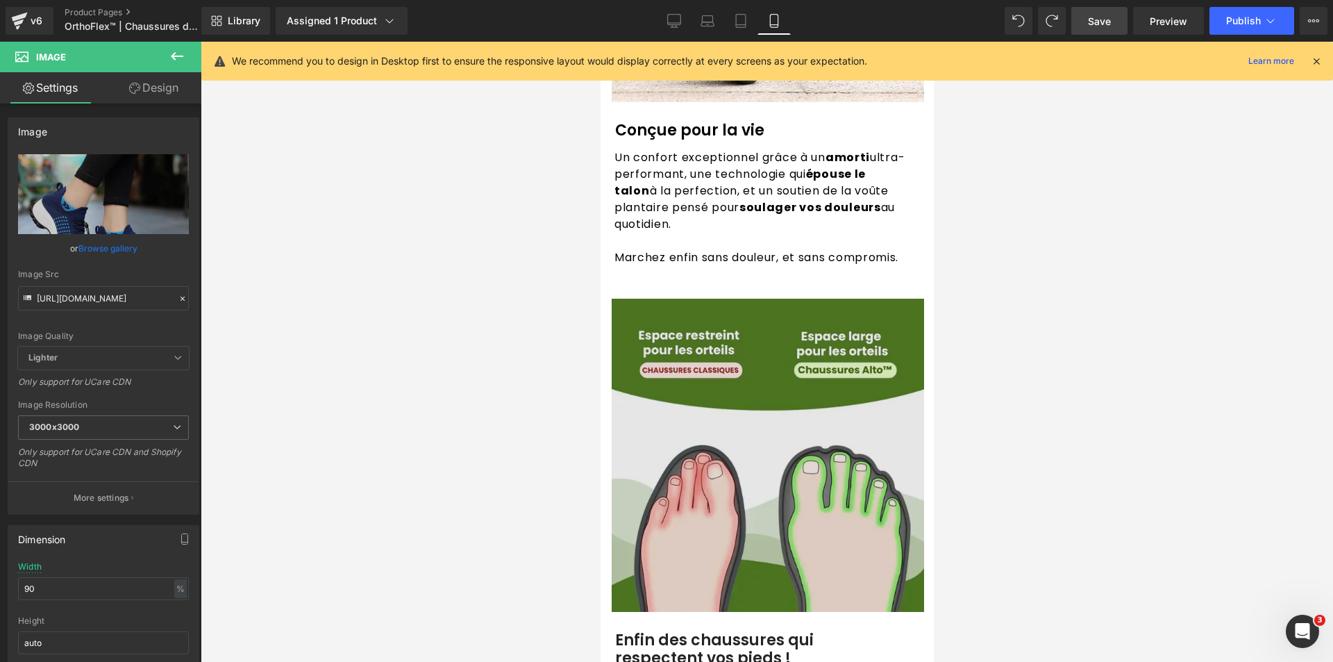
scroll to position [1597, 0]
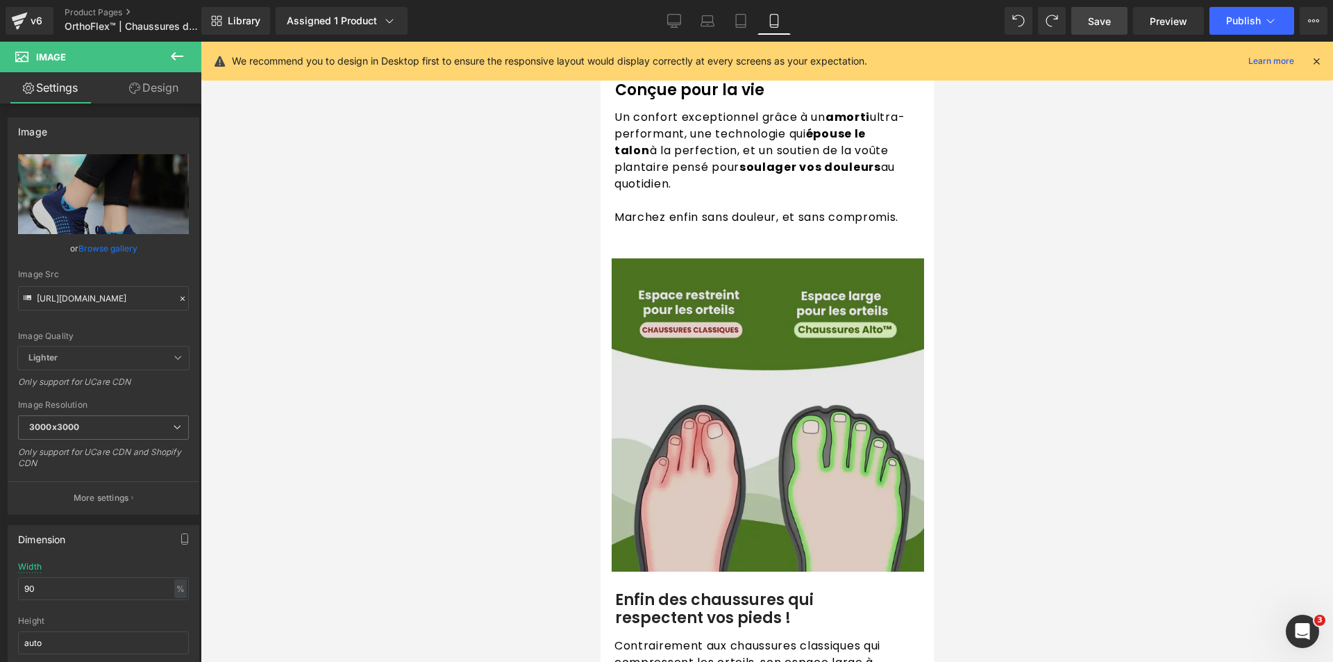
click at [682, 355] on img at bounding box center [767, 414] width 312 height 313
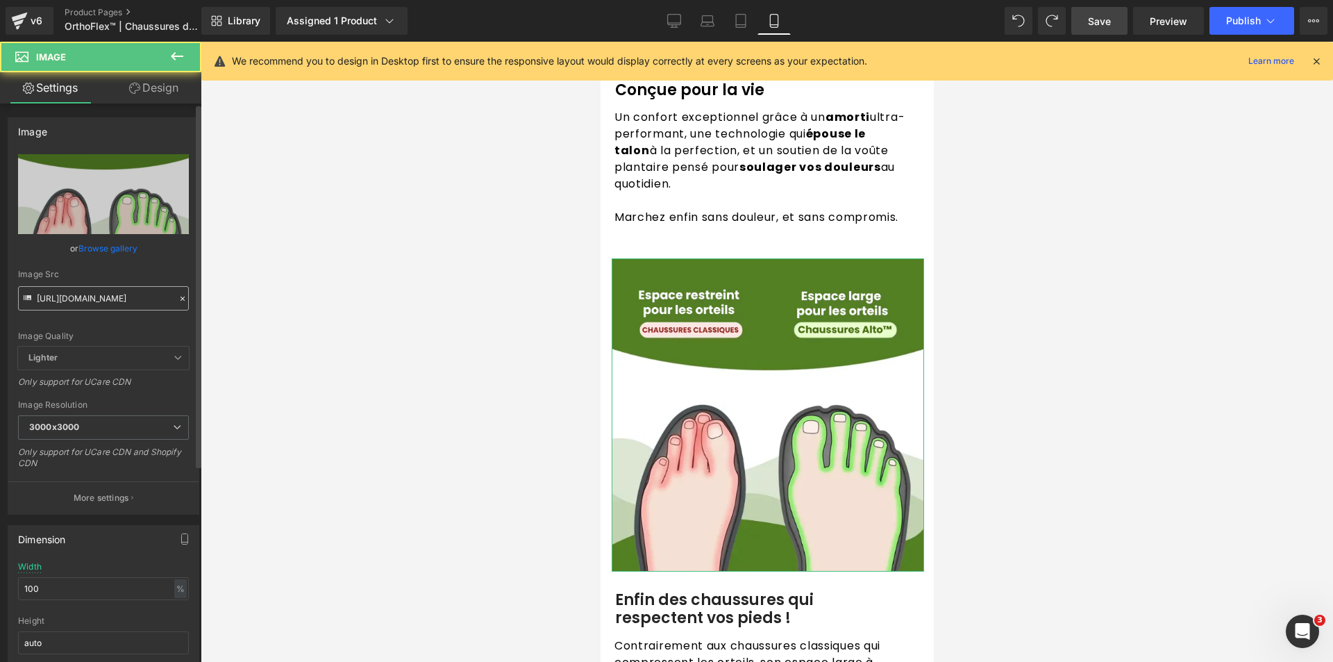
click at [73, 300] on input "[URL][DOMAIN_NAME]" at bounding box center [103, 298] width 171 height 24
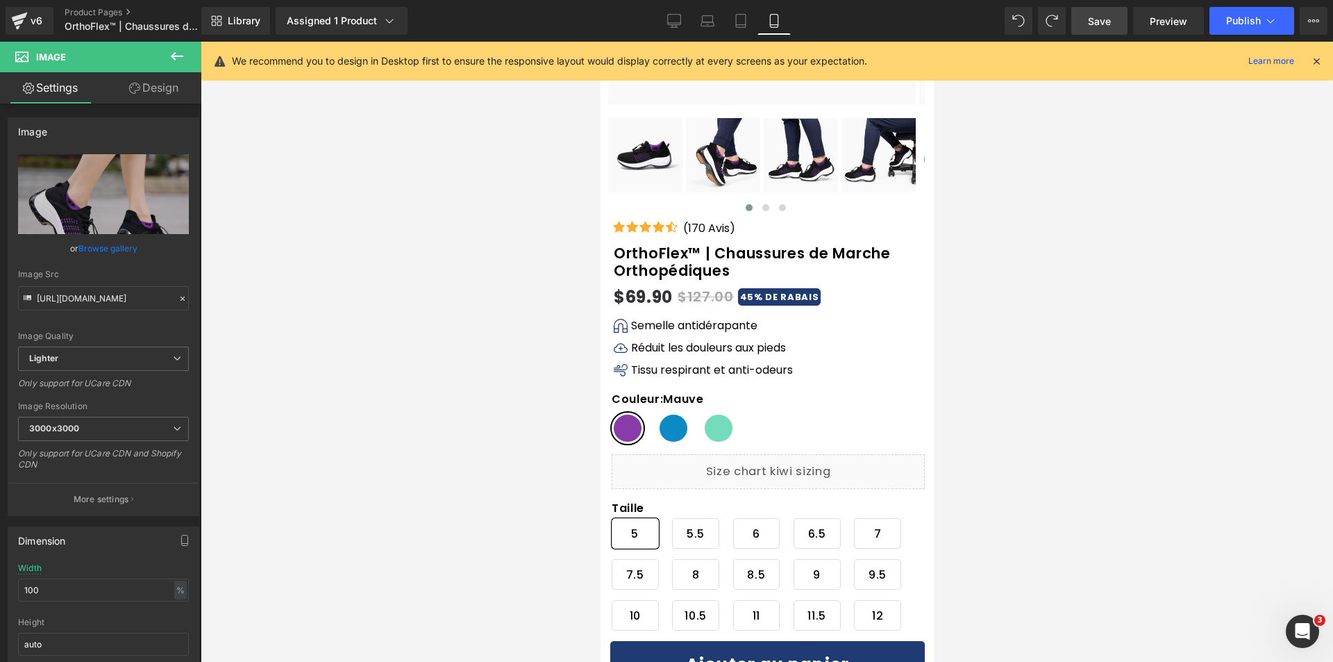
scroll to position [139, 0]
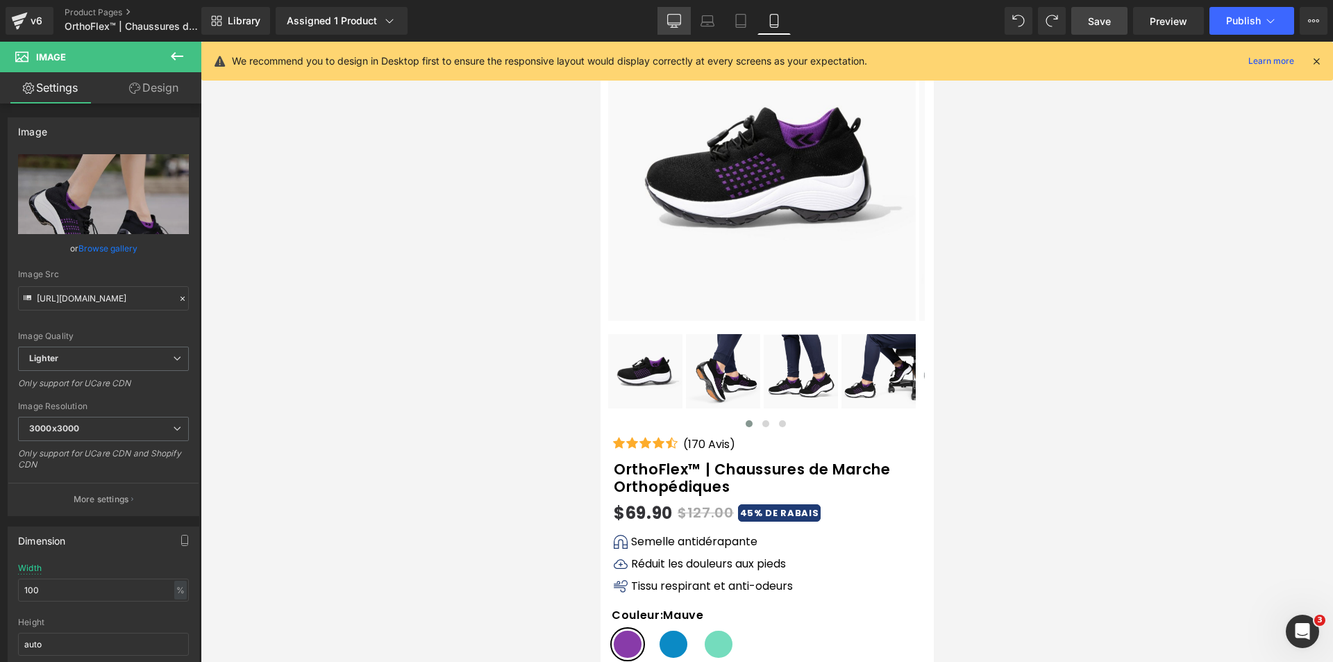
type input "[URL][DOMAIN_NAME]"
click at [660, 26] on link "Desktop" at bounding box center [673, 21] width 33 height 28
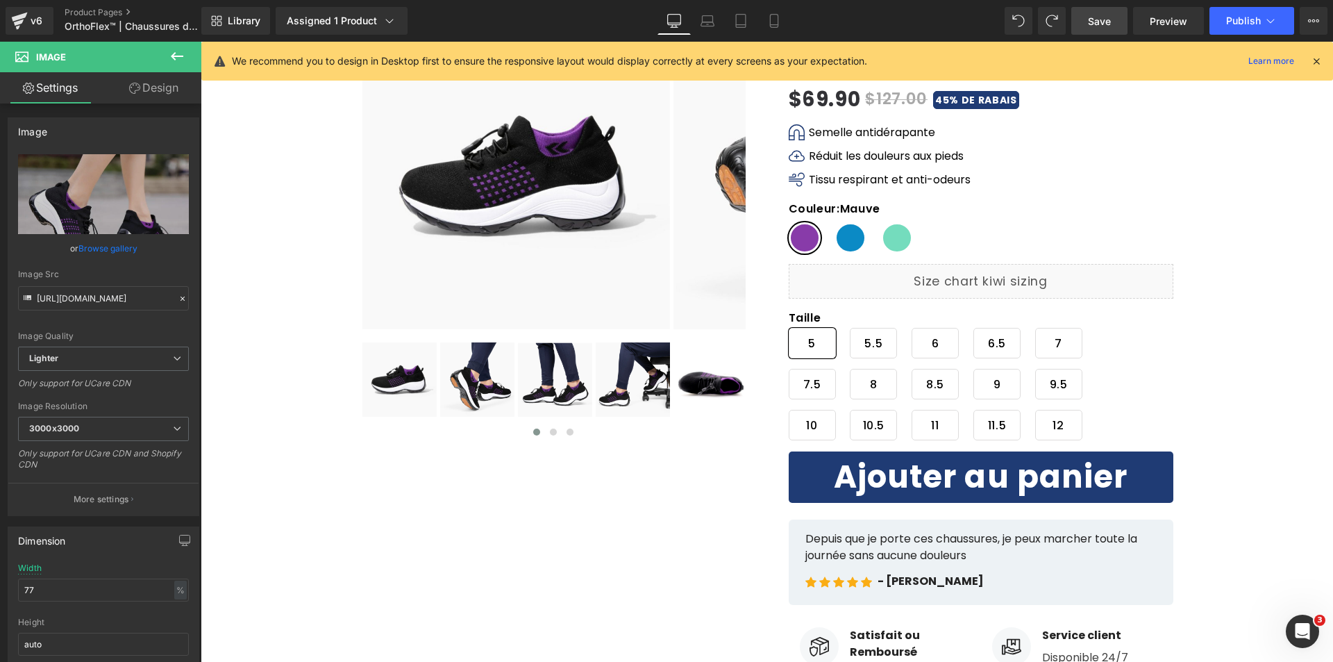
scroll to position [0, 0]
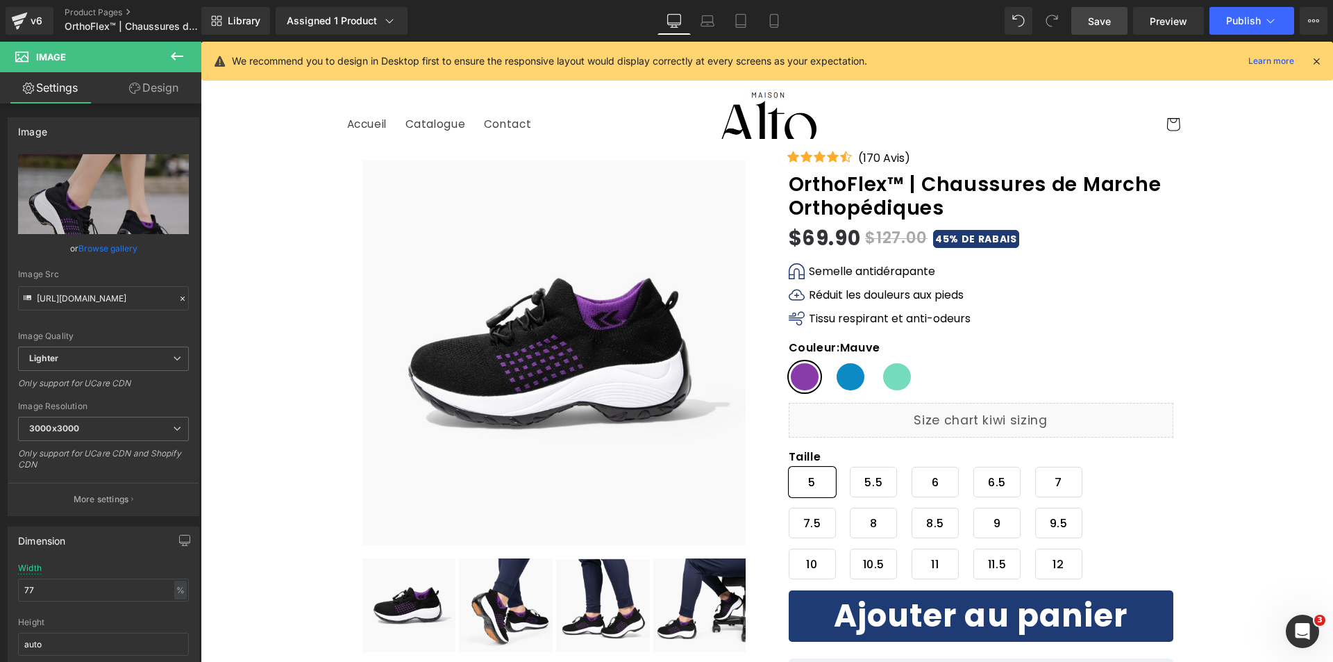
click at [1095, 2] on div "Library Assigned 1 Product Product Preview OrthoFlex™ | Chaussures de Marche Or…" at bounding box center [767, 21] width 1132 height 42
click at [1086, 27] on link "Save" at bounding box center [1099, 21] width 56 height 28
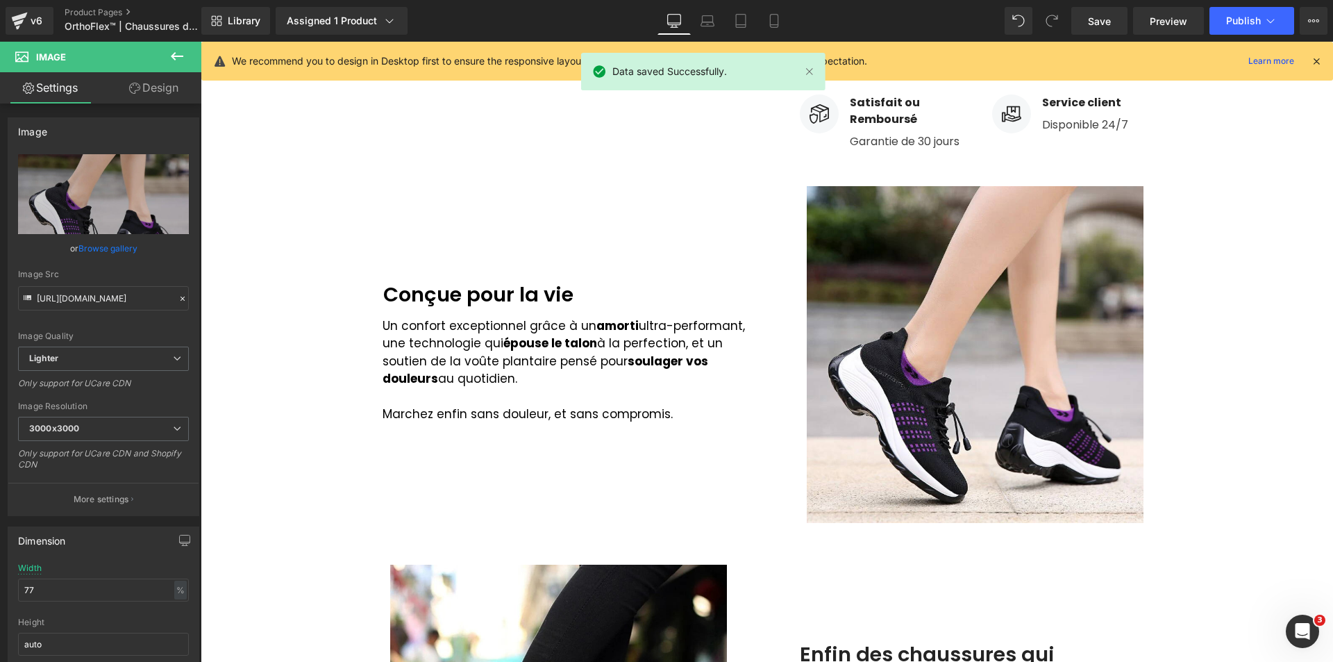
scroll to position [555, 0]
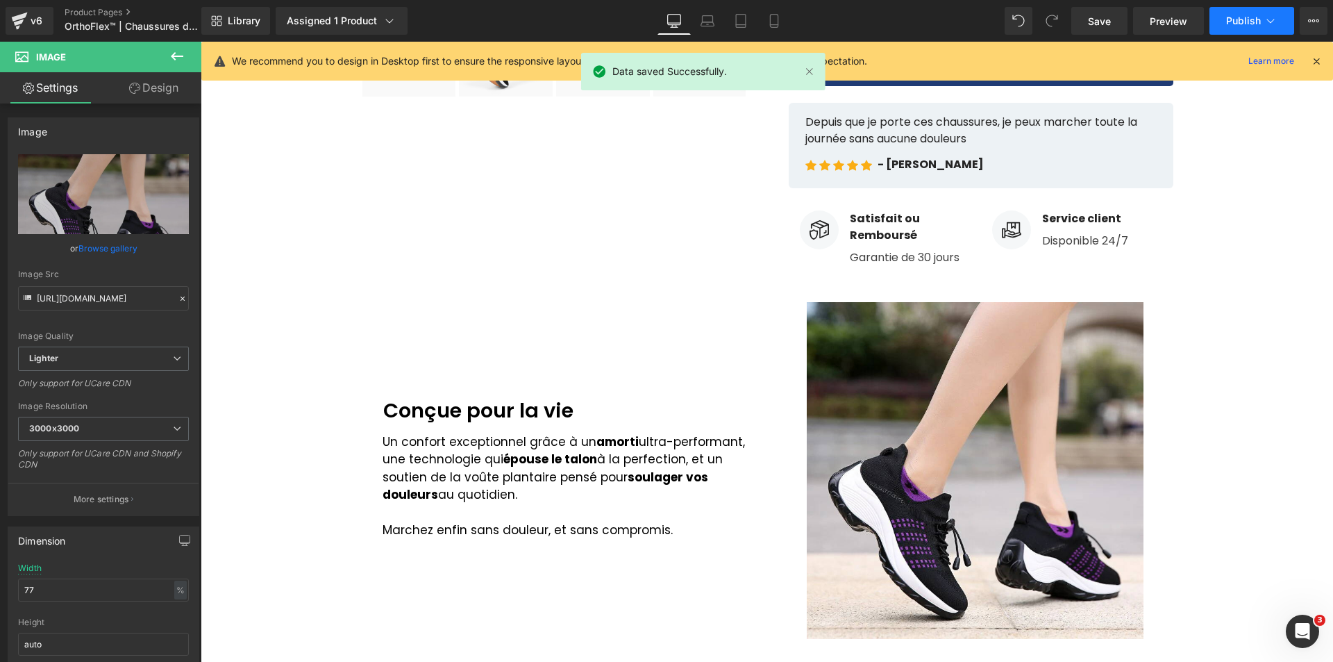
click at [1232, 23] on span "Publish" at bounding box center [1243, 20] width 35 height 11
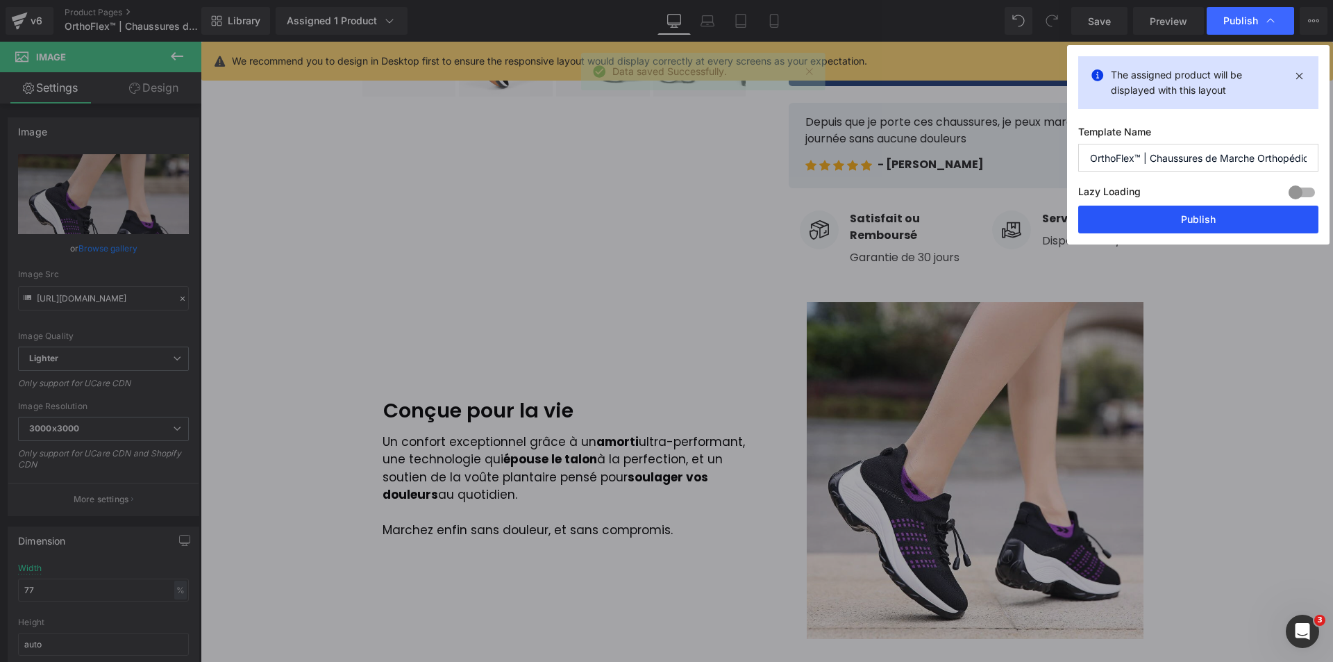
click at [1161, 220] on button "Publish" at bounding box center [1198, 219] width 240 height 28
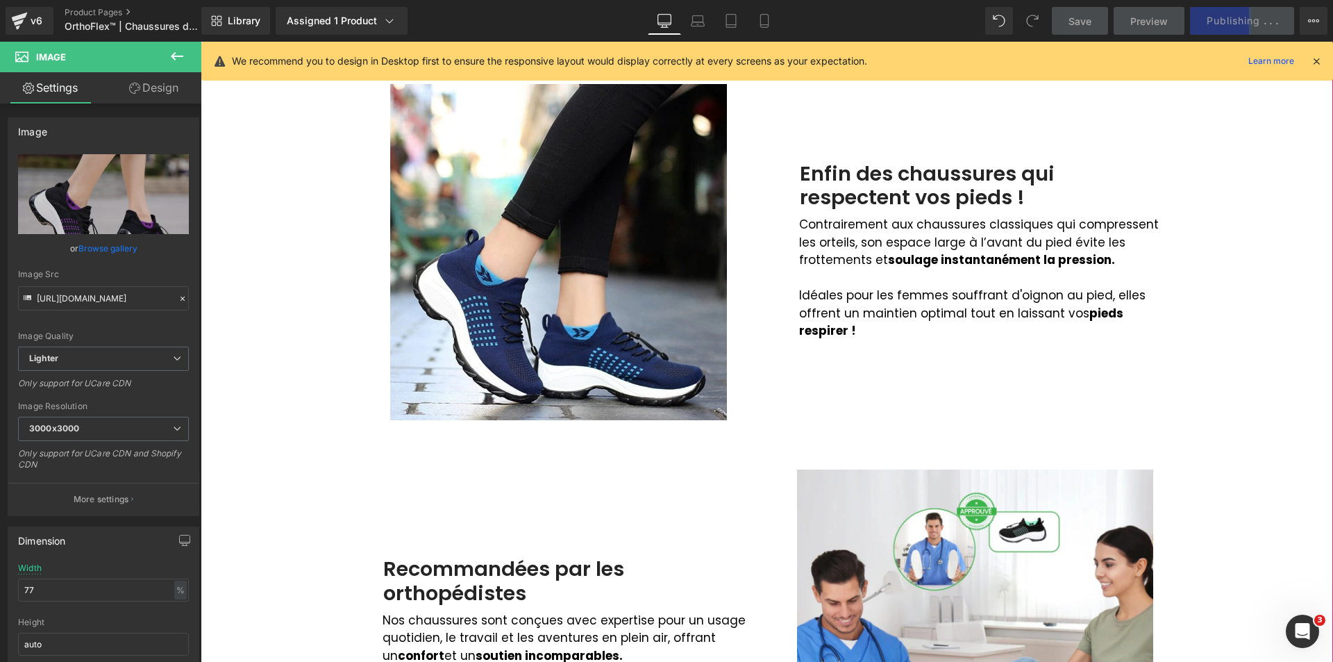
scroll to position [1180, 0]
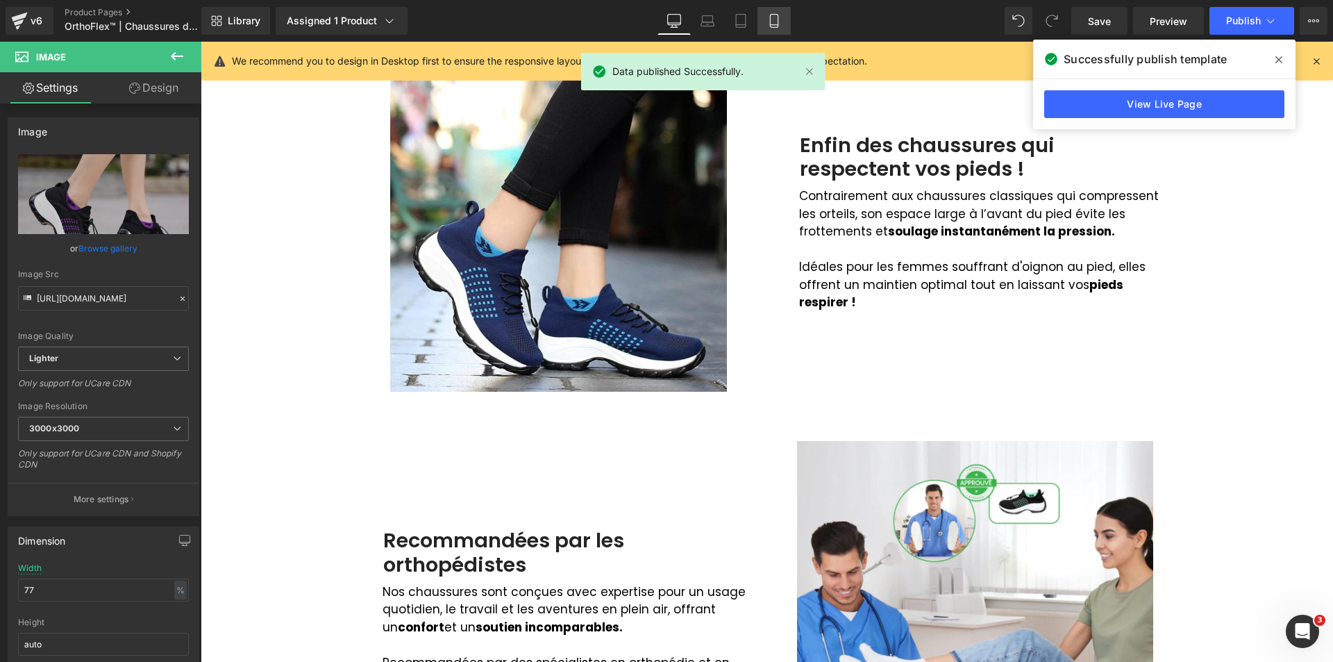
click at [780, 16] on icon at bounding box center [774, 21] width 14 height 14
type input "100"
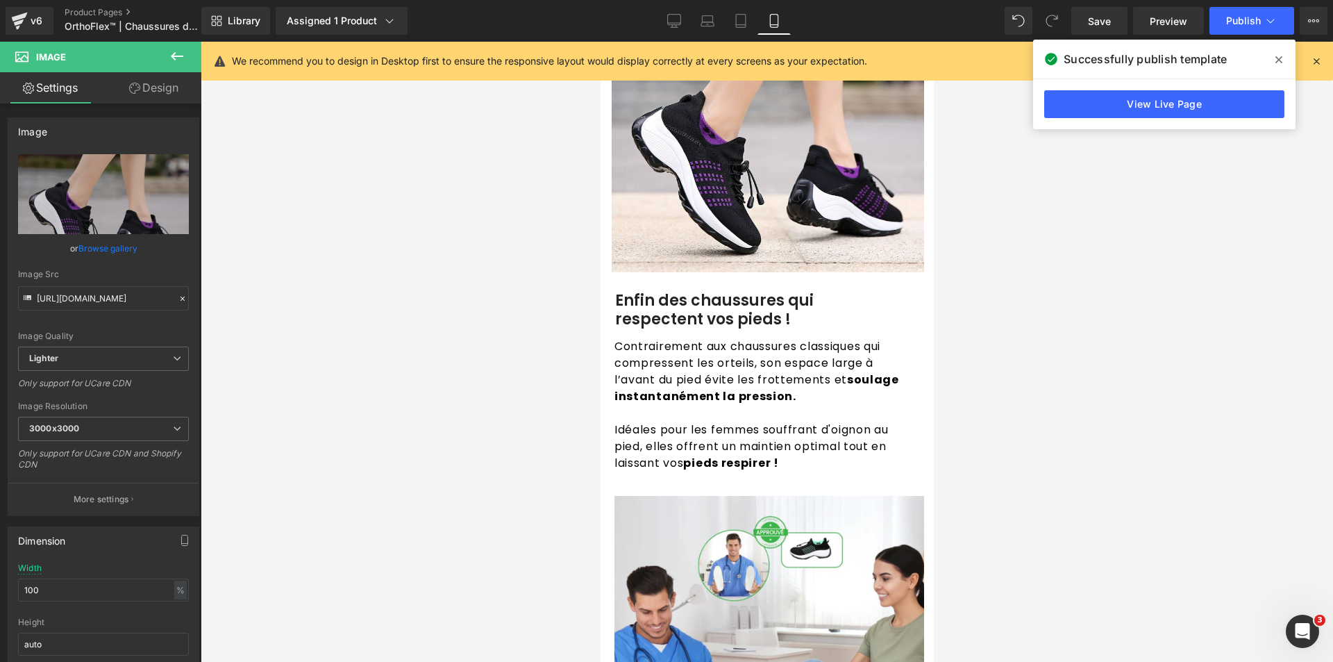
scroll to position [1882, 0]
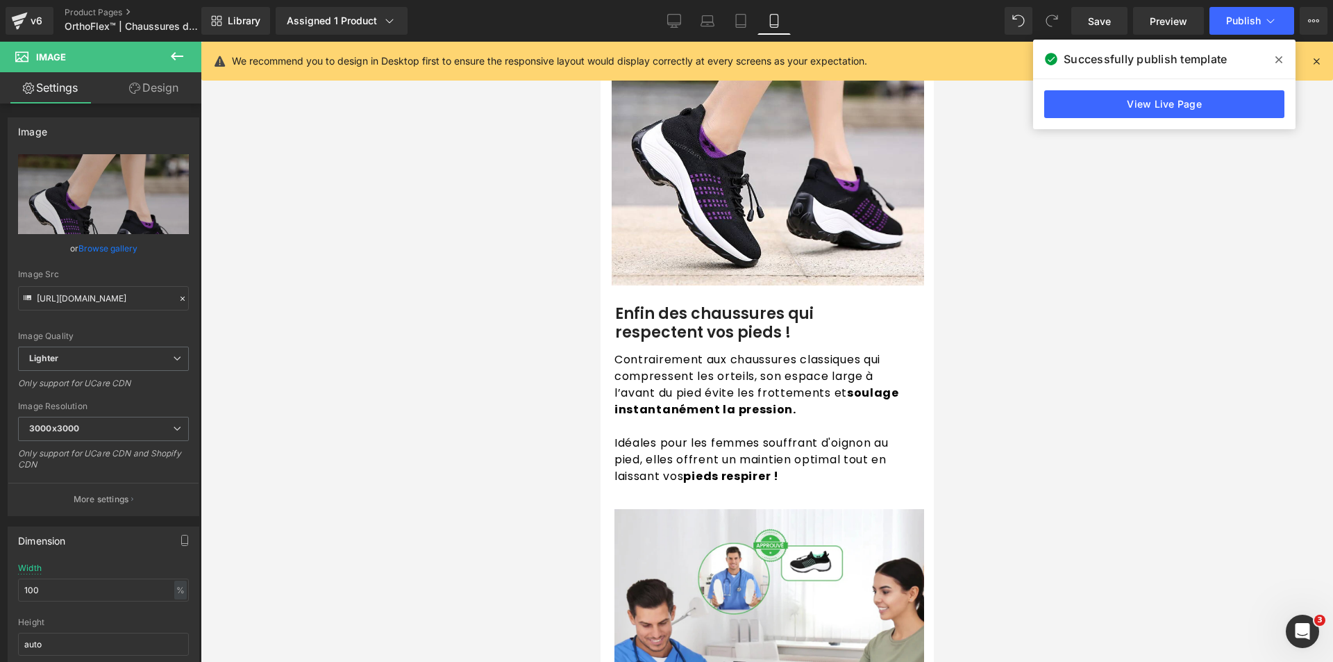
click at [1275, 53] on span at bounding box center [1279, 60] width 22 height 22
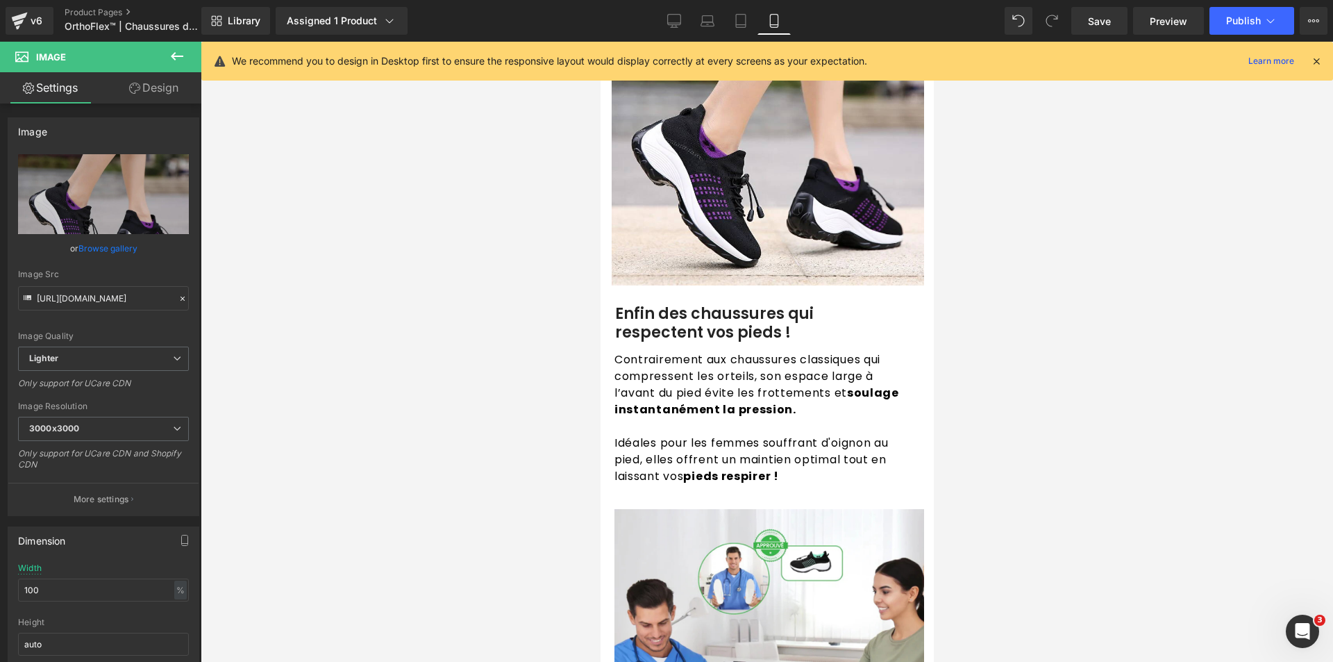
click at [1316, 61] on icon at bounding box center [1316, 61] width 12 height 12
